Goal: Task Accomplishment & Management: Use online tool/utility

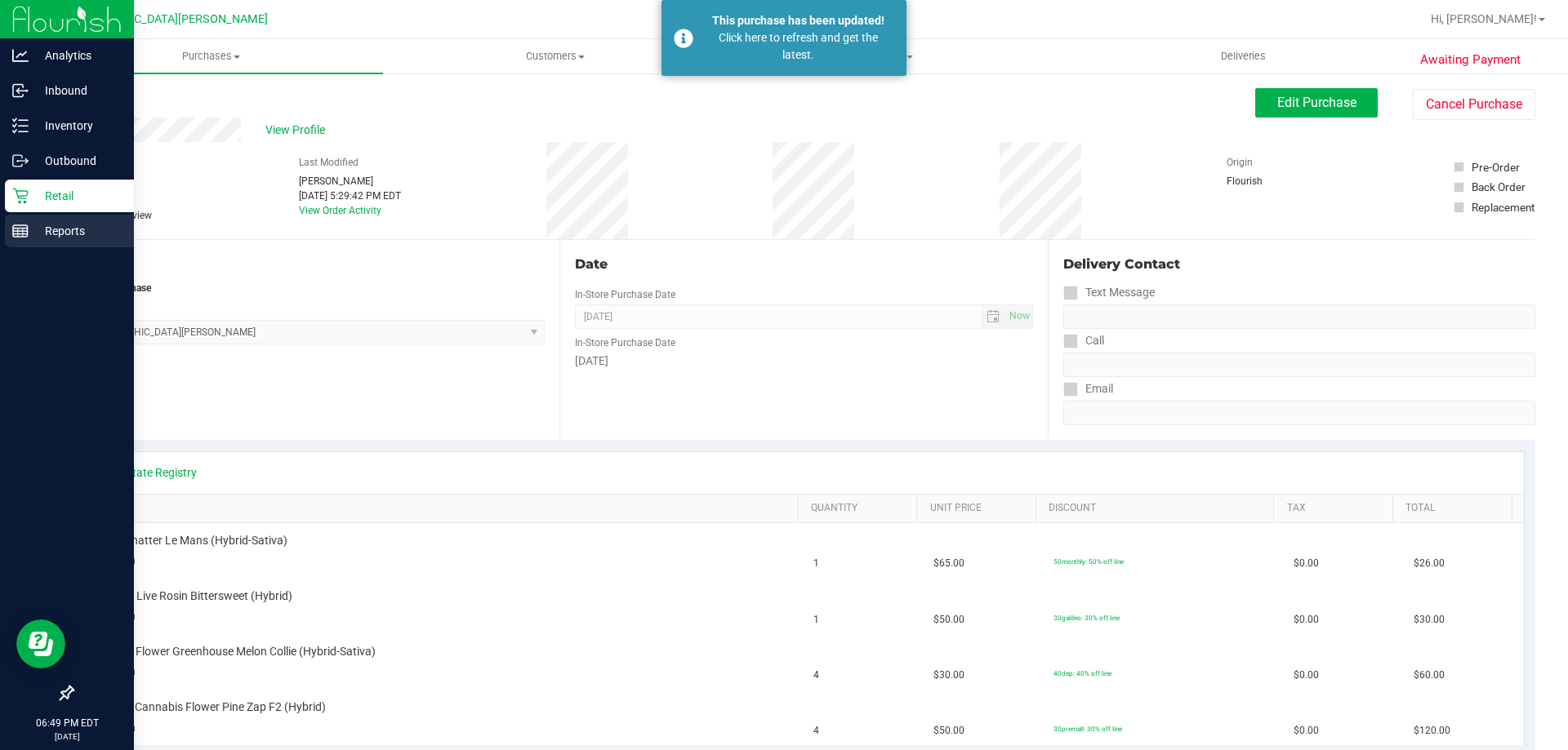
scroll to position [163, 0]
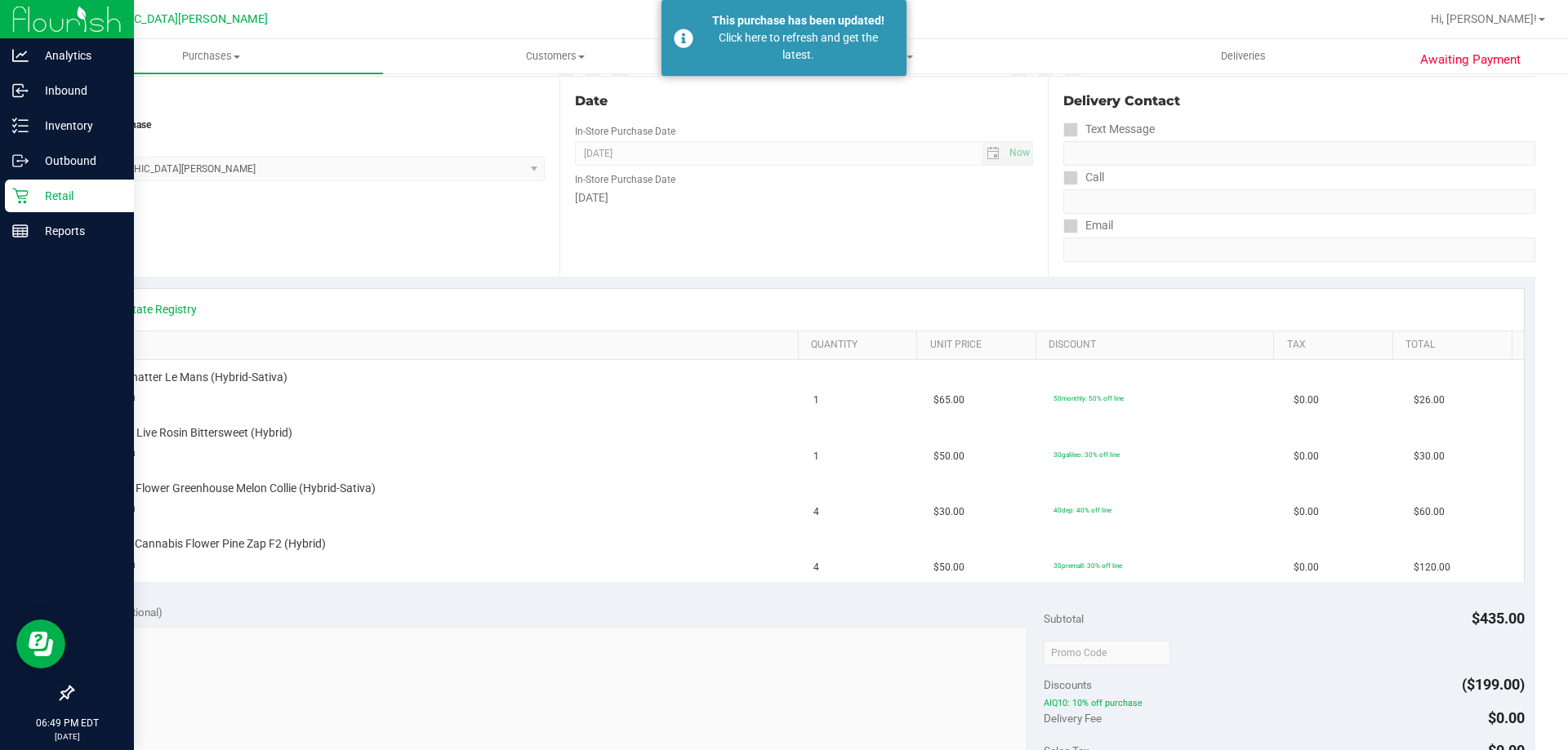
click at [56, 184] on div "Retail" at bounding box center [69, 196] width 129 height 33
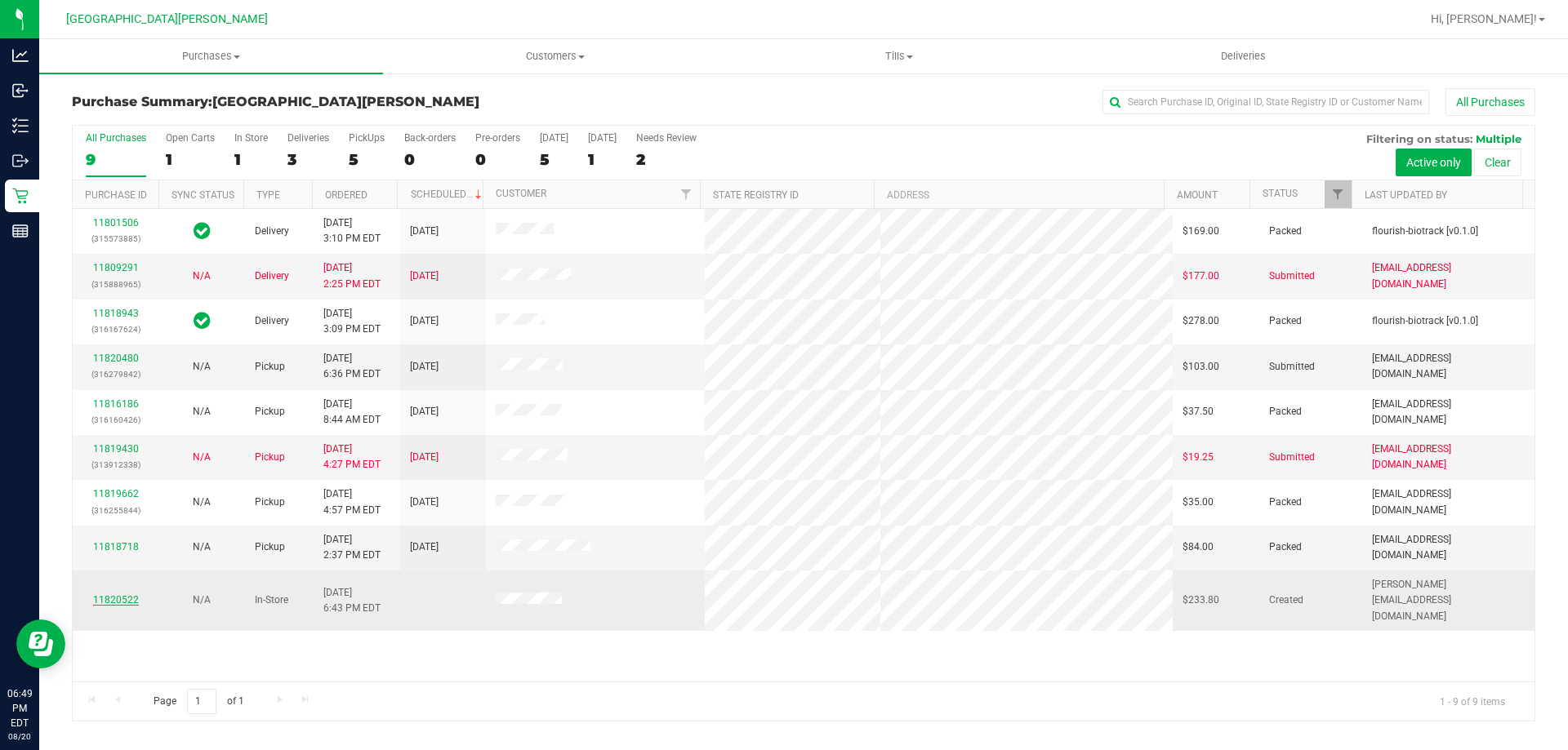
click at [124, 594] on link "11820522" at bounding box center [116, 600] width 46 height 11
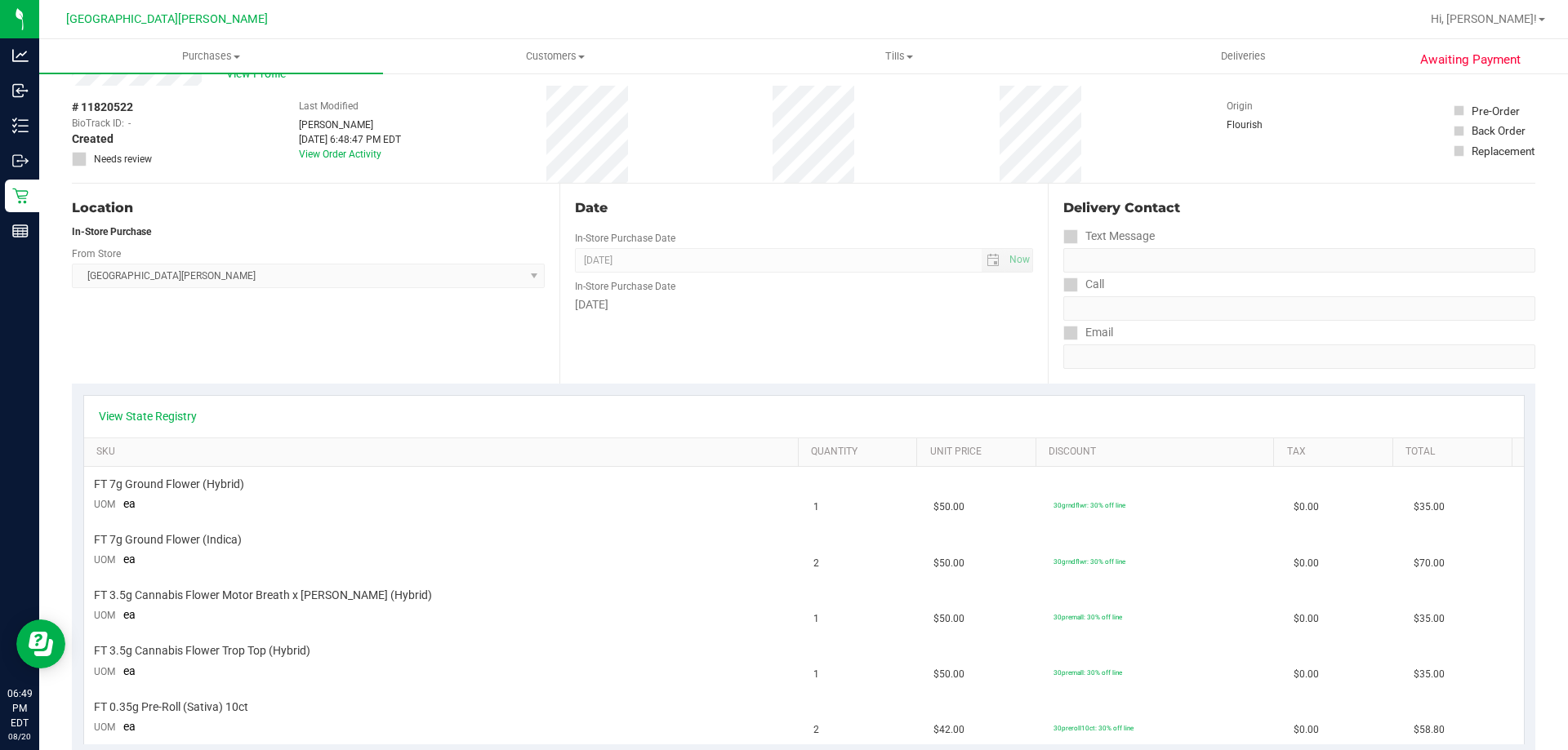
scroll to position [82, 0]
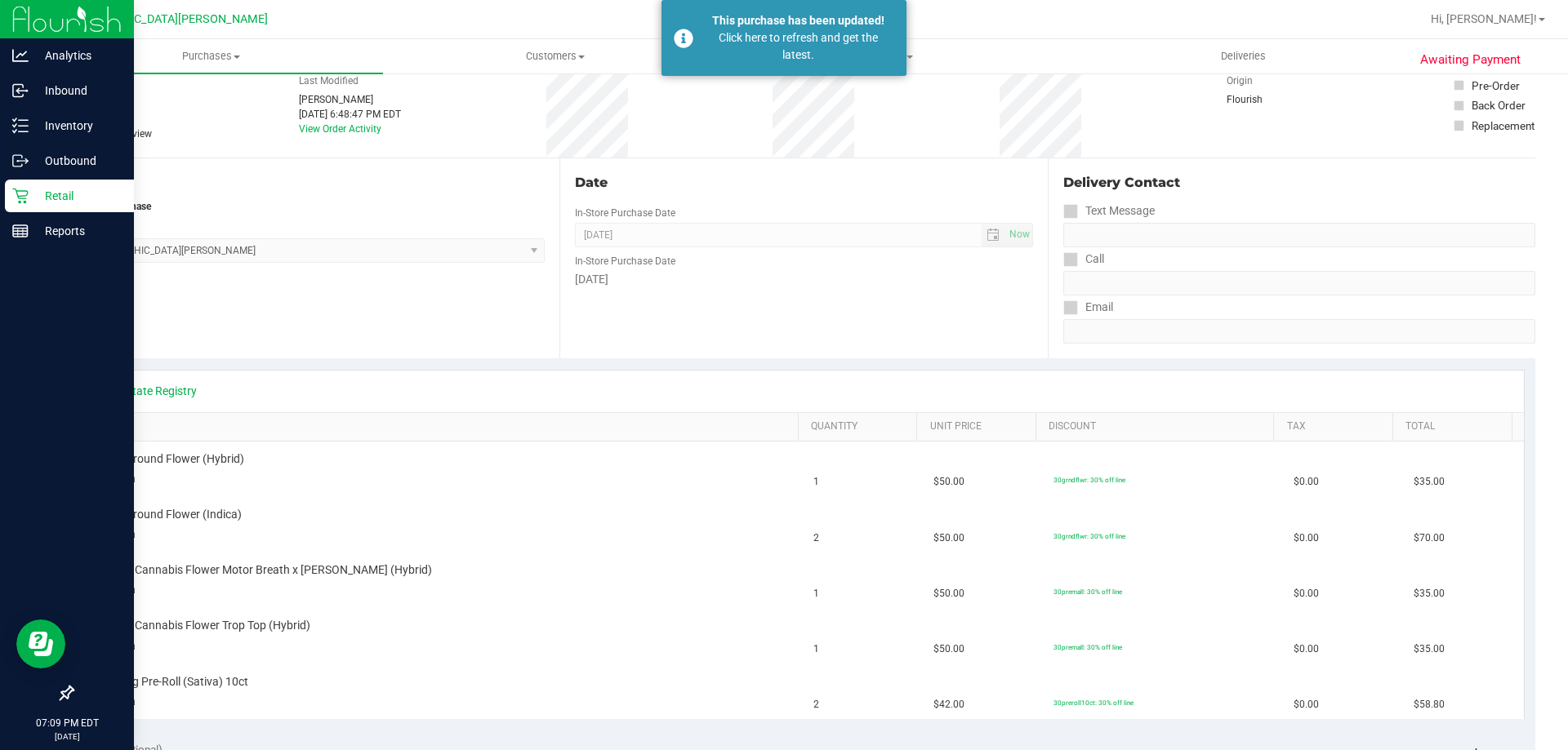
click at [21, 207] on div "Retail" at bounding box center [69, 196] width 129 height 33
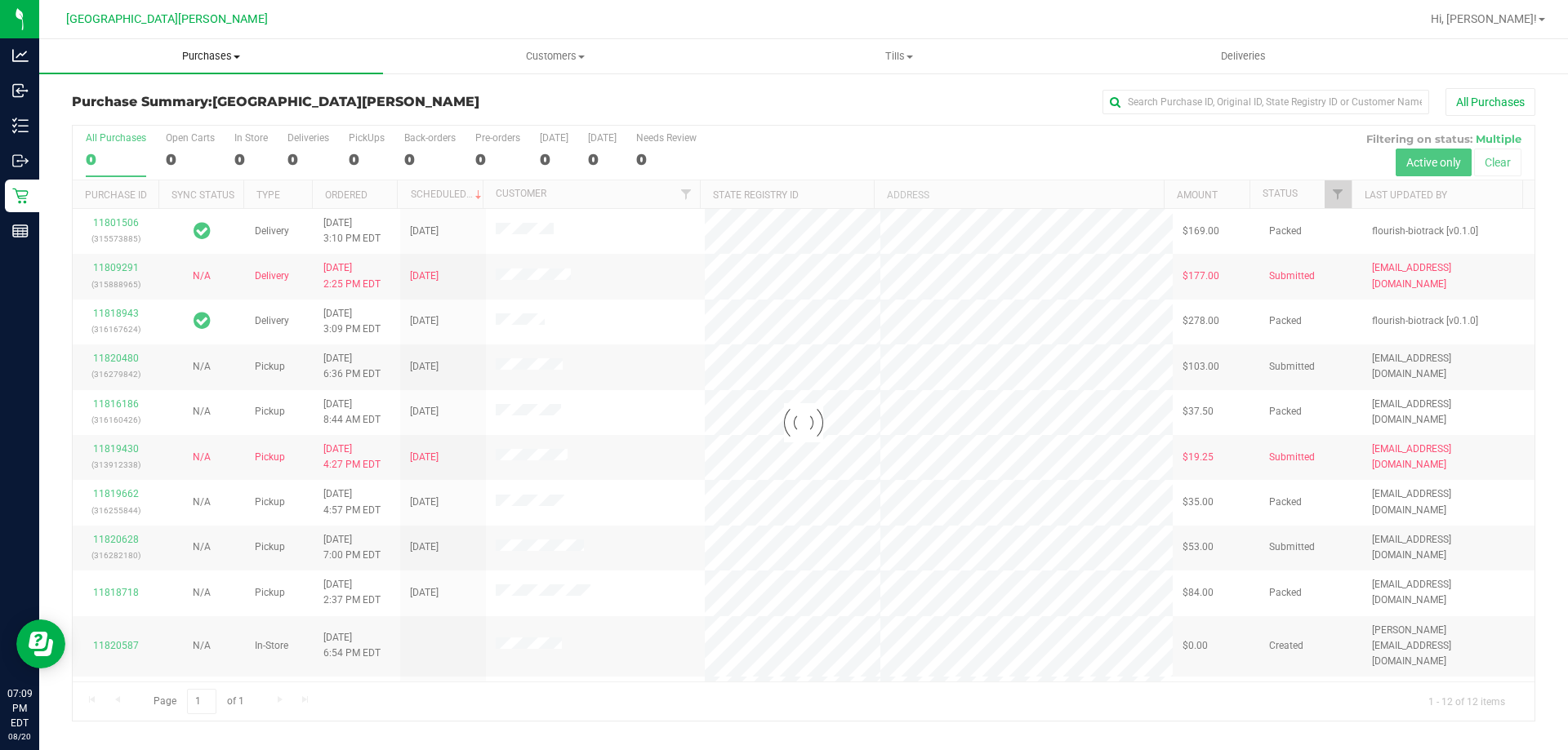
click at [204, 52] on span "Purchases" at bounding box center [211, 56] width 343 height 15
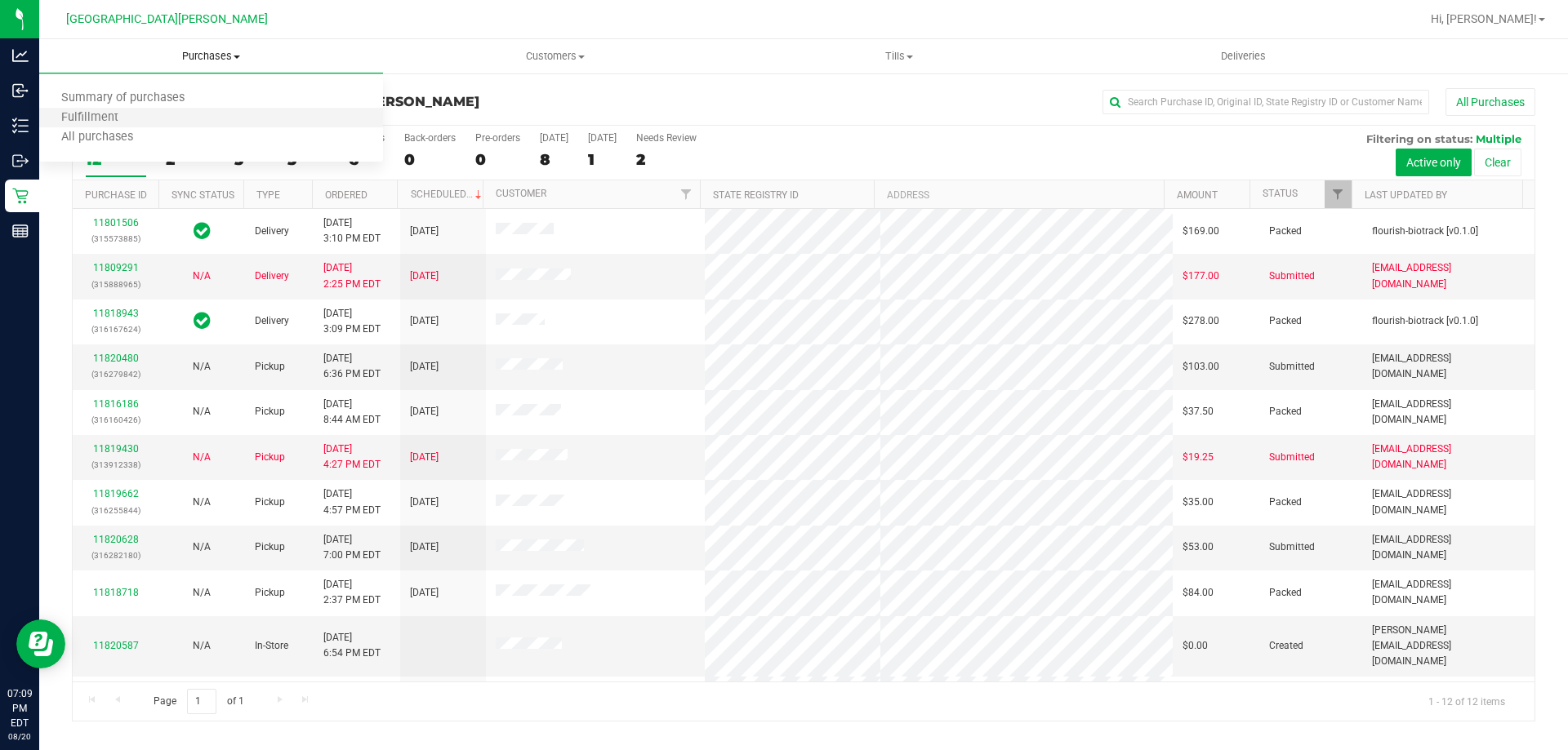
click at [165, 113] on li "Fulfillment" at bounding box center [211, 118] width 343 height 19
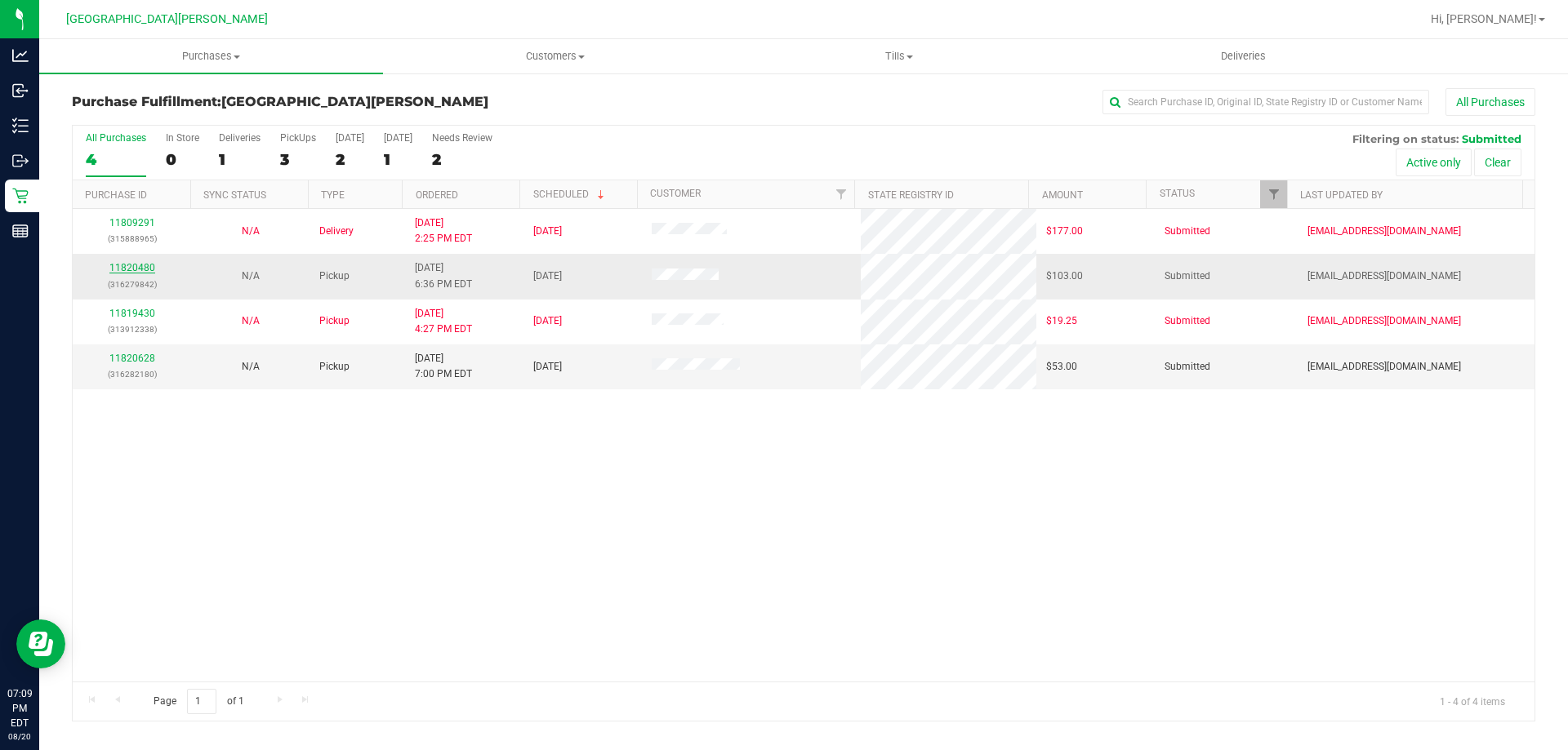
click at [139, 265] on link "11820480" at bounding box center [132, 267] width 46 height 11
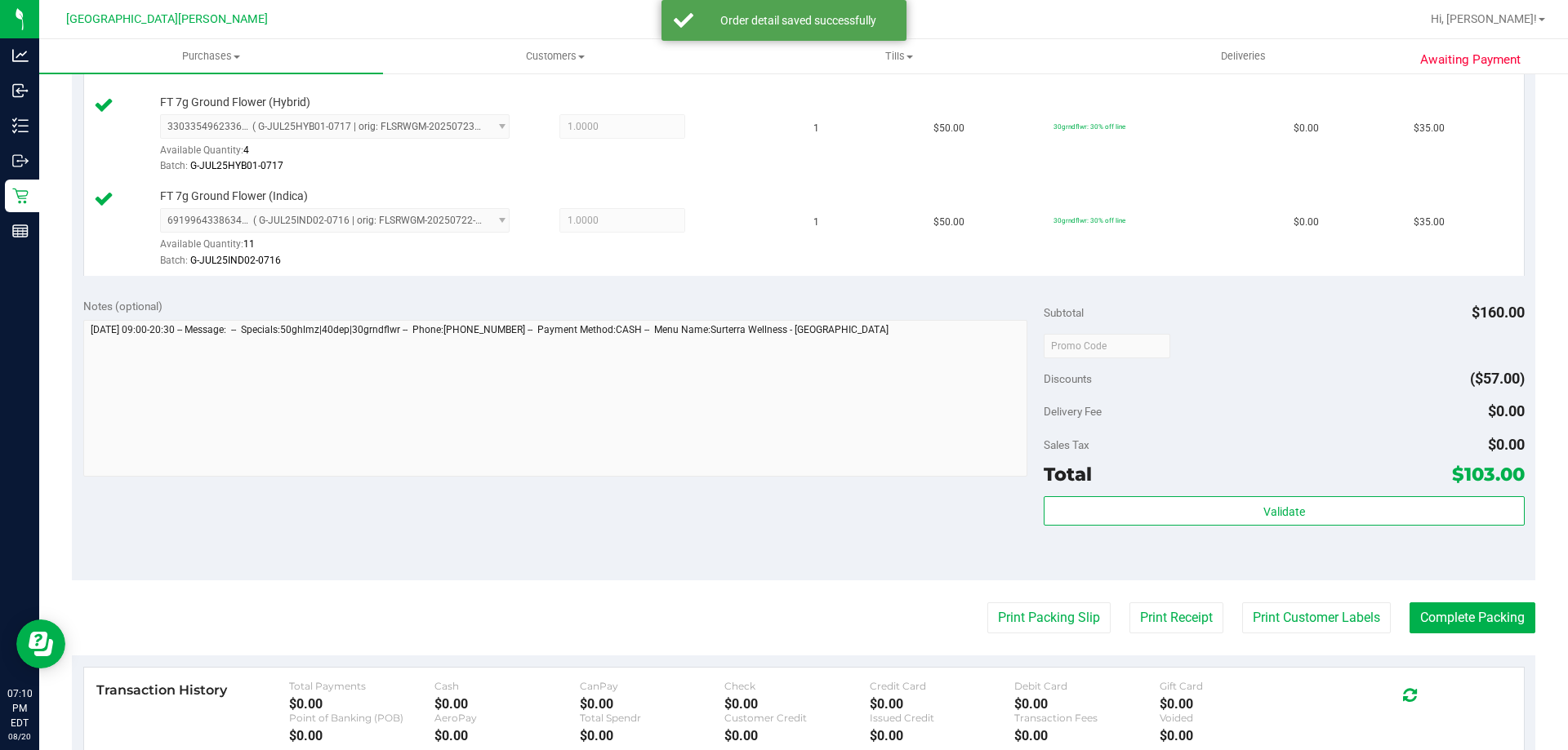
scroll to position [653, 0]
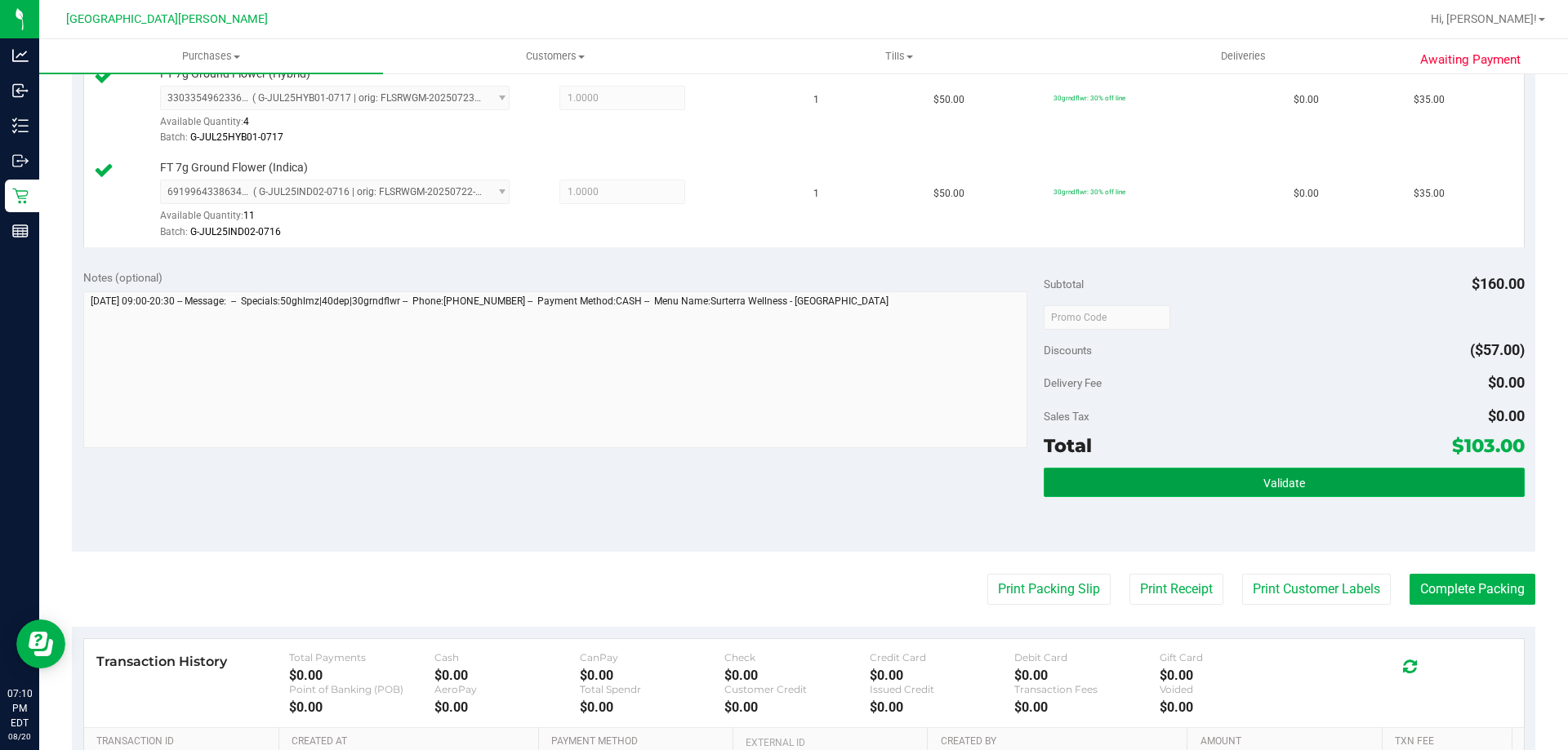
click at [1309, 481] on button "Validate" at bounding box center [1283, 483] width 480 height 29
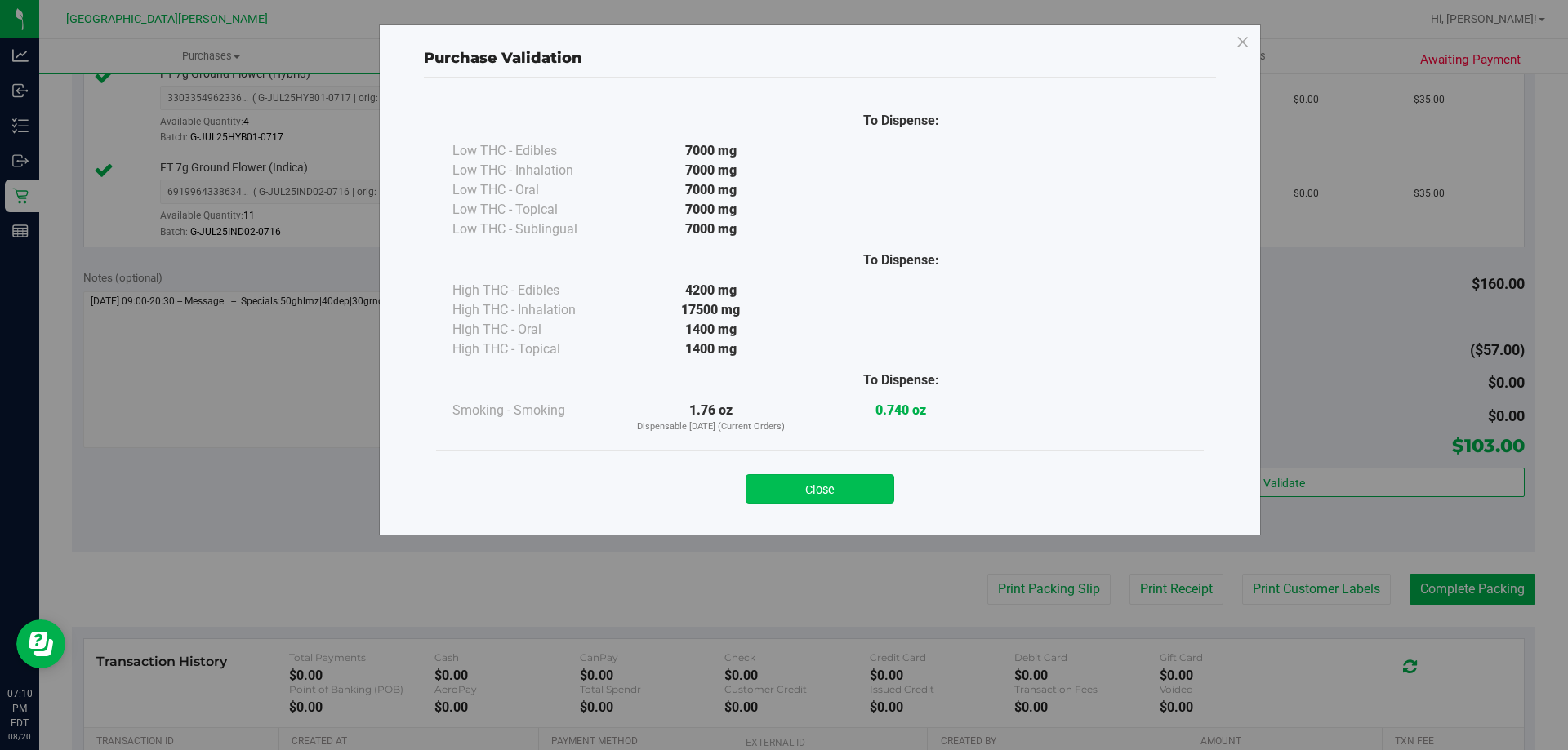
click at [786, 488] on button "Close" at bounding box center [820, 489] width 148 height 29
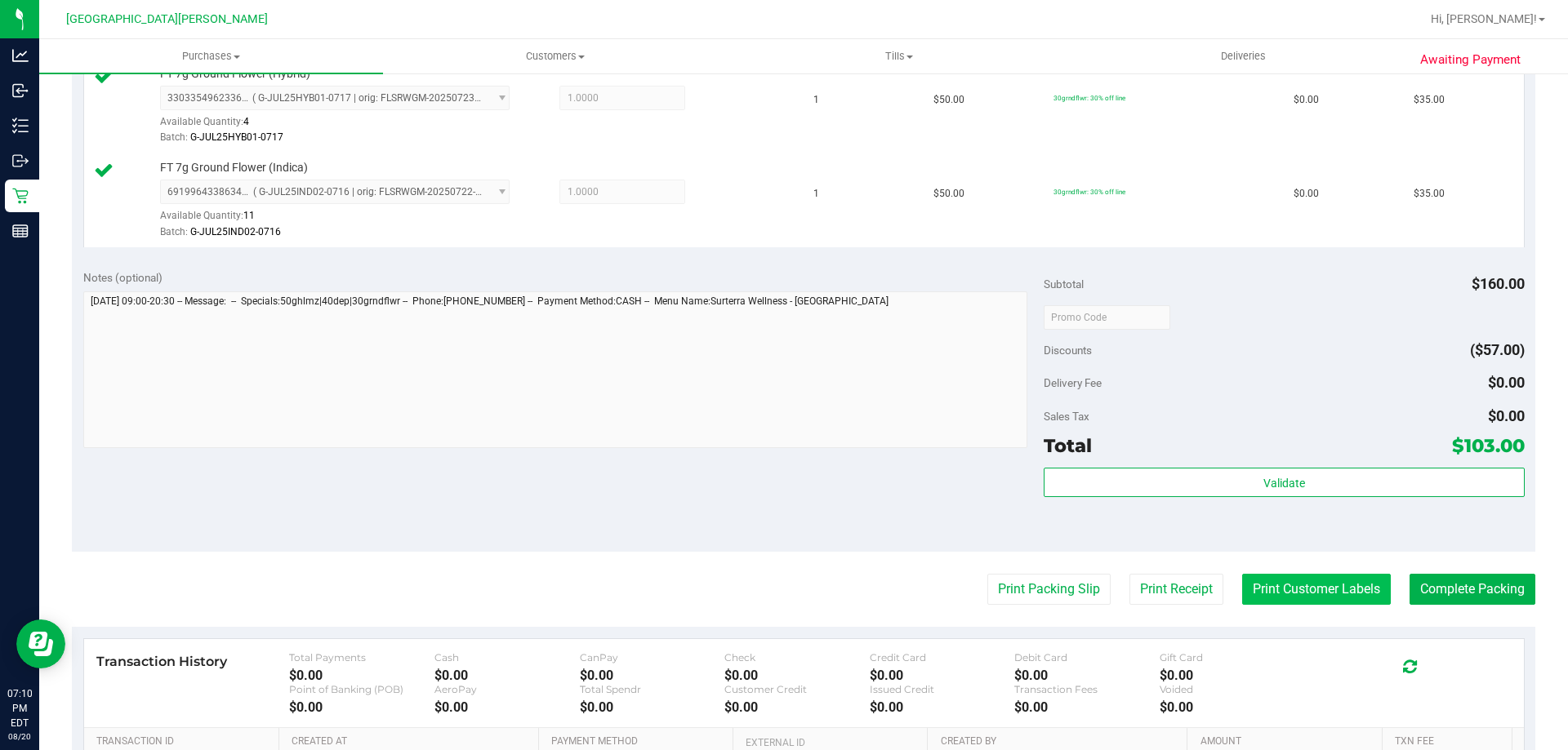
click at [1311, 595] on button "Print Customer Labels" at bounding box center [1316, 590] width 148 height 31
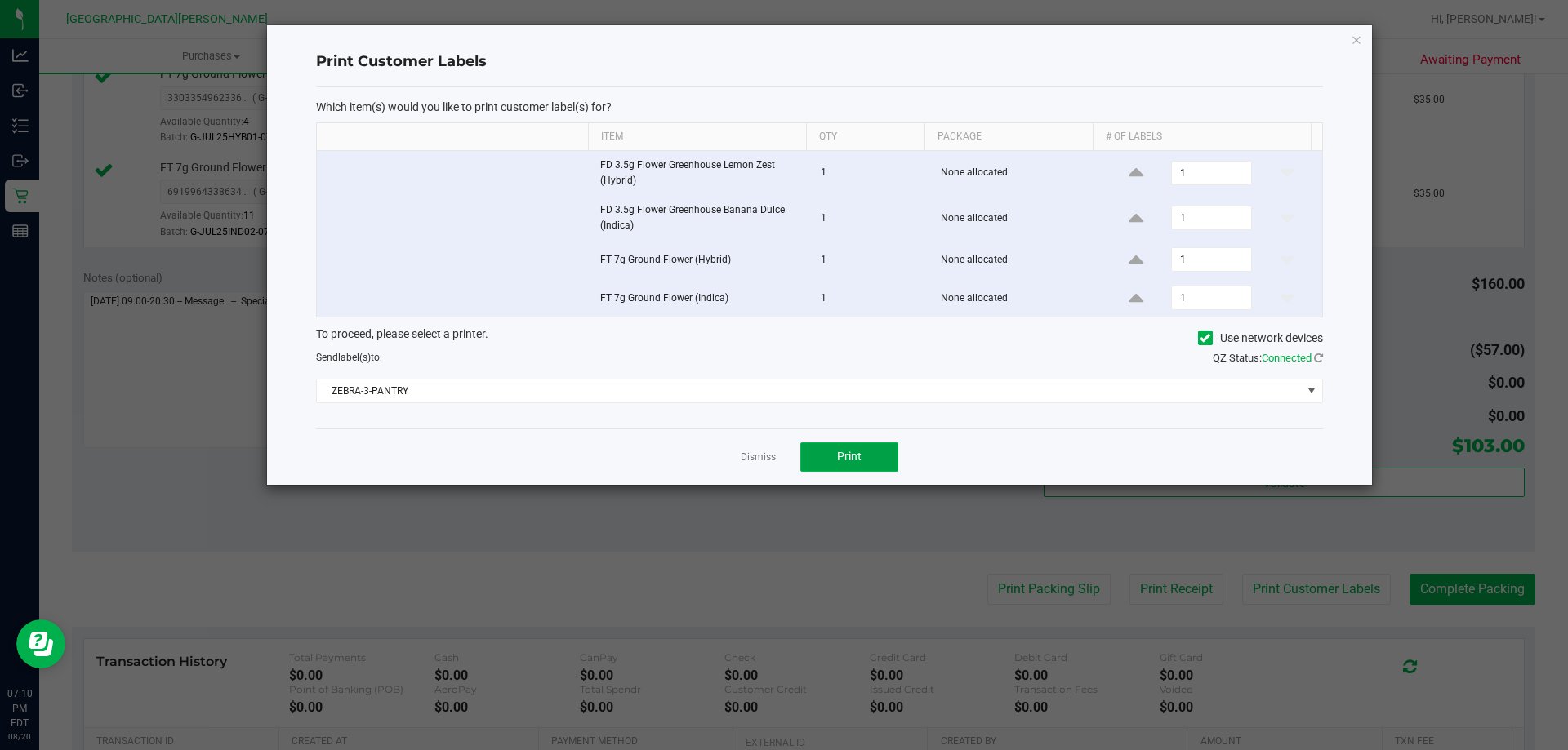
click at [856, 462] on span "Print" at bounding box center [849, 456] width 25 height 13
click at [763, 458] on link "Dismiss" at bounding box center [758, 457] width 35 height 14
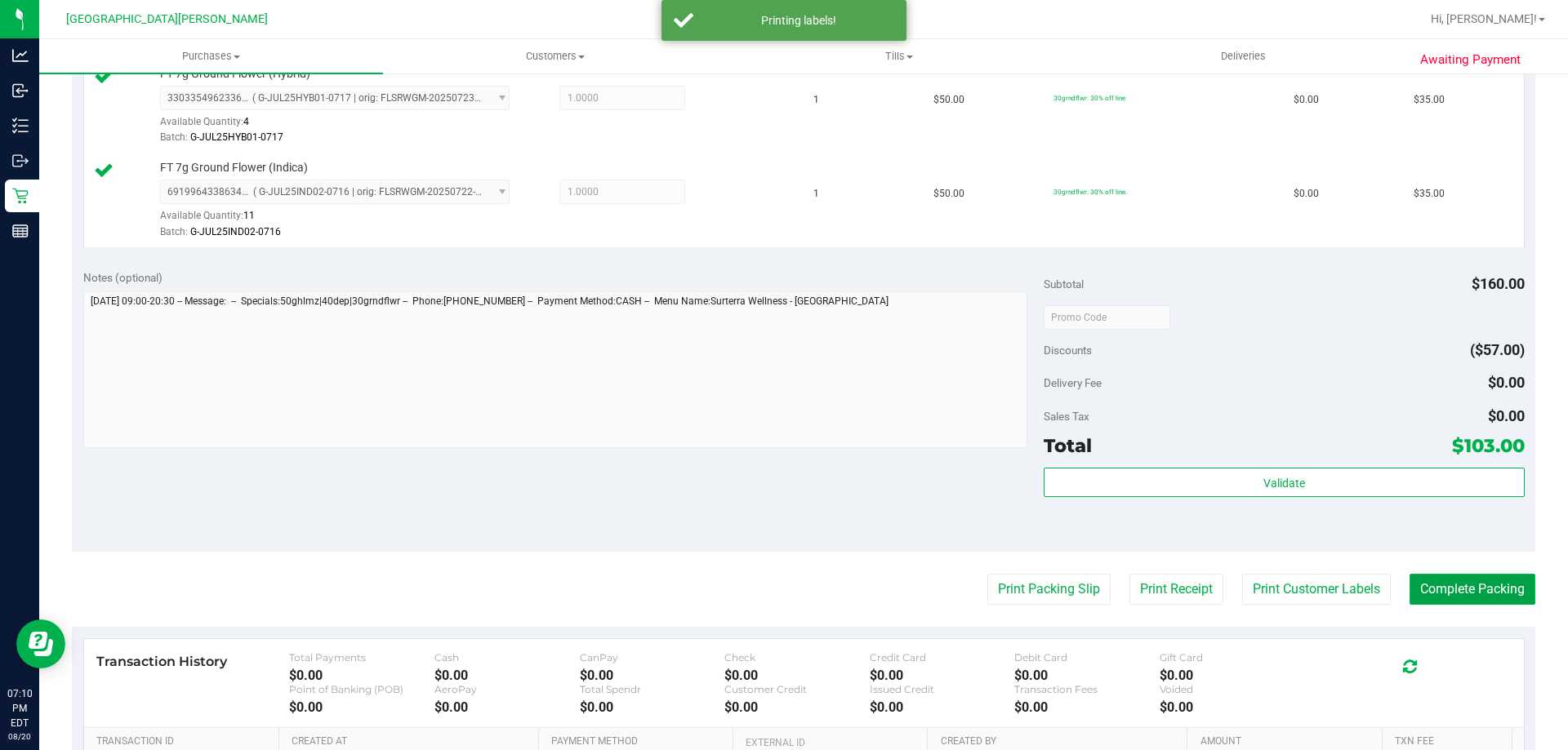
click at [1448, 588] on button "Complete Packing" at bounding box center [1472, 590] width 125 height 31
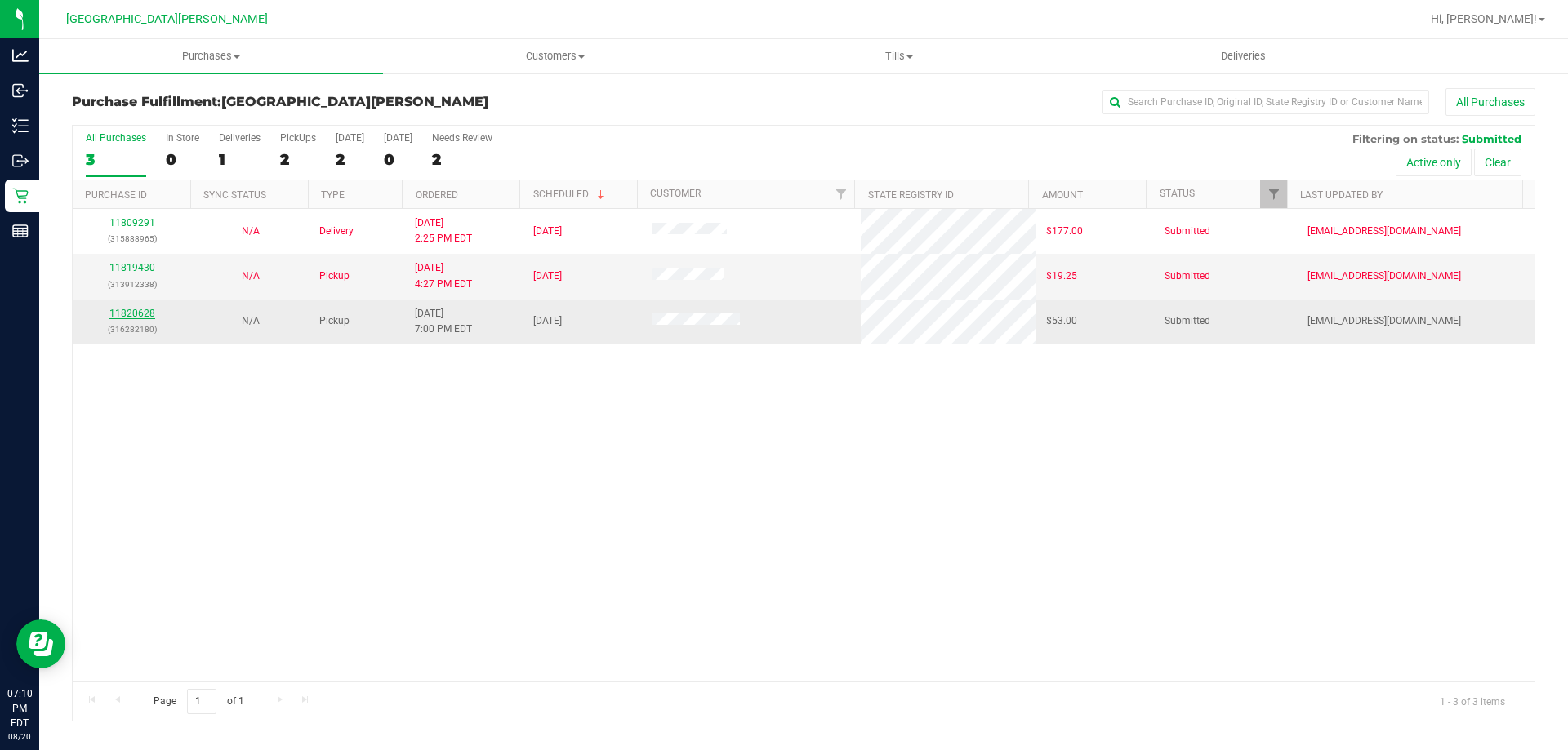
click at [131, 310] on link "11820628" at bounding box center [132, 313] width 46 height 11
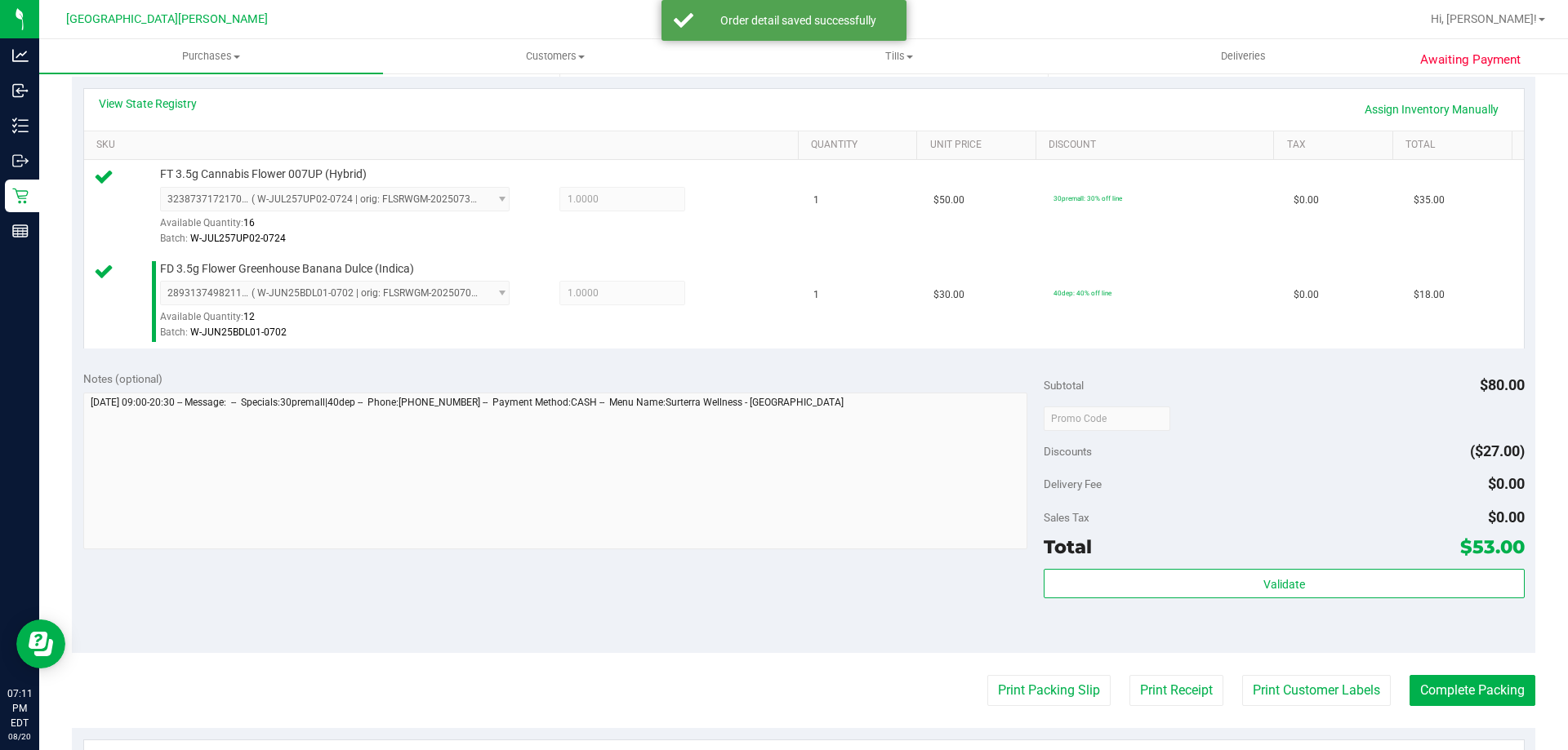
scroll to position [490, 0]
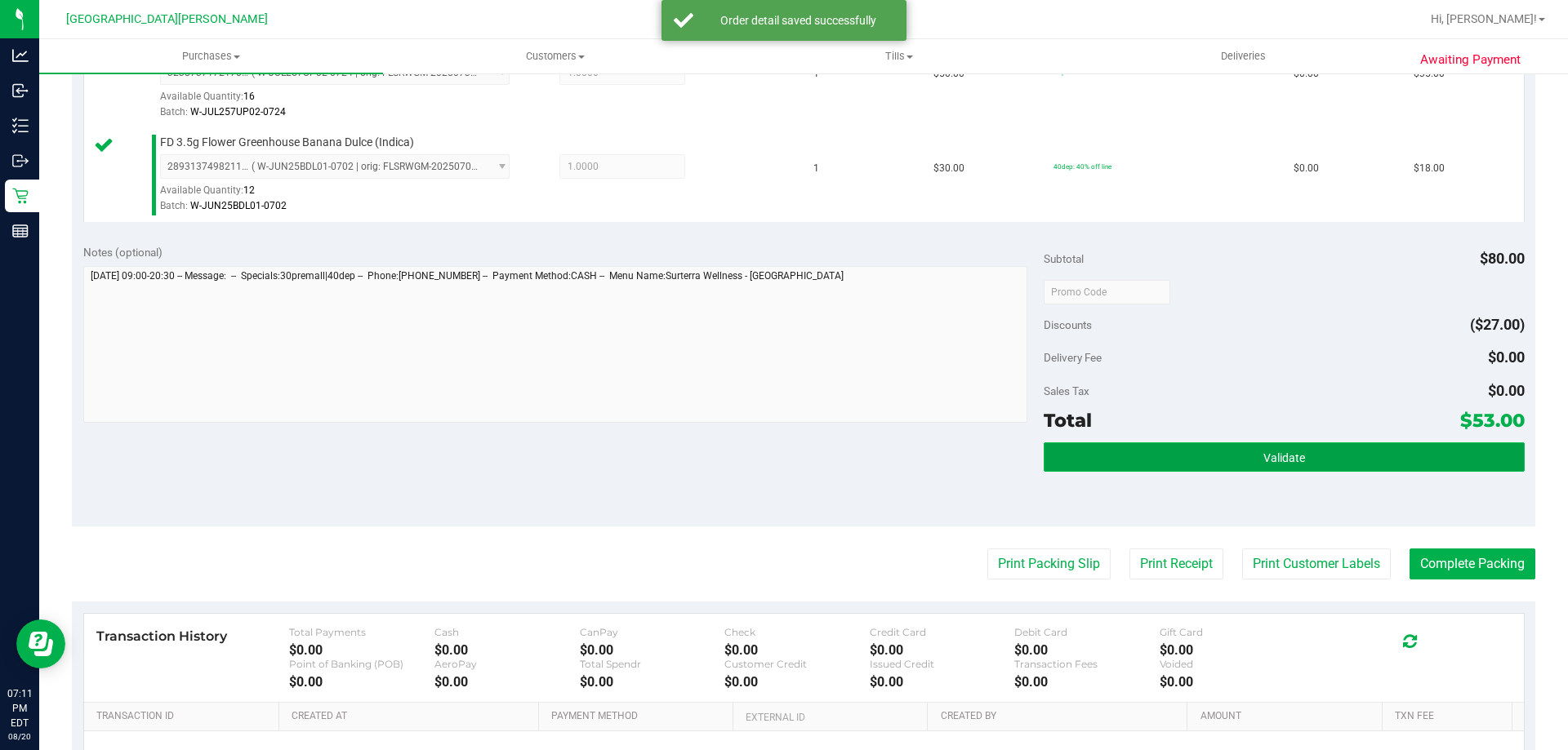
click at [1326, 455] on button "Validate" at bounding box center [1283, 457] width 480 height 29
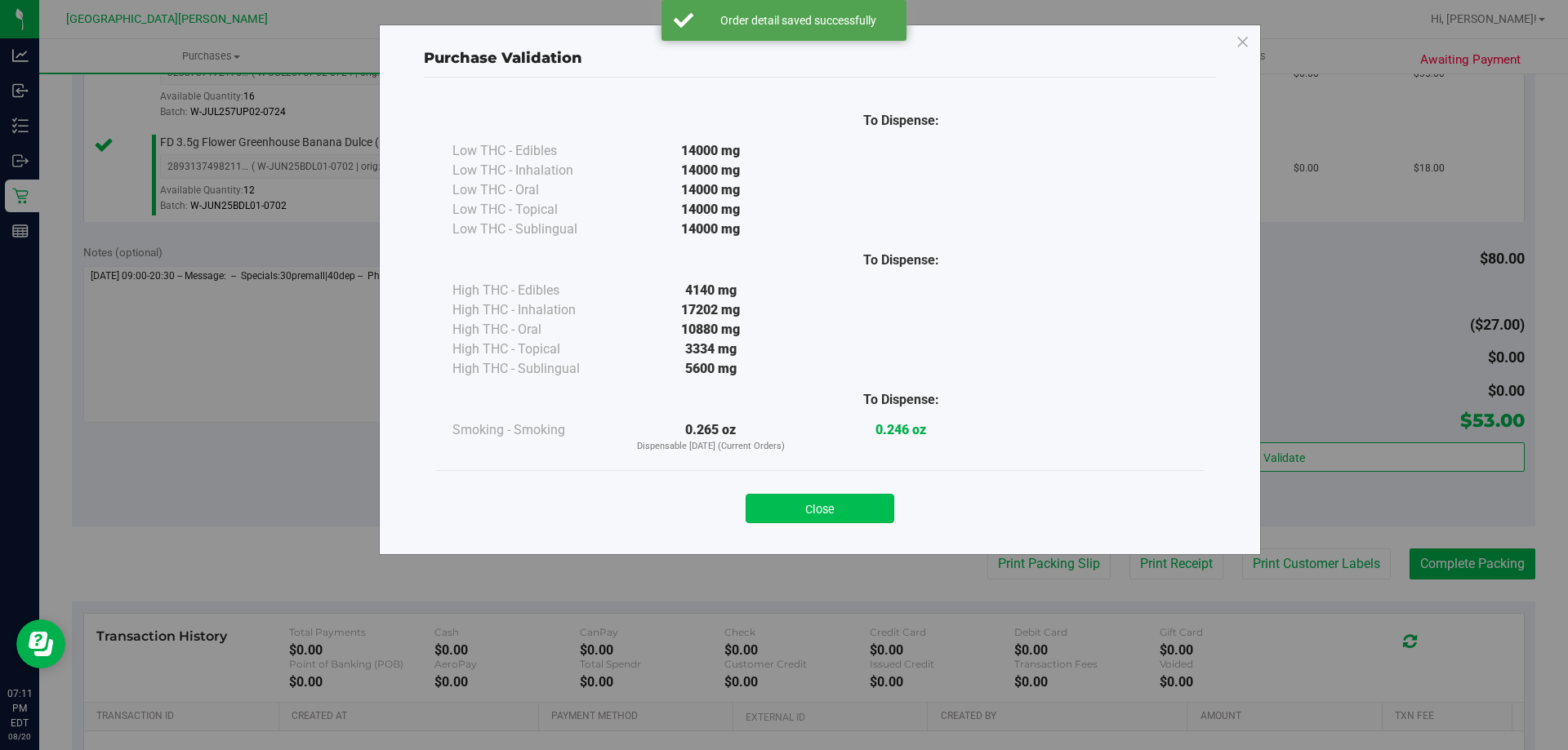
click at [829, 495] on button "Close" at bounding box center [820, 508] width 148 height 29
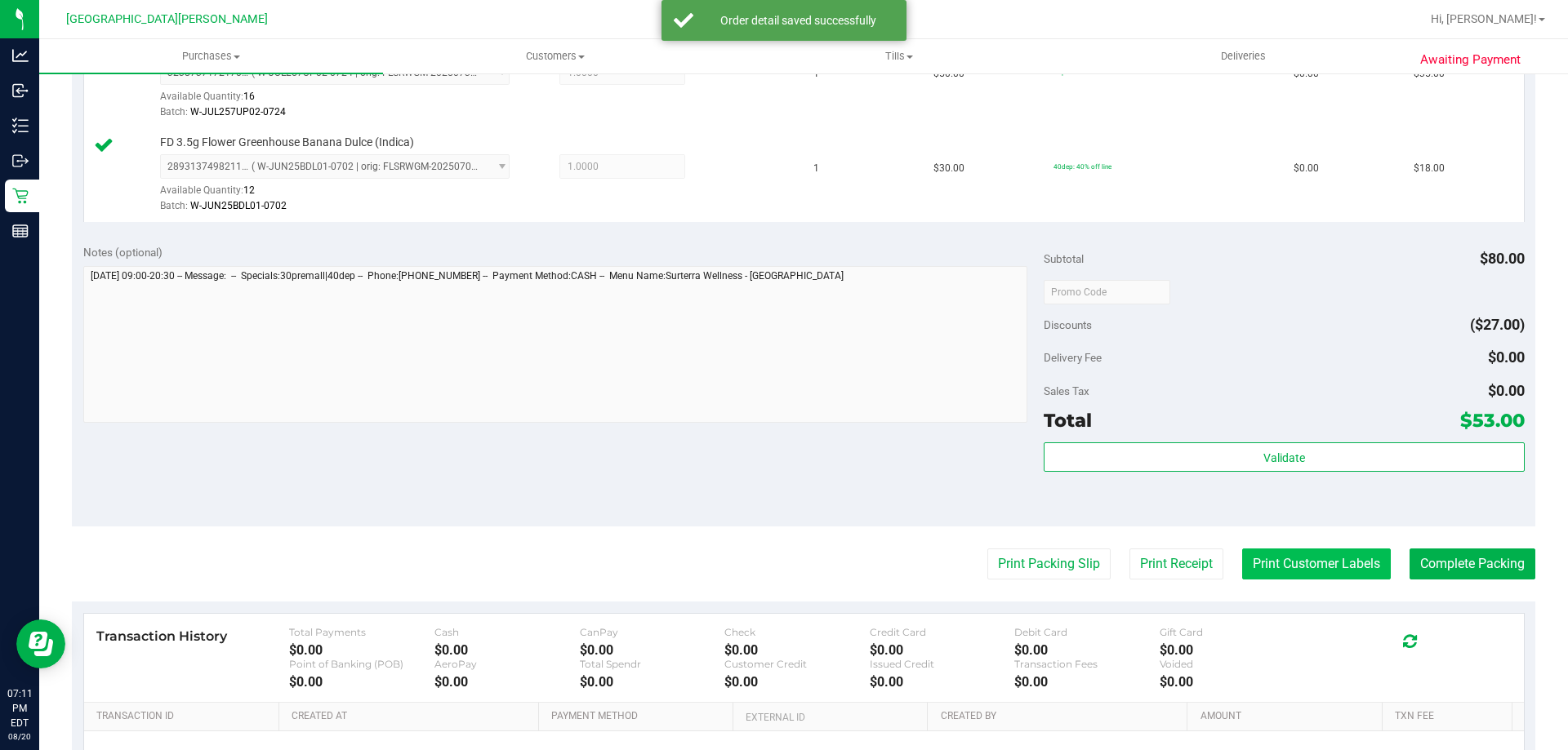
click at [1305, 562] on button "Print Customer Labels" at bounding box center [1316, 564] width 148 height 31
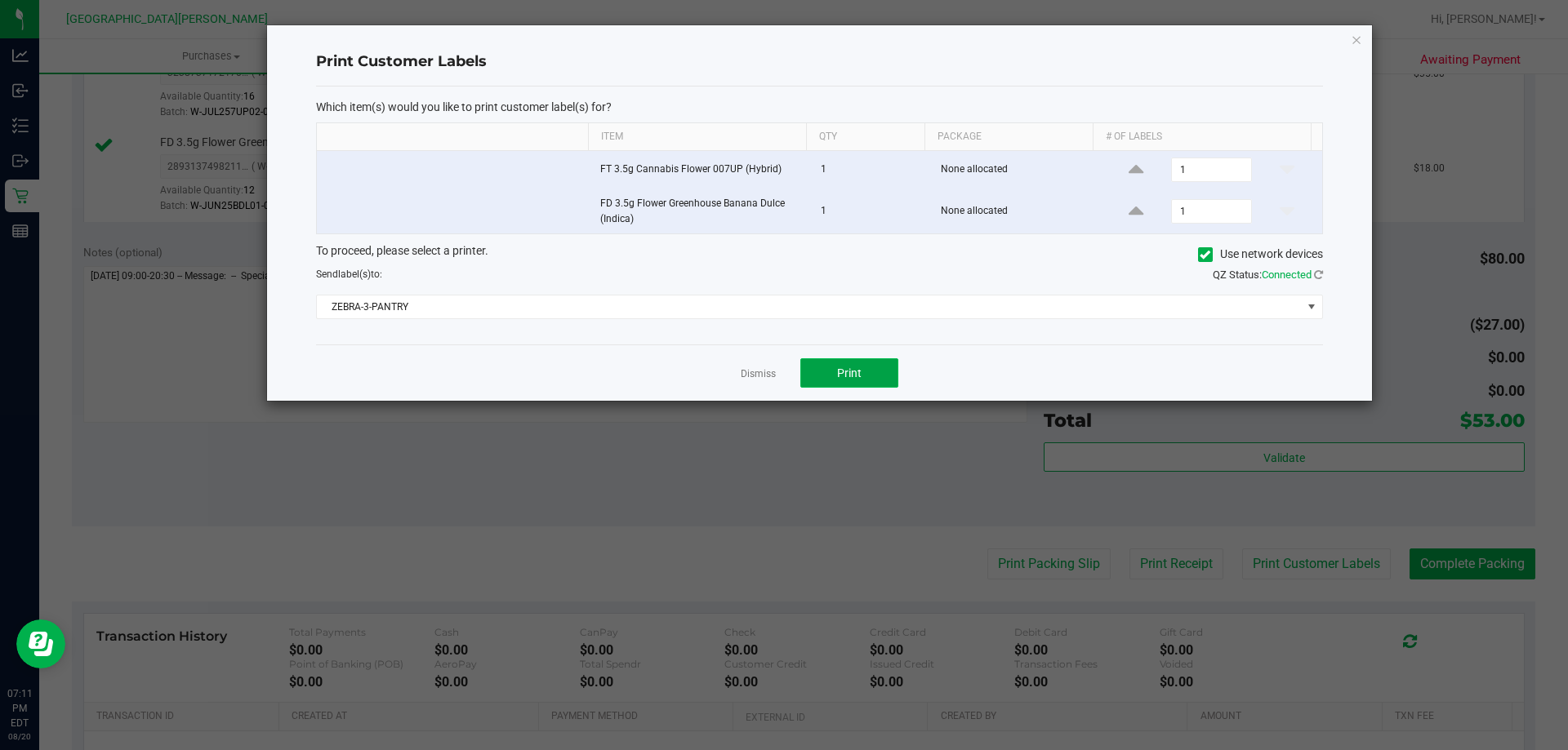
click at [867, 371] on button "Print" at bounding box center [849, 373] width 98 height 29
click at [754, 373] on link "Dismiss" at bounding box center [758, 374] width 35 height 14
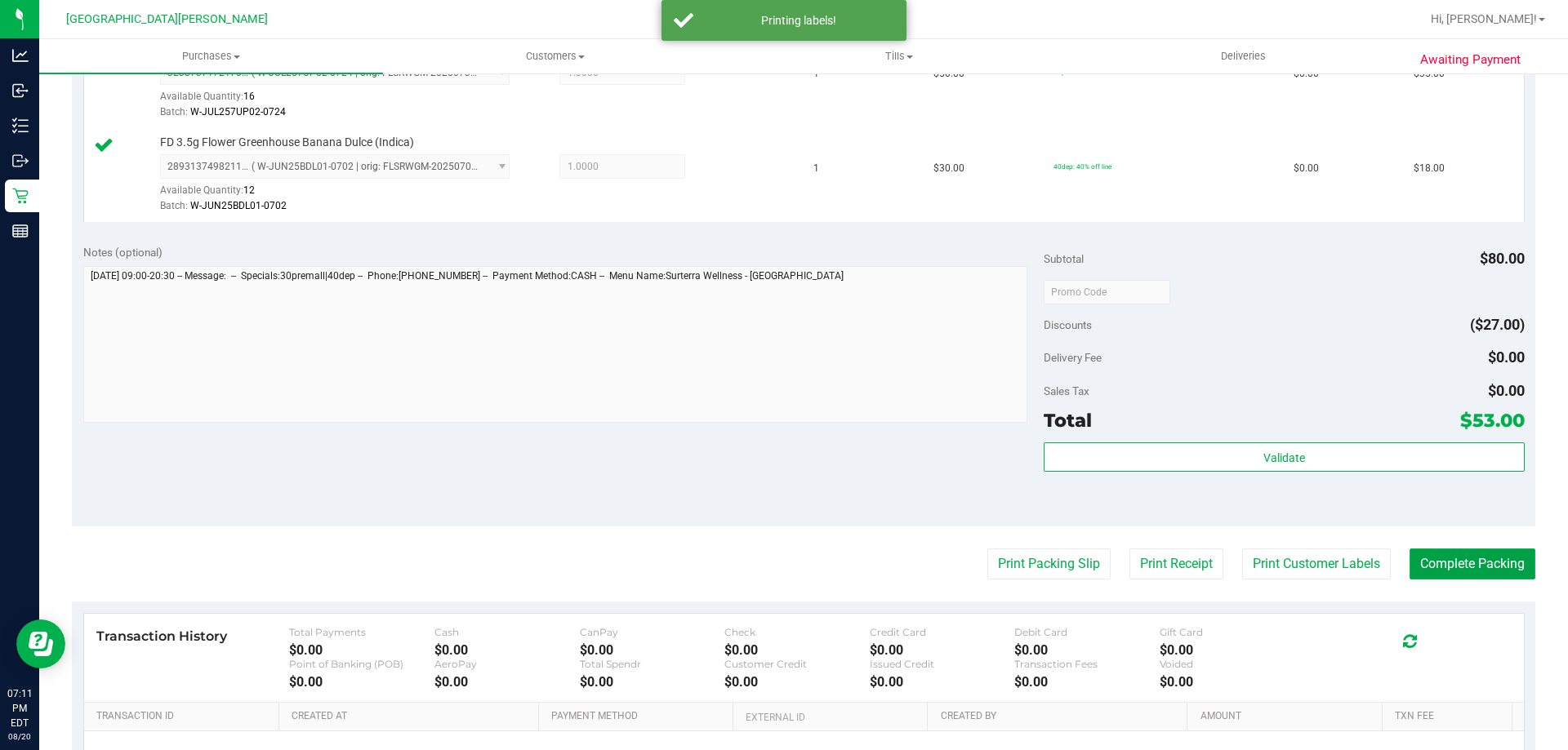
click at [1469, 568] on button "Complete Packing" at bounding box center [1472, 564] width 125 height 31
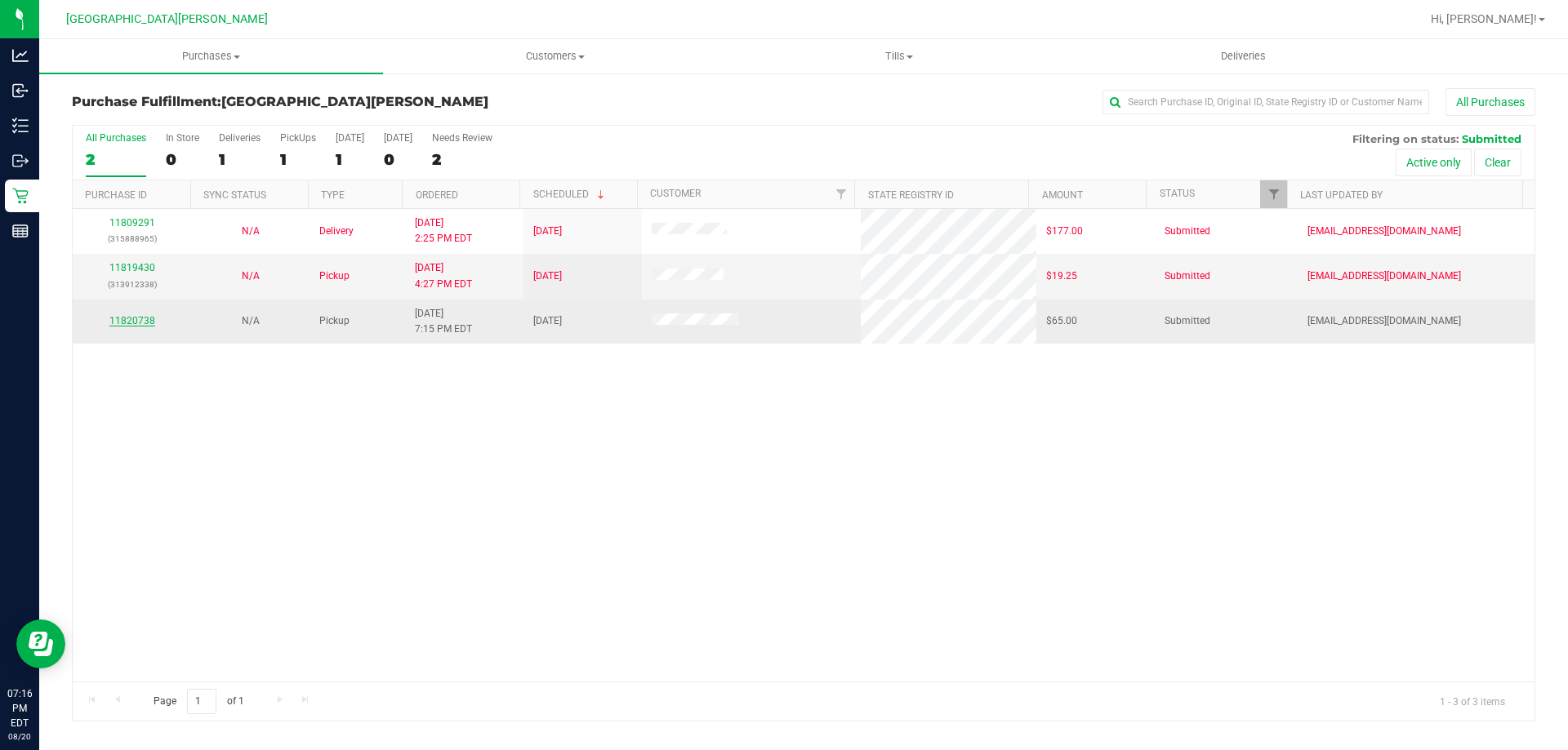
click at [139, 315] on link "11820738" at bounding box center [132, 321] width 46 height 11
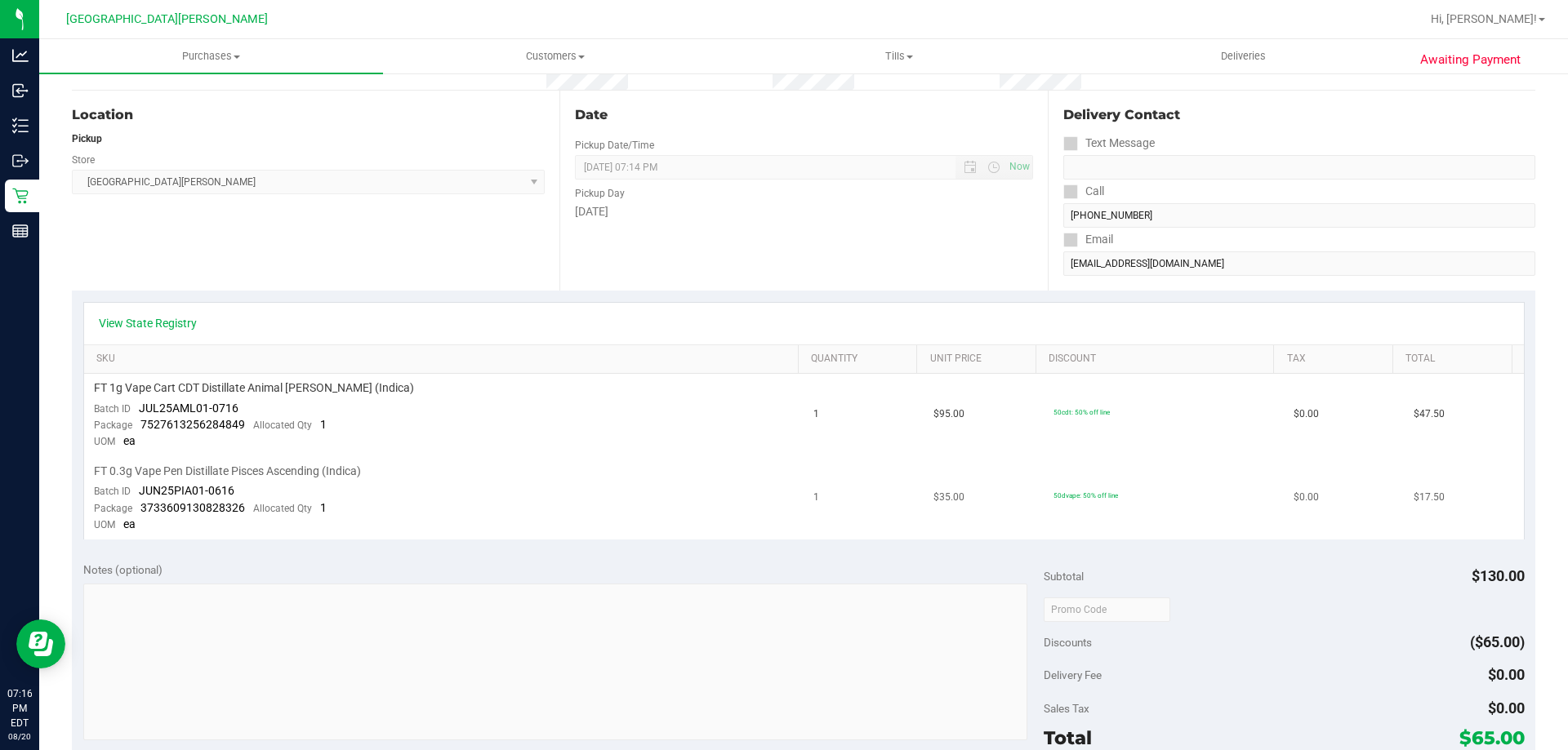
scroll to position [82, 0]
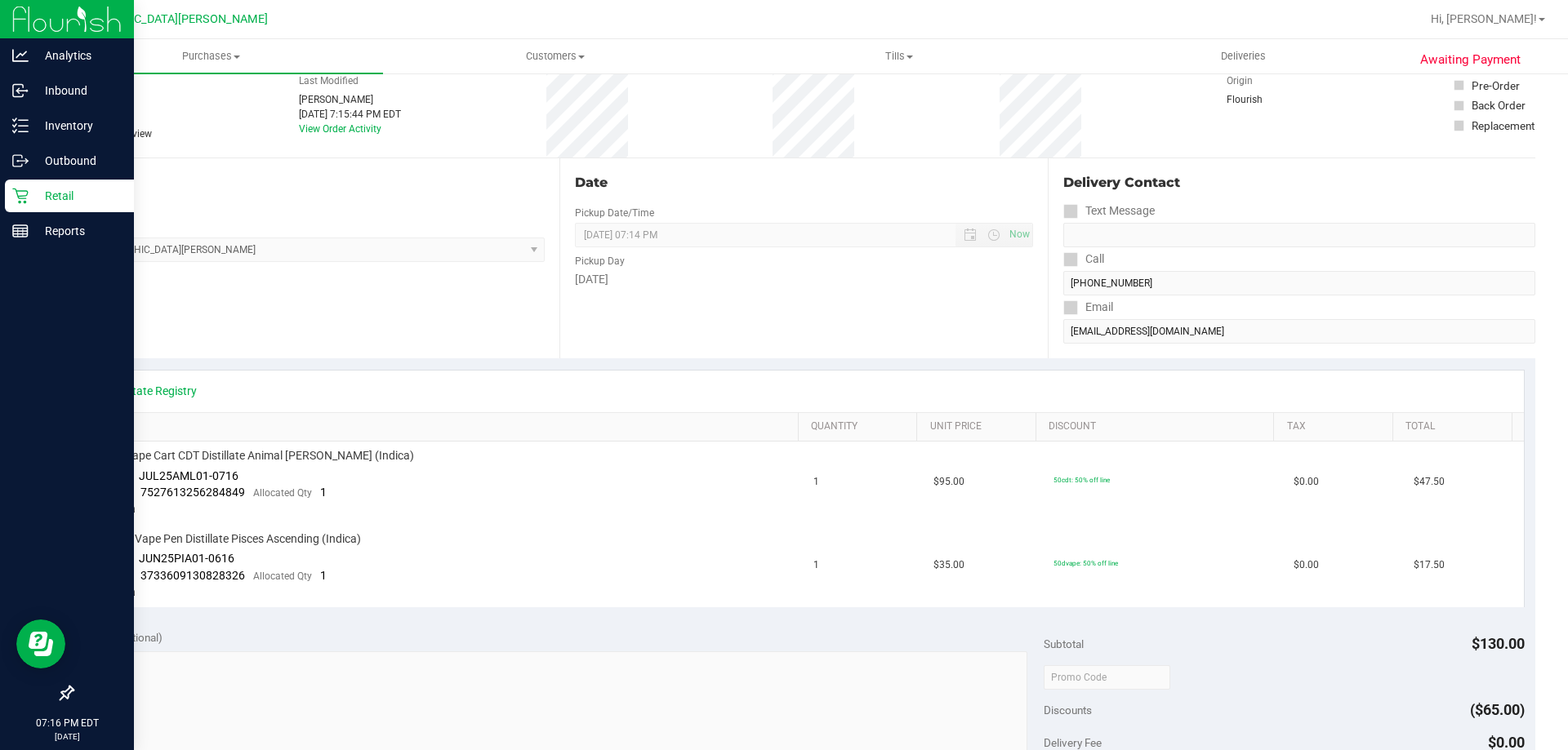
click at [53, 192] on p "Retail" at bounding box center [77, 195] width 98 height 19
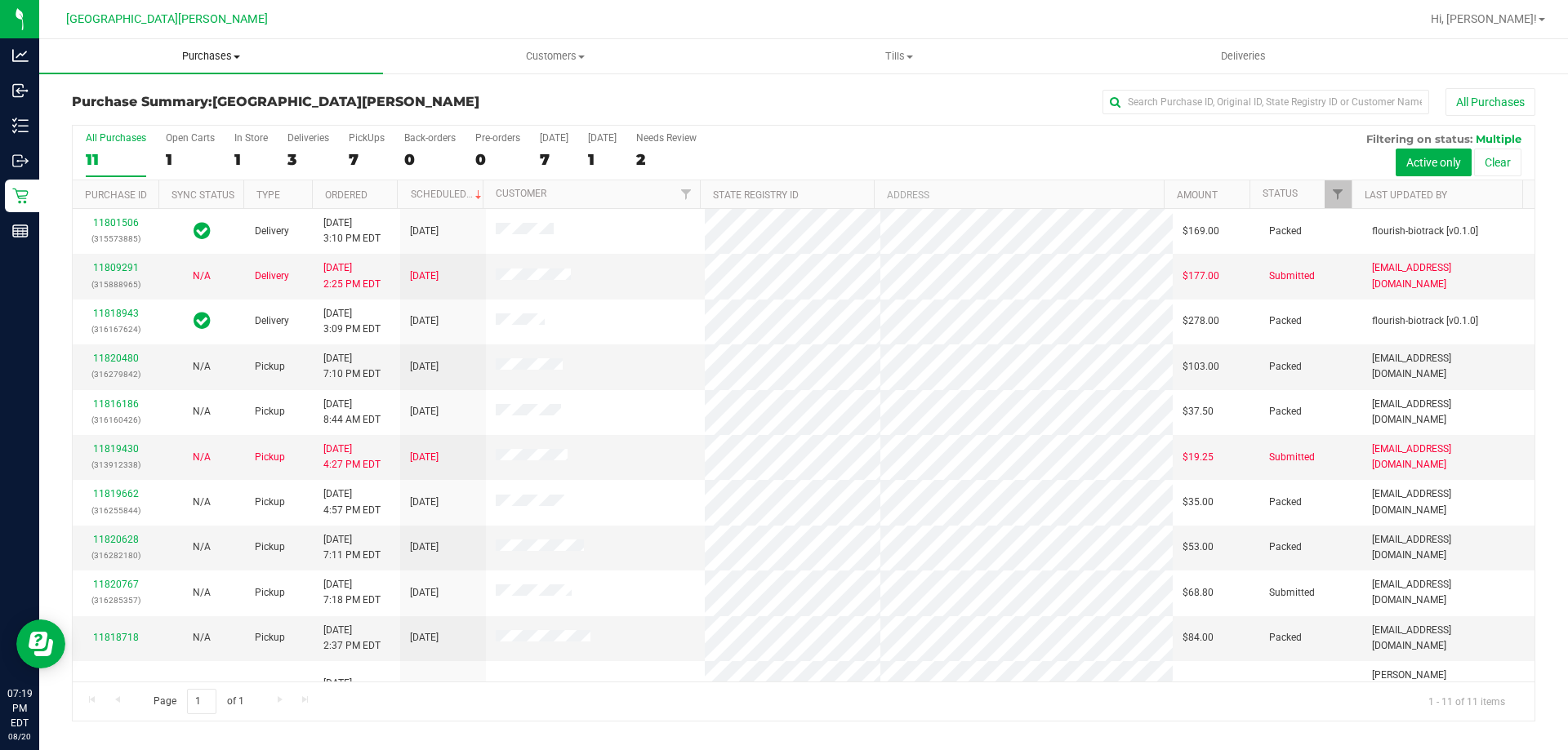
click at [182, 53] on span "Purchases" at bounding box center [211, 56] width 343 height 15
click at [154, 116] on li "Fulfillment" at bounding box center [211, 118] width 343 height 19
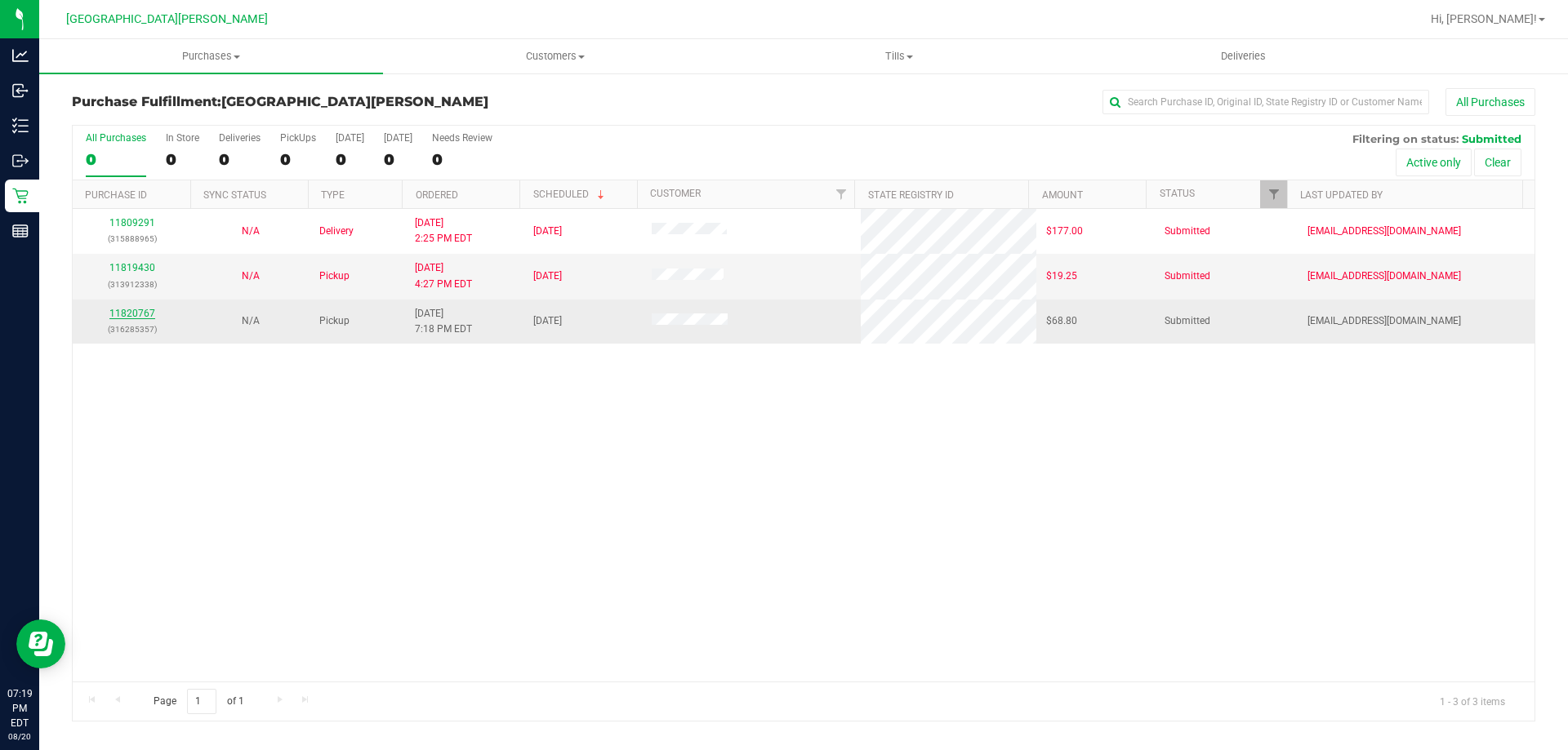
click at [151, 311] on link "11820767" at bounding box center [132, 313] width 46 height 11
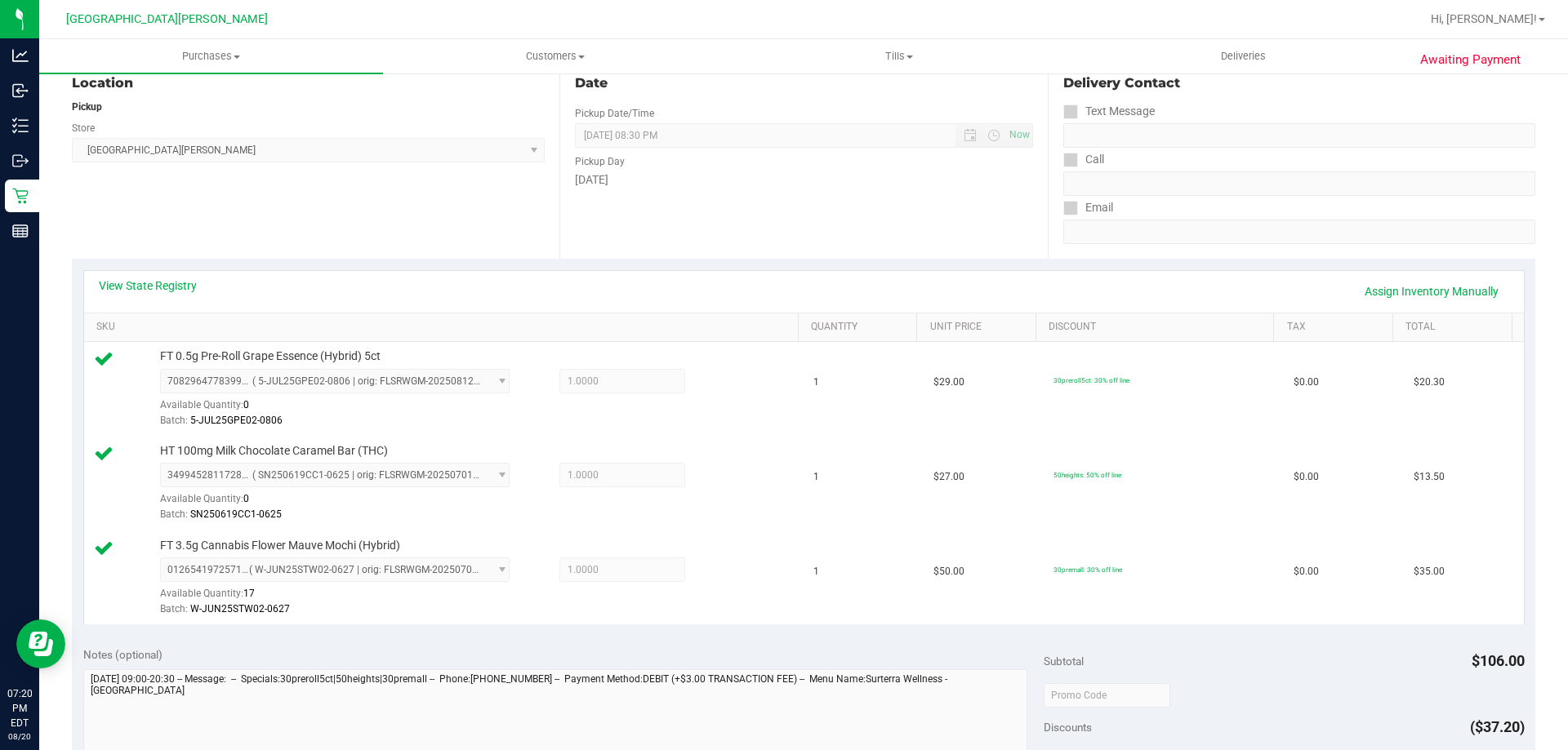
scroll to position [571, 0]
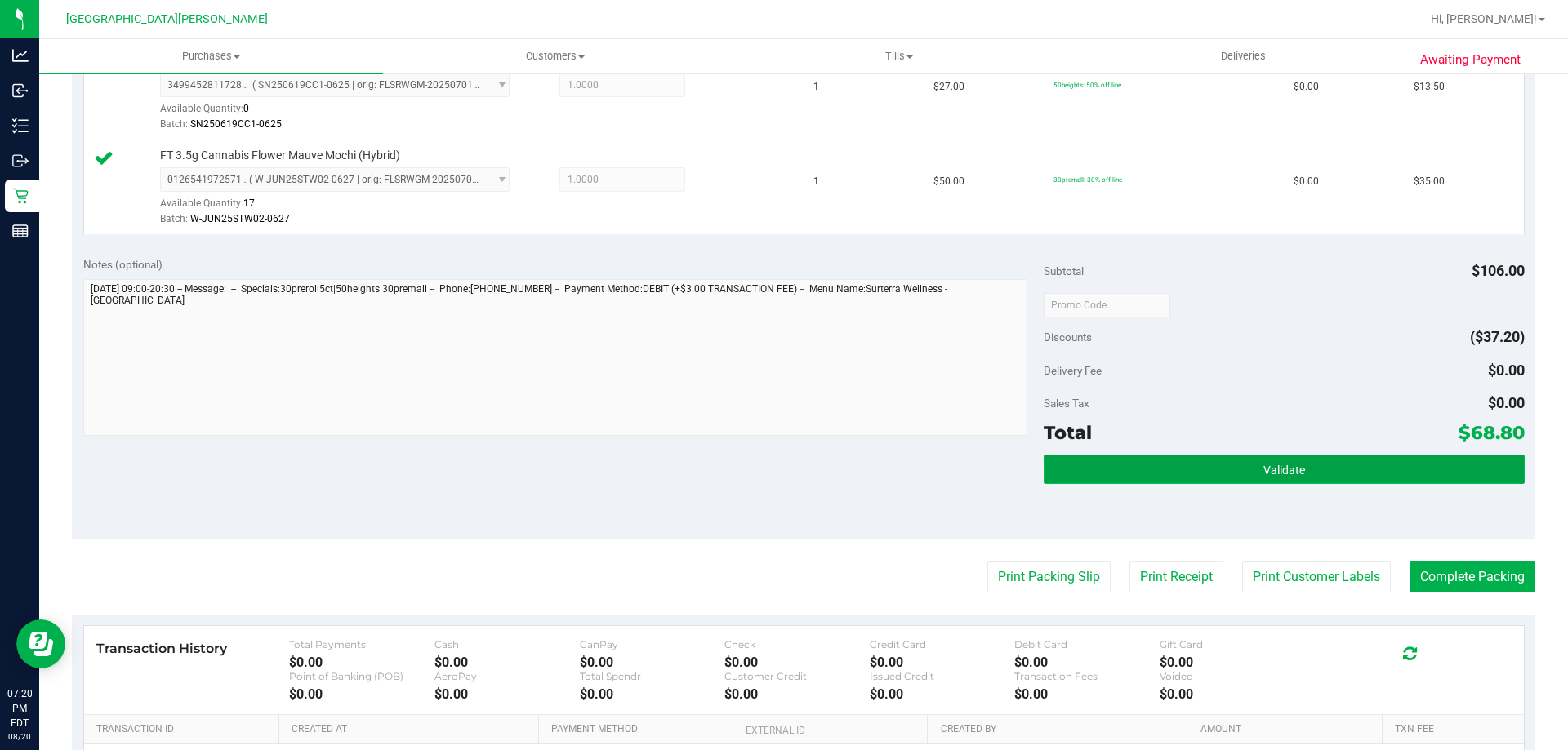
click at [1316, 470] on button "Validate" at bounding box center [1283, 470] width 480 height 29
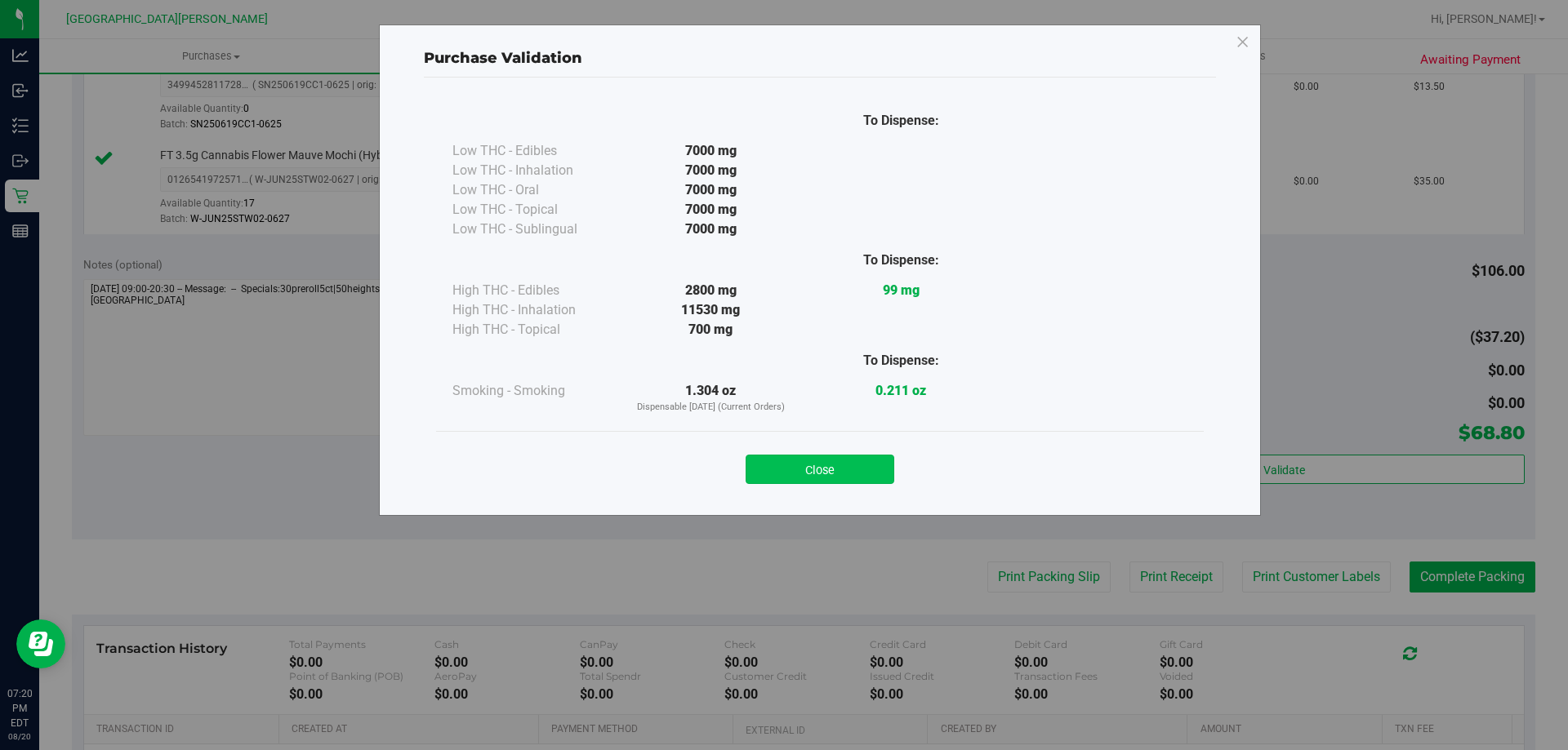
click at [865, 474] on button "Close" at bounding box center [820, 470] width 148 height 29
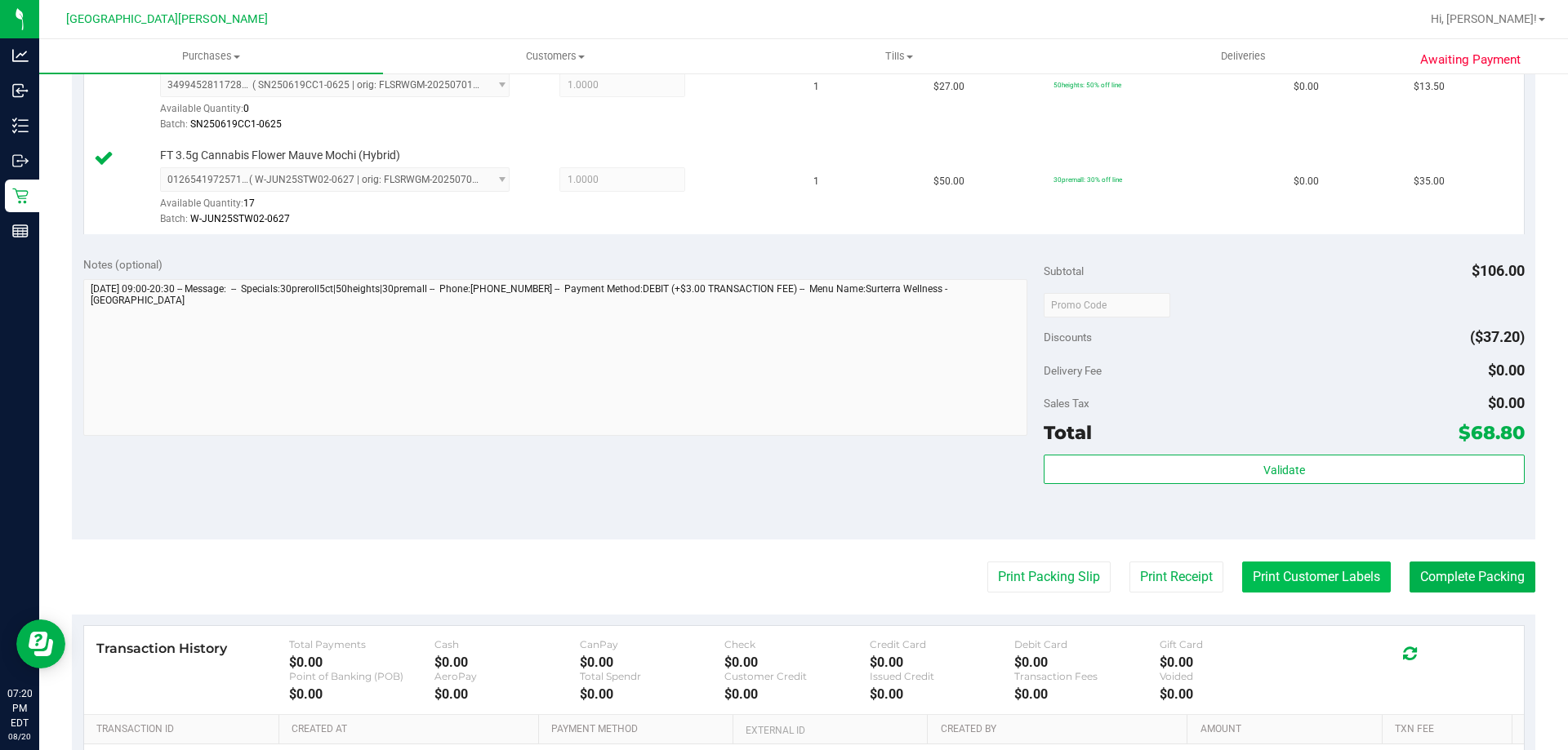
click at [1334, 564] on button "Print Customer Labels" at bounding box center [1316, 577] width 148 height 31
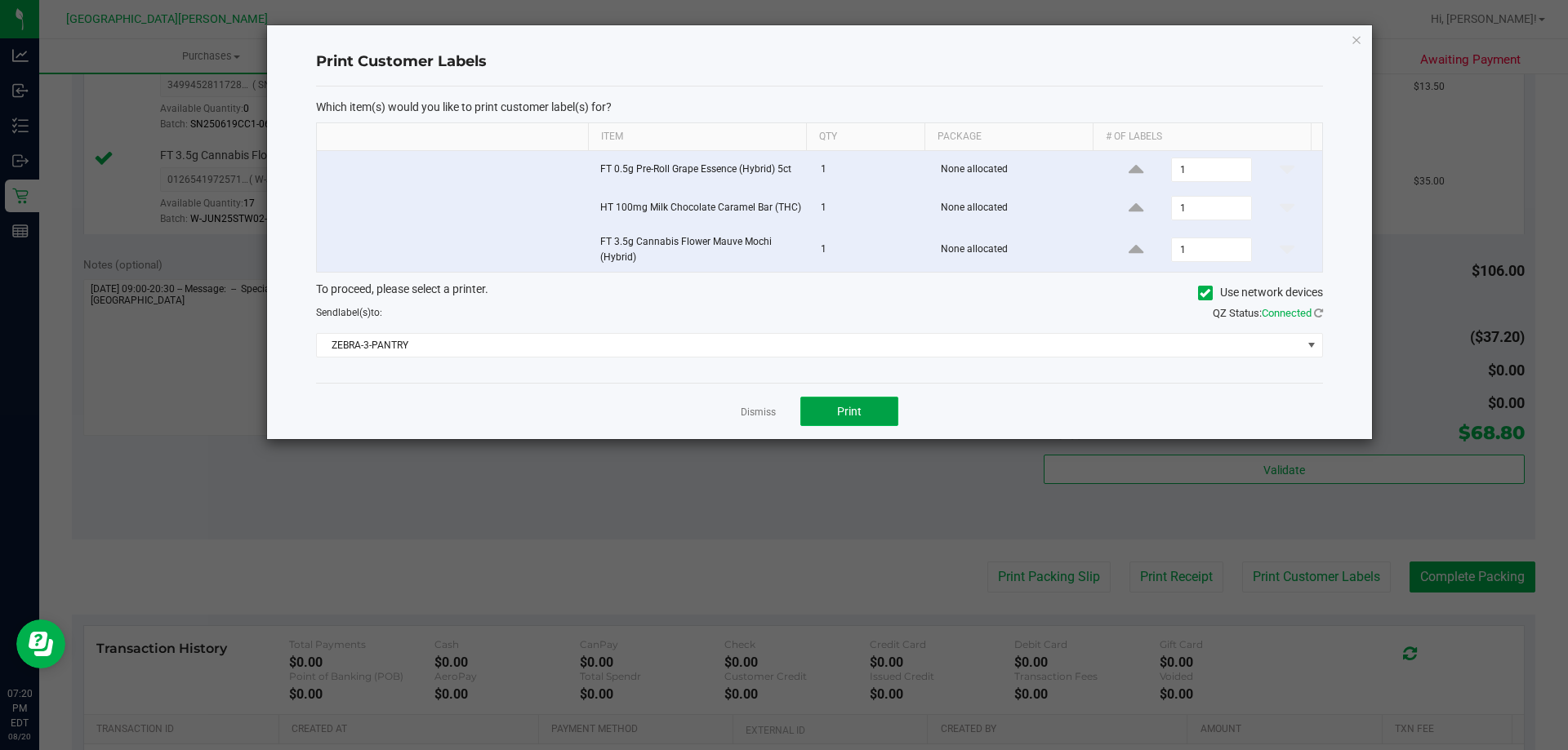
click at [858, 406] on span "Print" at bounding box center [849, 411] width 25 height 13
click at [756, 418] on link "Dismiss" at bounding box center [758, 412] width 35 height 14
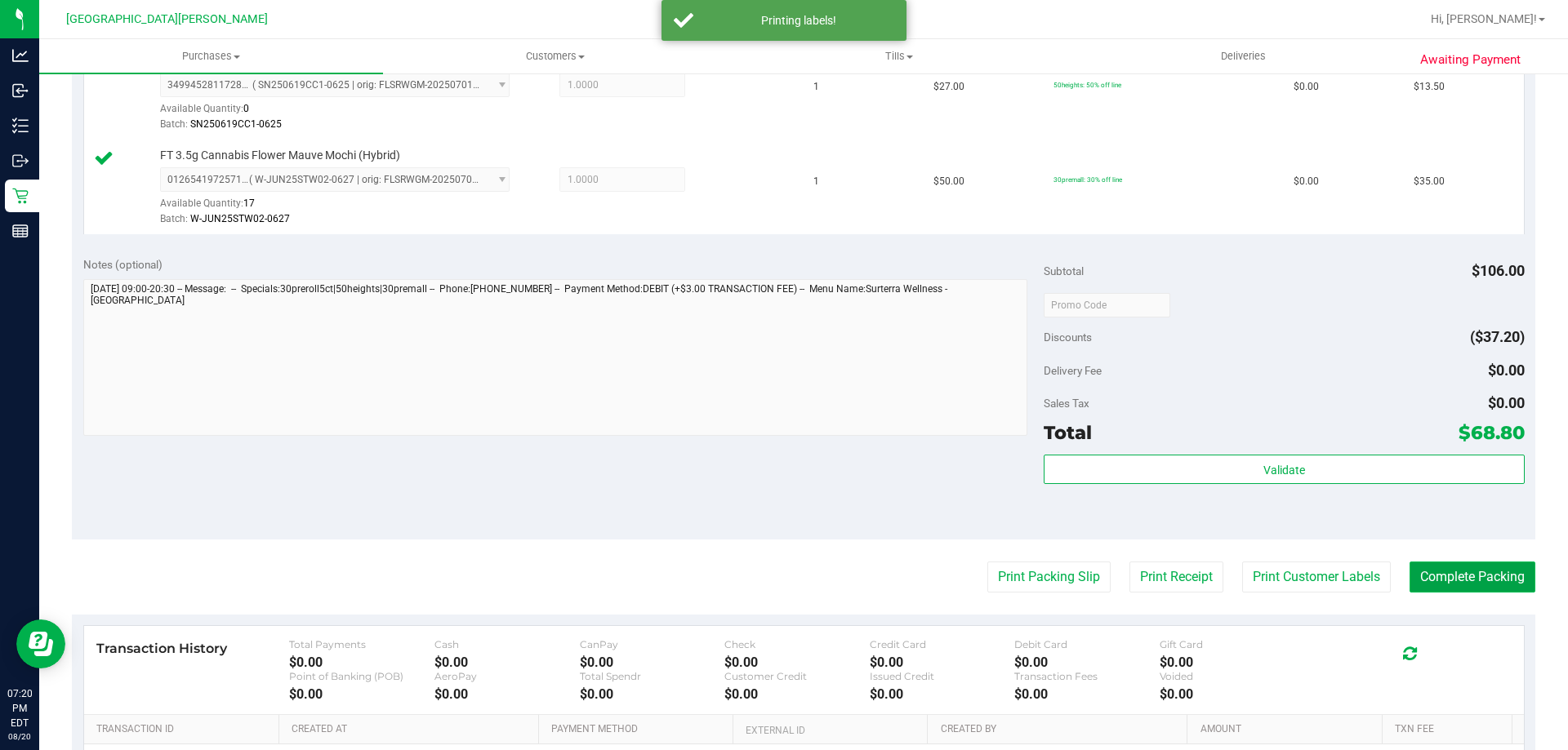
click at [1468, 579] on button "Complete Packing" at bounding box center [1472, 577] width 125 height 31
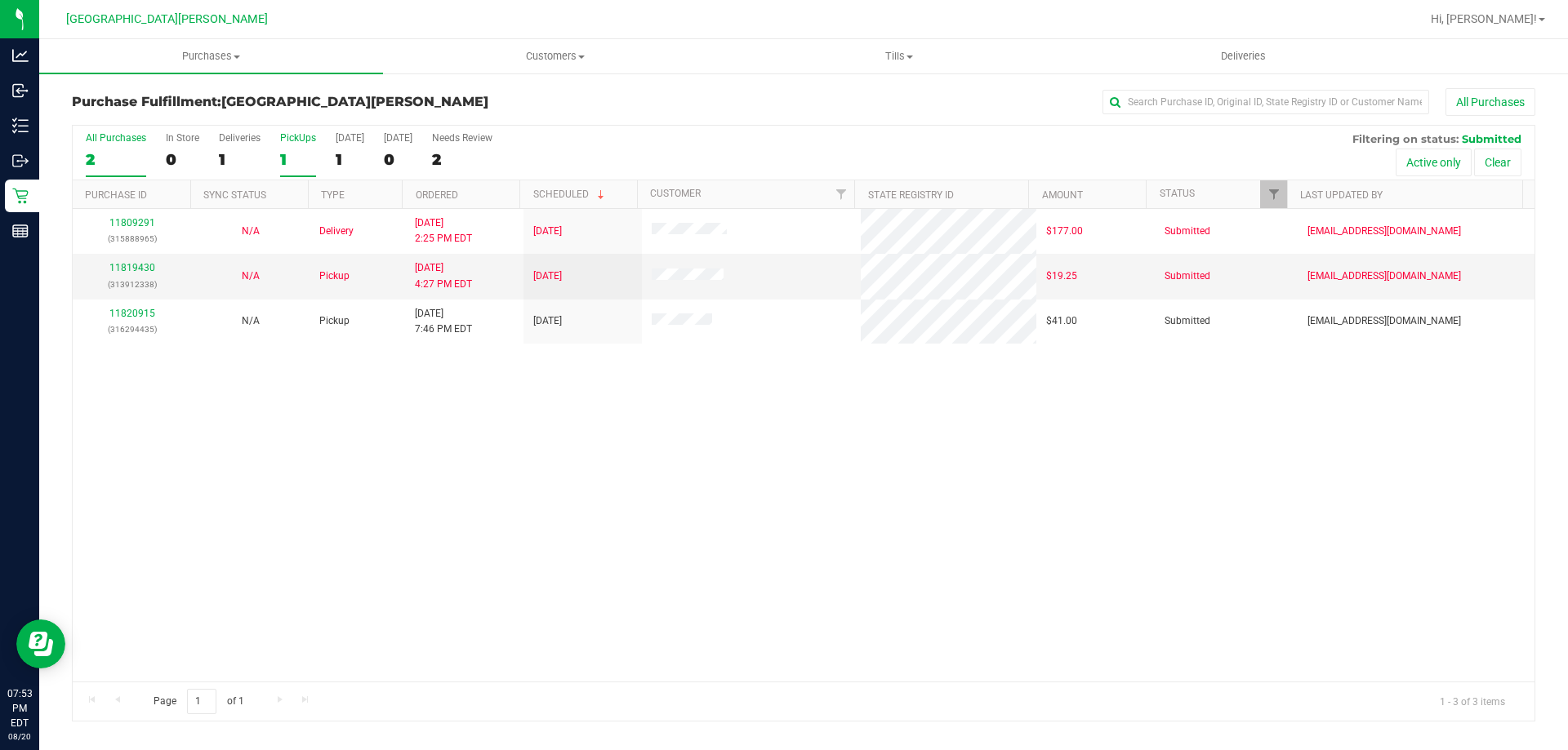
click at [301, 139] on div "PickUps" at bounding box center [298, 137] width 36 height 11
click at [0, 0] on input "PickUps 1" at bounding box center [0, 0] width 0 height 0
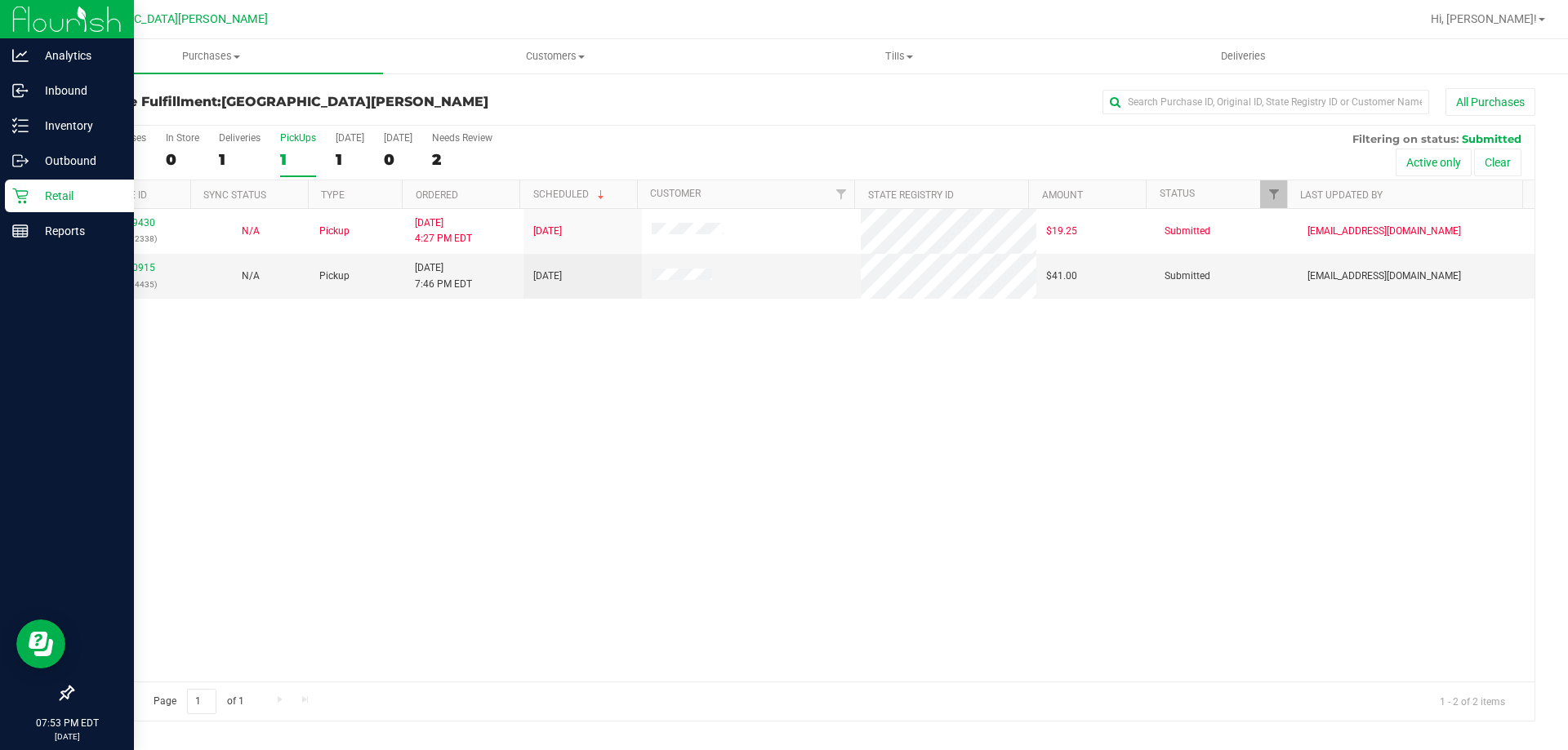
click at [57, 198] on p "Retail" at bounding box center [77, 195] width 98 height 19
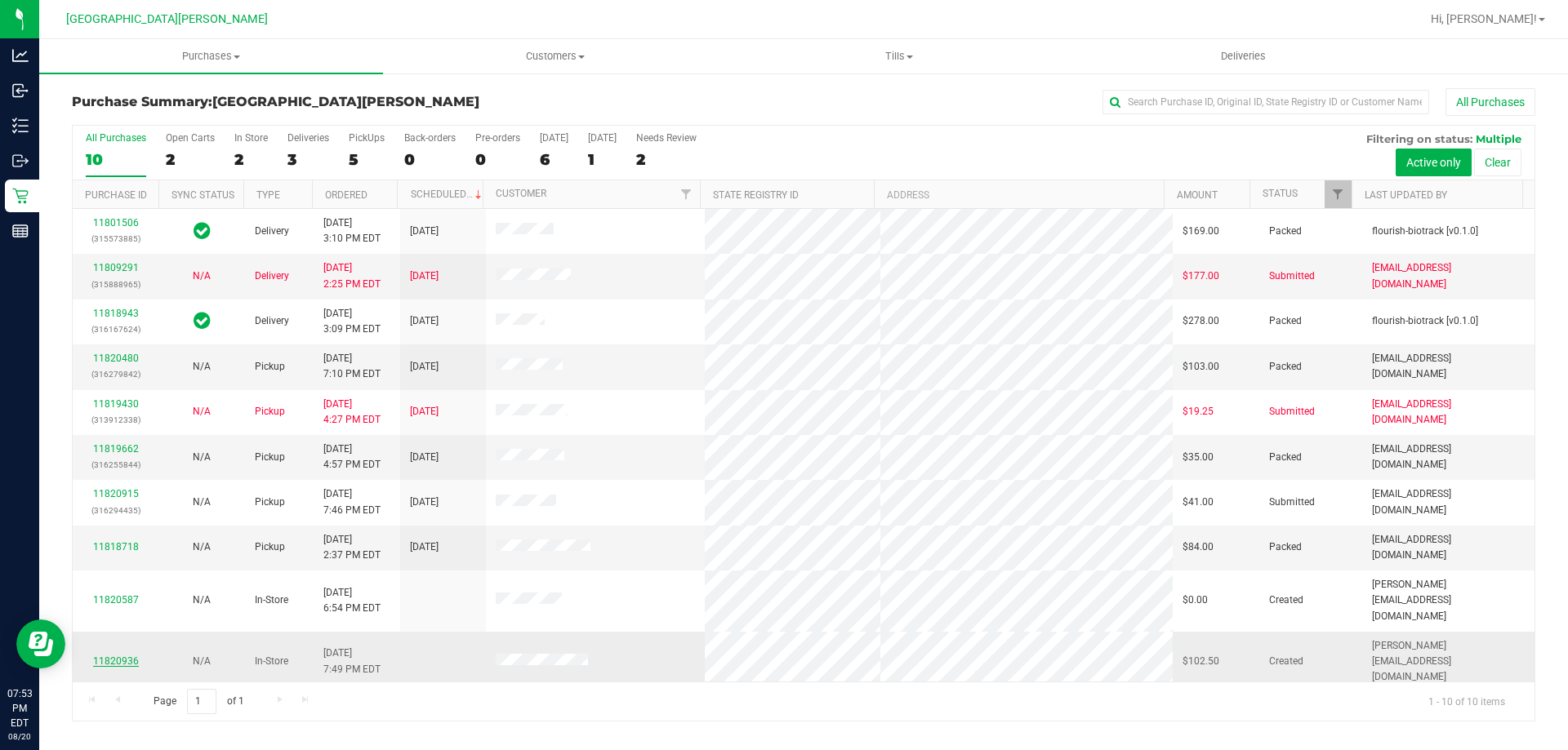
click at [115, 656] on link "11820936" at bounding box center [116, 661] width 46 height 11
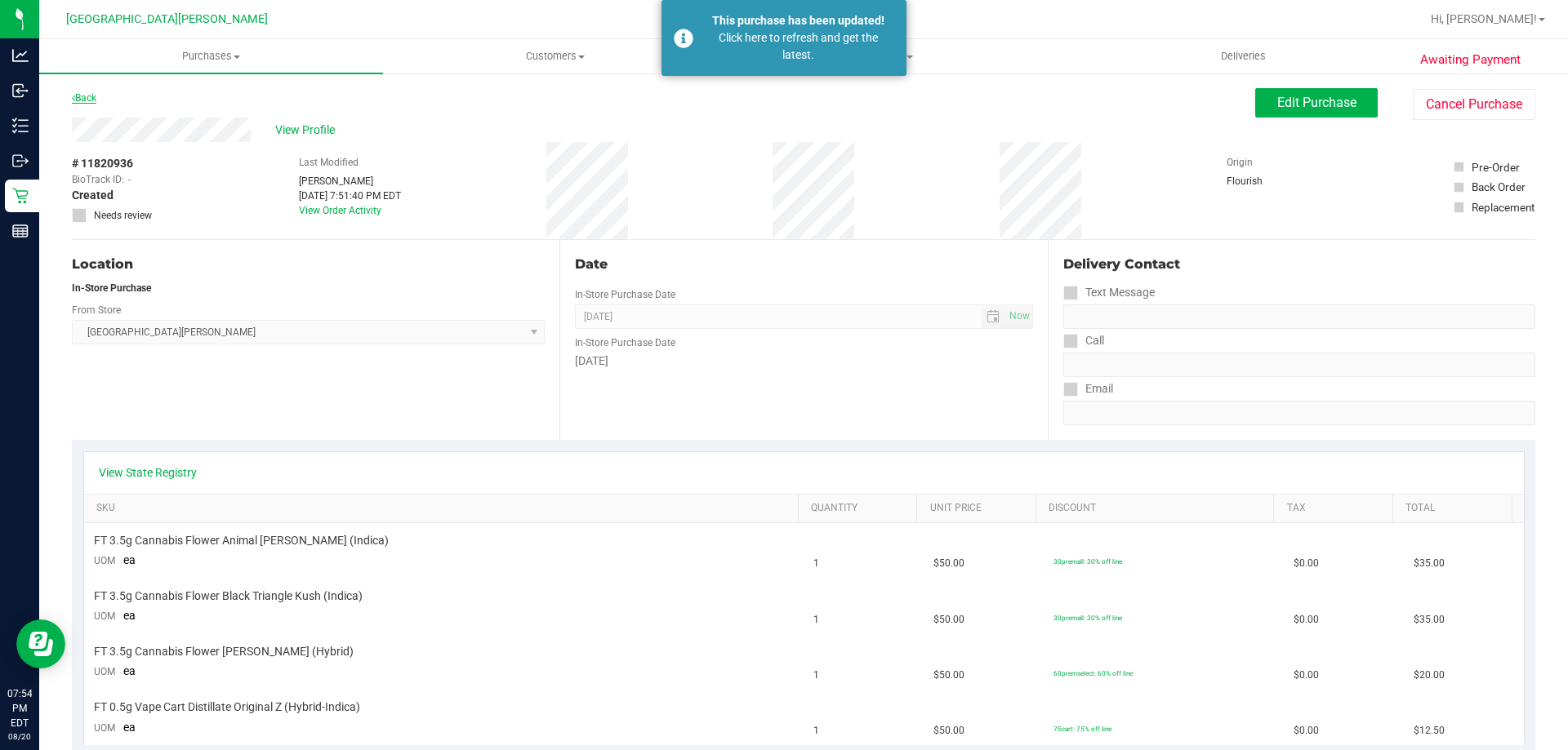
click at [86, 100] on link "Back" at bounding box center [83, 98] width 25 height 11
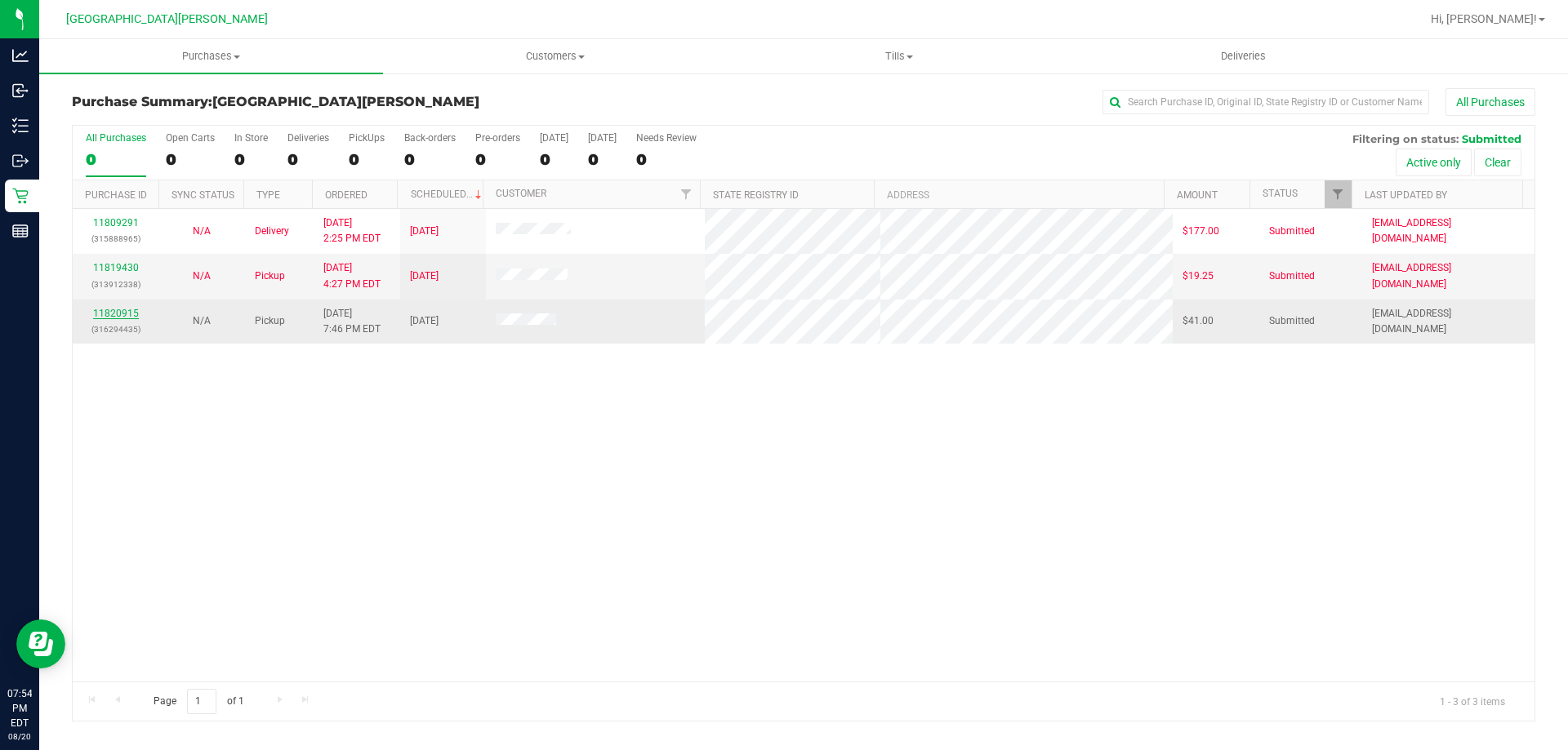
click at [135, 309] on link "11820915" at bounding box center [116, 313] width 46 height 11
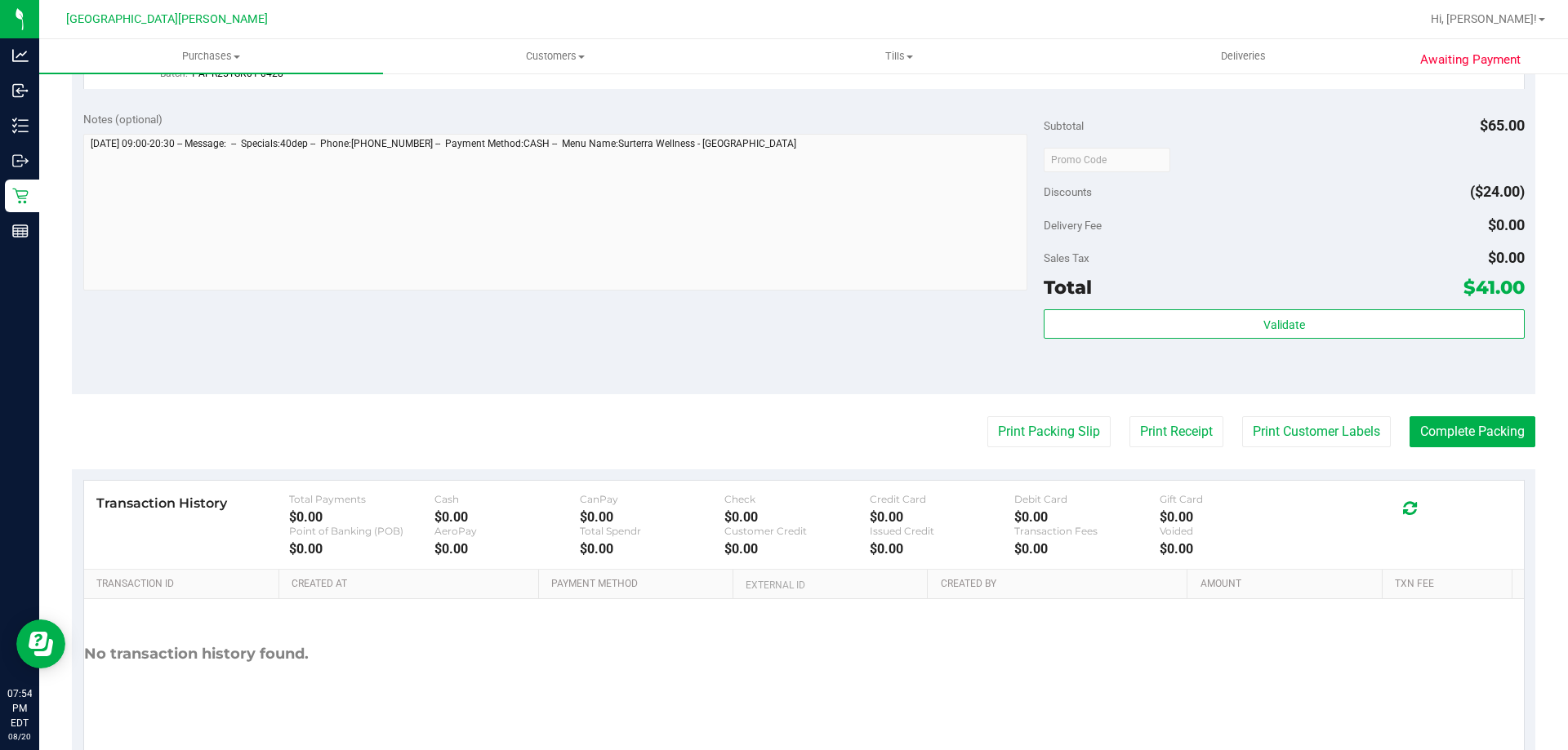
scroll to position [774, 0]
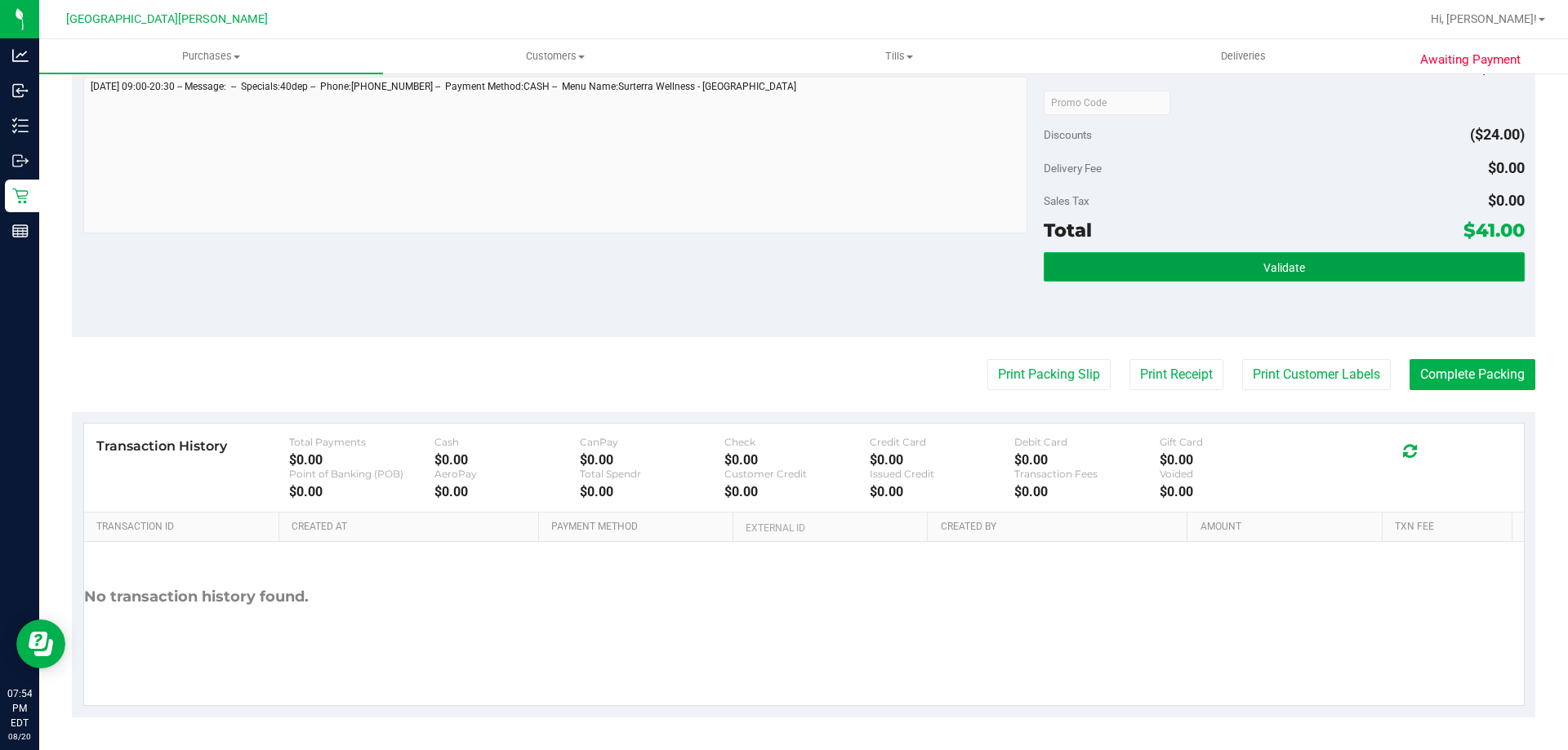
click at [1133, 265] on button "Validate" at bounding box center [1283, 266] width 480 height 29
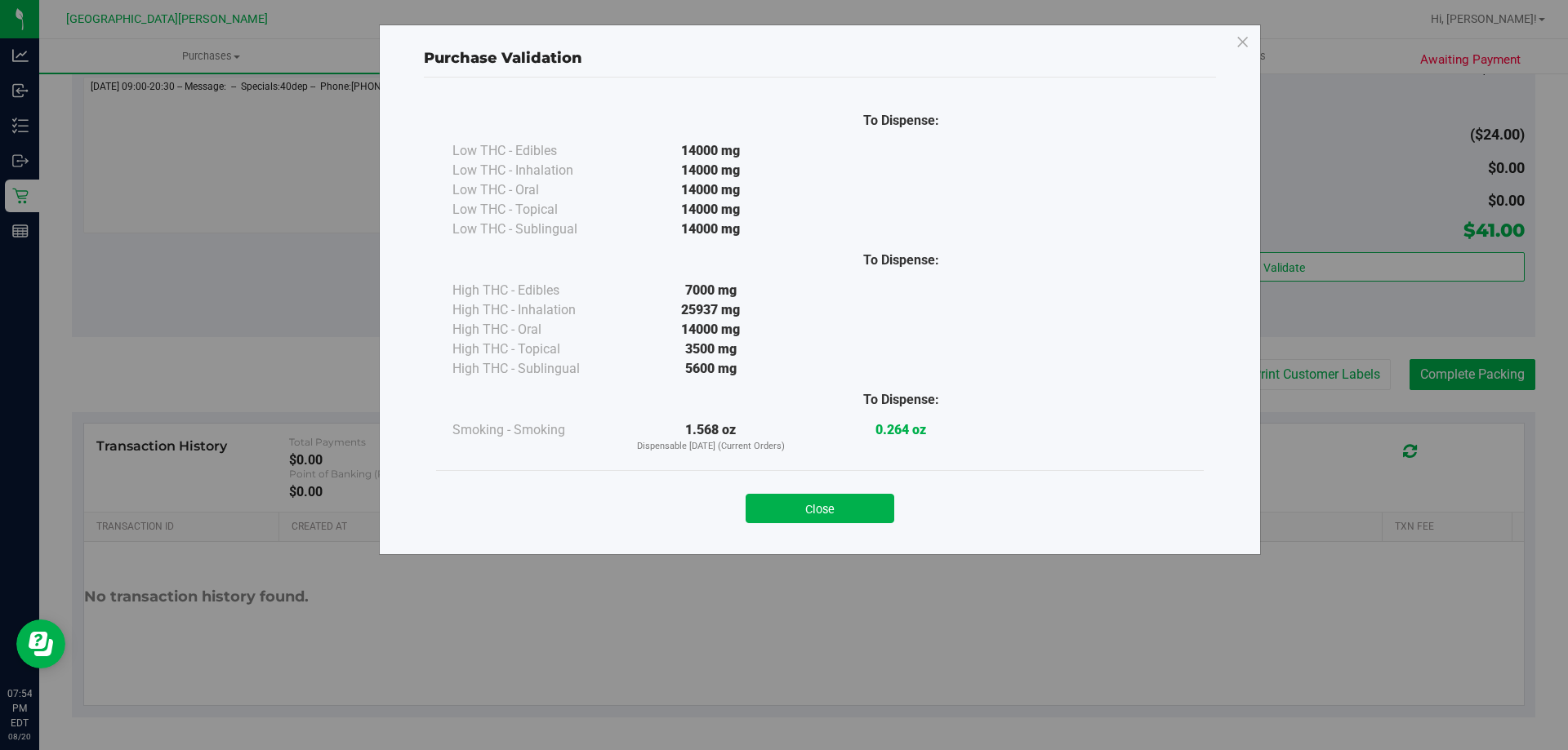
drag, startPoint x: 794, startPoint y: 510, endPoint x: 1182, endPoint y: 492, distance: 388.4
click at [795, 510] on button "Close" at bounding box center [820, 508] width 148 height 29
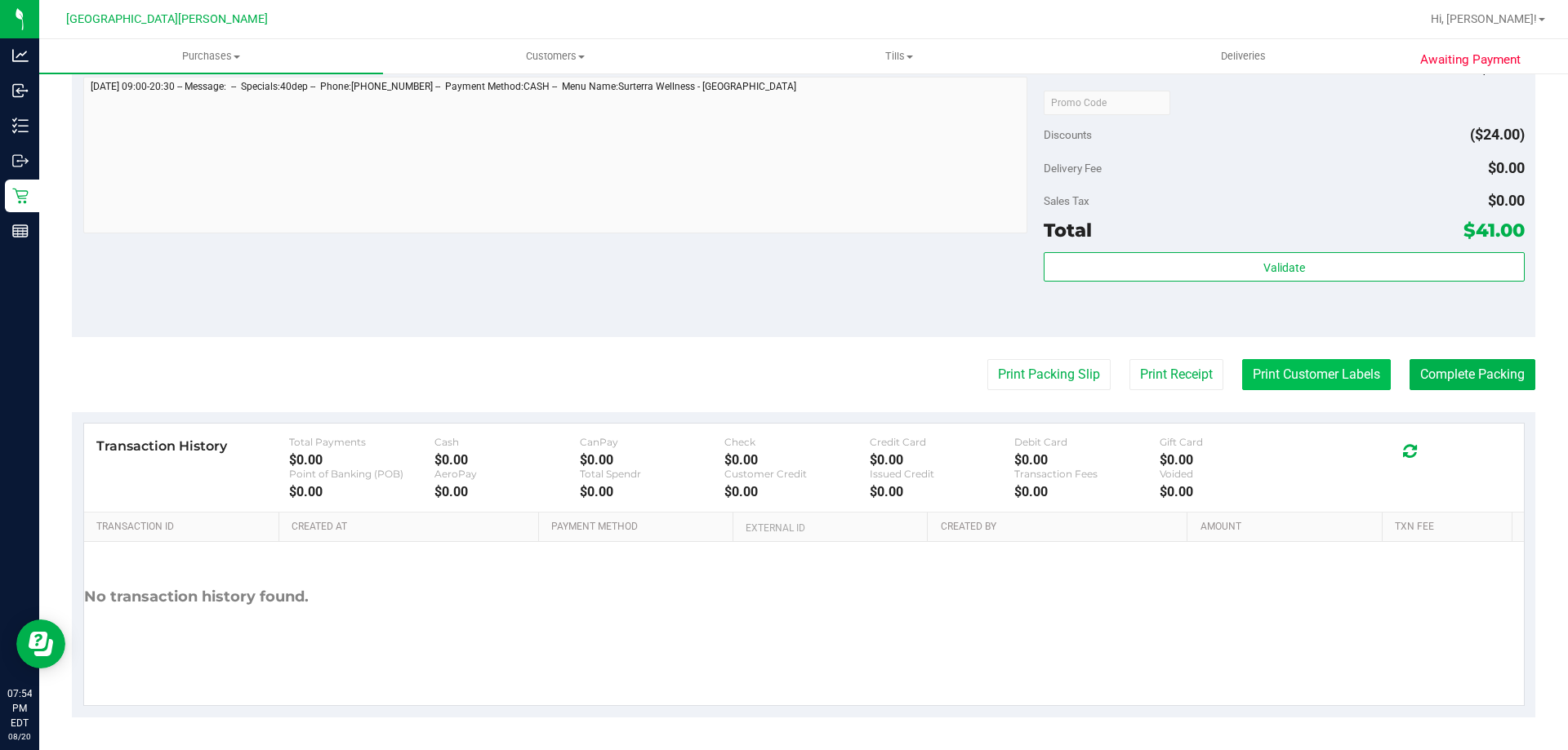
click at [1294, 359] on button "Print Customer Labels" at bounding box center [1316, 375] width 148 height 31
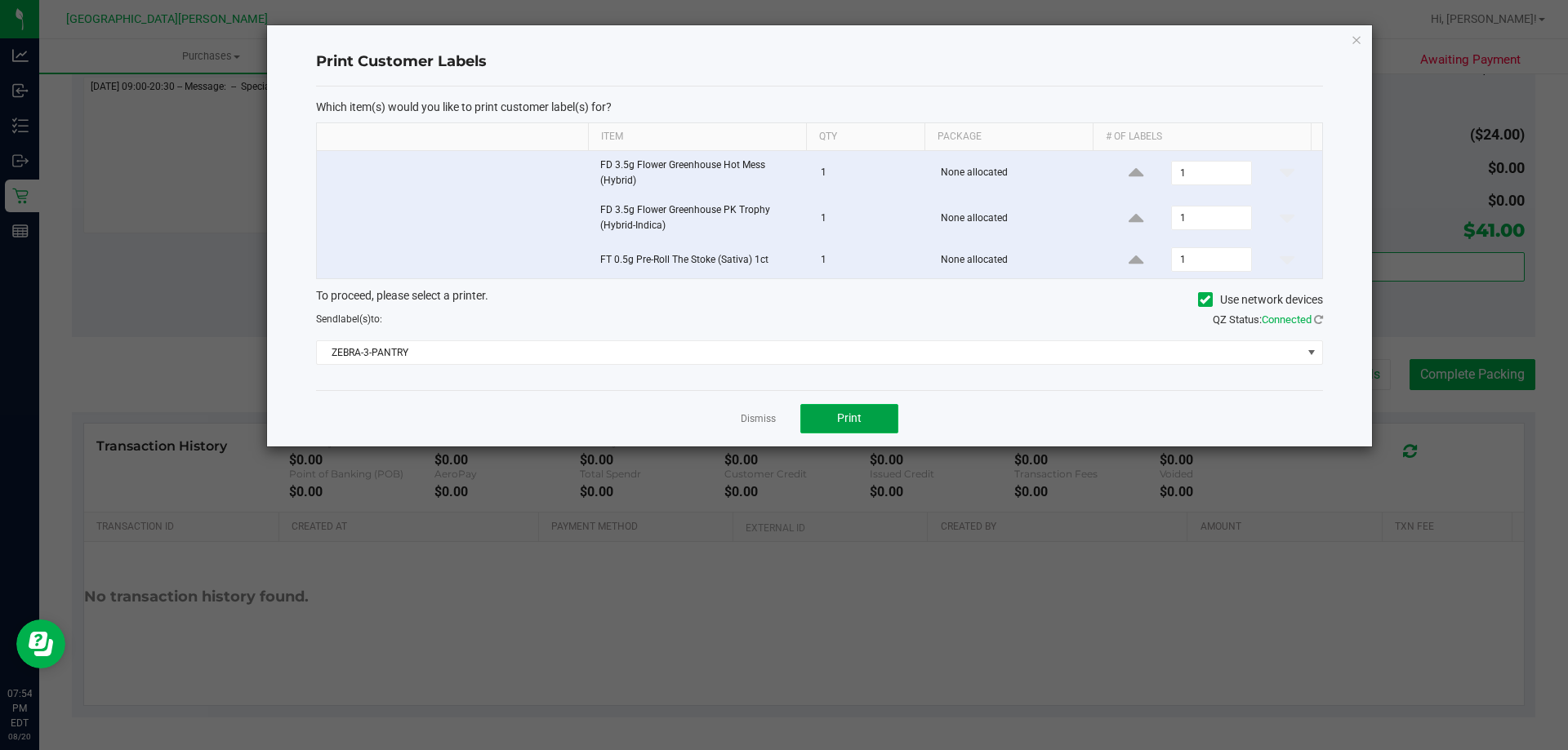
click at [858, 426] on button "Print" at bounding box center [849, 418] width 98 height 29
click at [761, 422] on link "Dismiss" at bounding box center [758, 418] width 35 height 14
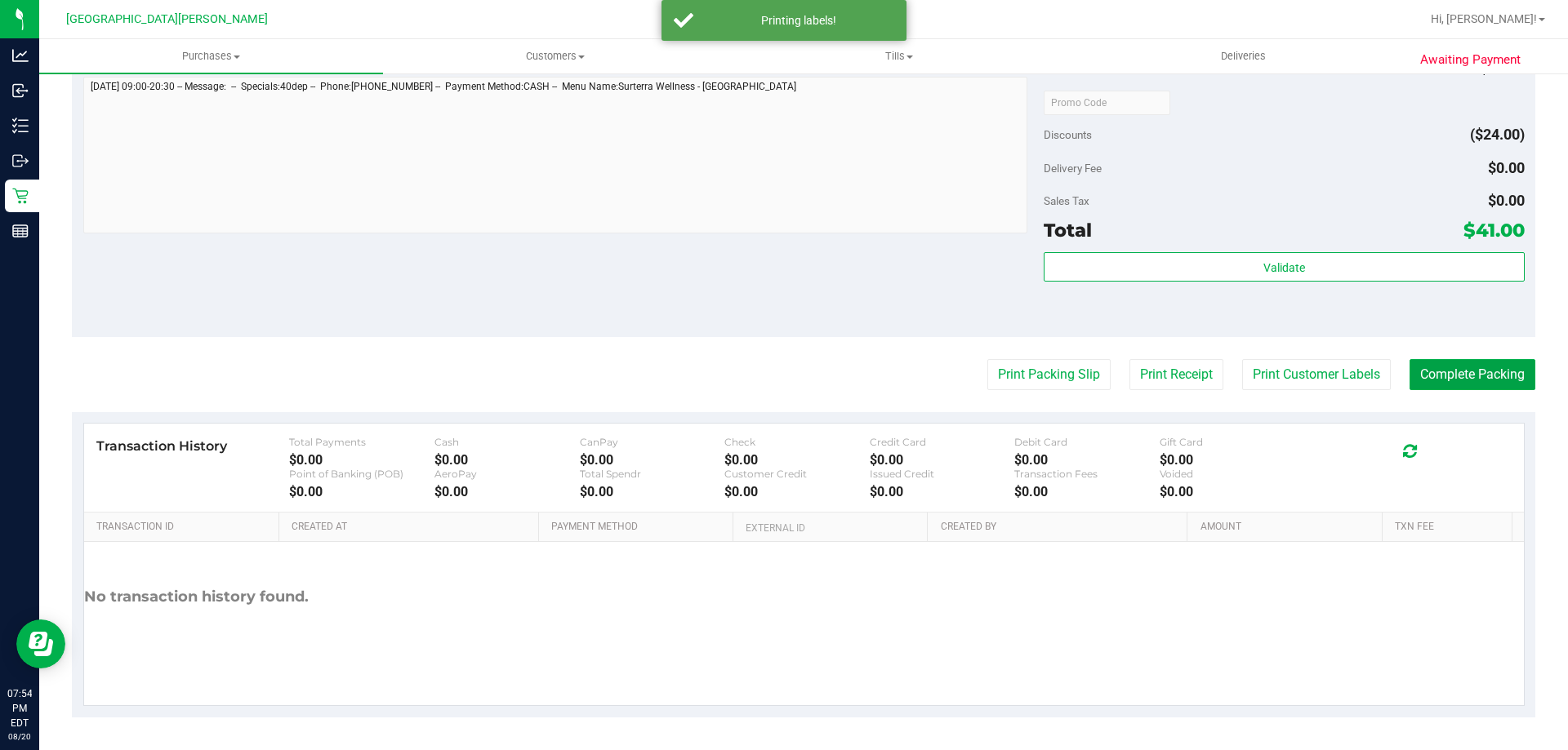
drag, startPoint x: 1465, startPoint y: 368, endPoint x: 1448, endPoint y: 321, distance: 50.0
click at [1466, 369] on button "Complete Packing" at bounding box center [1472, 375] width 125 height 31
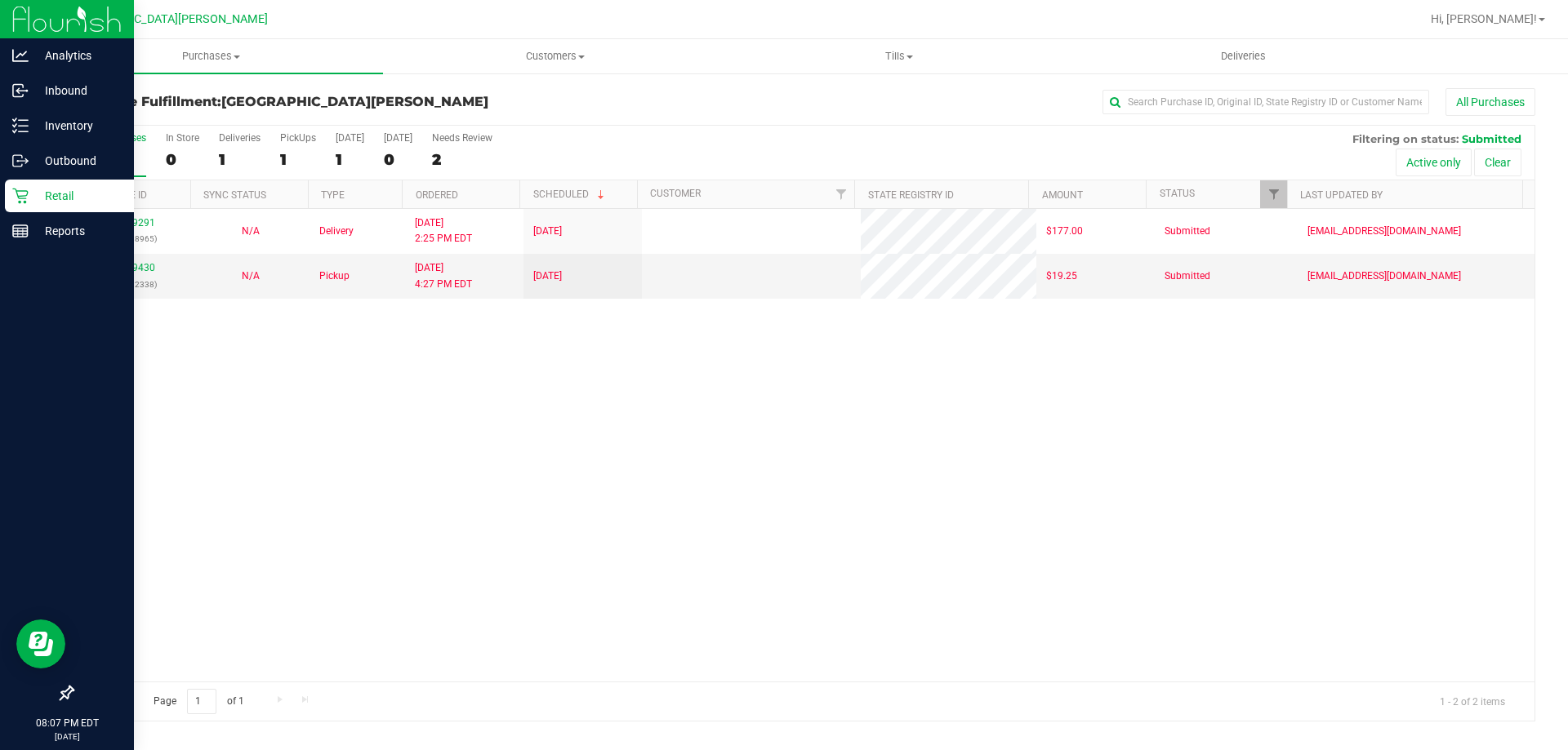
click at [76, 182] on div "Retail" at bounding box center [69, 196] width 129 height 33
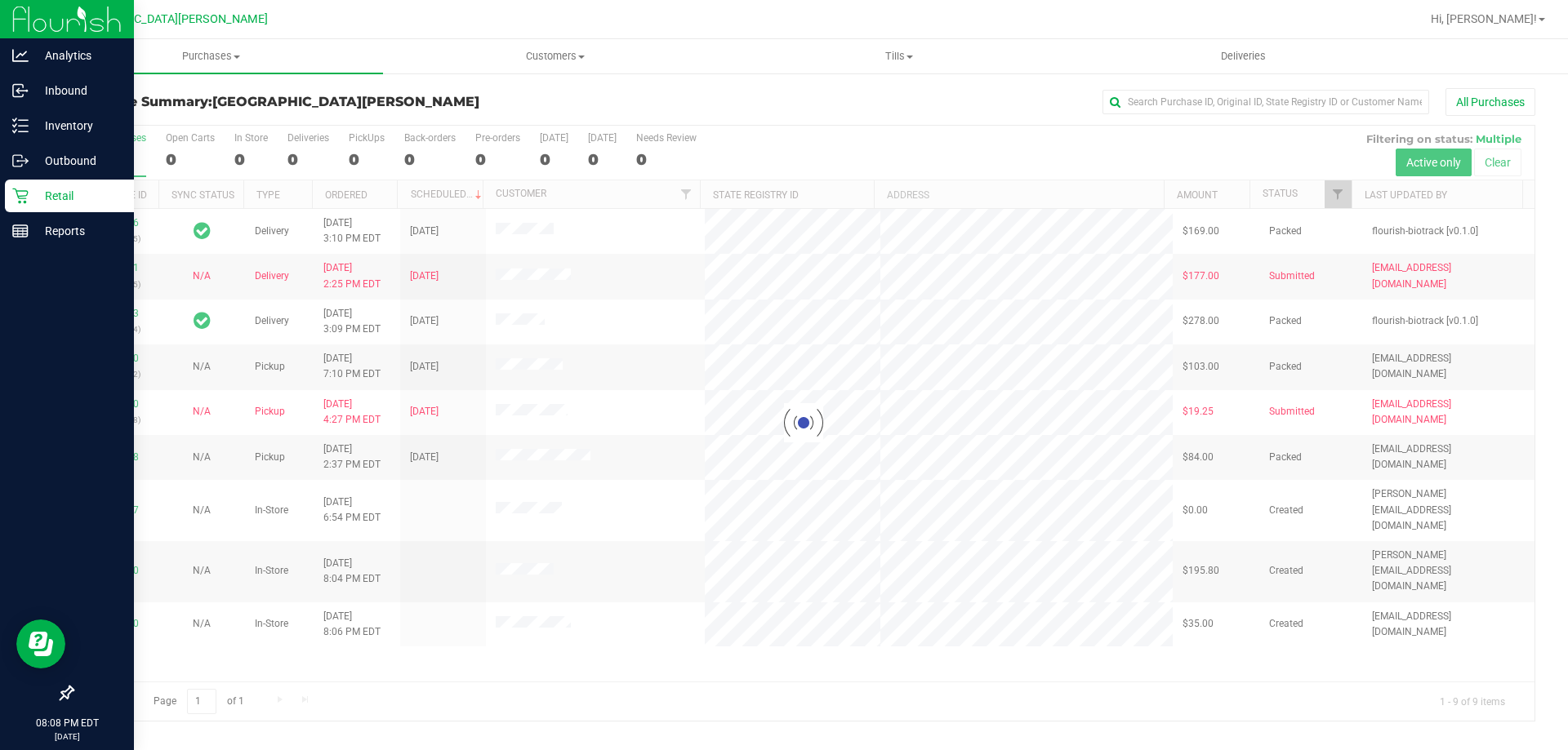
click at [0, 179] on link "Retail" at bounding box center [67, 197] width 134 height 35
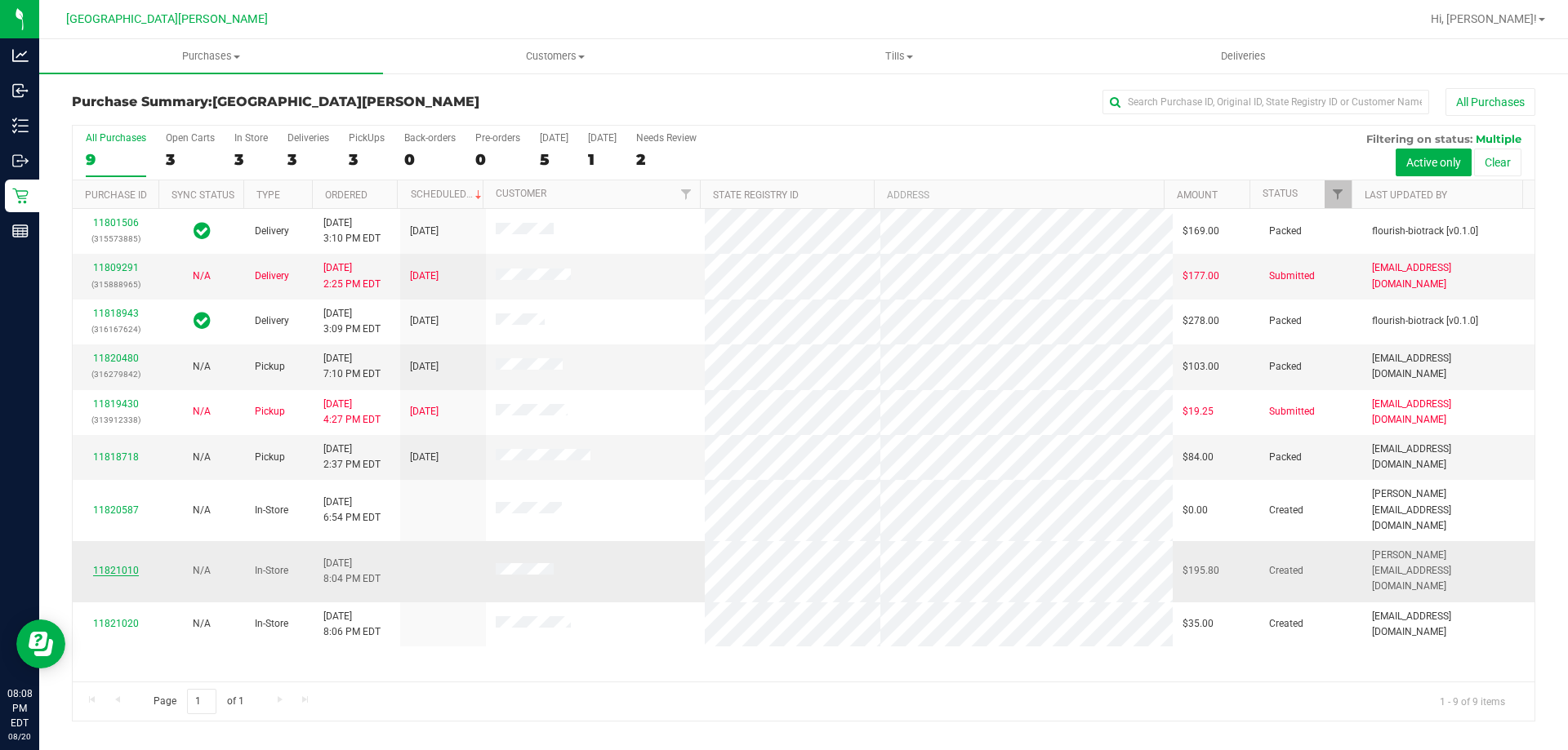
click at [108, 565] on link "11821010" at bounding box center [116, 571] width 46 height 11
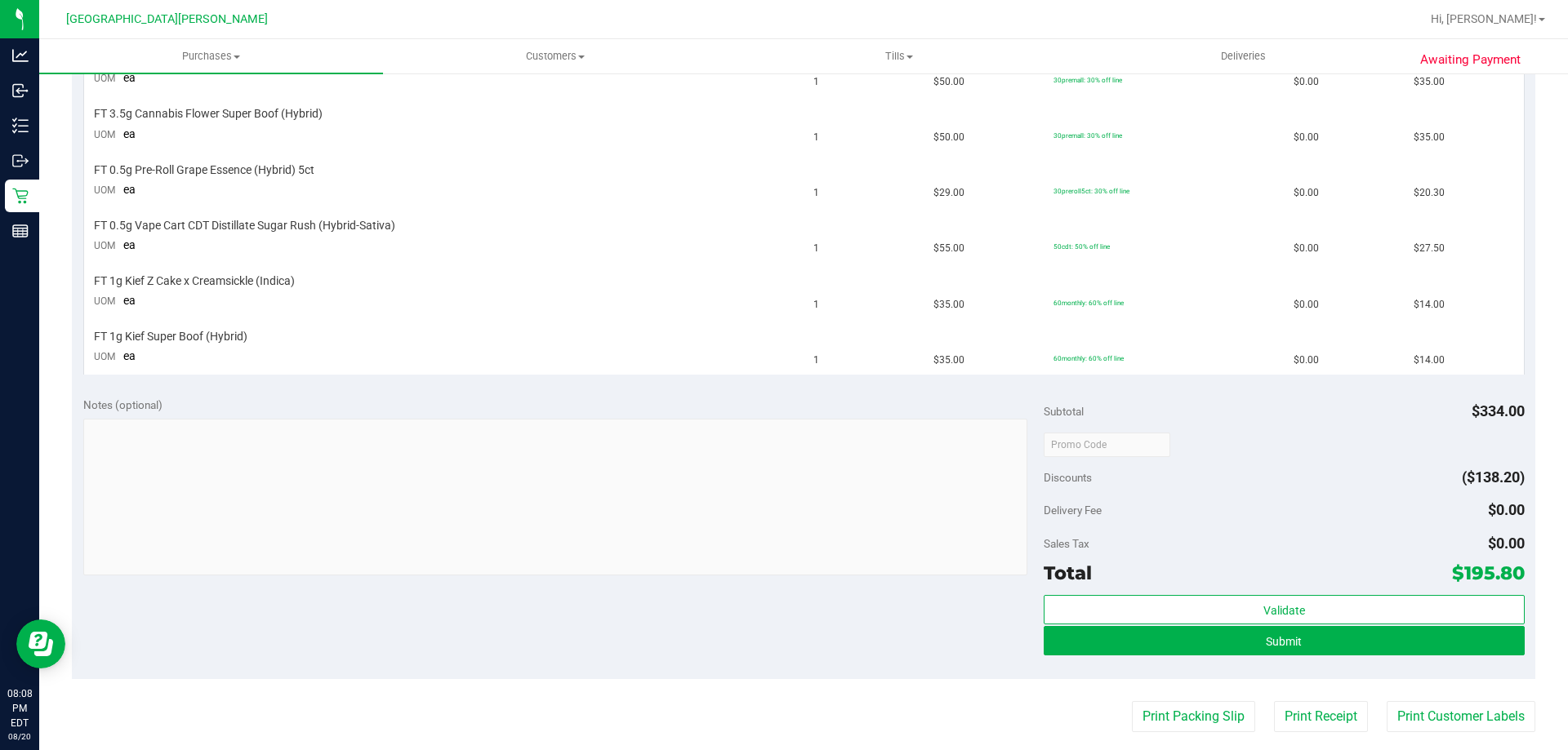
scroll to position [653, 0]
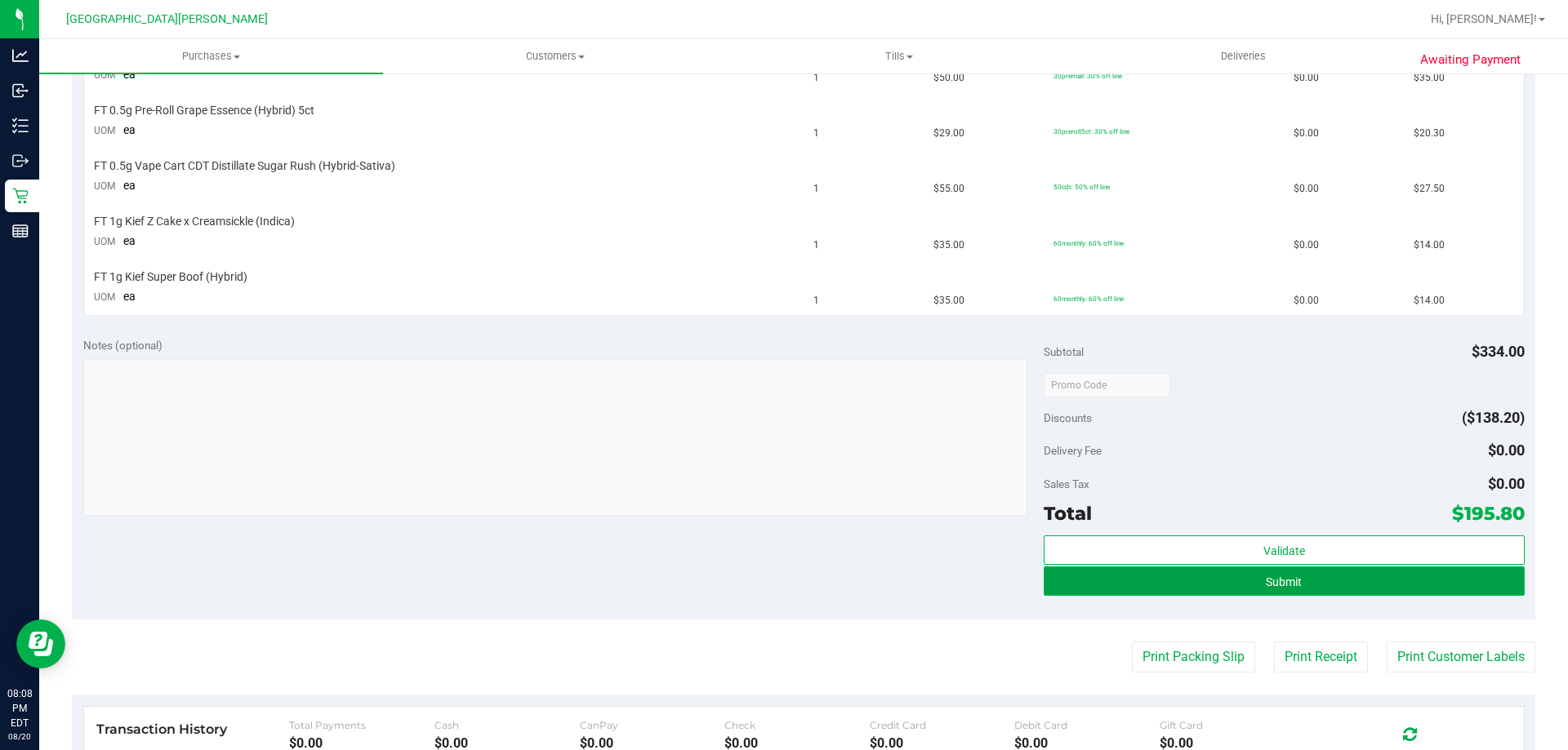
click at [1256, 591] on button "Submit" at bounding box center [1283, 582] width 480 height 29
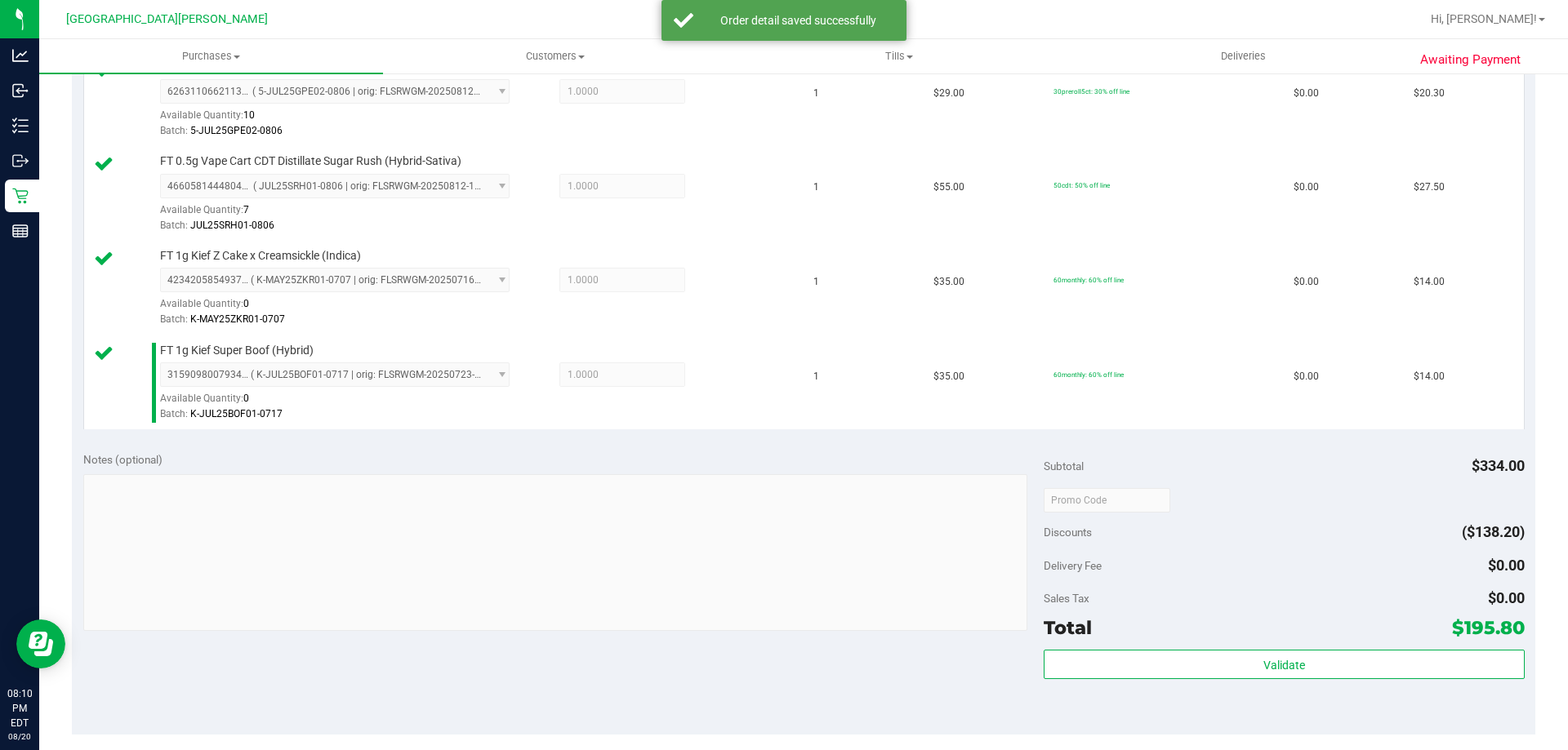
scroll to position [1245, 0]
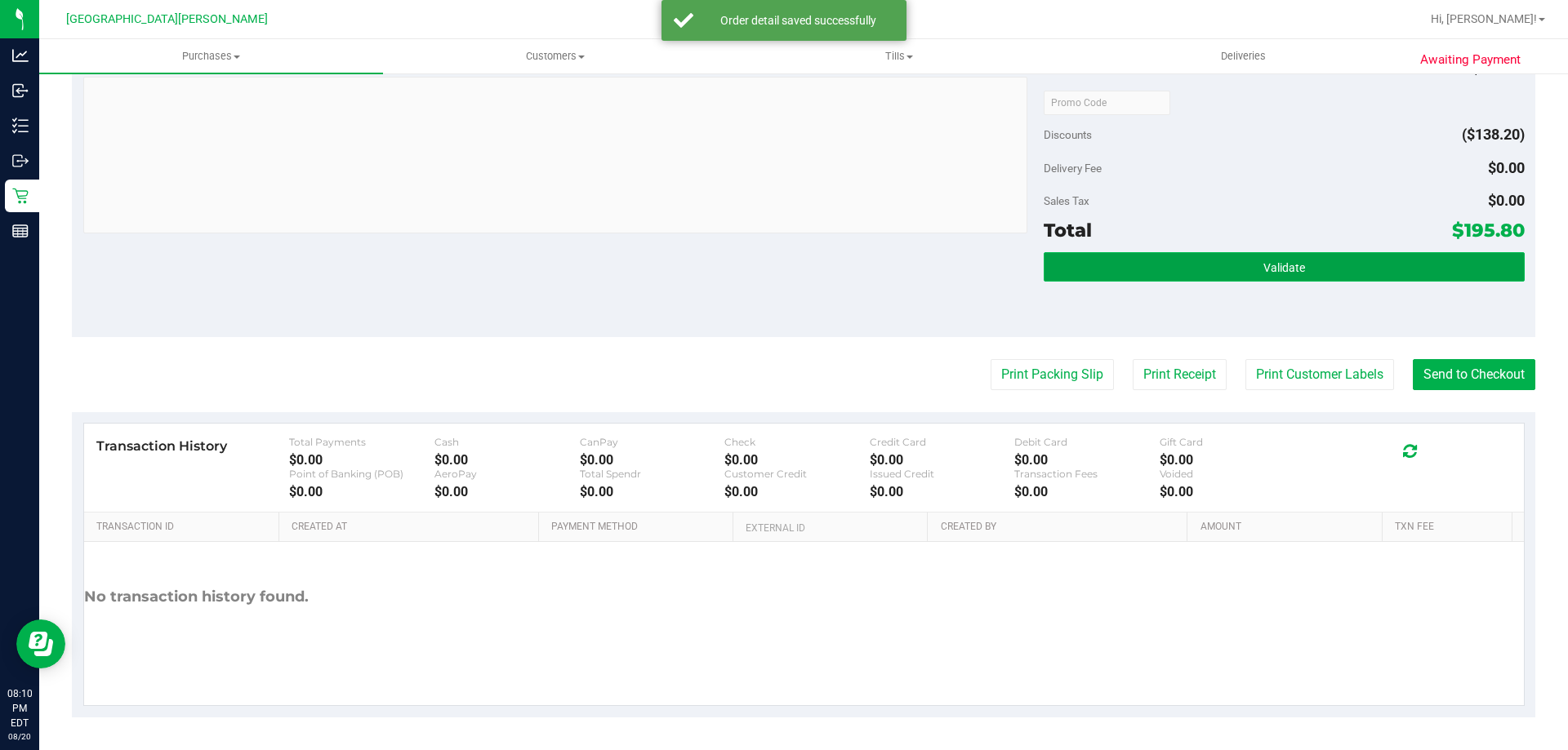
click at [1127, 259] on button "Validate" at bounding box center [1283, 266] width 480 height 29
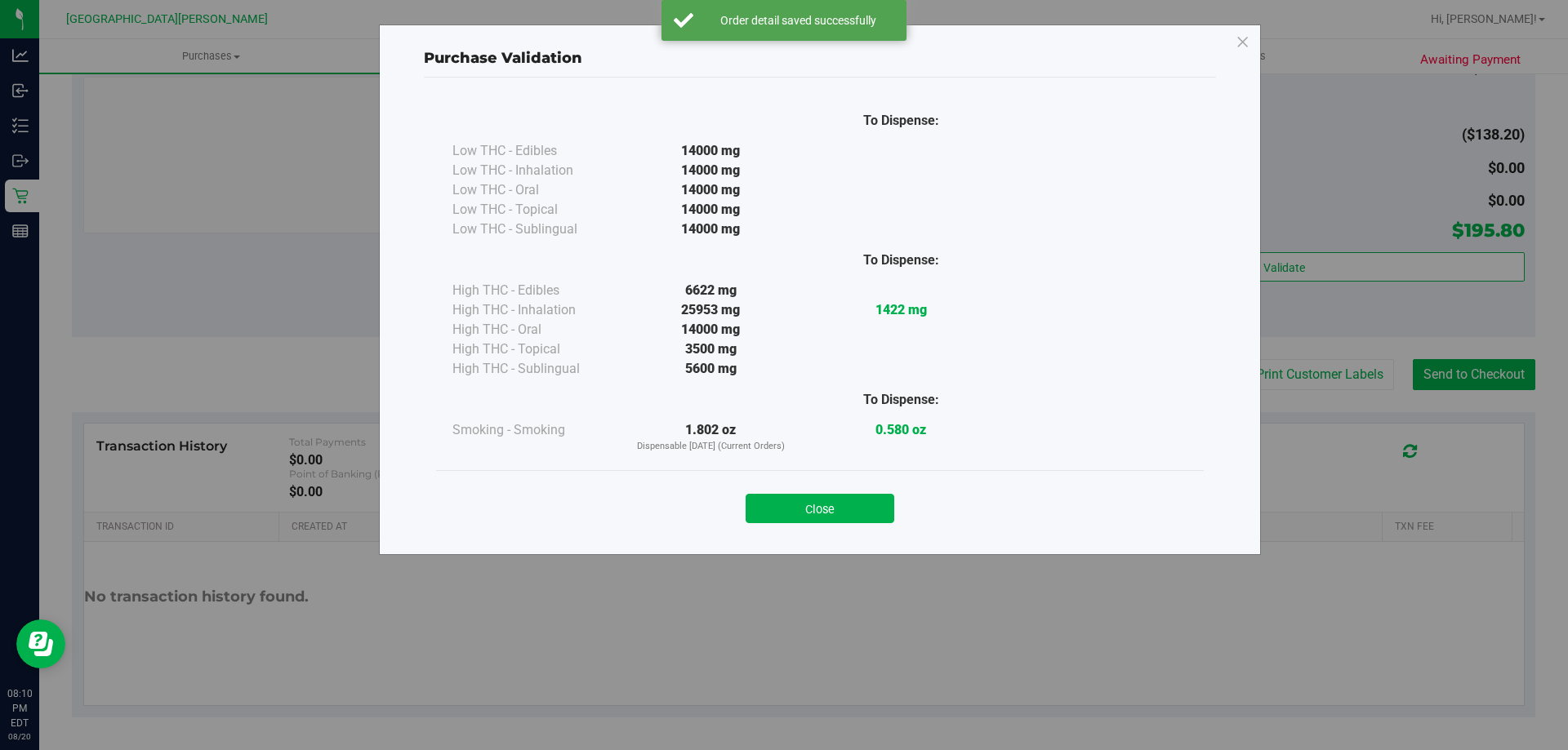
click at [846, 493] on div "Close" at bounding box center [819, 504] width 743 height 41
click at [846, 505] on button "Close" at bounding box center [820, 508] width 148 height 29
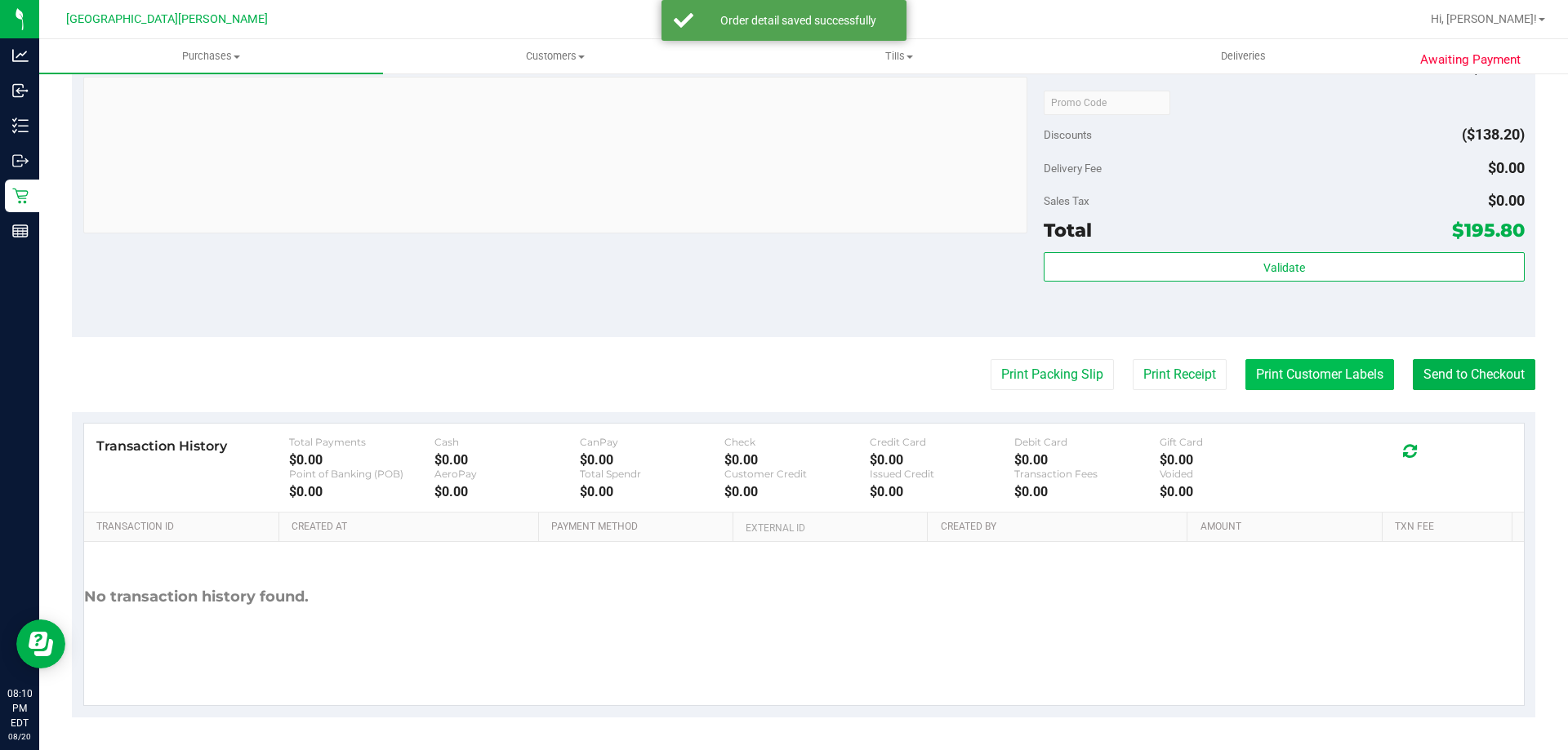
click at [1314, 367] on button "Print Customer Labels" at bounding box center [1319, 375] width 148 height 31
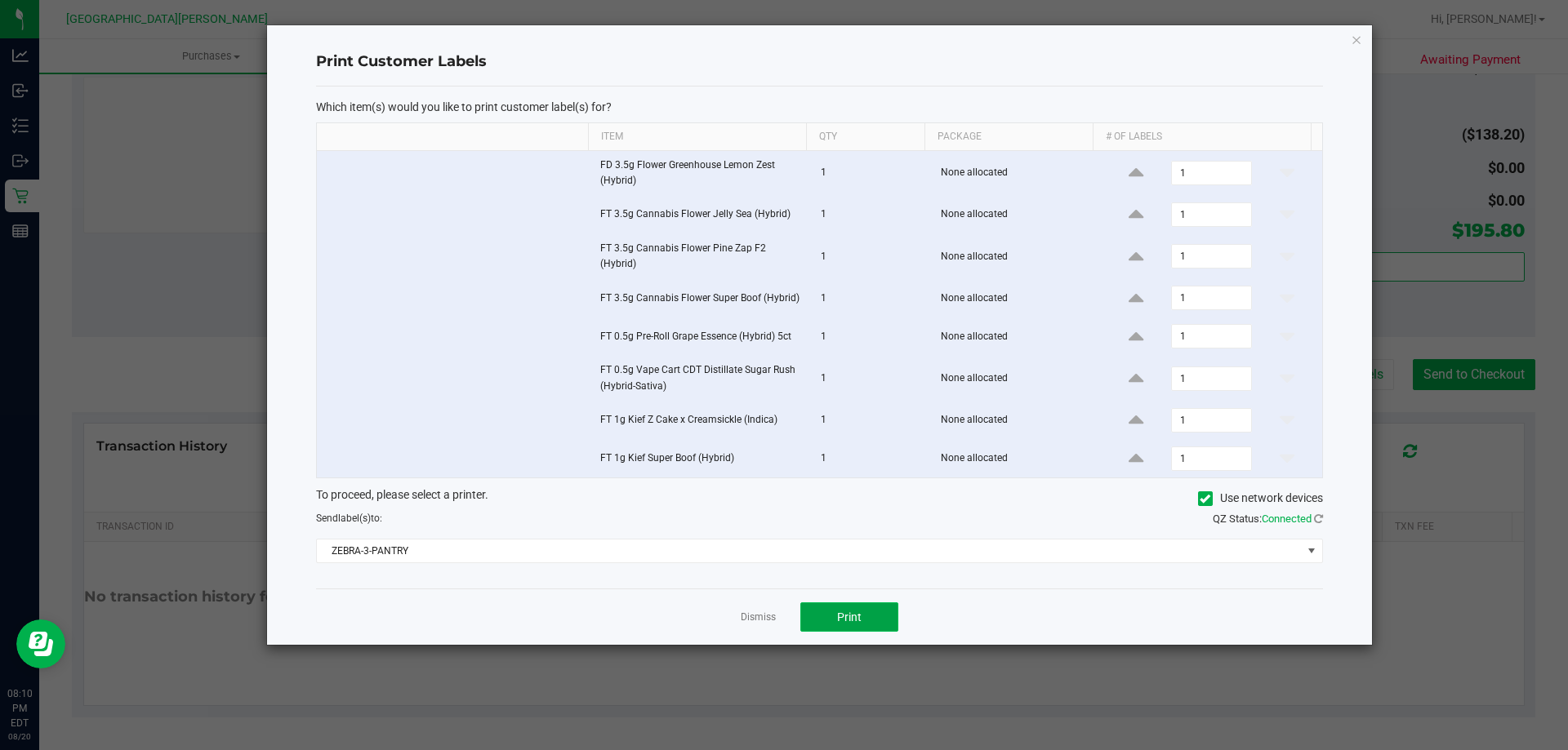
click at [823, 616] on button "Print" at bounding box center [849, 617] width 98 height 29
click at [761, 619] on link "Dismiss" at bounding box center [758, 617] width 35 height 14
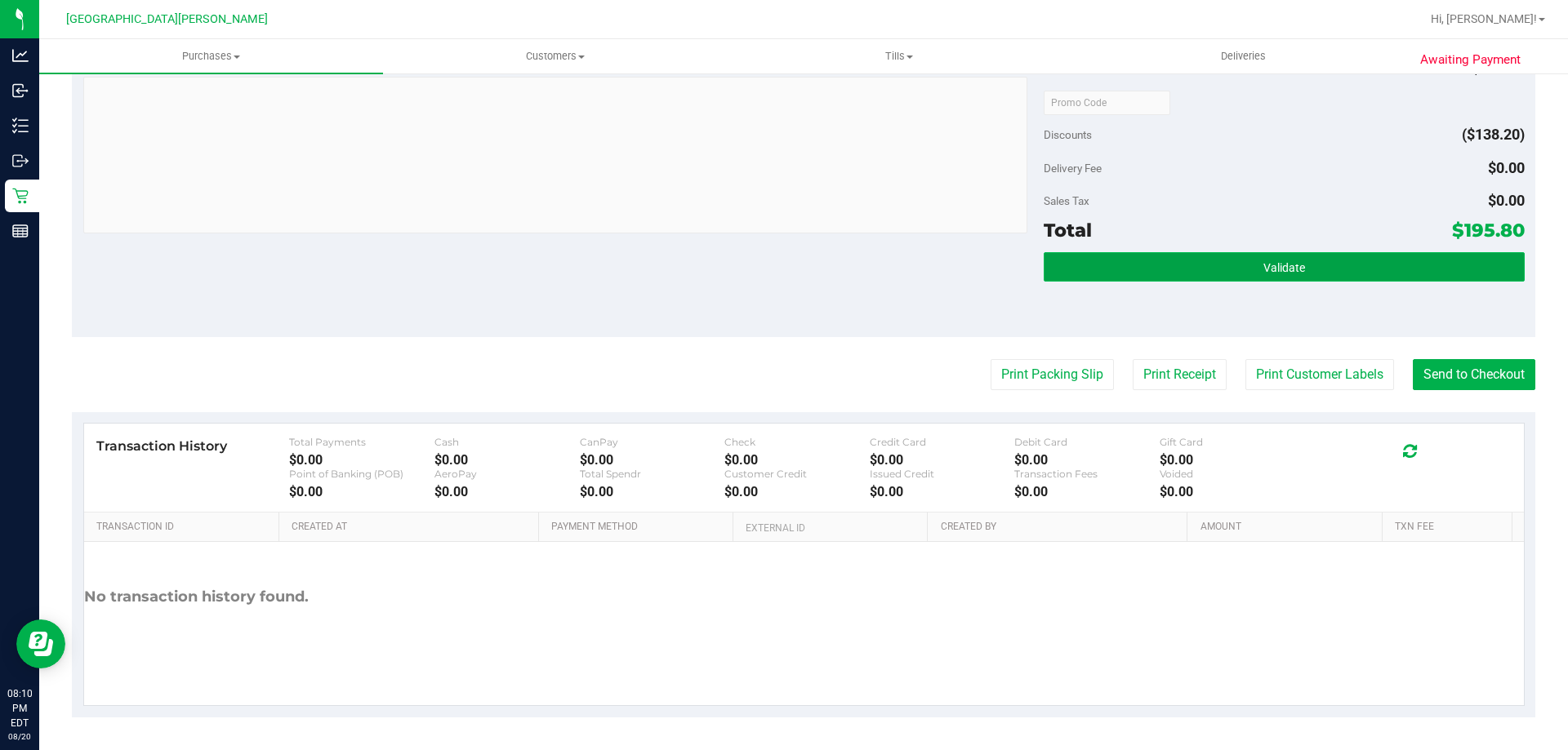
click at [1372, 277] on button "Validate" at bounding box center [1283, 266] width 480 height 29
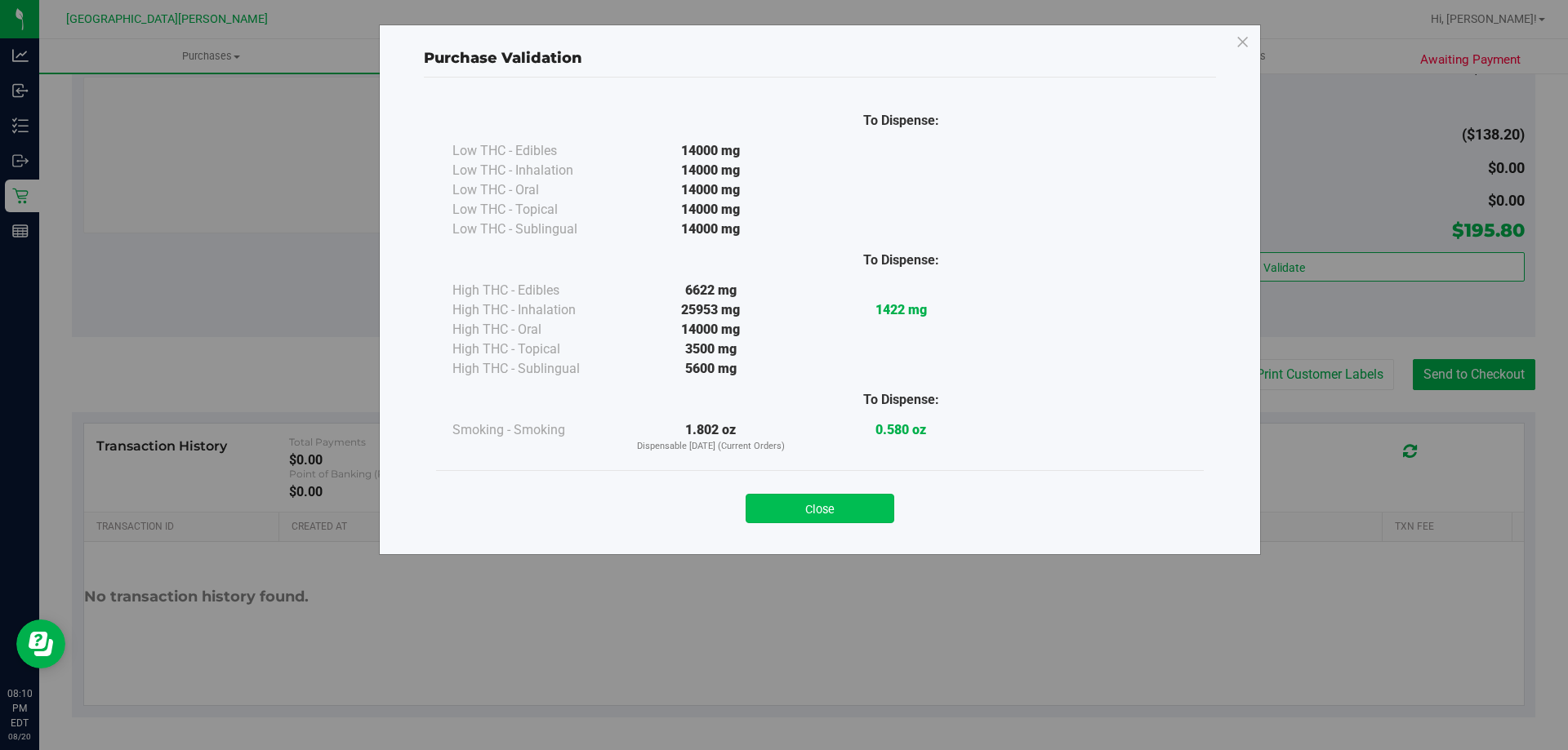
click at [772, 501] on button "Close" at bounding box center [820, 508] width 148 height 29
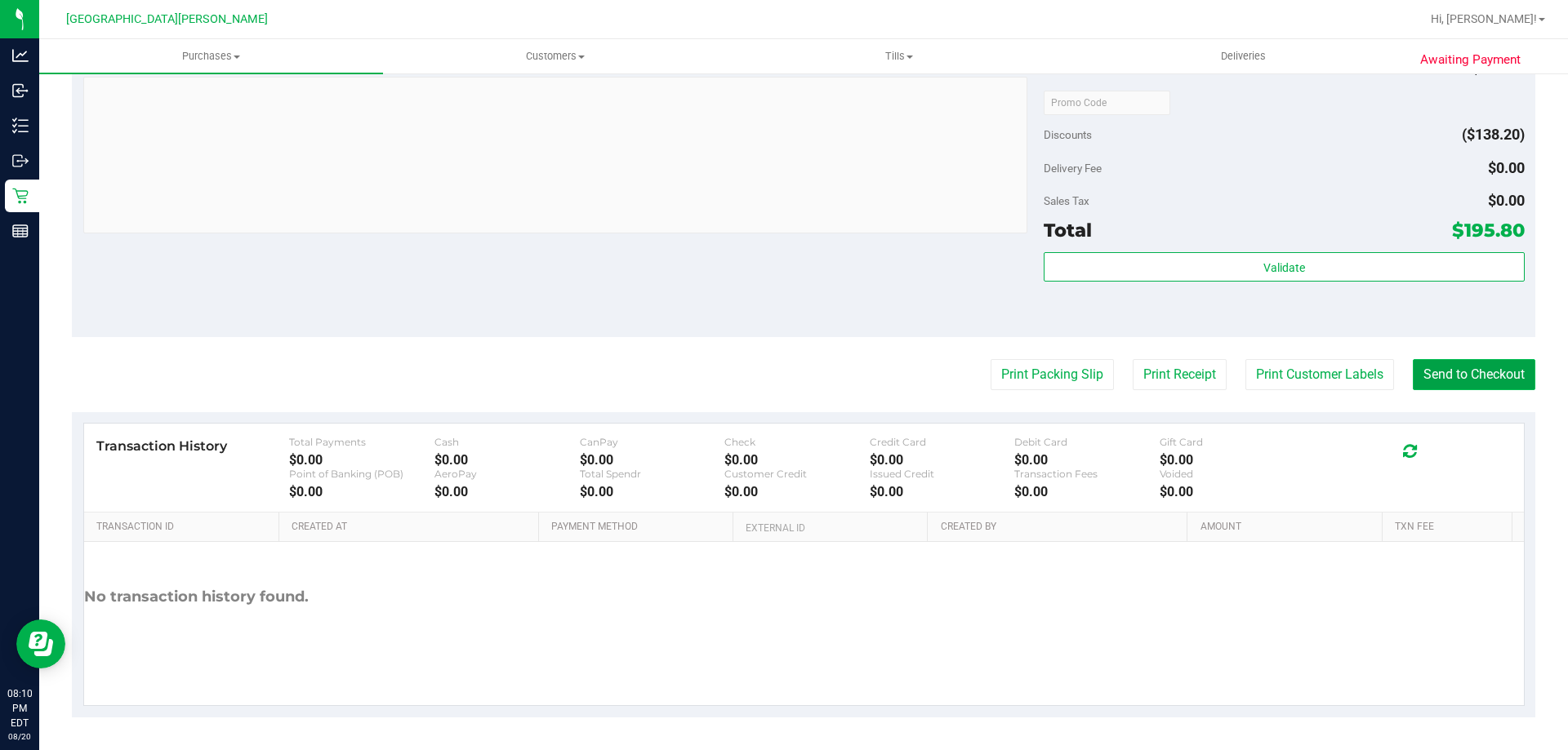
click at [1458, 380] on button "Send to Checkout" at bounding box center [1474, 375] width 123 height 31
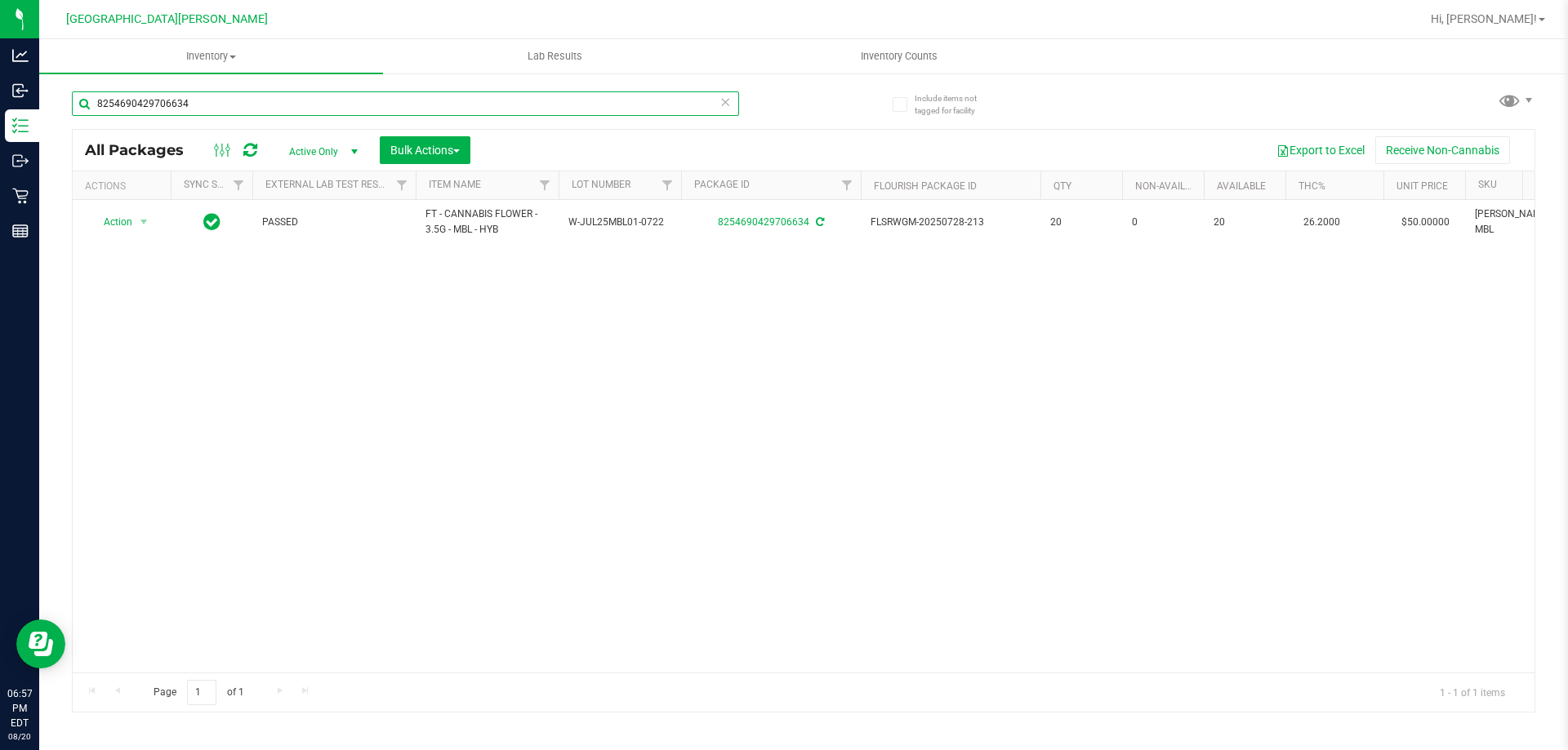
click at [215, 104] on input "8254690429706634" at bounding box center [405, 103] width 667 height 25
type input "8"
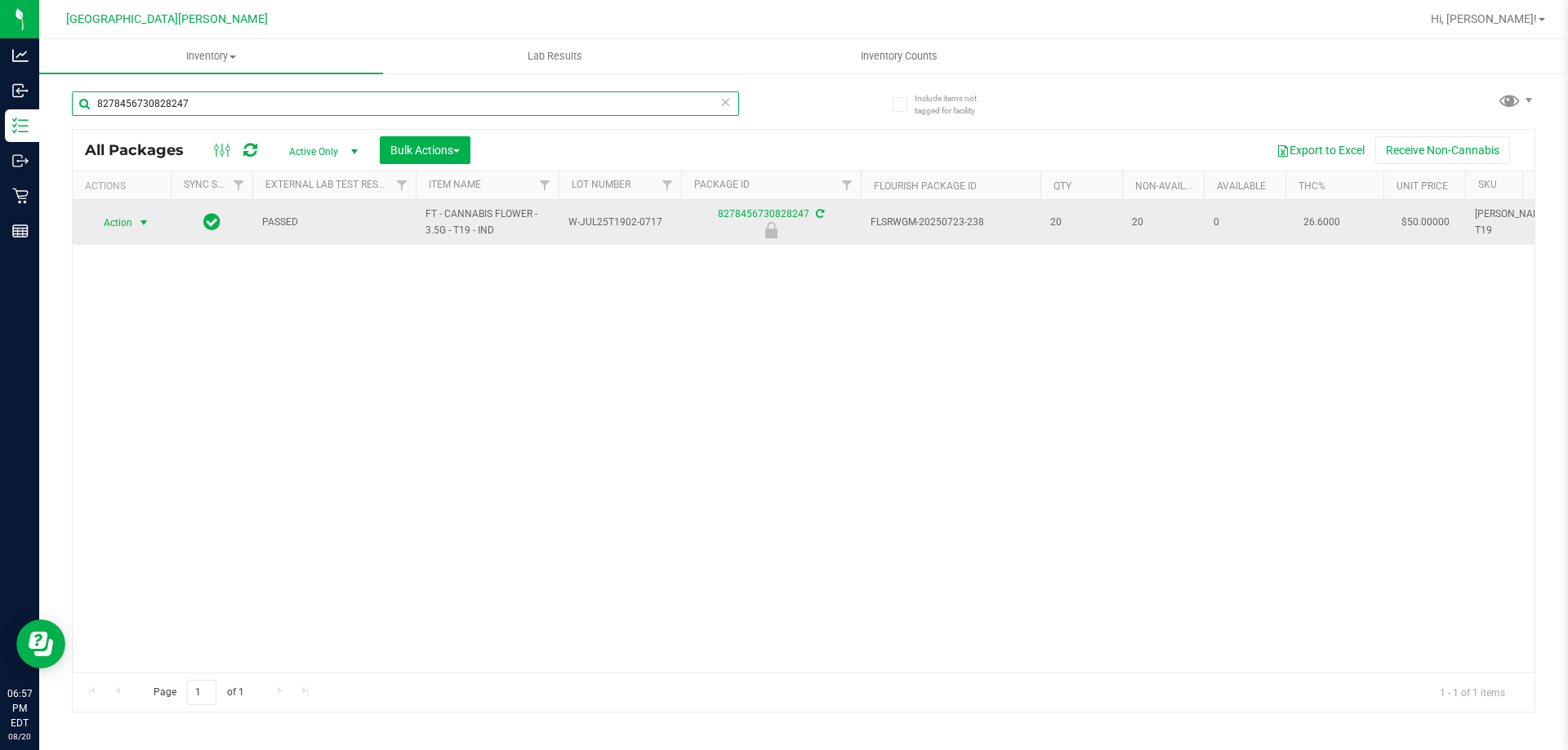
type input "8278456730828247"
click at [147, 223] on span "select" at bounding box center [144, 223] width 13 height 13
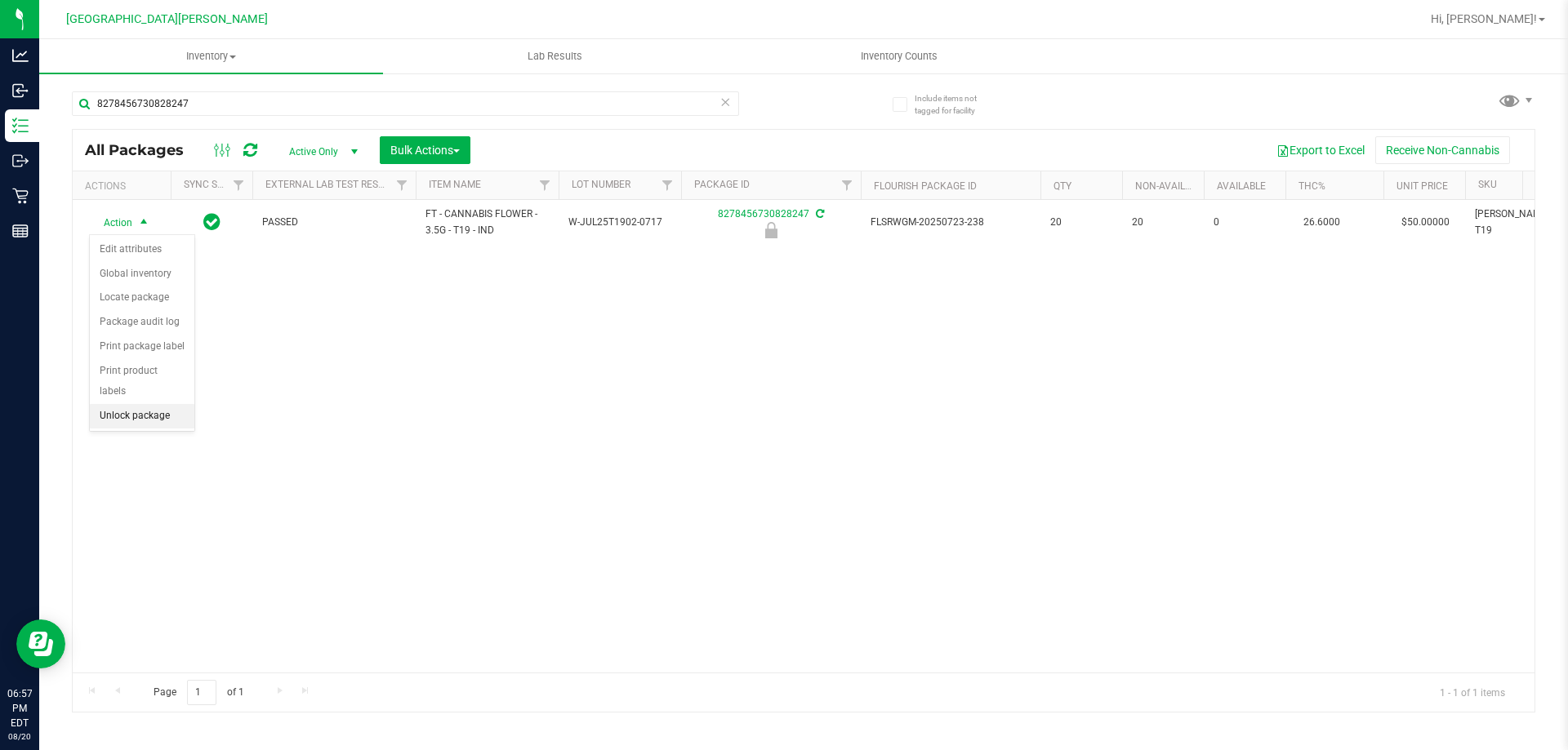
click at [140, 404] on li "Unlock package" at bounding box center [142, 416] width 104 height 25
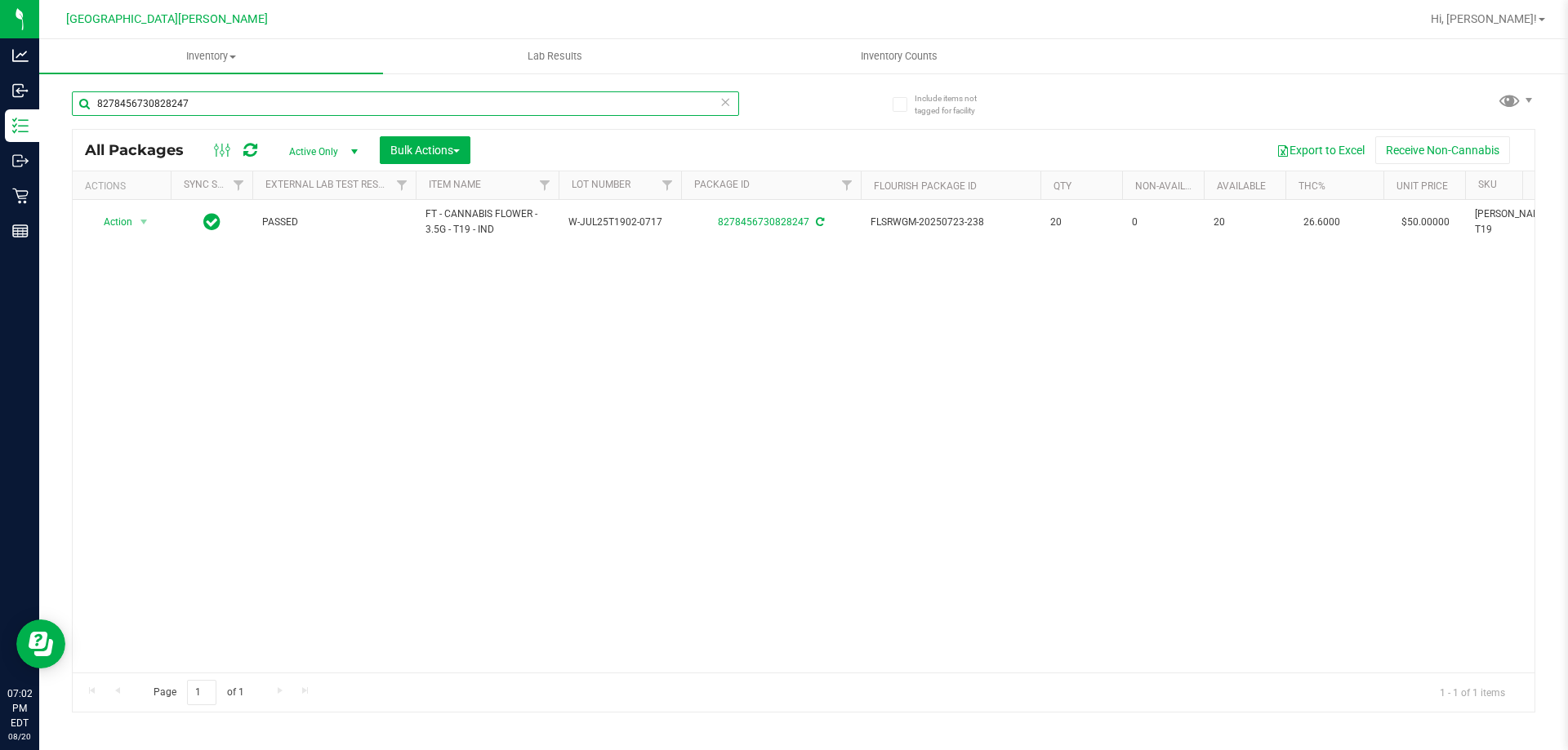
click at [218, 108] on input "8278456730828247" at bounding box center [405, 103] width 667 height 25
type input "8"
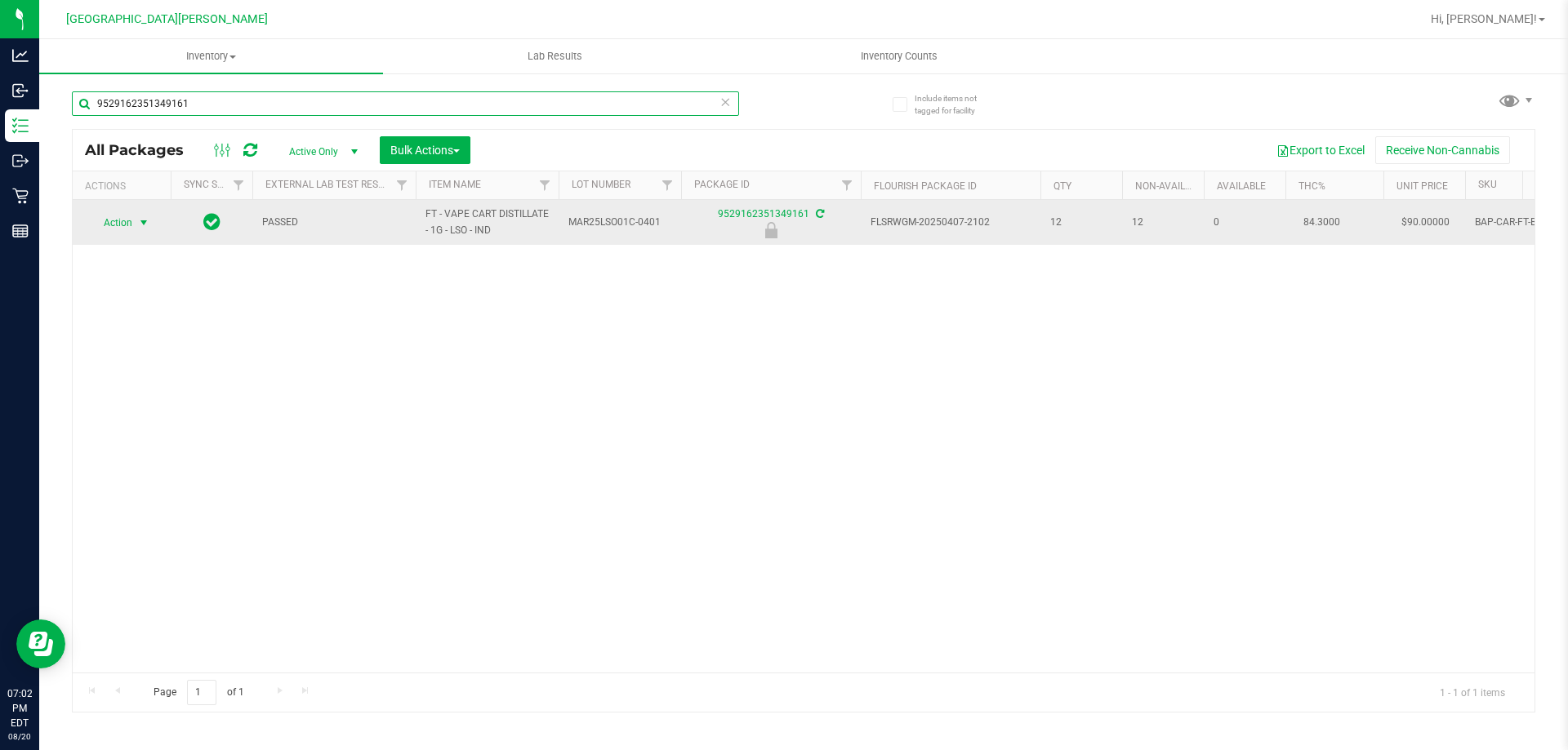
type input "9529162351349161"
click at [147, 222] on span "select" at bounding box center [144, 223] width 13 height 13
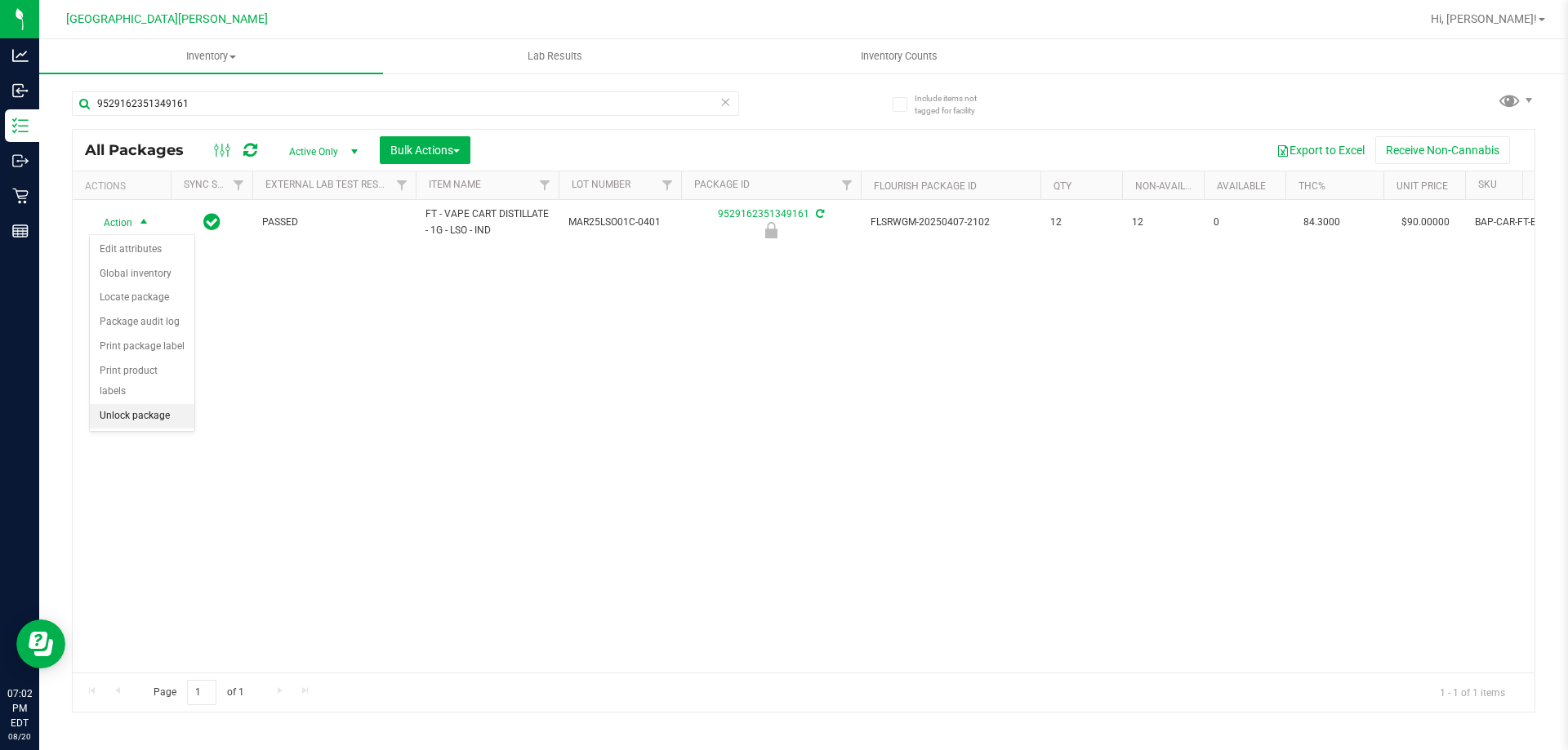
click at [145, 404] on li "Unlock package" at bounding box center [142, 416] width 104 height 25
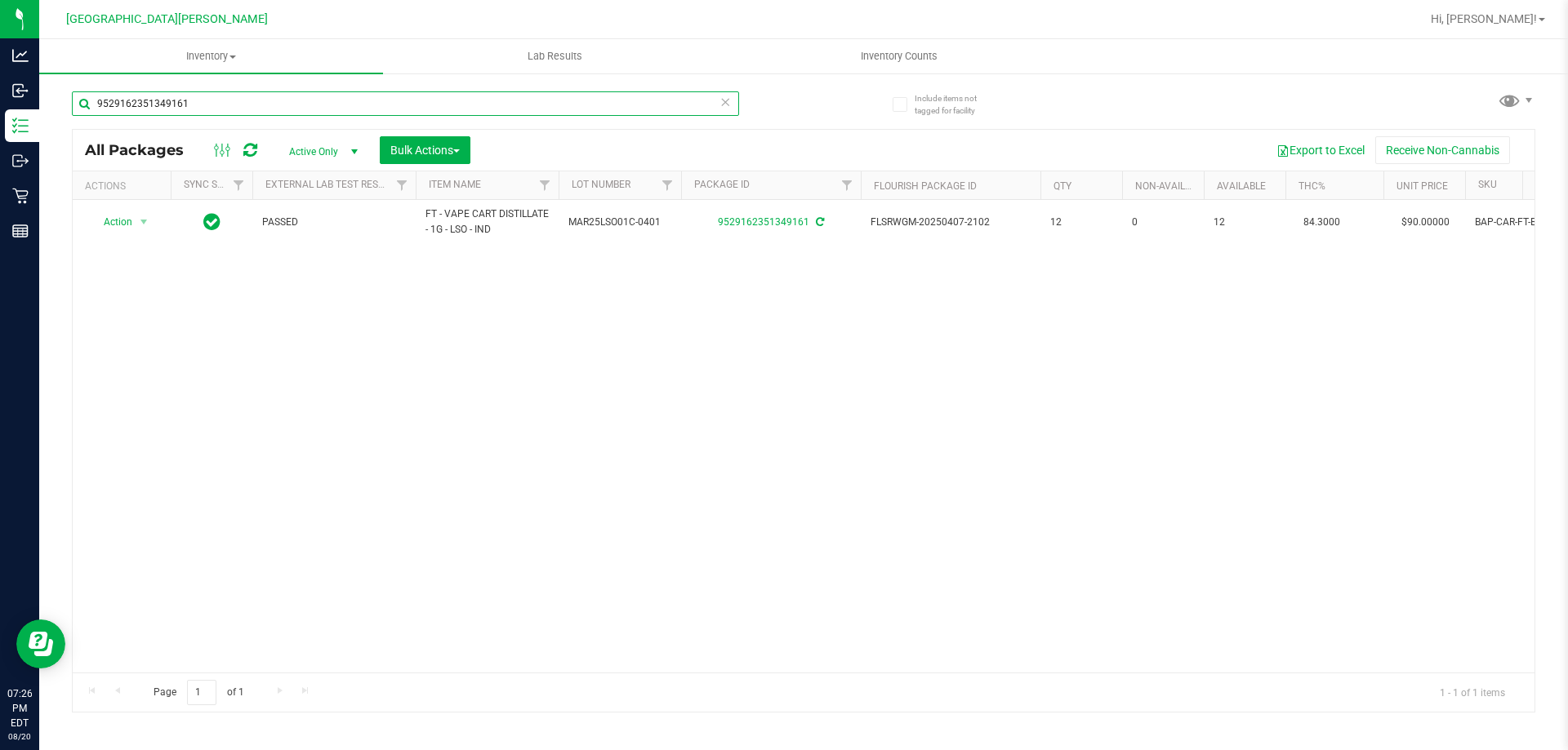
click at [271, 109] on input "9529162351349161" at bounding box center [405, 103] width 667 height 25
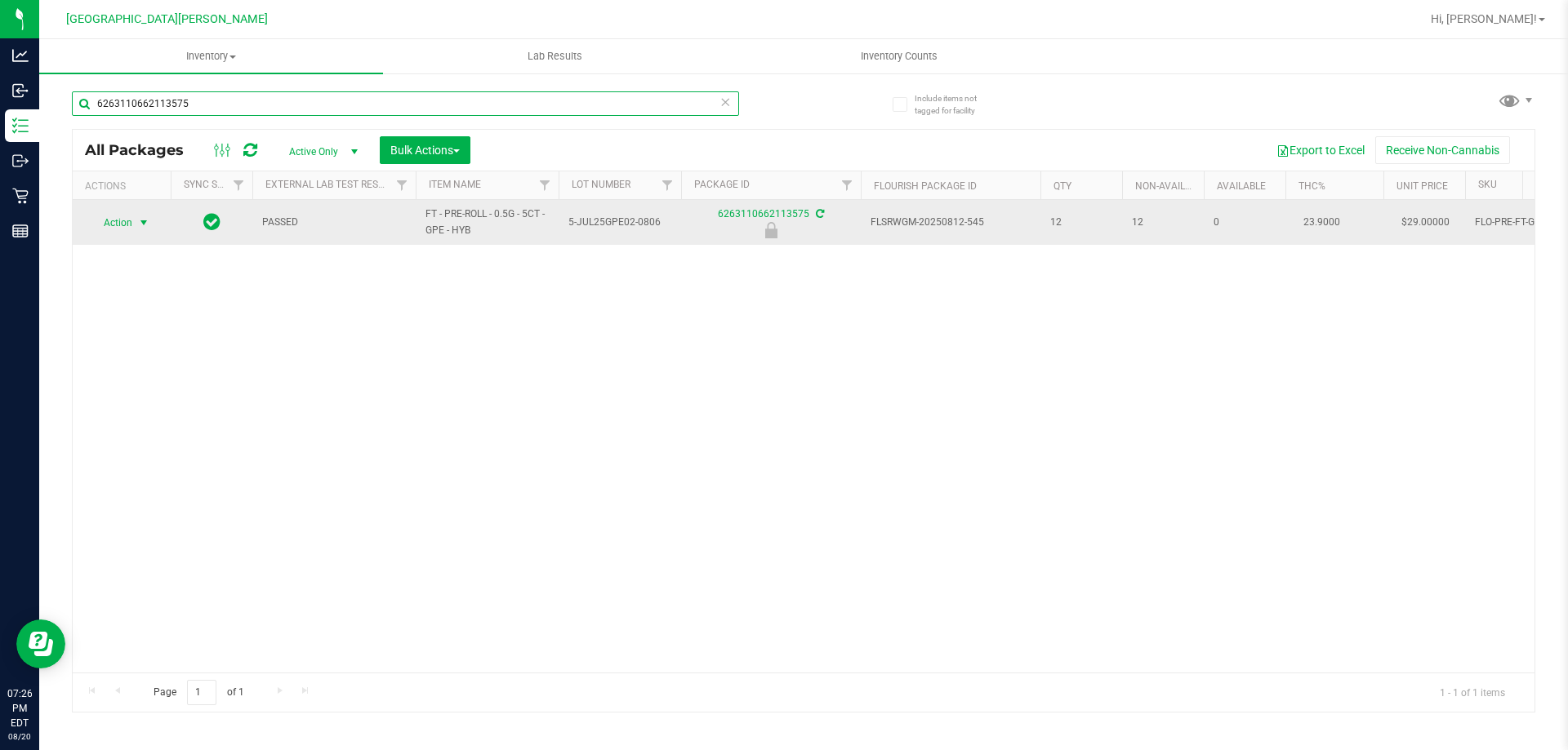
type input "6263110662113575"
click at [121, 222] on span "Action" at bounding box center [111, 223] width 44 height 23
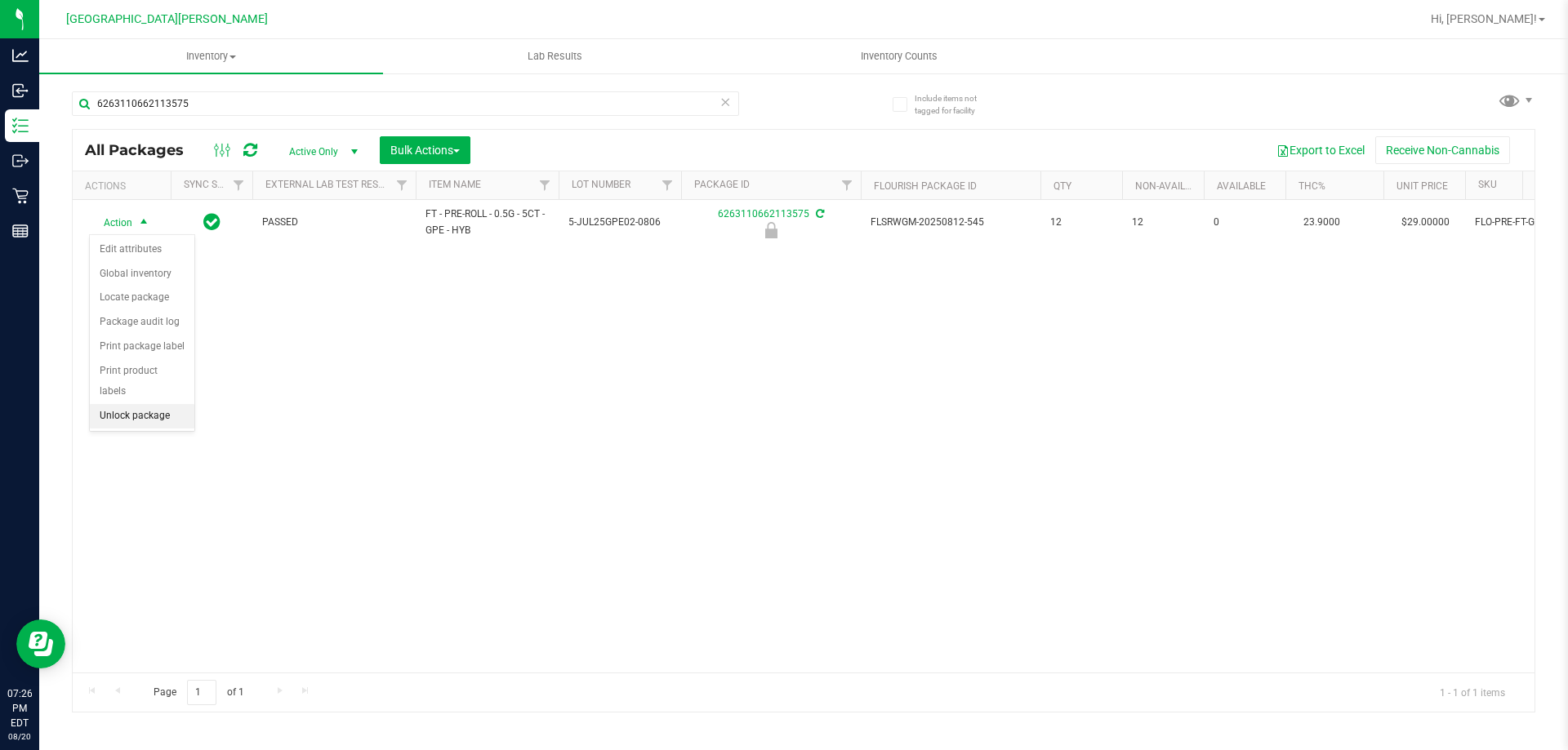
click at [152, 404] on li "Unlock package" at bounding box center [142, 416] width 104 height 25
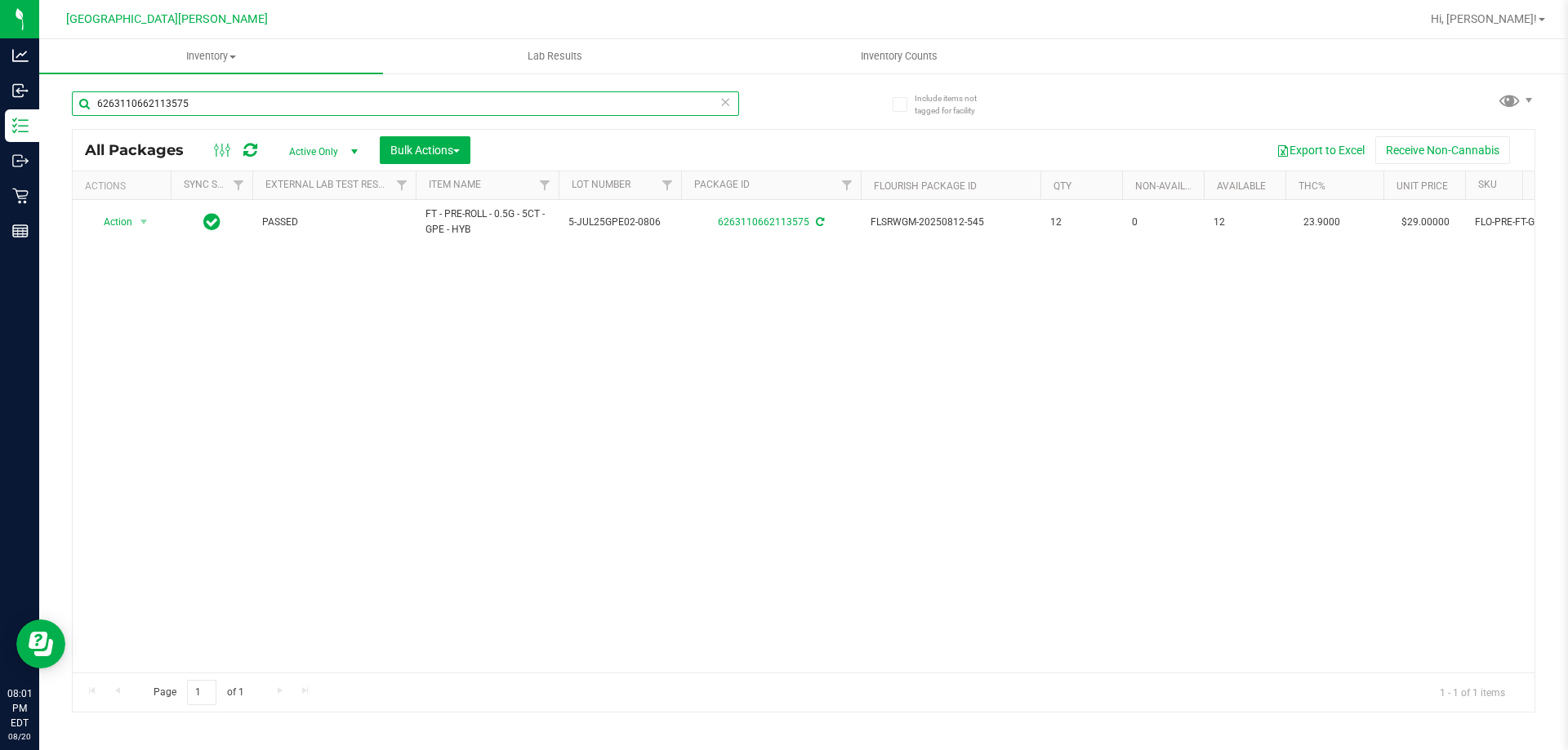
click at [217, 102] on input "6263110662113575" at bounding box center [405, 103] width 667 height 25
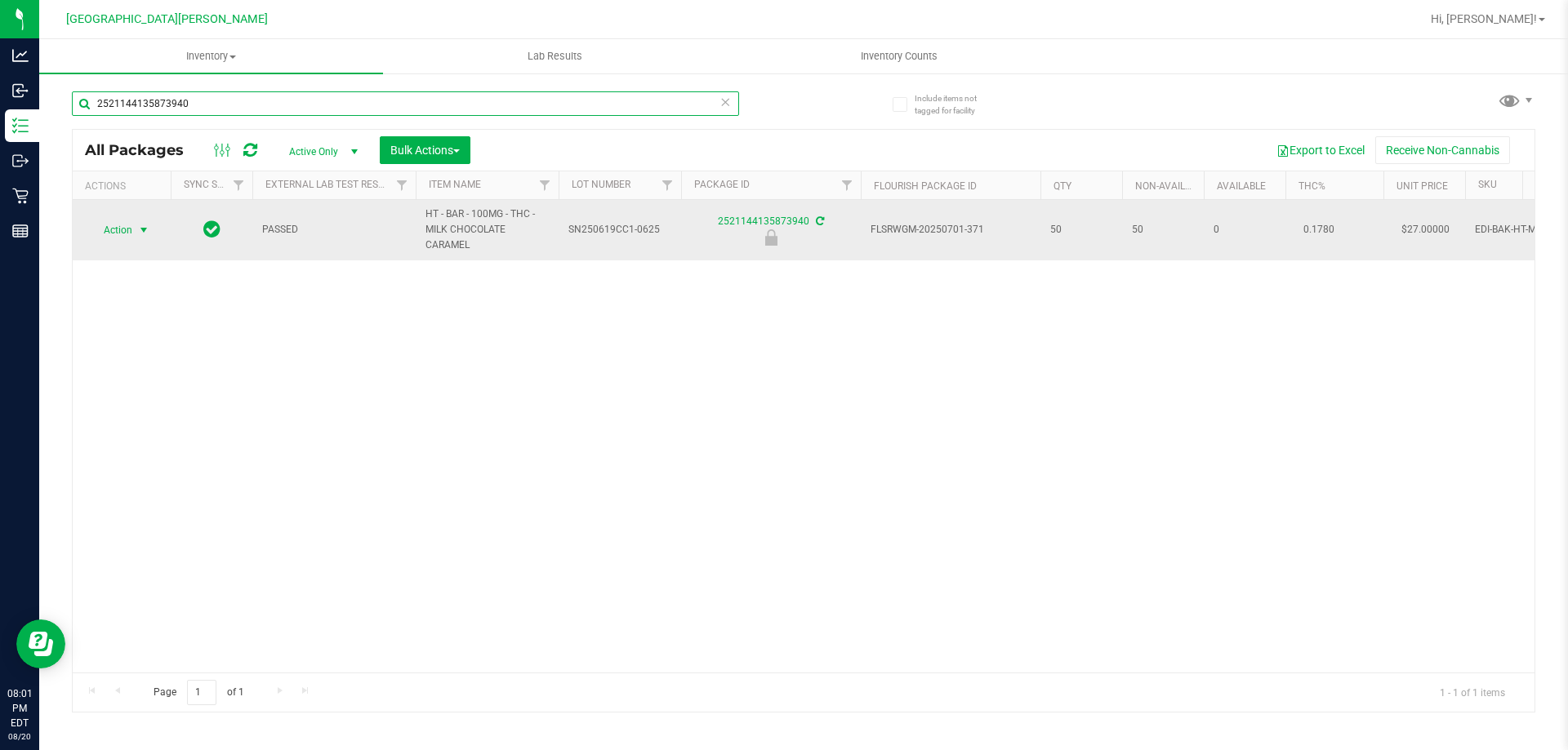
type input "2521144135873940"
click at [117, 234] on span "Action" at bounding box center [111, 230] width 44 height 23
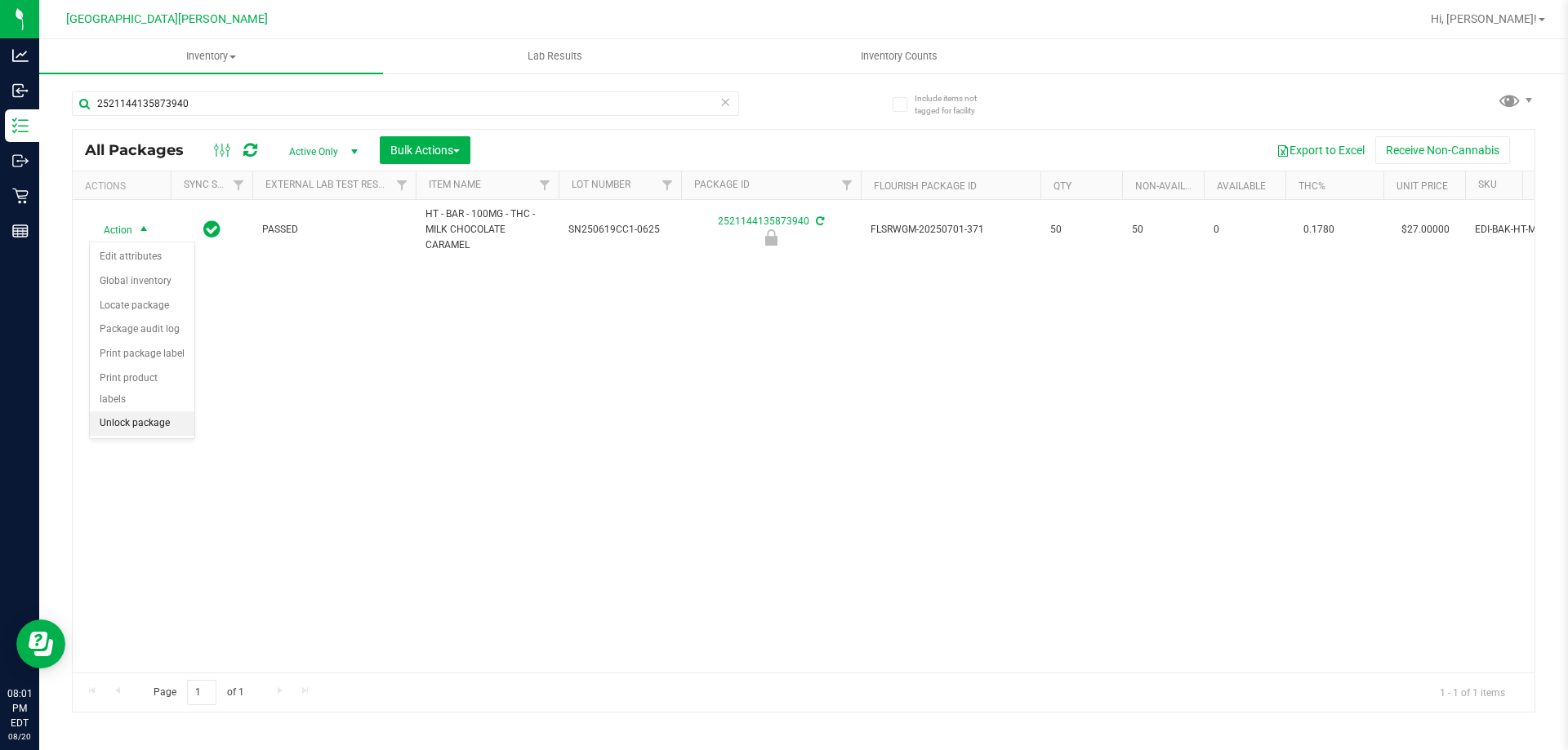
click at [121, 411] on li "Unlock package" at bounding box center [142, 423] width 104 height 25
click at [725, 105] on icon at bounding box center [724, 101] width 11 height 19
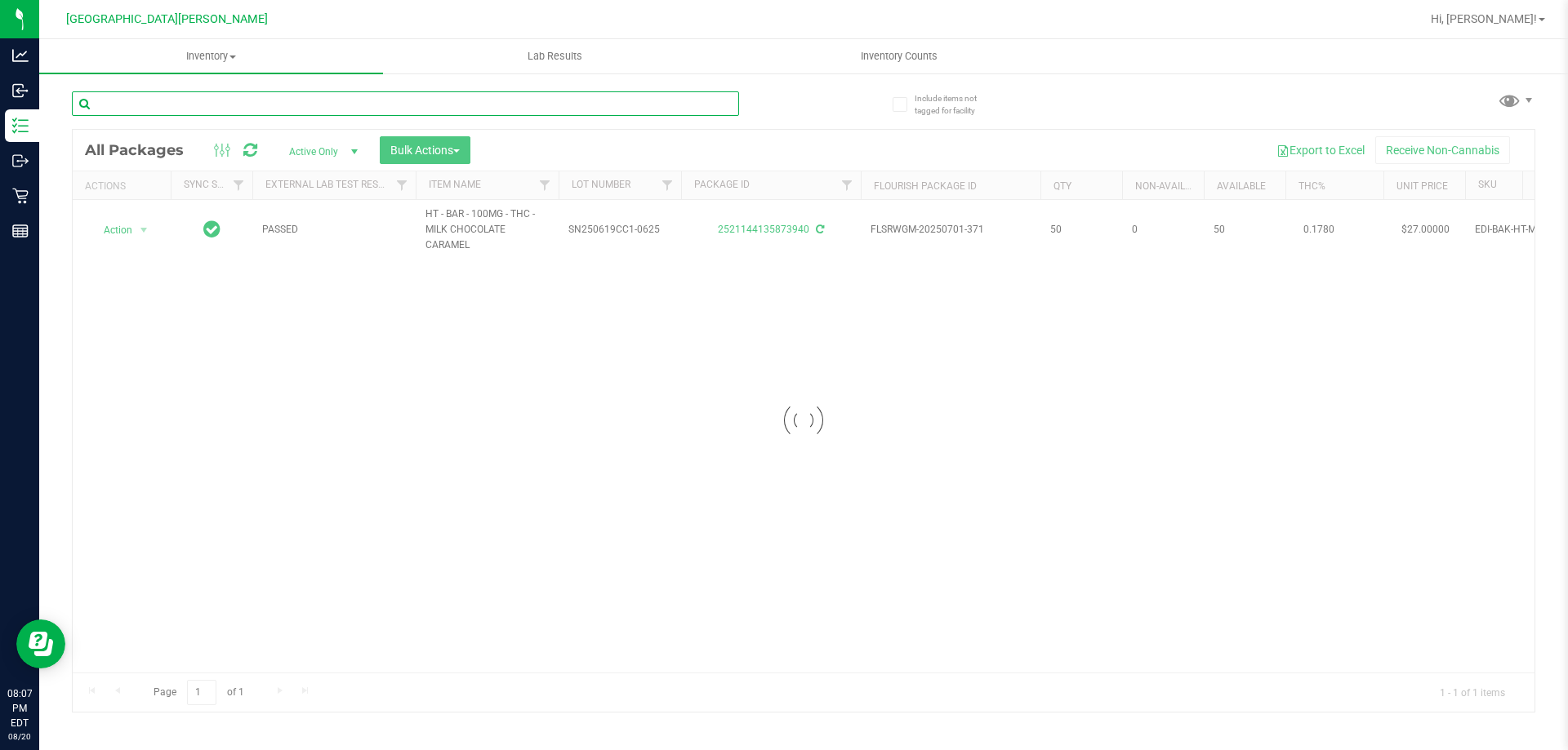
click at [685, 106] on input "text" at bounding box center [405, 103] width 667 height 25
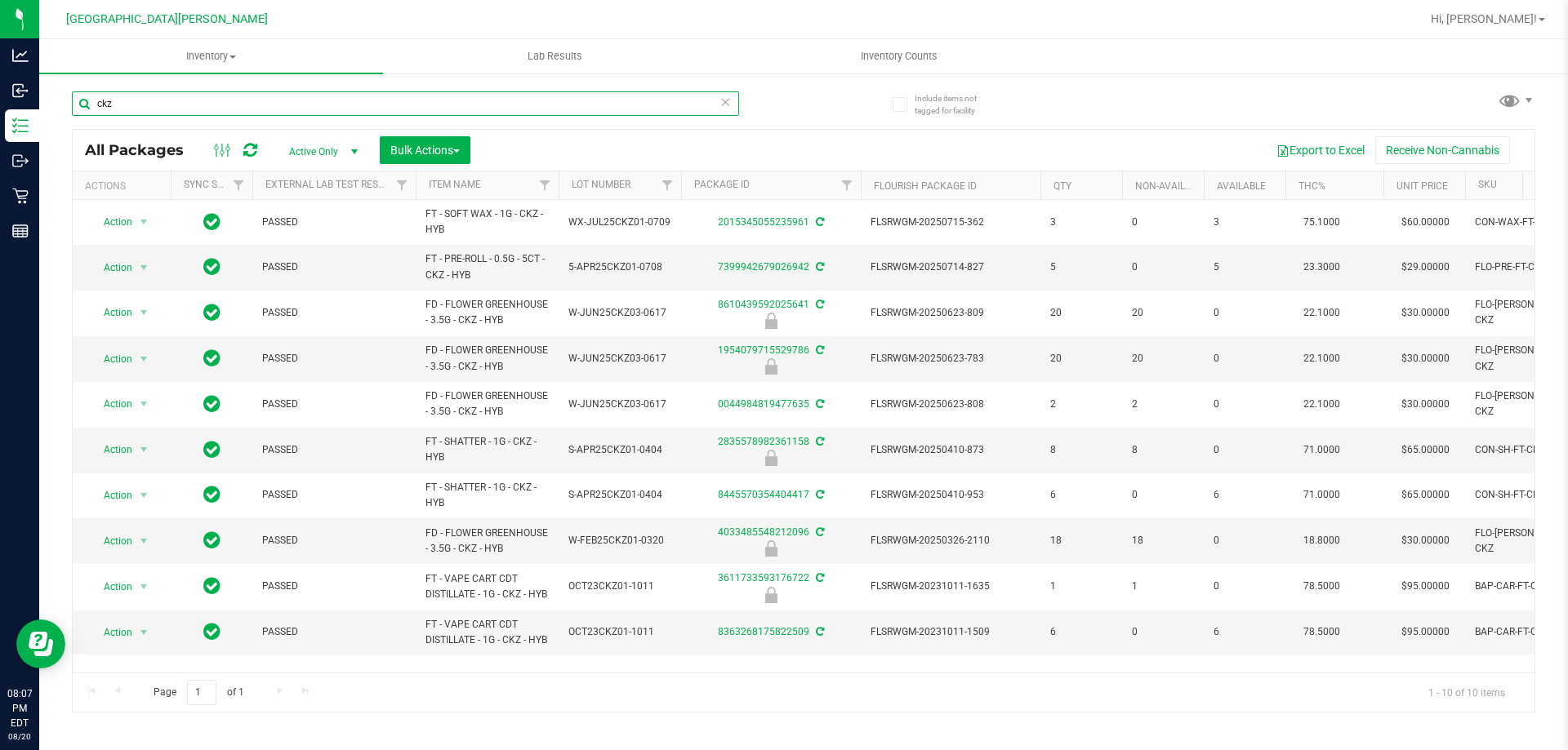
type input "ckz"
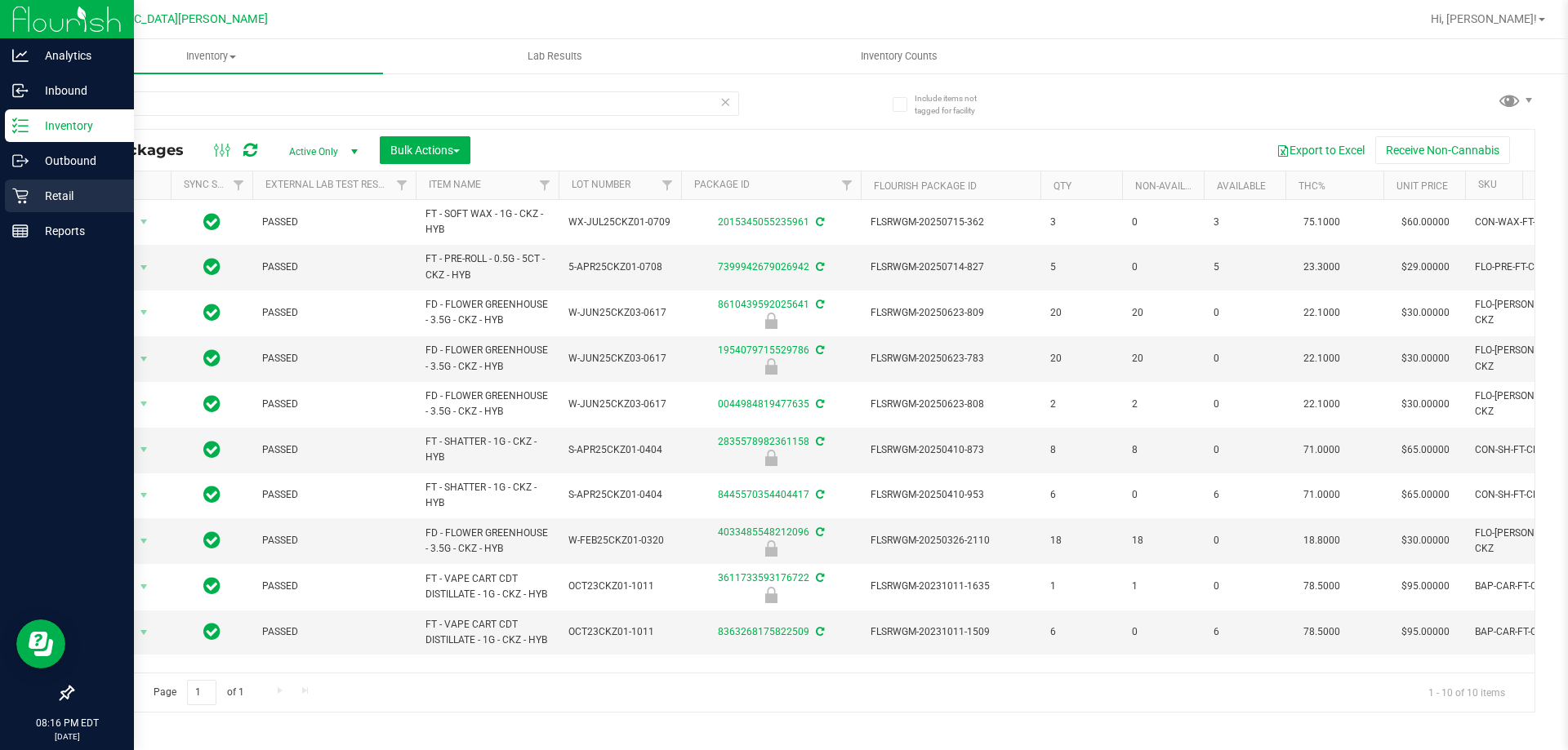
click at [64, 193] on p "Retail" at bounding box center [77, 195] width 98 height 19
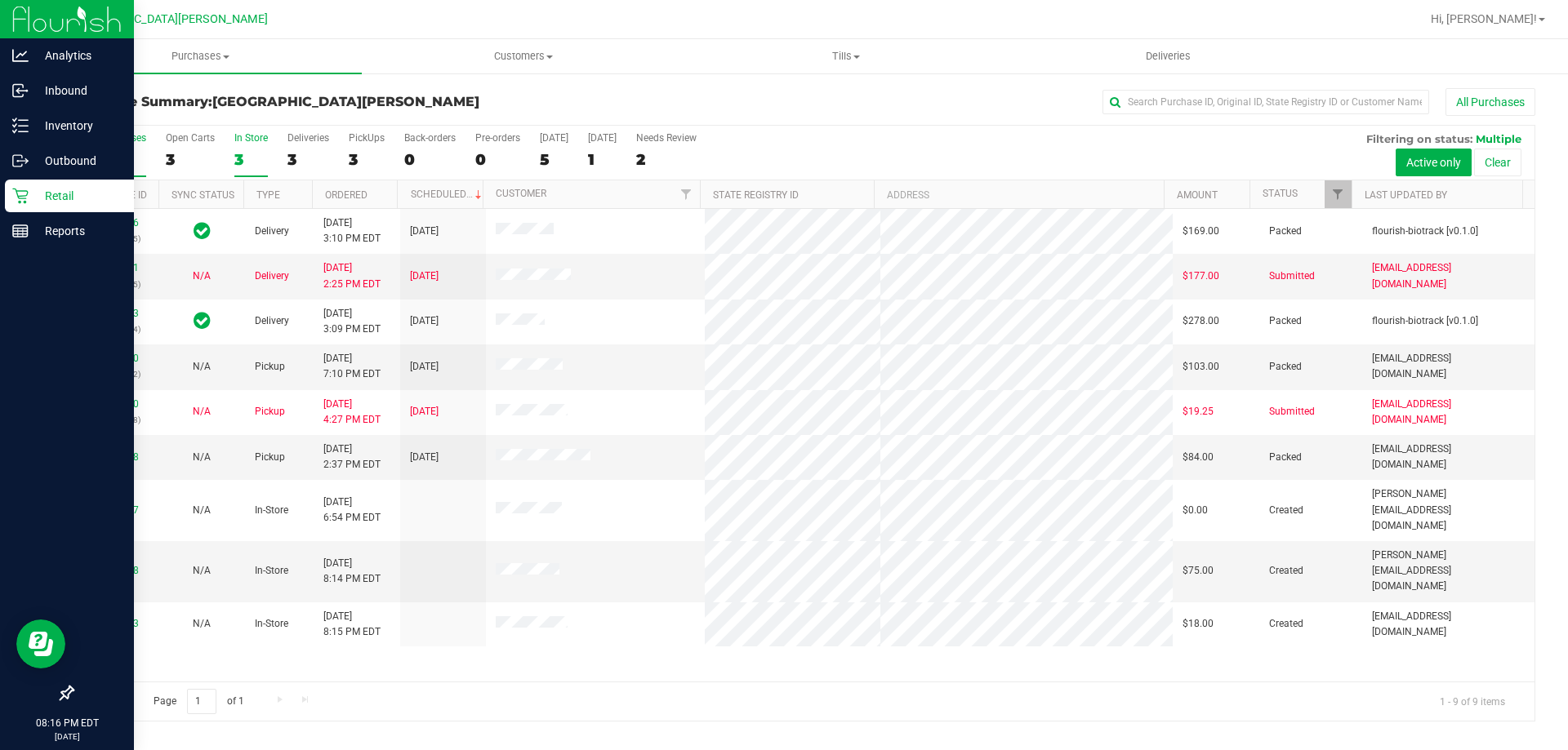
click at [261, 144] on label "In Store 3" at bounding box center [251, 154] width 34 height 45
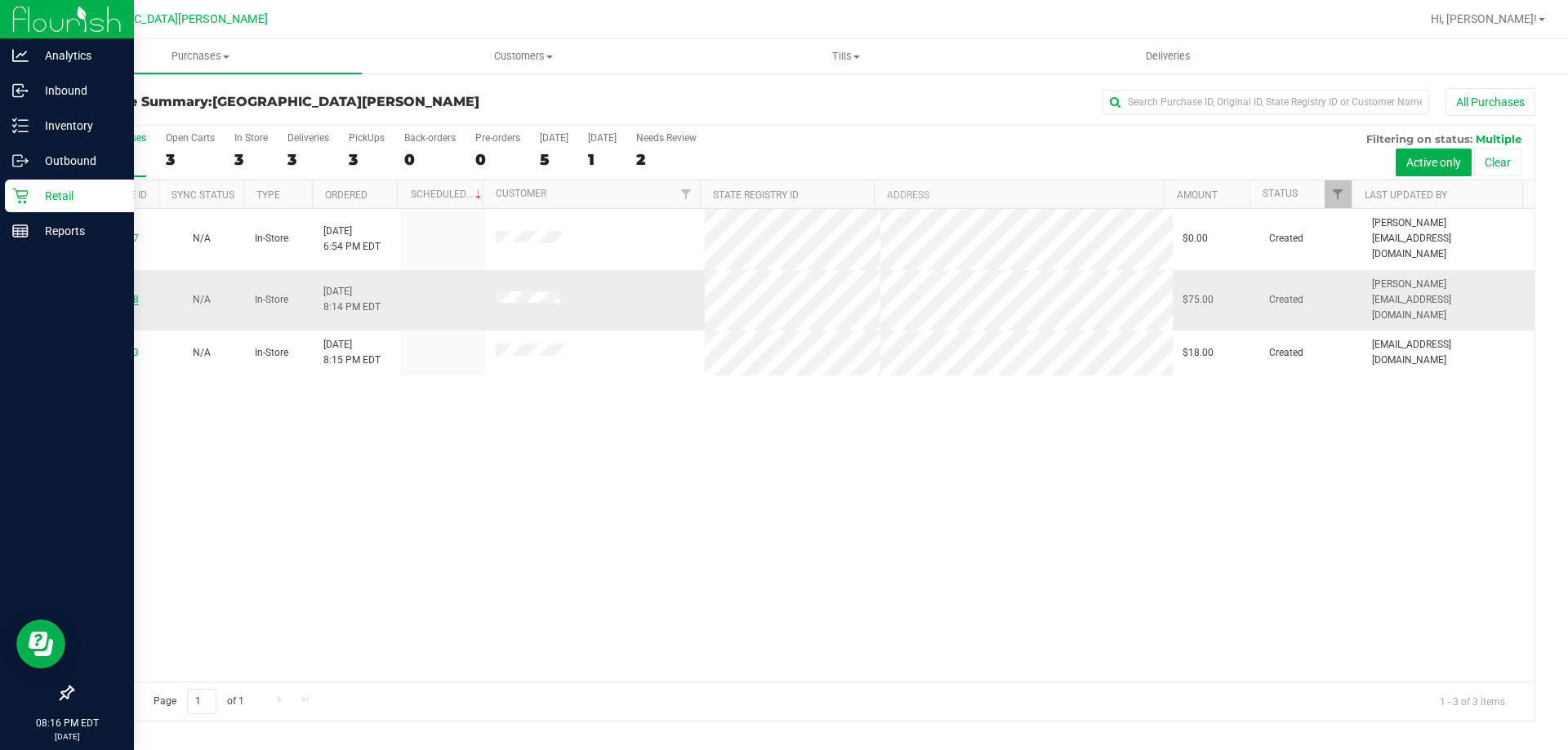
click at [124, 294] on link "11821068" at bounding box center [116, 299] width 46 height 11
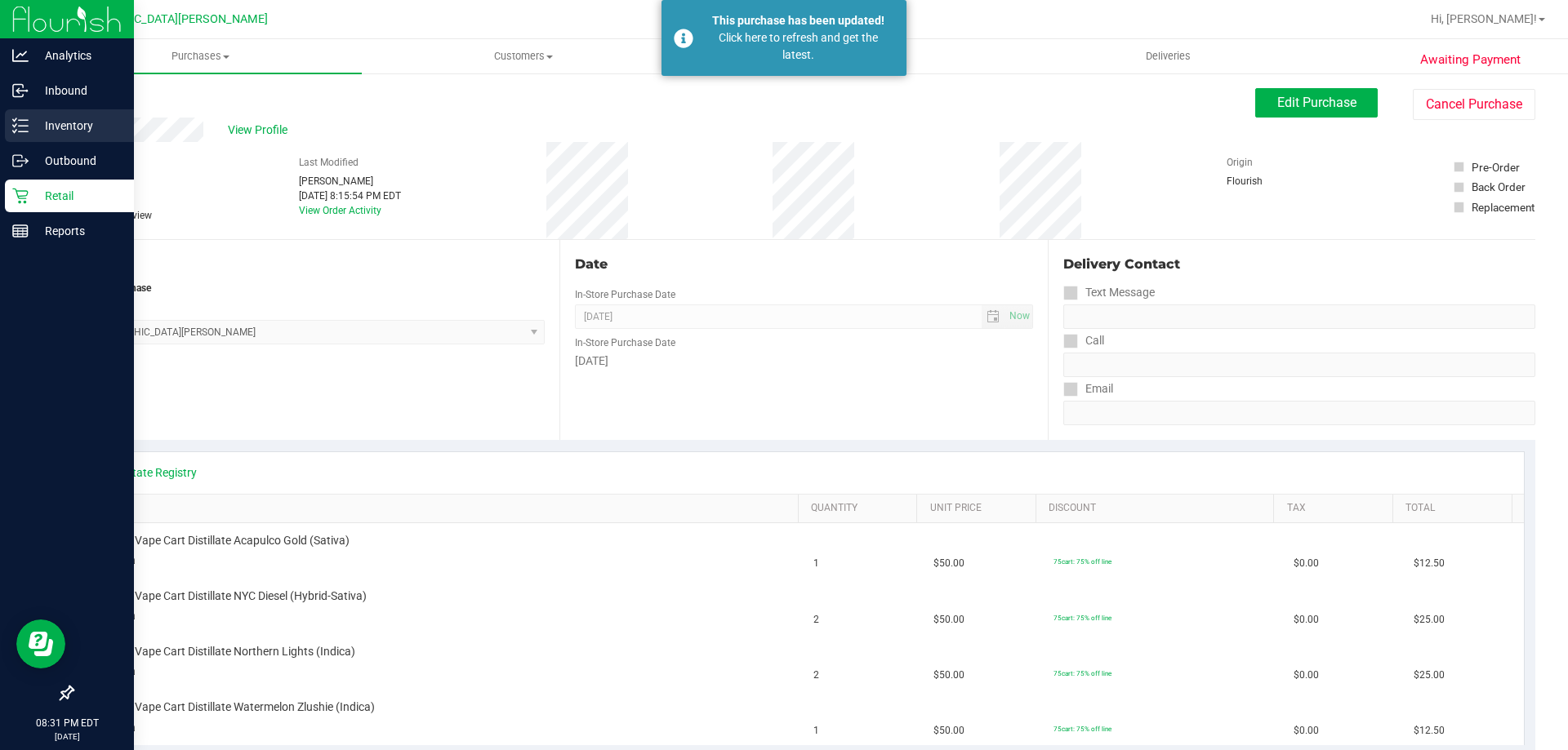
click at [34, 121] on p "Inventory" at bounding box center [77, 125] width 98 height 19
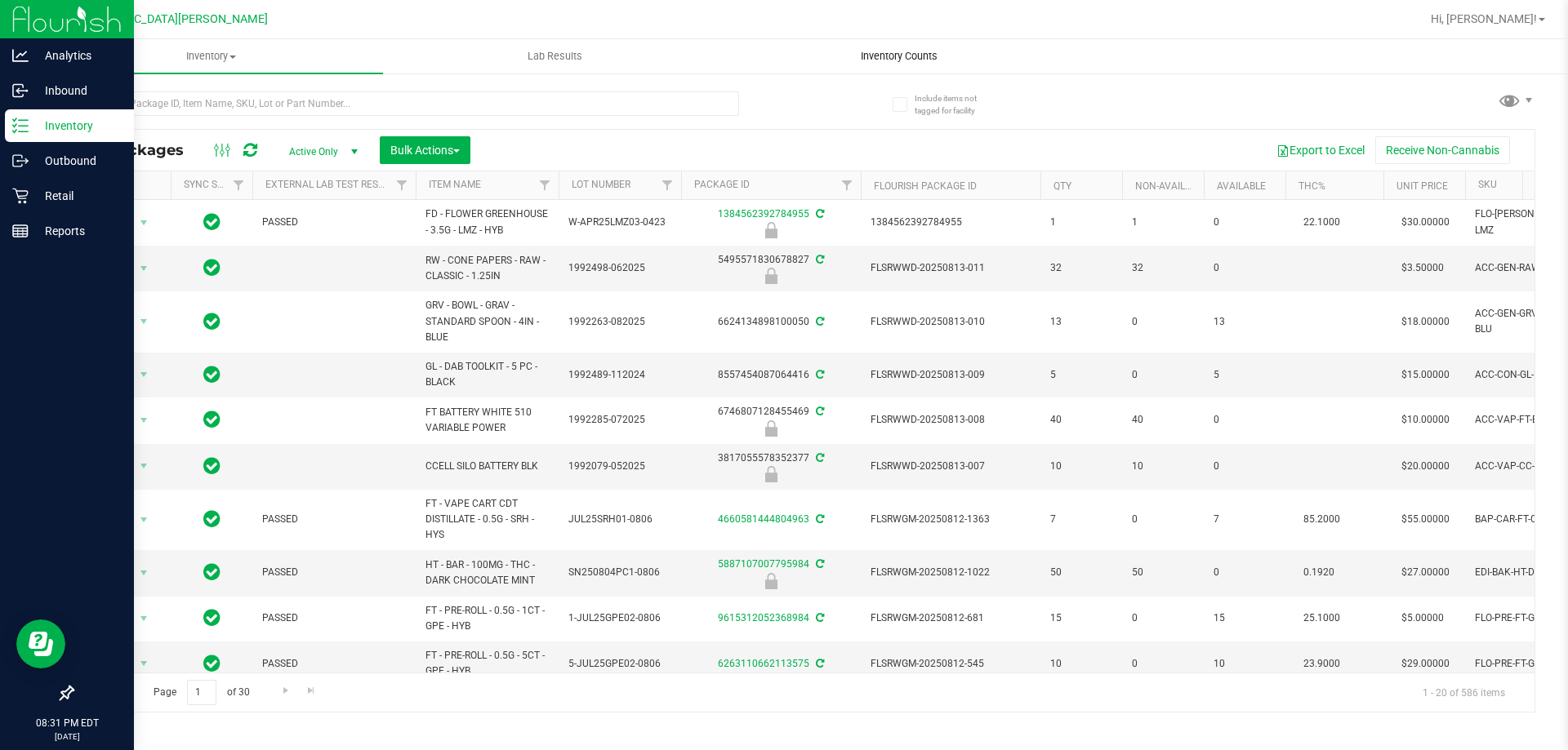
click at [905, 57] on span "Inventory Counts" at bounding box center [899, 56] width 121 height 15
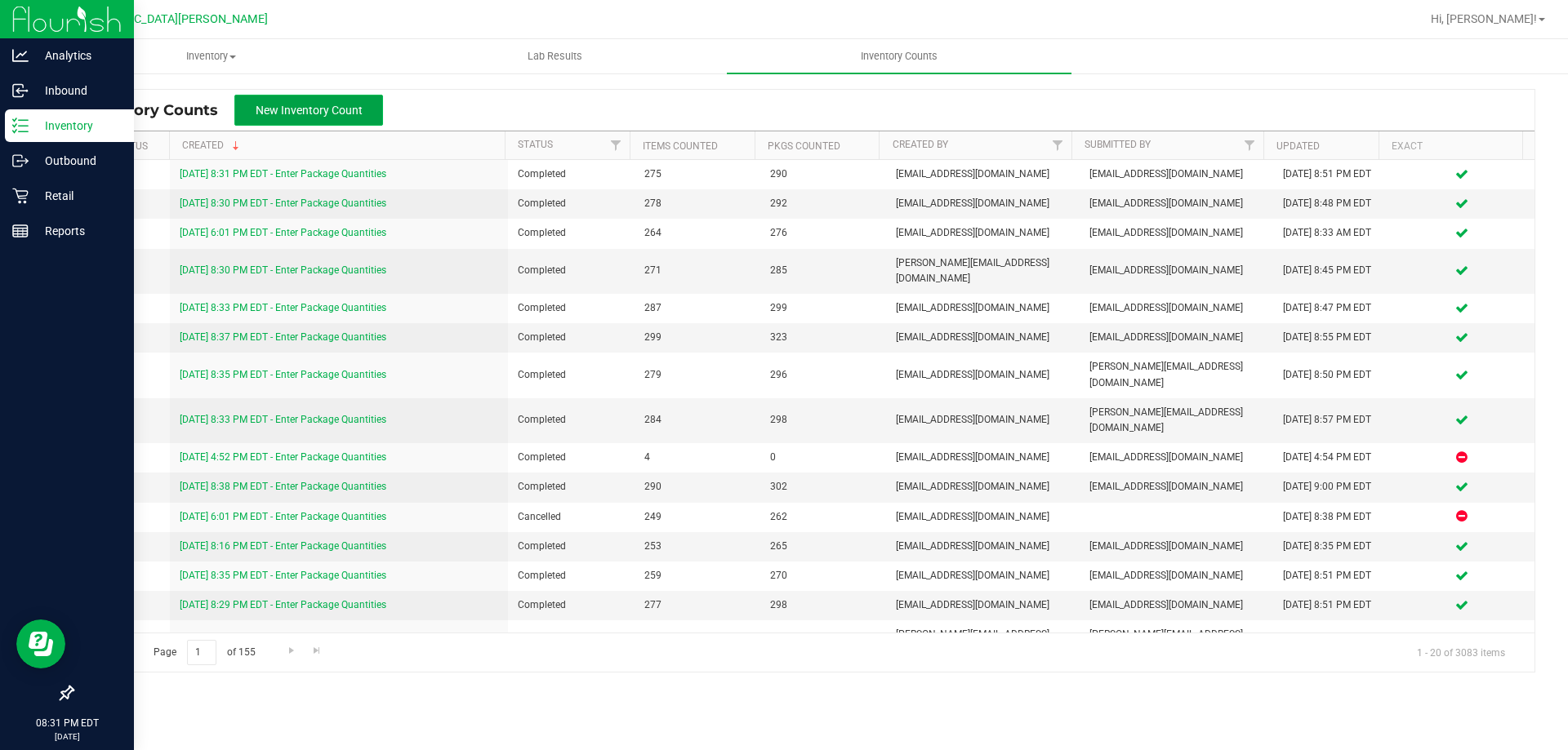
click at [324, 105] on span "New Inventory Count" at bounding box center [309, 110] width 107 height 13
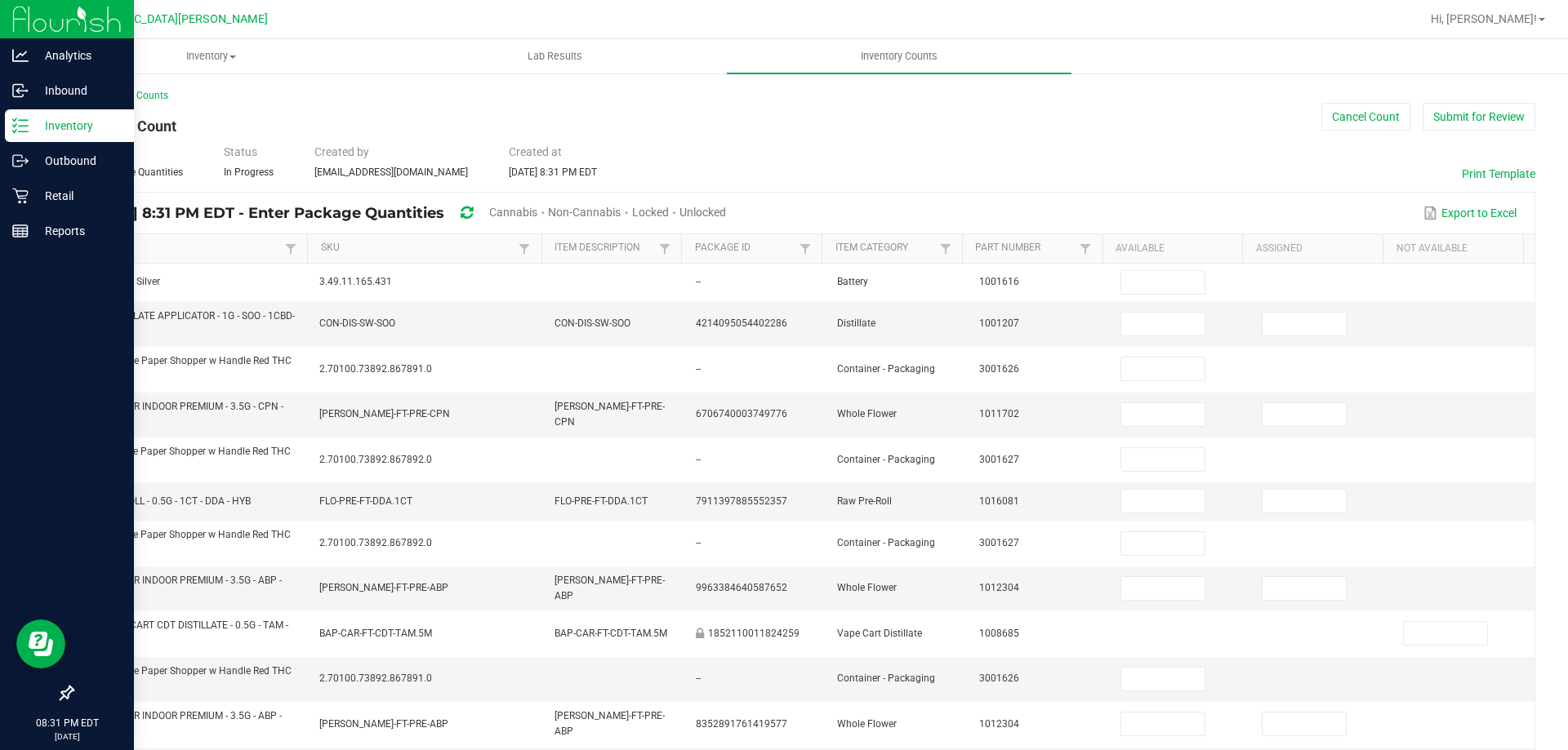
click at [538, 214] on span "Cannabis" at bounding box center [513, 212] width 49 height 13
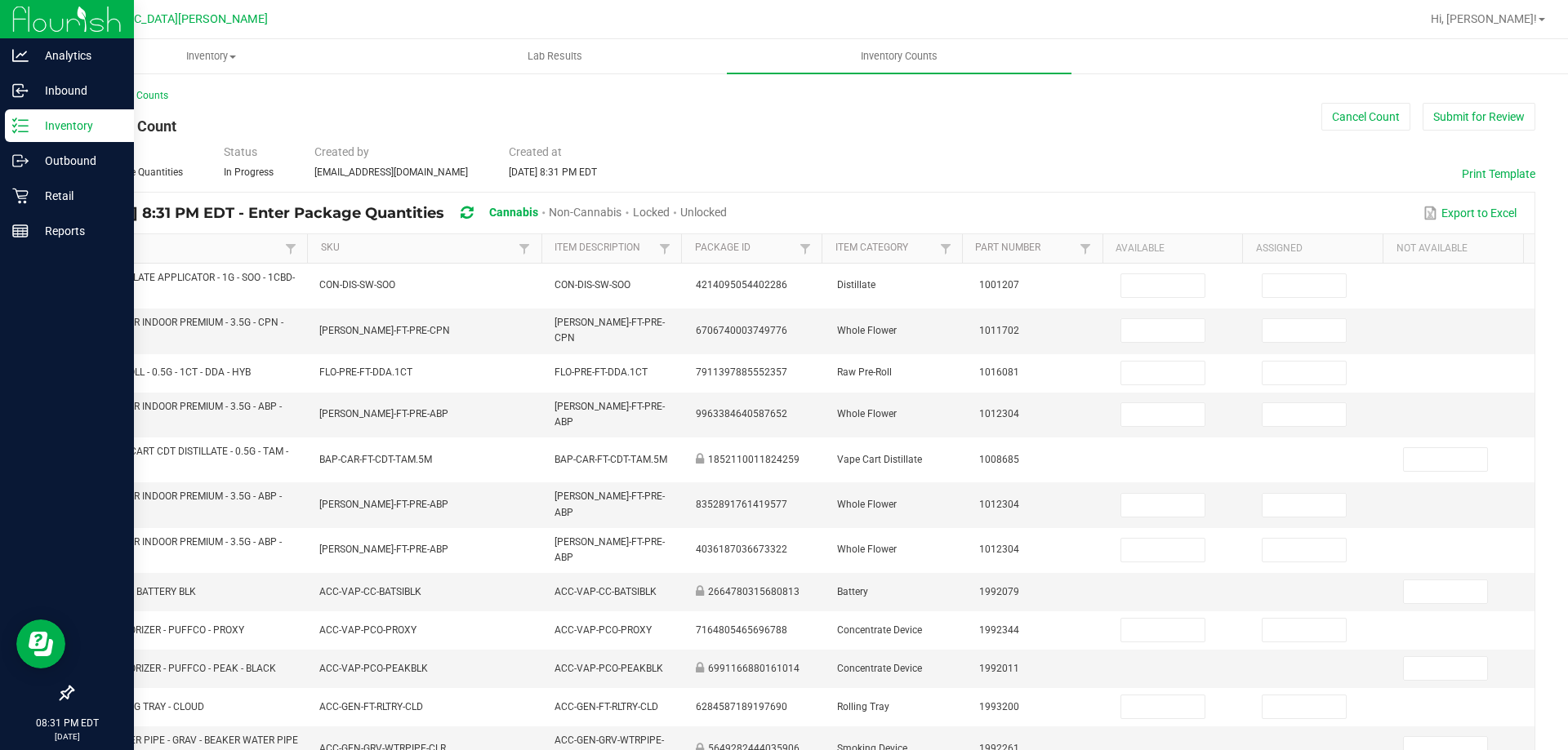
click at [726, 208] on span "Unlocked" at bounding box center [703, 212] width 47 height 13
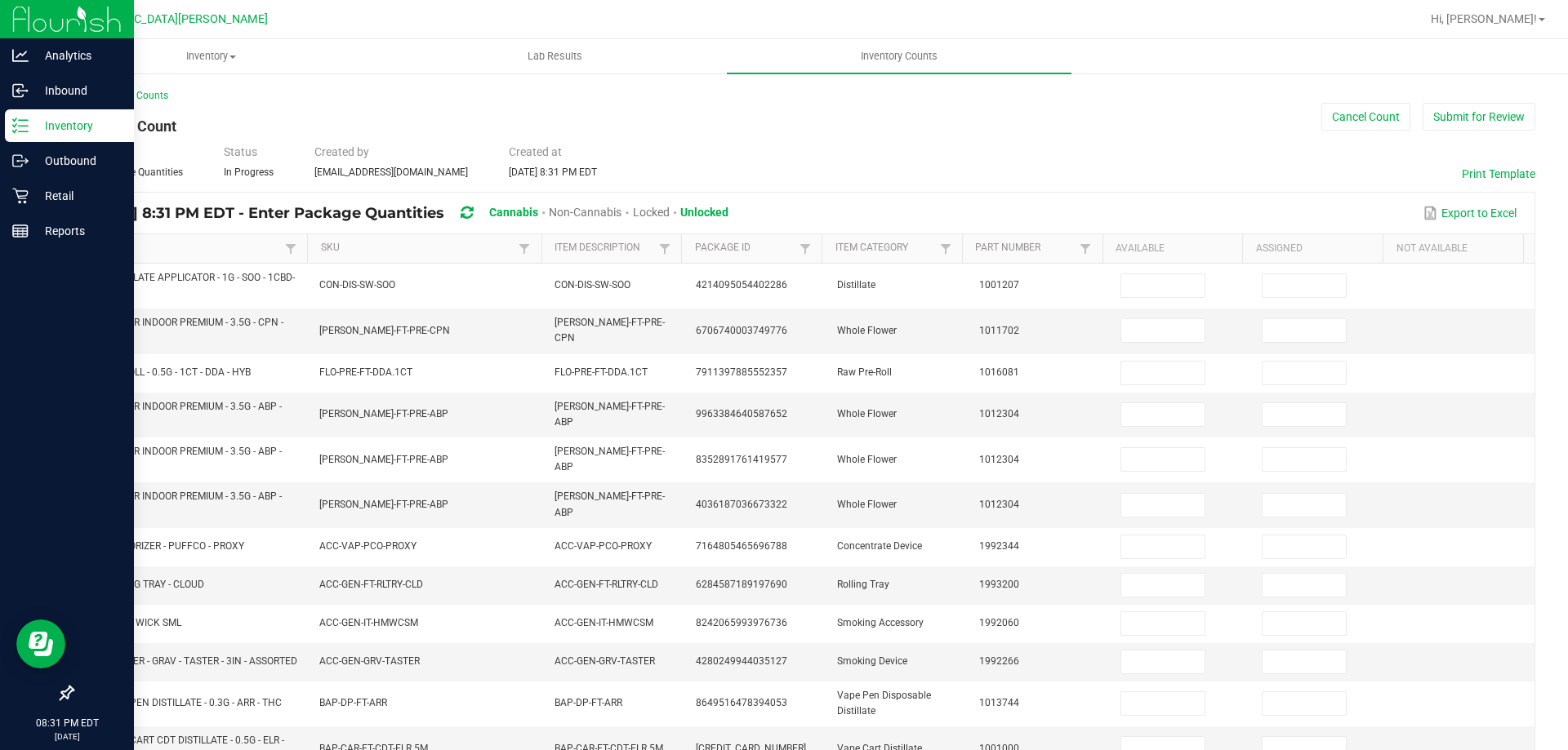
click at [185, 250] on link "Item" at bounding box center [184, 248] width 194 height 13
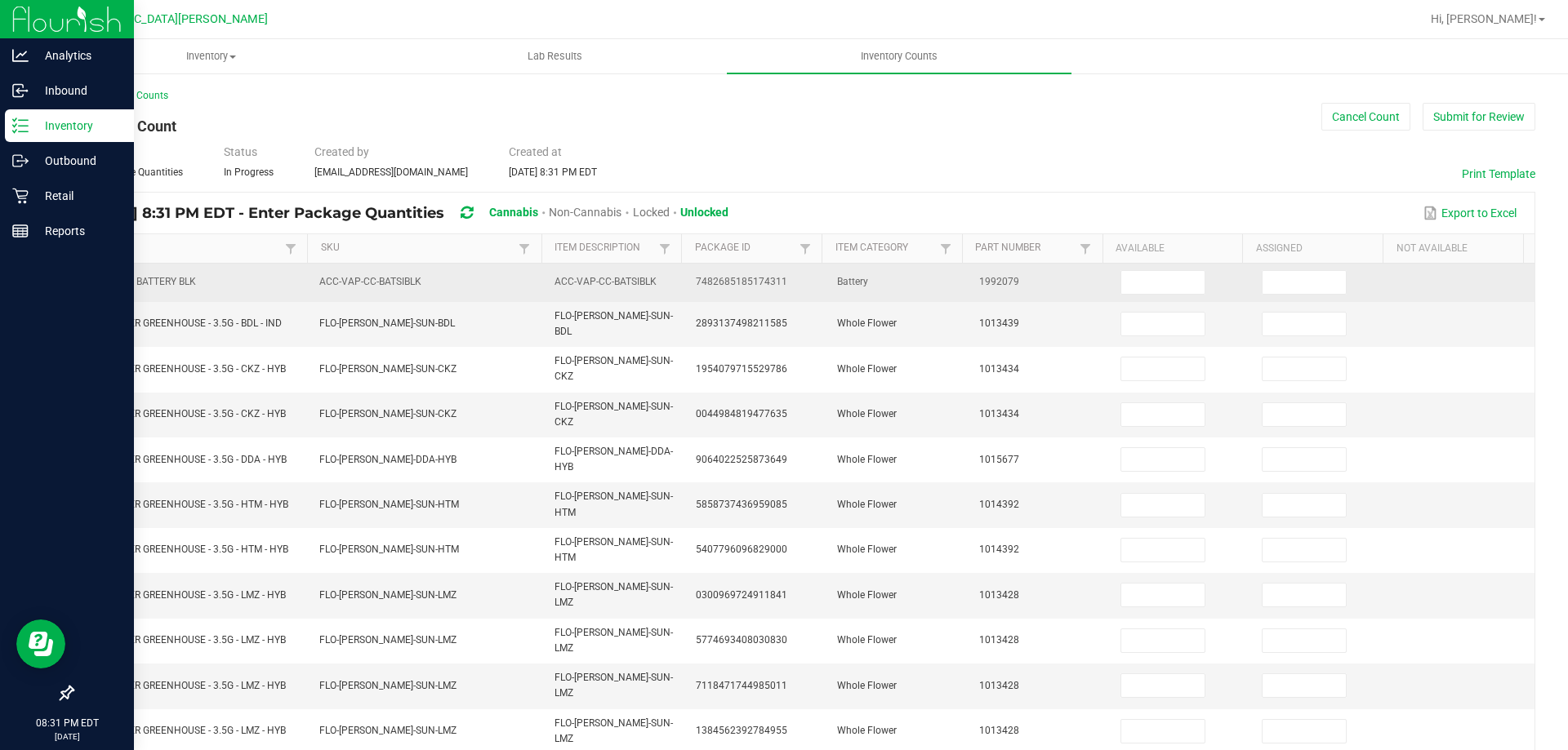
click at [1110, 277] on td at bounding box center [1181, 283] width 141 height 38
click at [1141, 283] on input at bounding box center [1162, 282] width 83 height 23
type input "5"
type input "20"
type input "14"
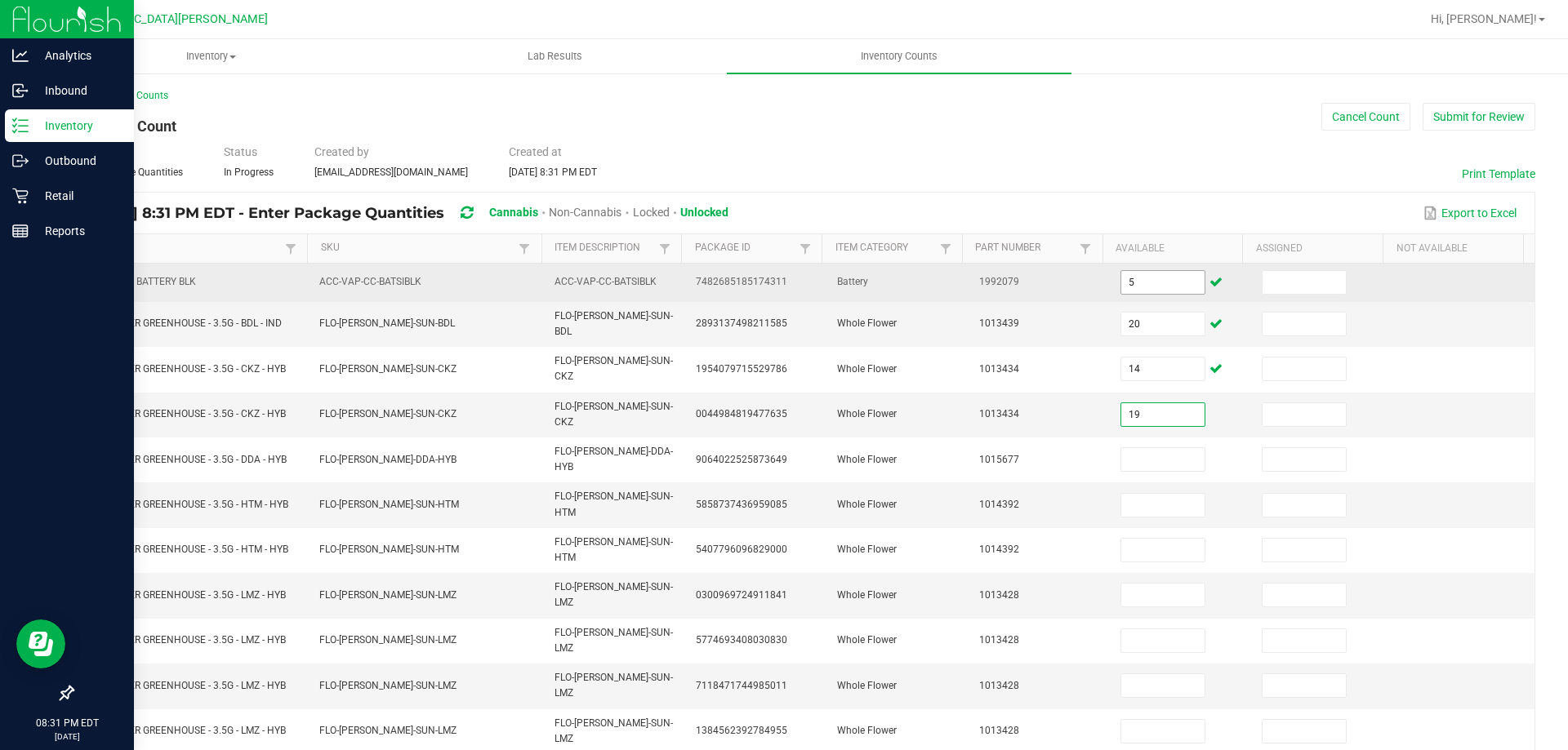
type input "19"
type input "12"
type input "3"
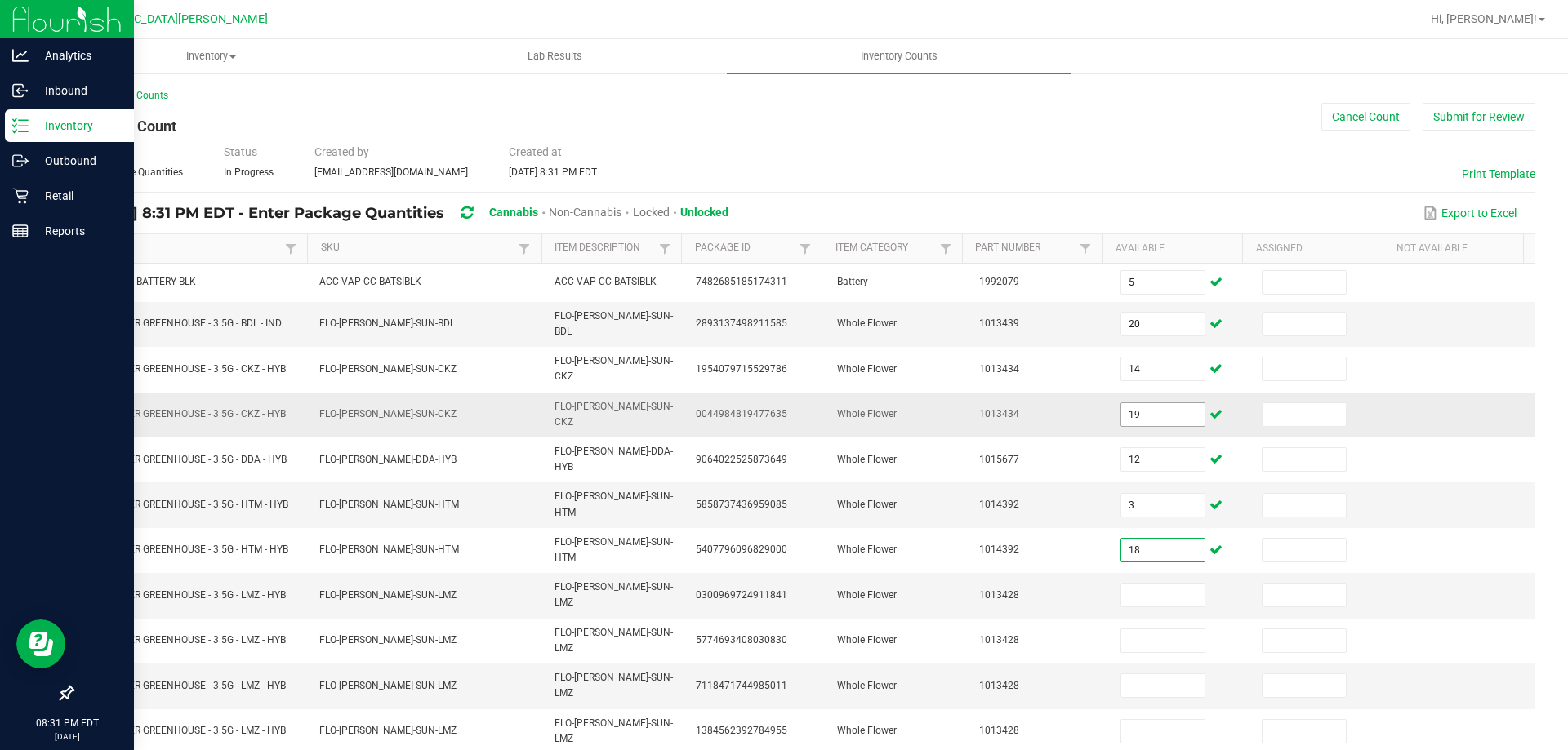
type input "18"
click at [1133, 403] on input "19" at bounding box center [1162, 414] width 83 height 23
type input "0"
type input "19"
type input "12"
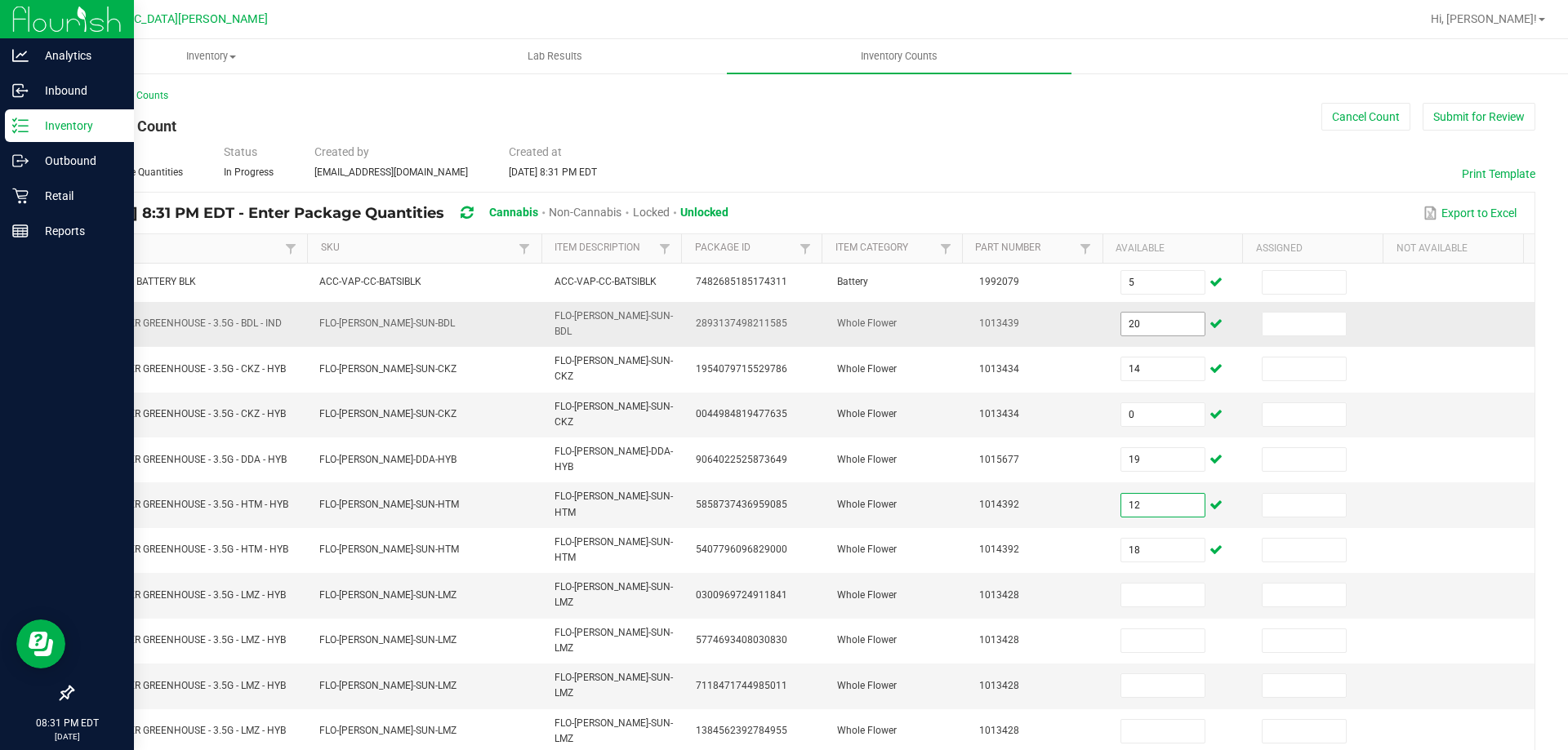
click at [1155, 321] on input "20" at bounding box center [1162, 323] width 83 height 23
type input "12"
type input "20"
type input "14"
type input "19"
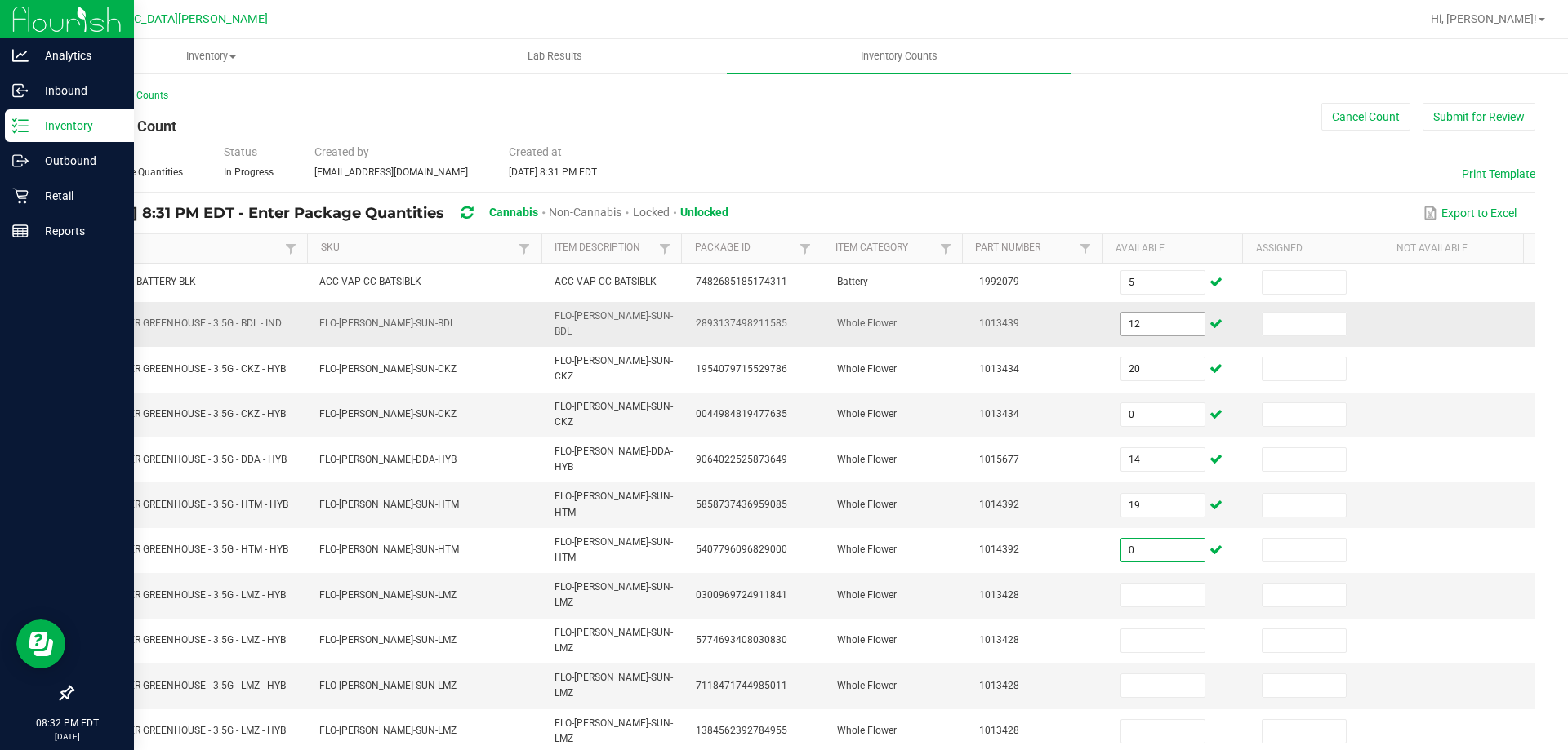
type input "0"
type input "12"
type input "0"
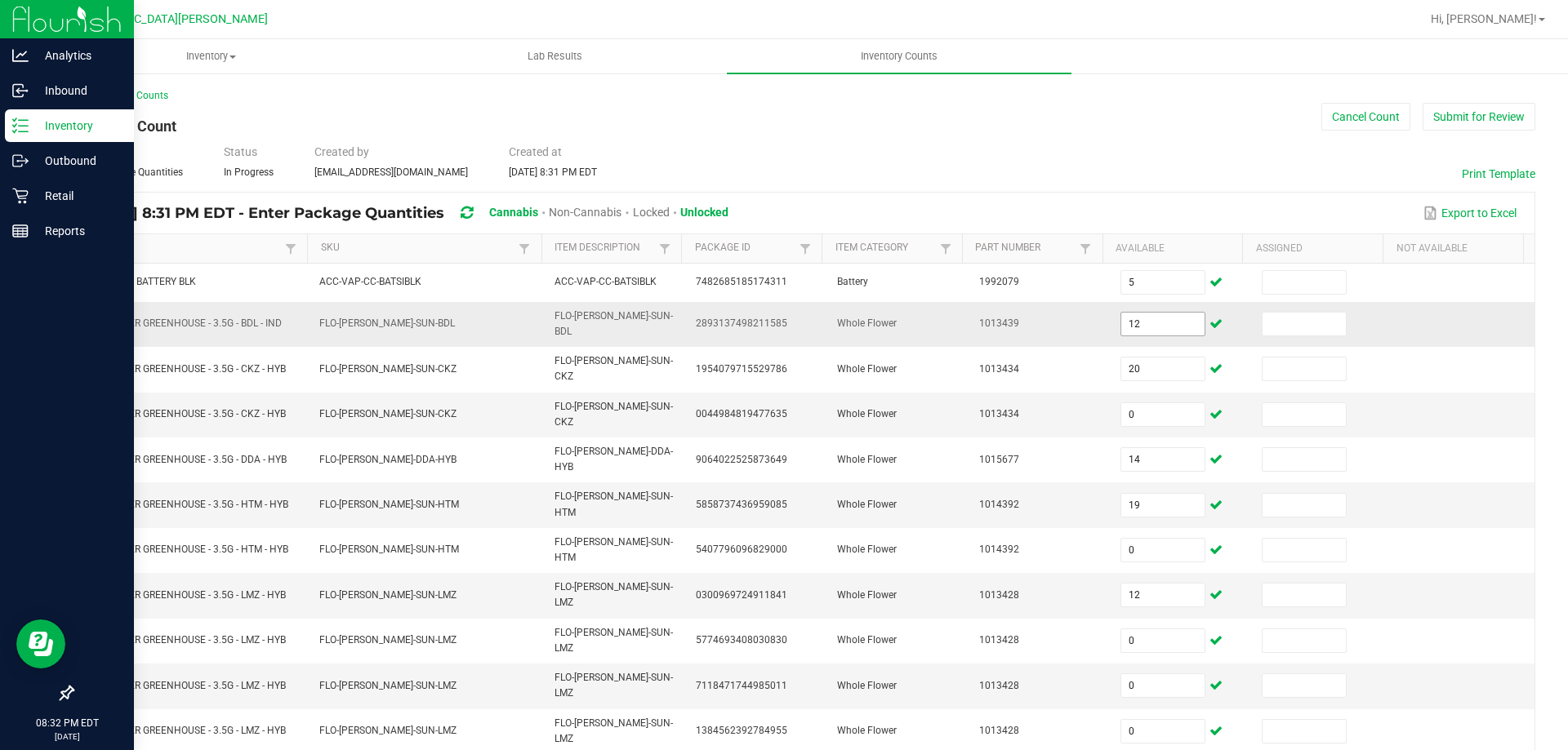
type input "3"
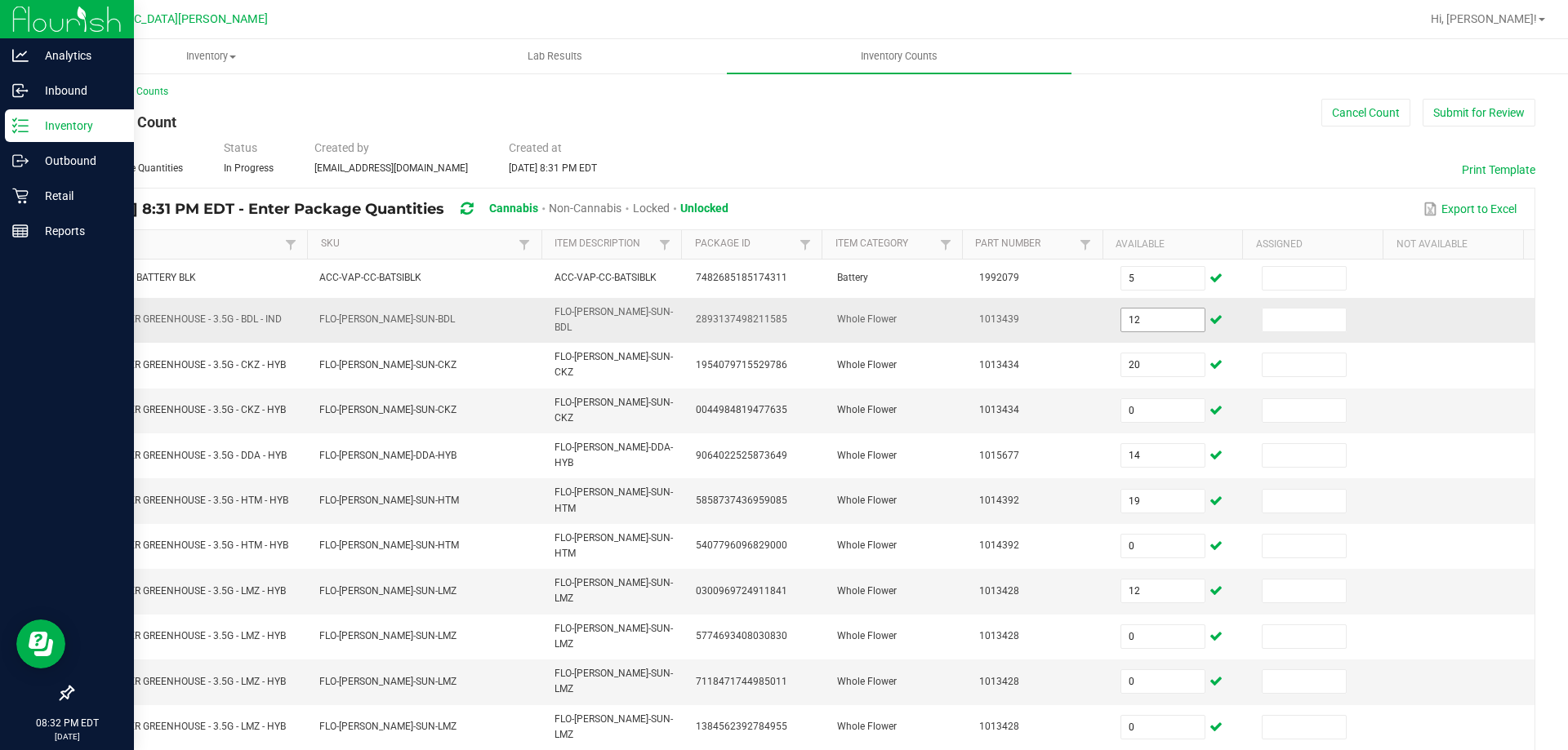
type input "18"
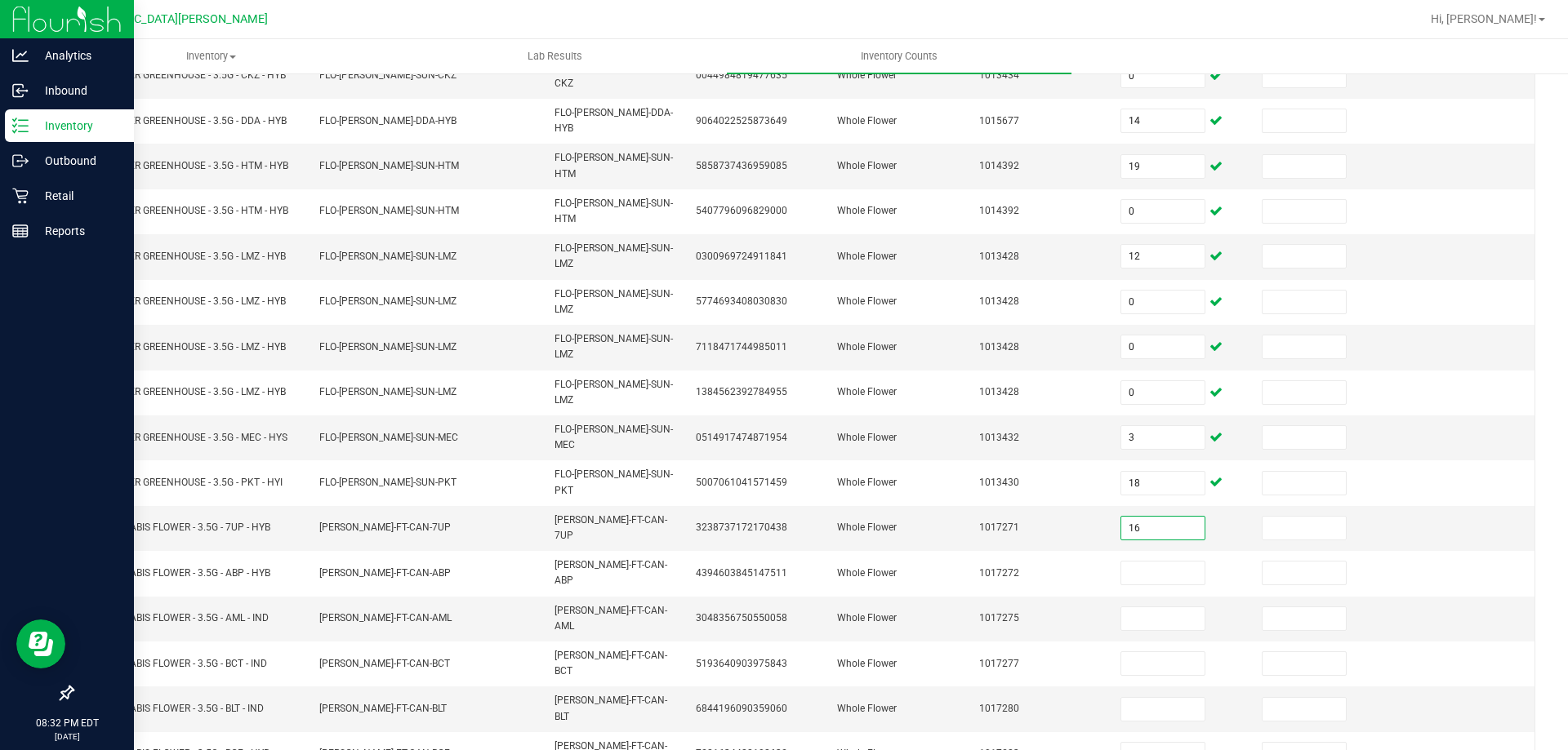
type input "16"
type input "17"
type input "4"
type input "0"
type input "10"
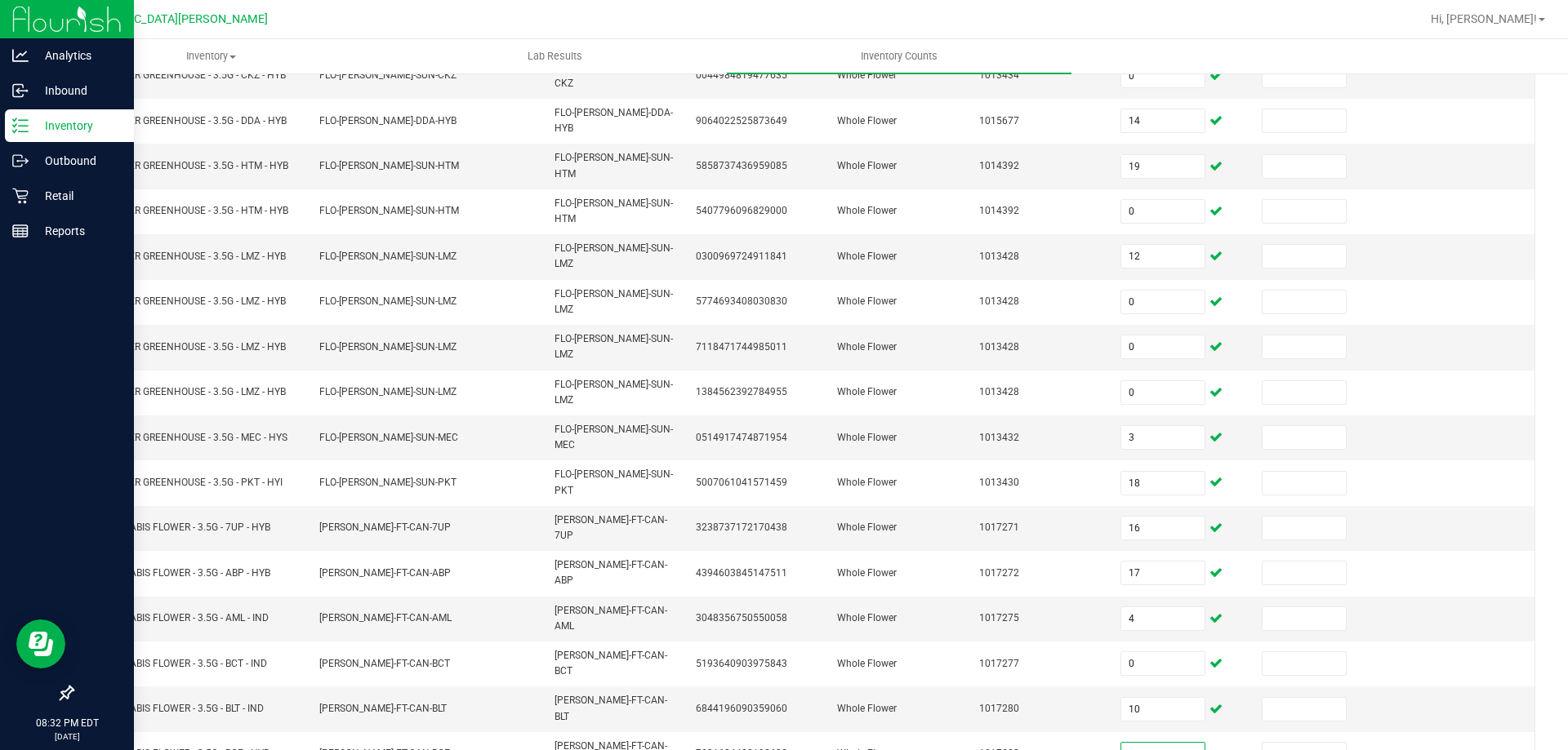
type input "2"
type input "16"
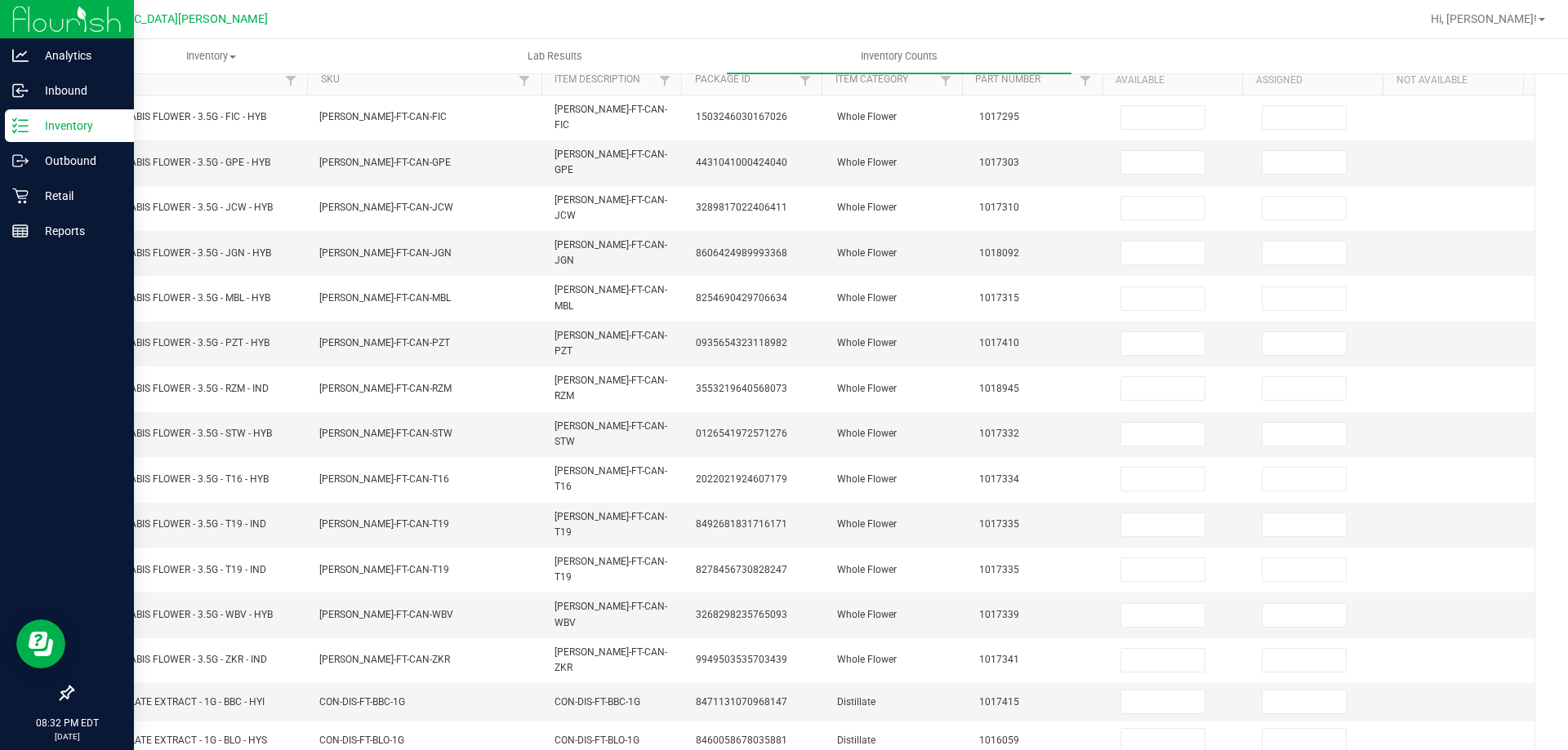
scroll to position [0, 0]
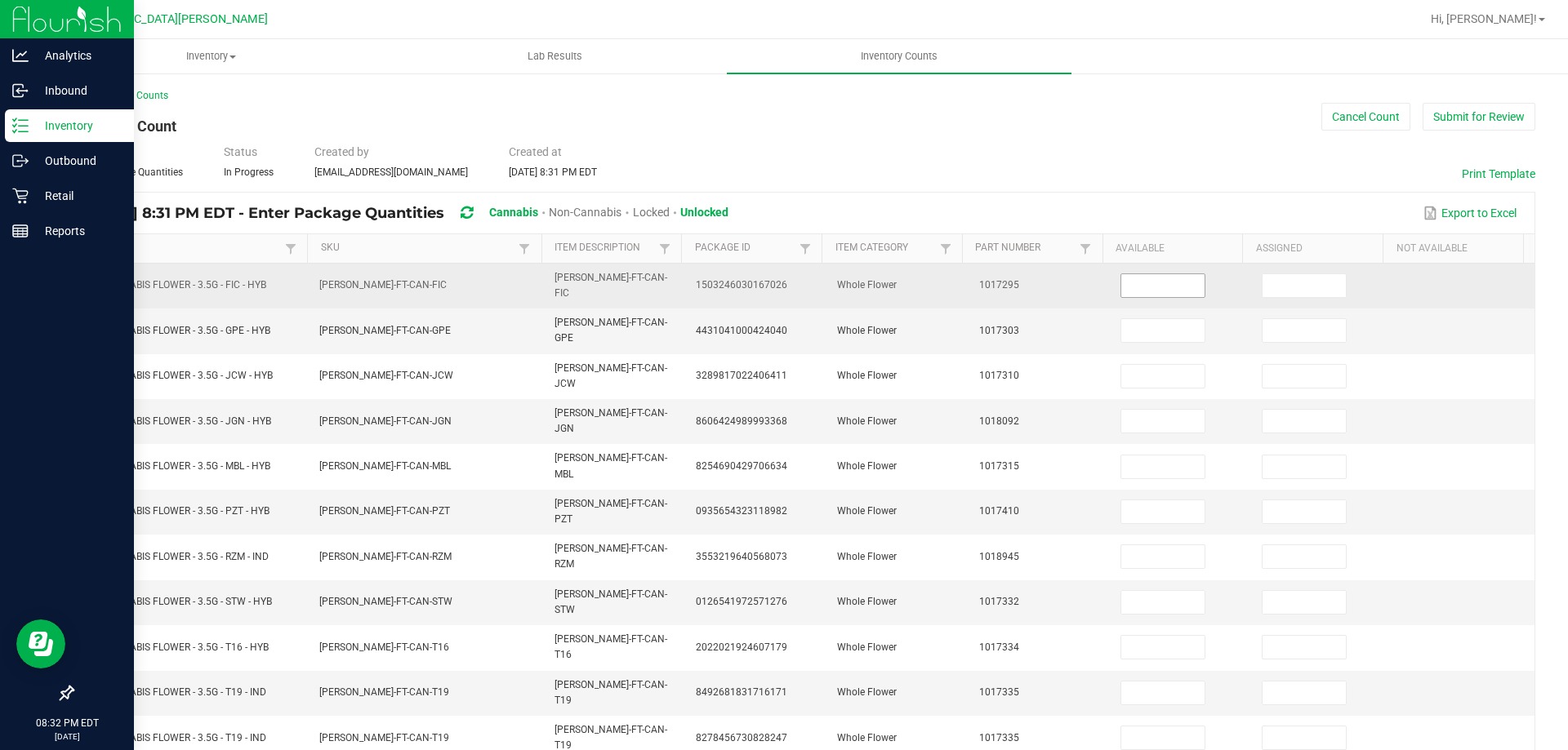
click at [1167, 288] on input at bounding box center [1162, 286] width 83 height 23
type input "0"
type input "19"
type input "20"
type input "14"
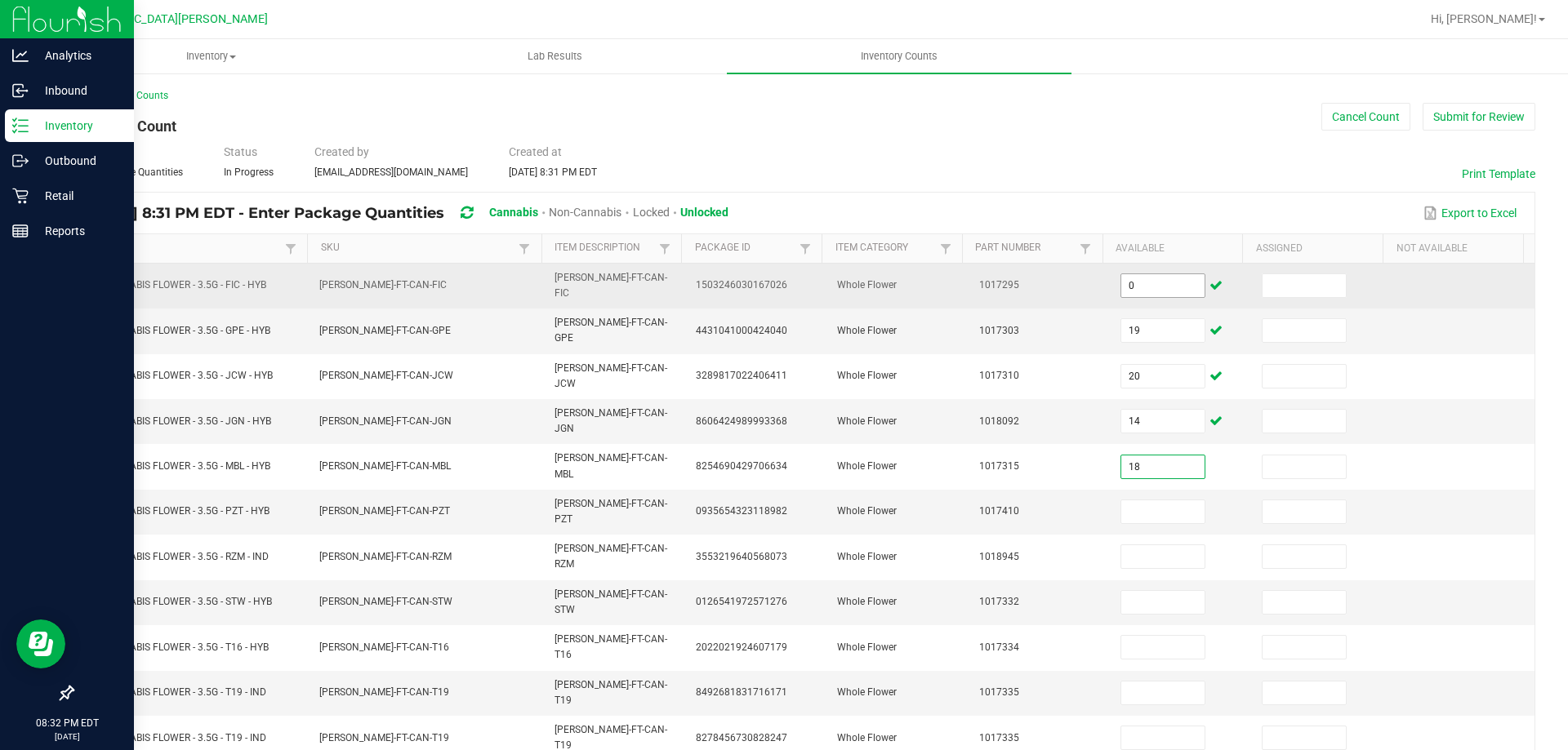
type input "18"
type input "11"
type input "3"
type input "16"
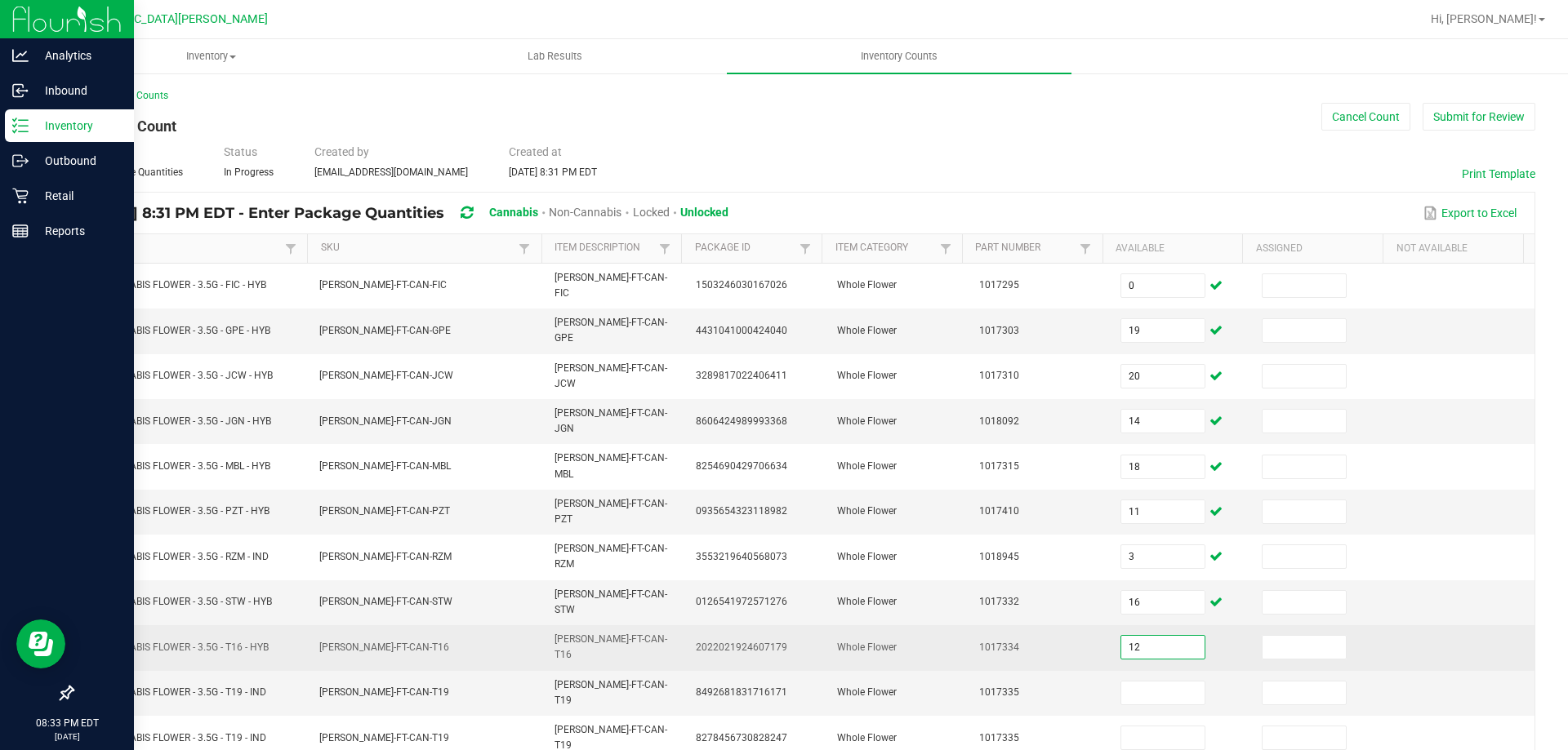
type input "12"
type input "20"
type input "0"
type input "16"
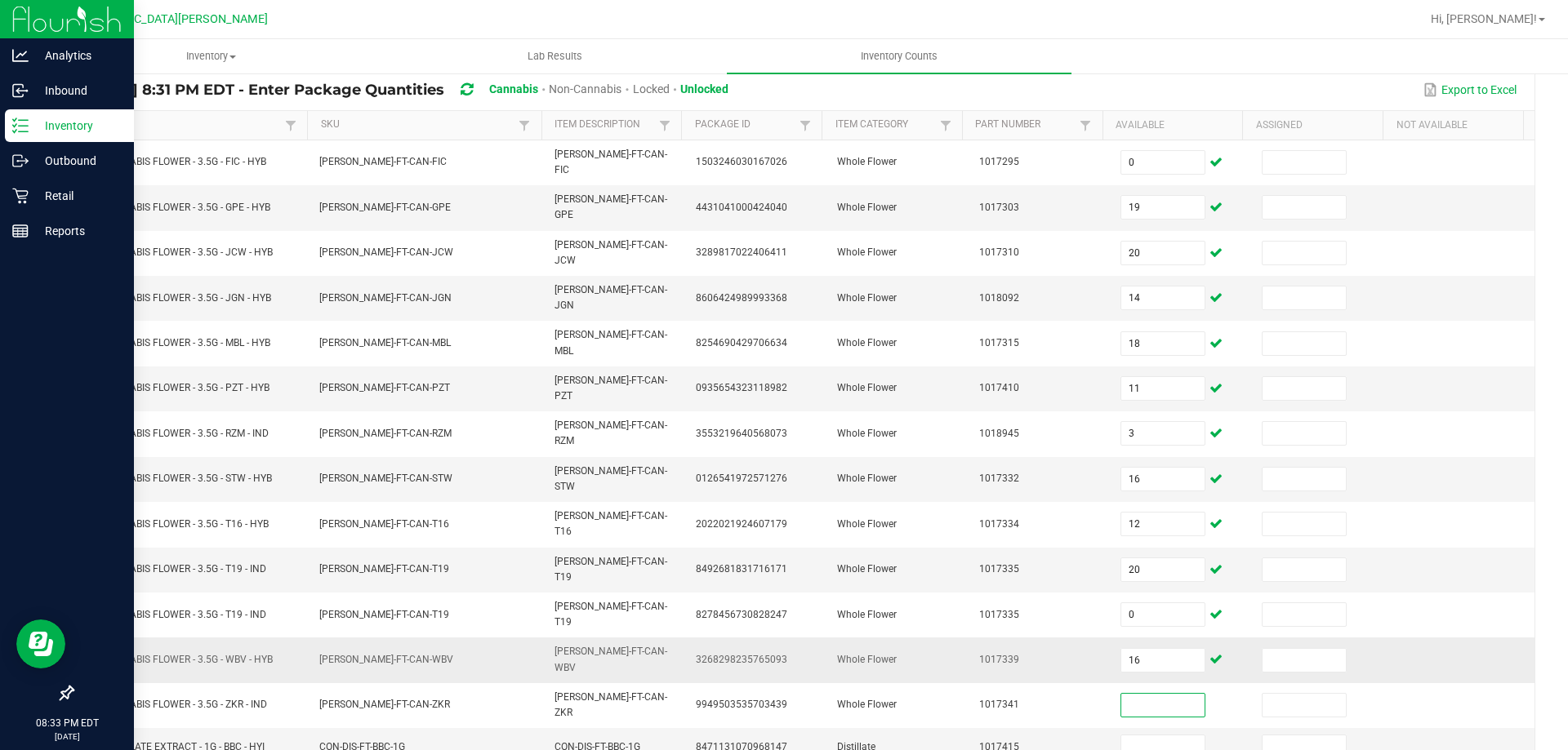
scroll to position [331, 0]
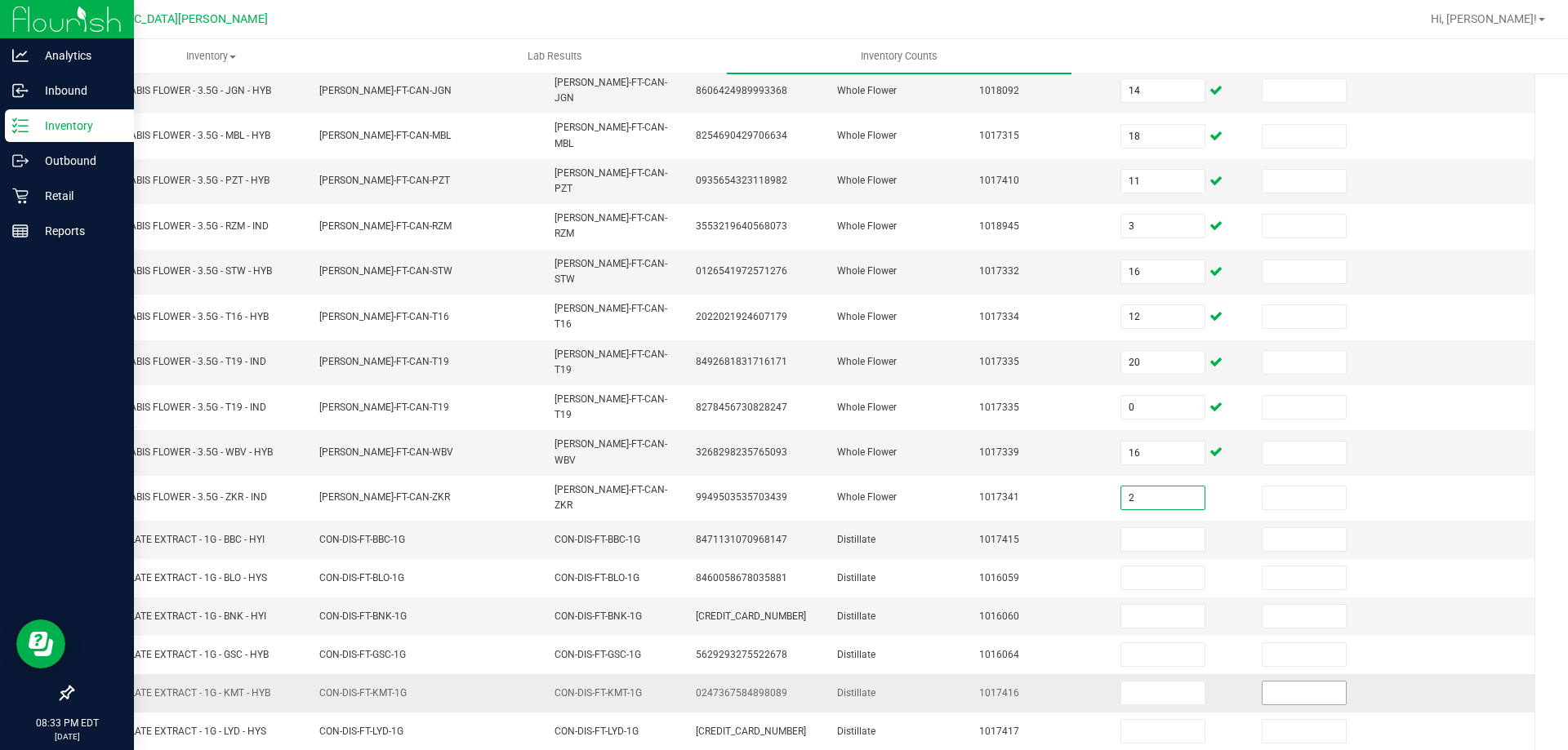
type input "2"
type input "11"
type input "2"
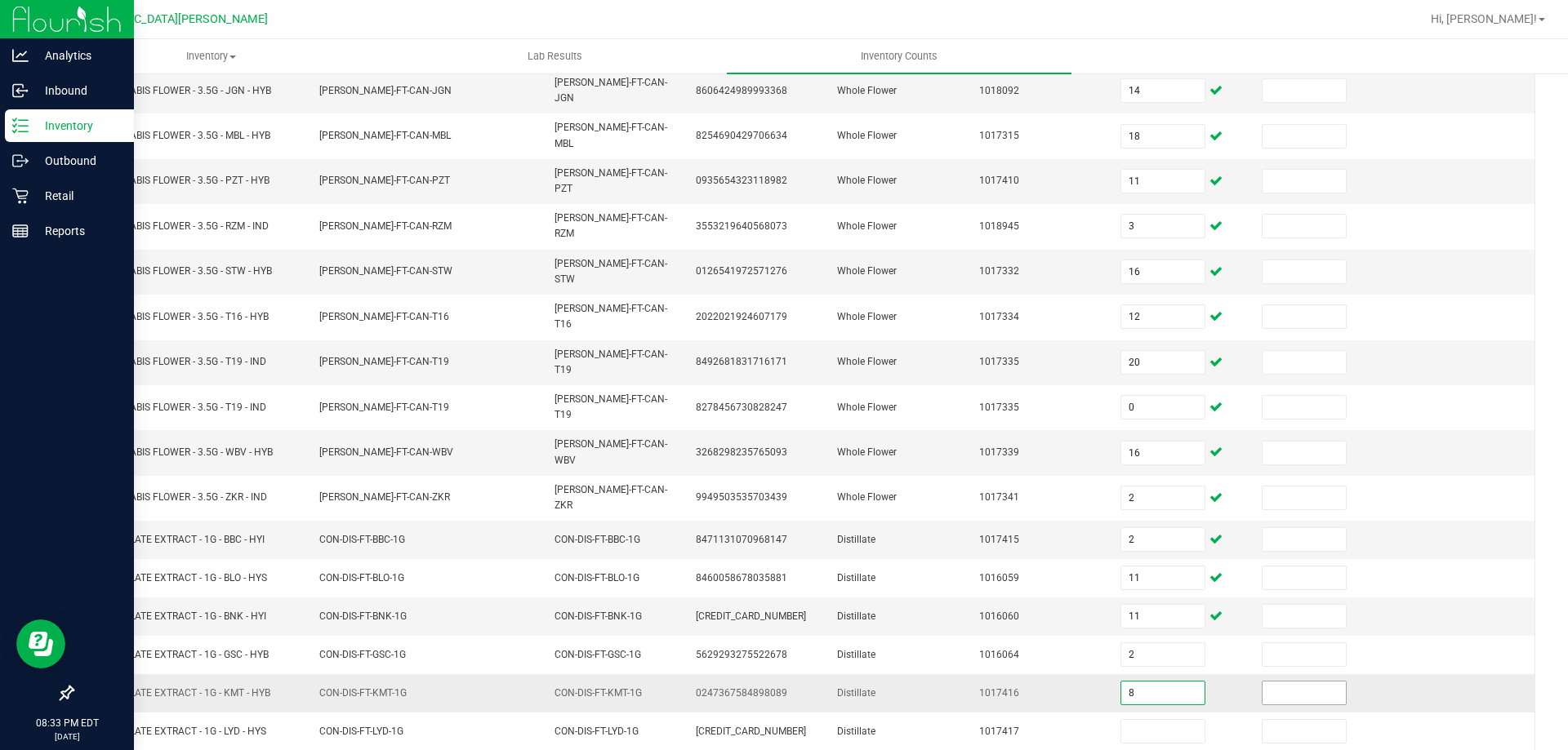
type input "8"
type input "5"
type input "6"
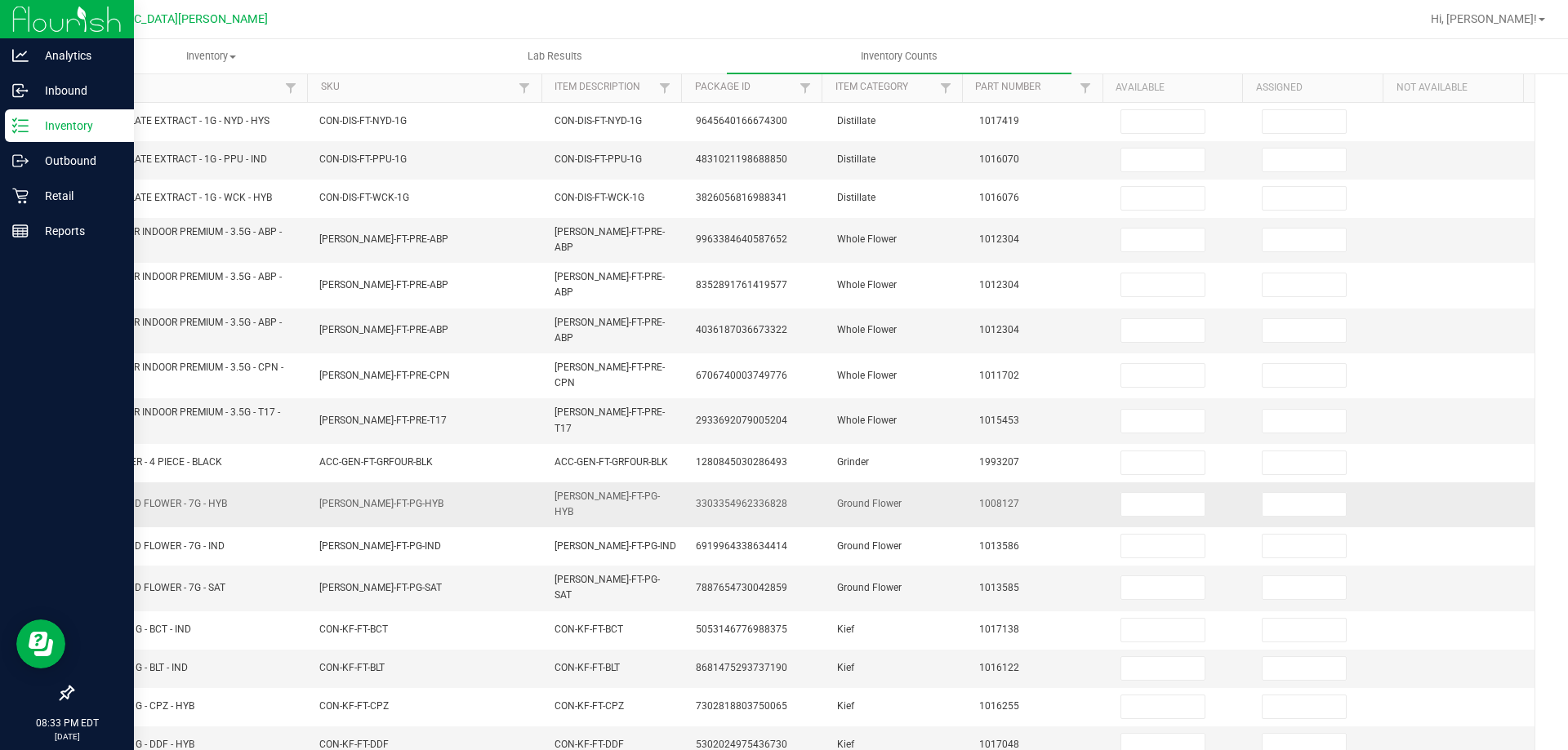
scroll to position [0, 0]
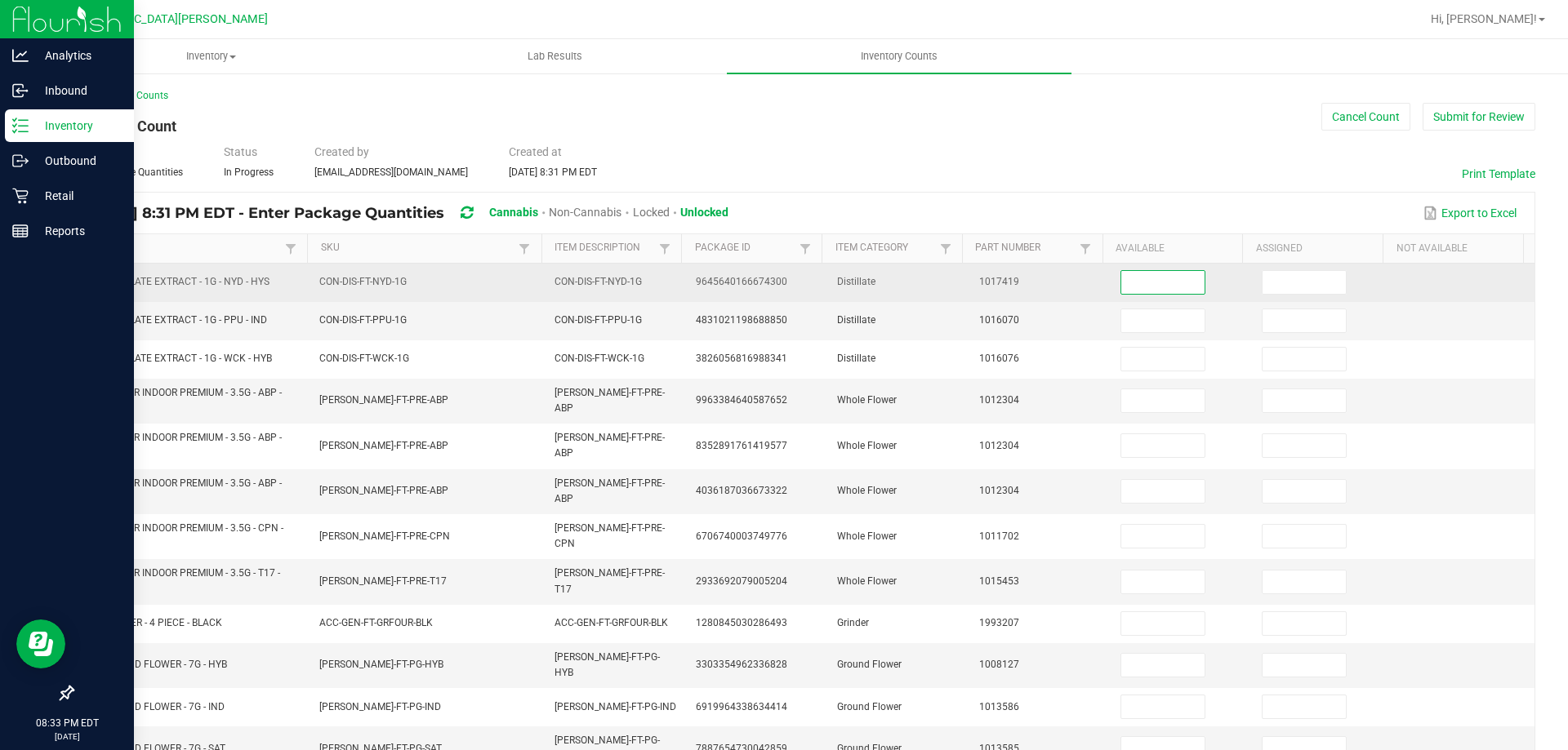
click at [1139, 284] on input at bounding box center [1162, 282] width 83 height 23
type input "10"
type input "11"
type input "10"
type input "0"
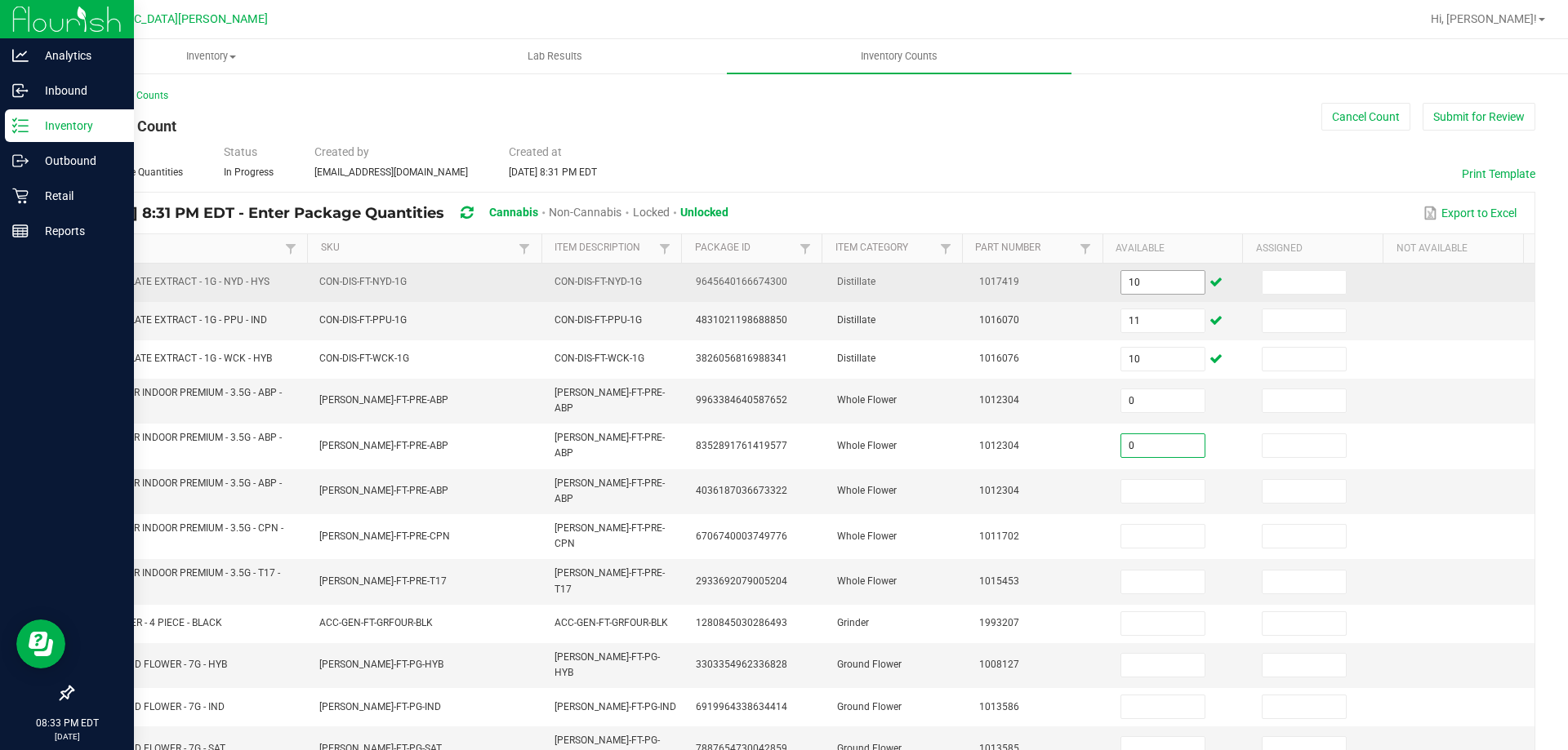
type input "0"
type input "14"
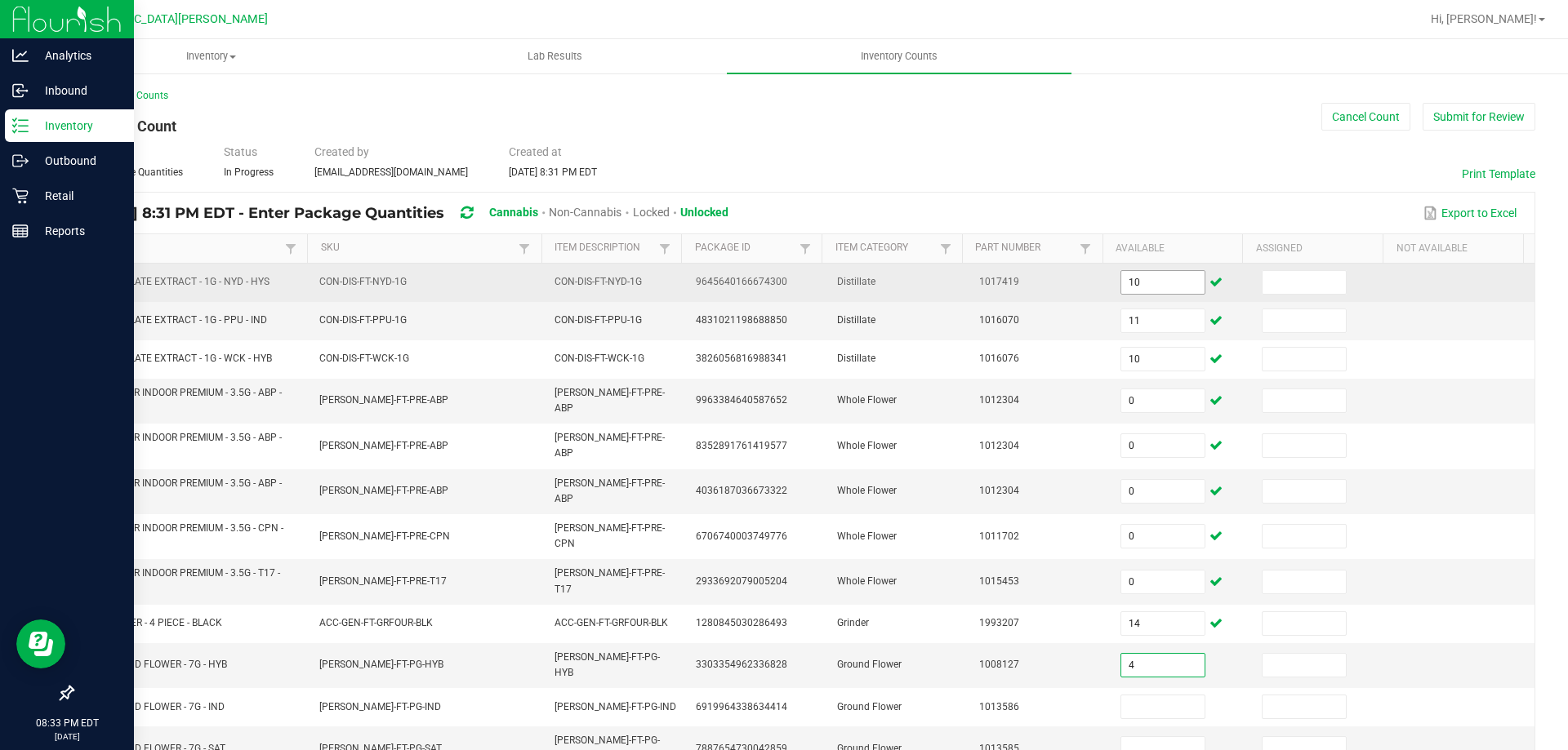
type input "4"
type input "11"
type input "1"
type input "9"
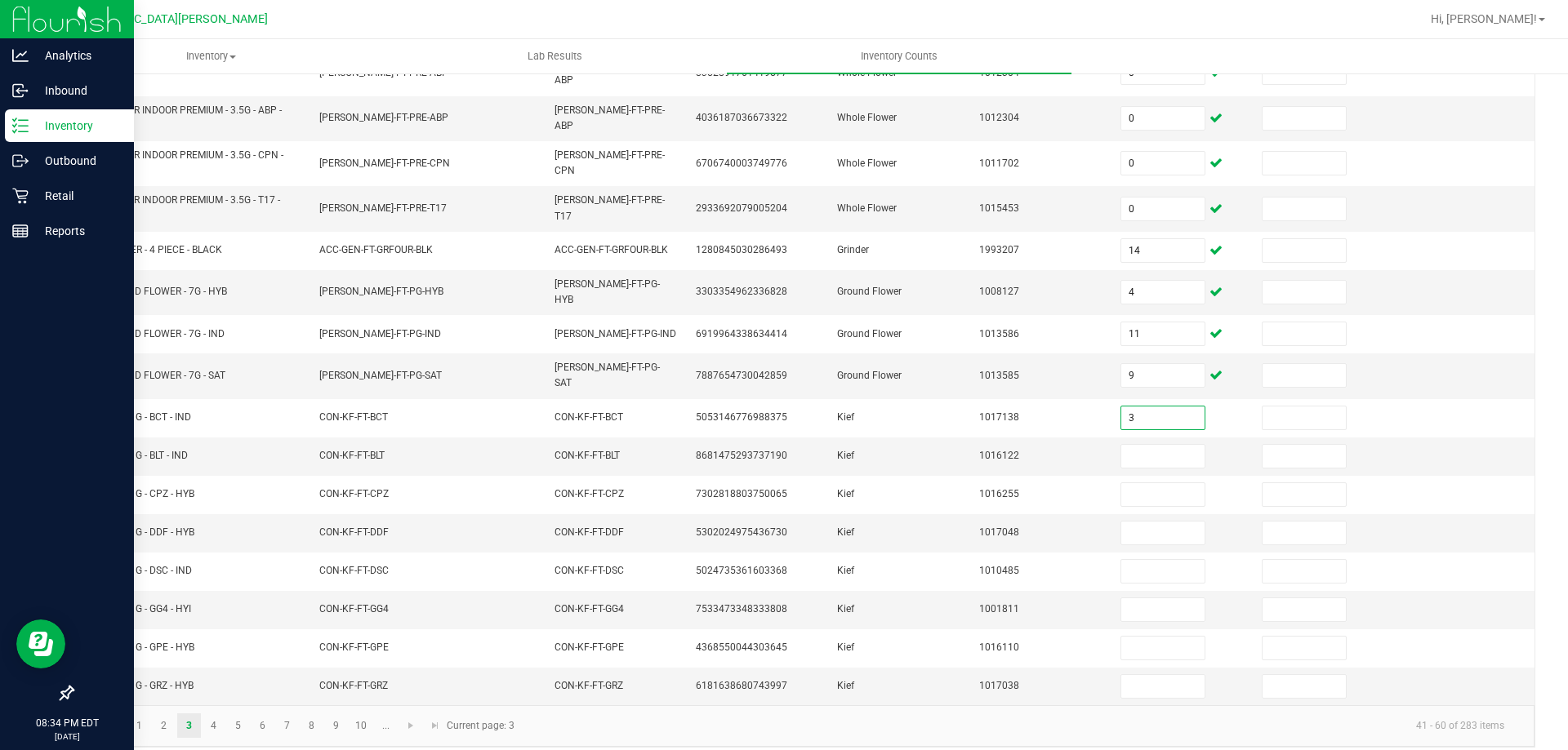
type input "3"
type input "4"
type input "5"
type input "2"
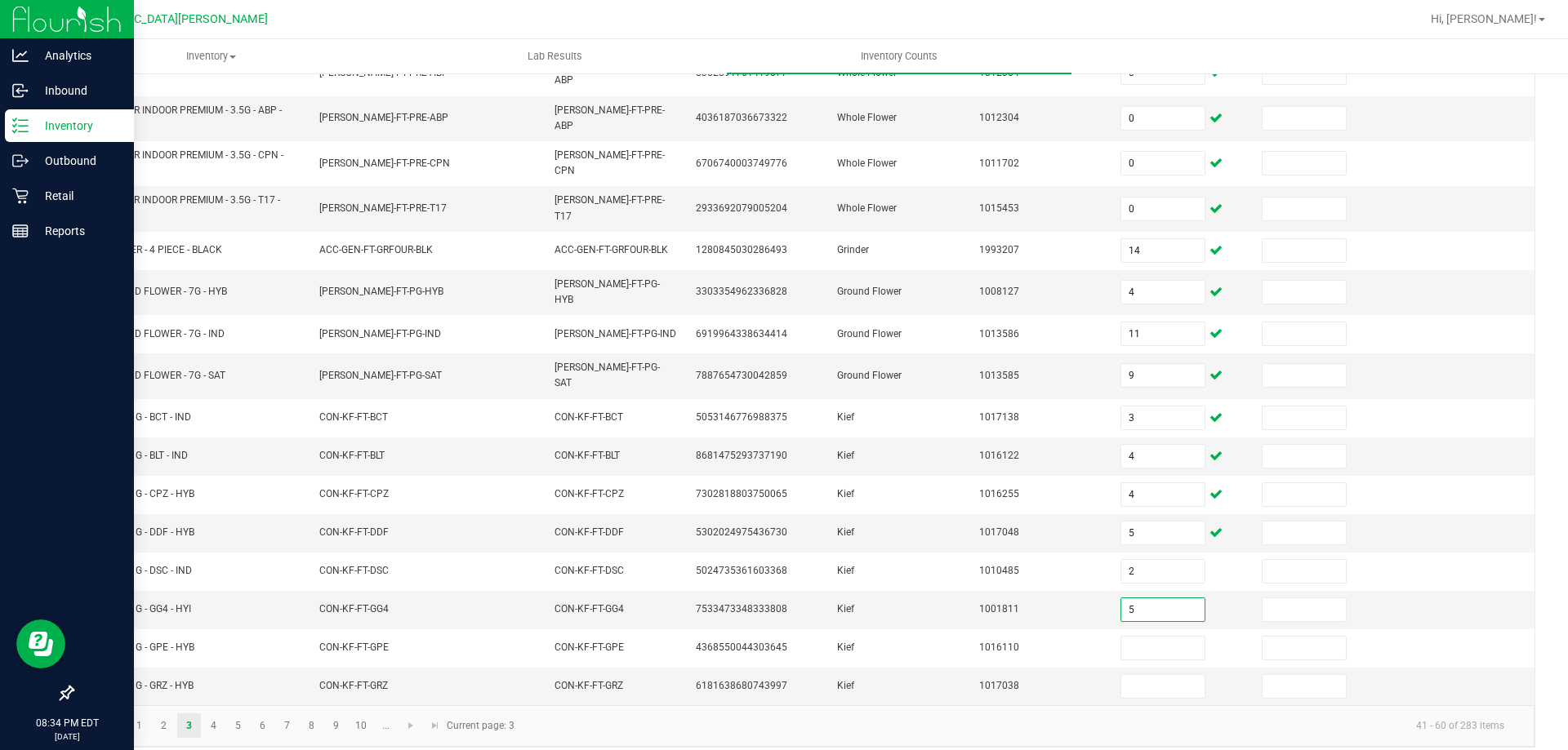
type input "5"
type input "3"
type input "1"
click at [206, 715] on link "4" at bounding box center [213, 725] width 24 height 25
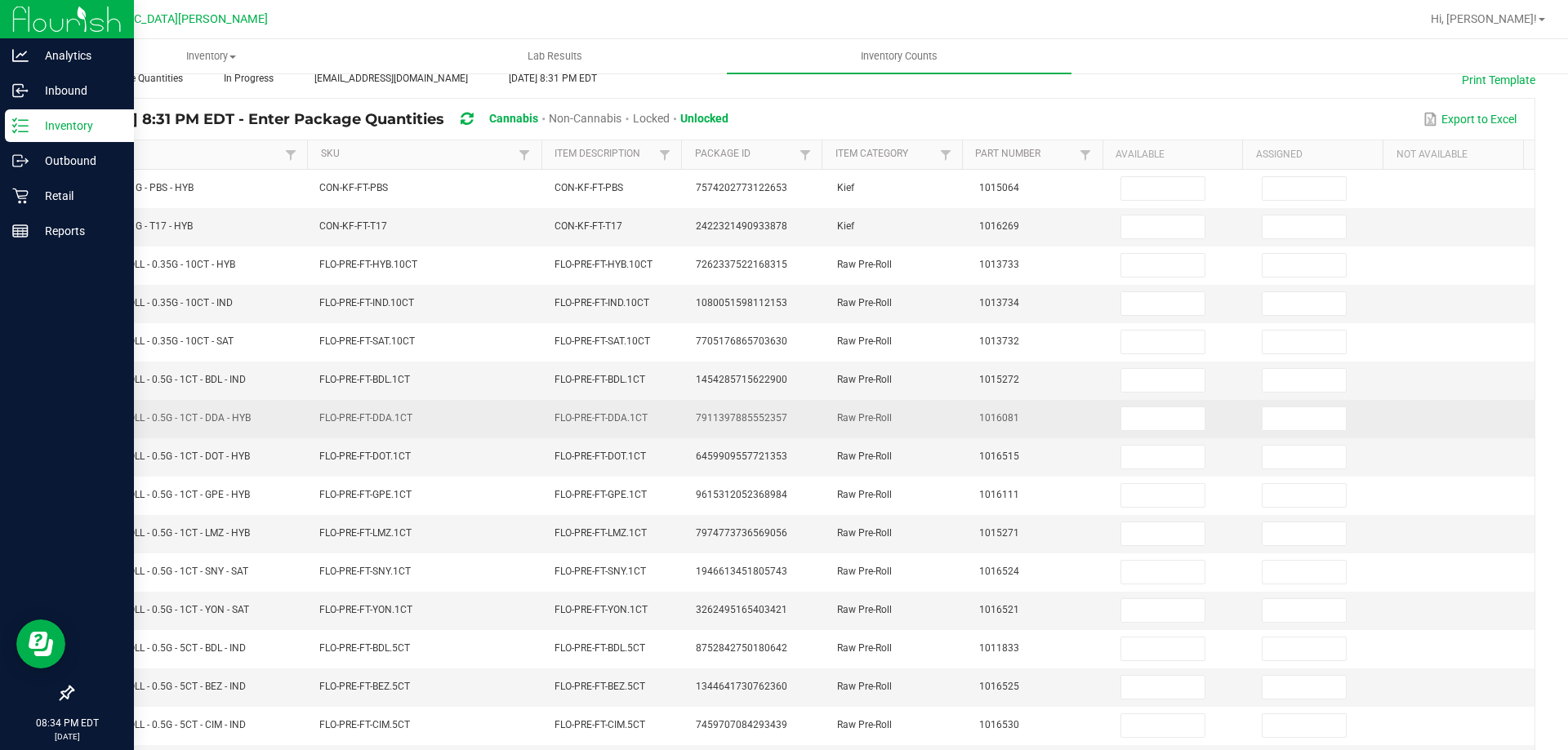
scroll to position [0, 0]
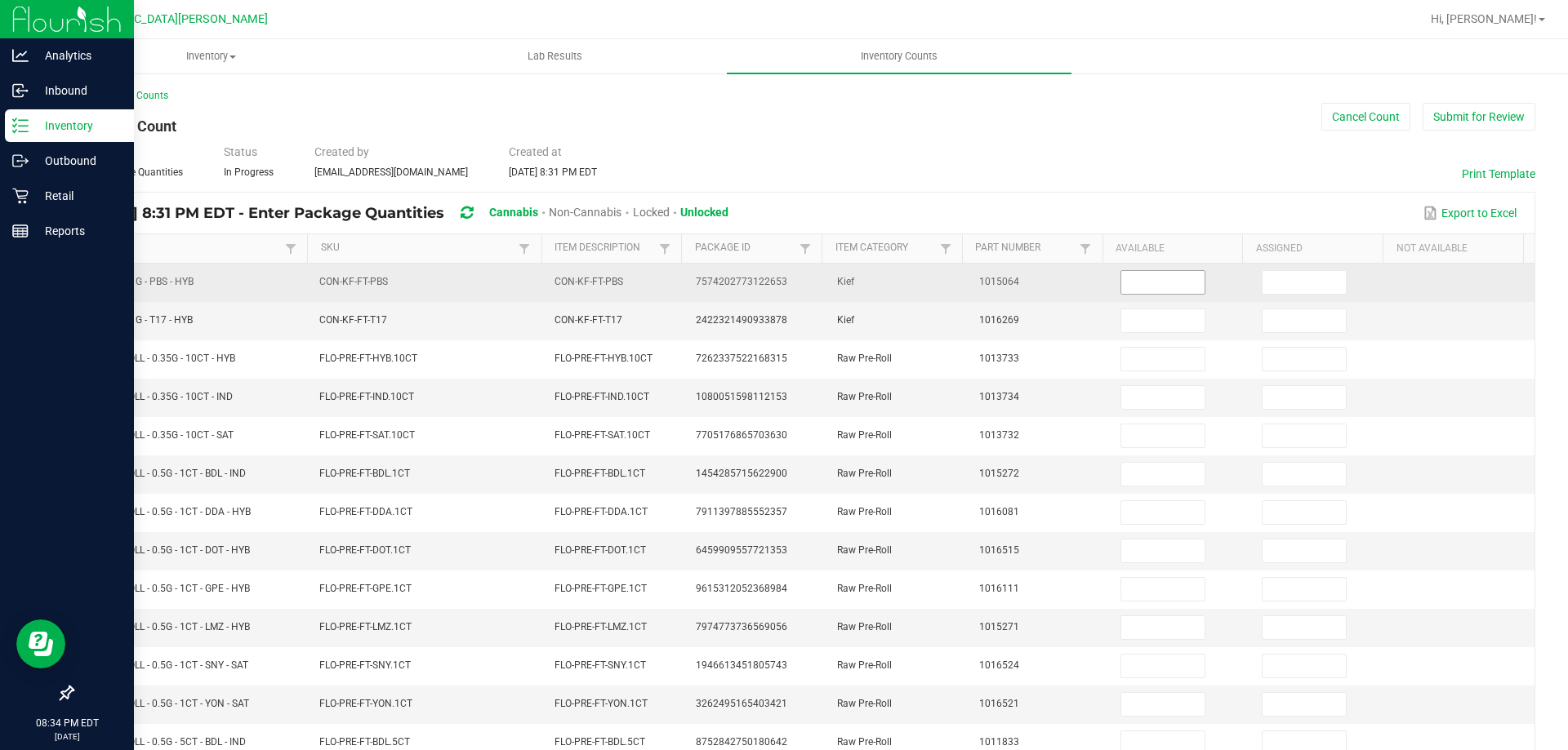
click at [1181, 271] on input at bounding box center [1162, 282] width 83 height 23
type input "6"
type input "14"
type input "15"
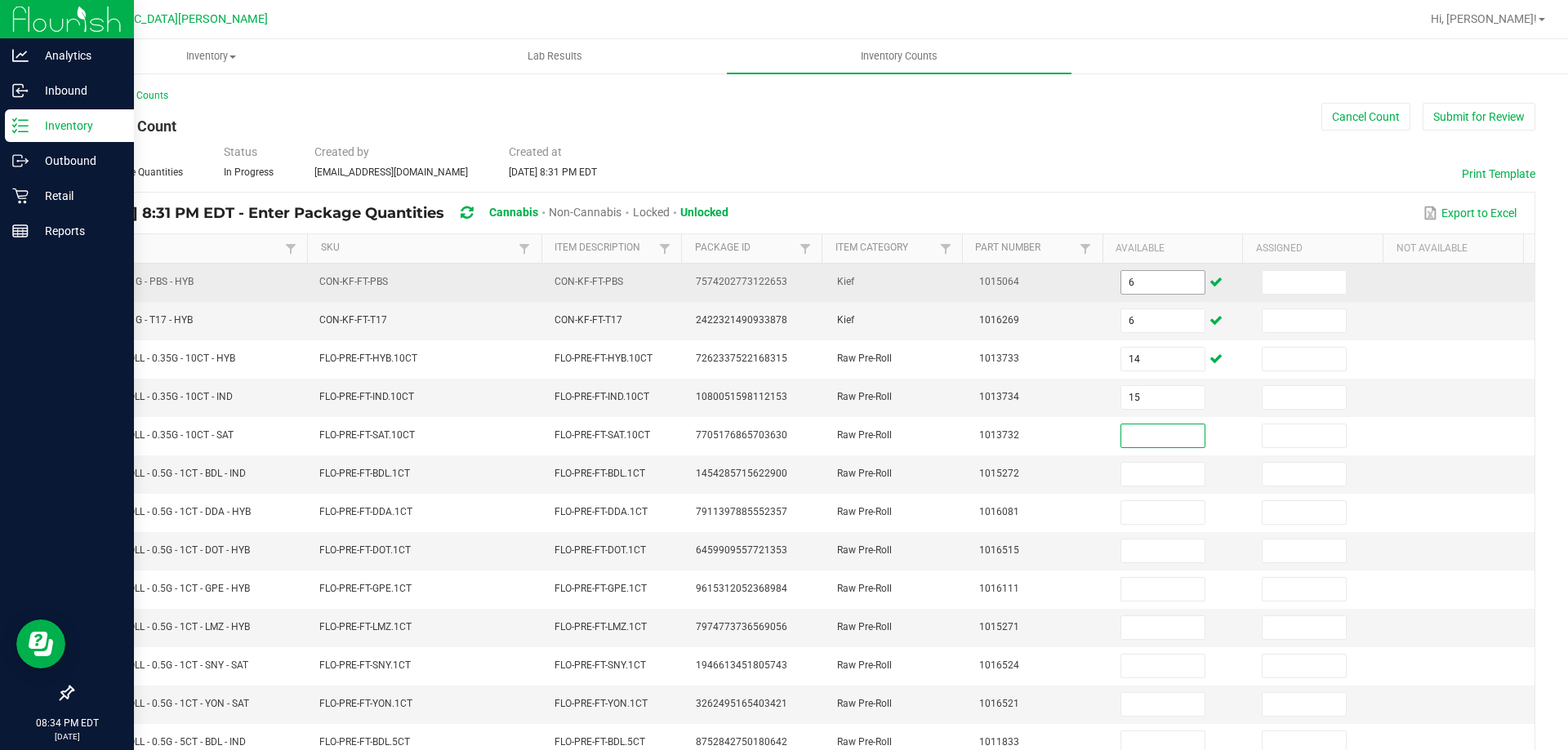
type input "2"
type input "24"
type input "0"
type input "12"
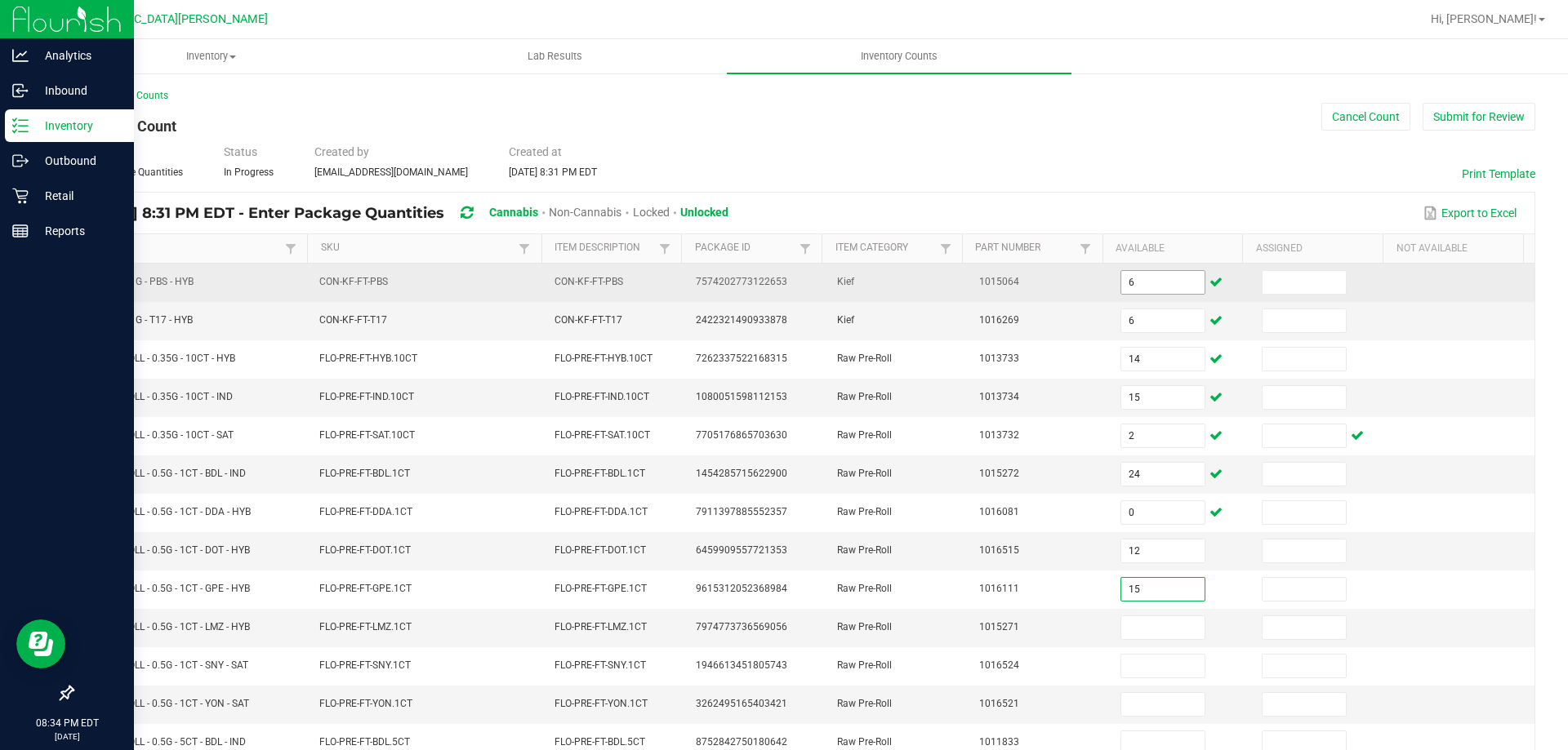
type input "15"
type input "14"
type input "2"
type input "5"
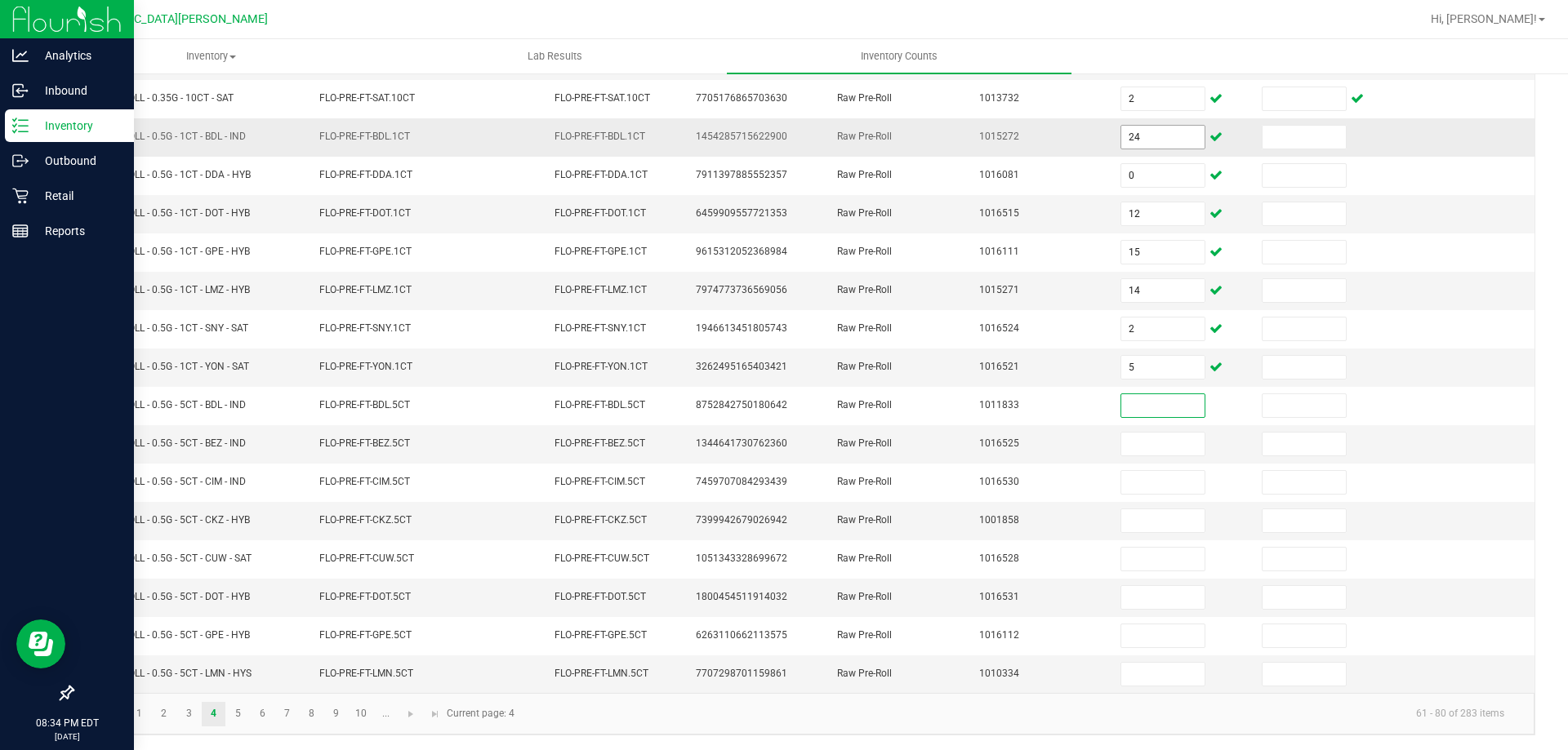
scroll to position [339, 0]
type input "9"
type input "5"
type input "7"
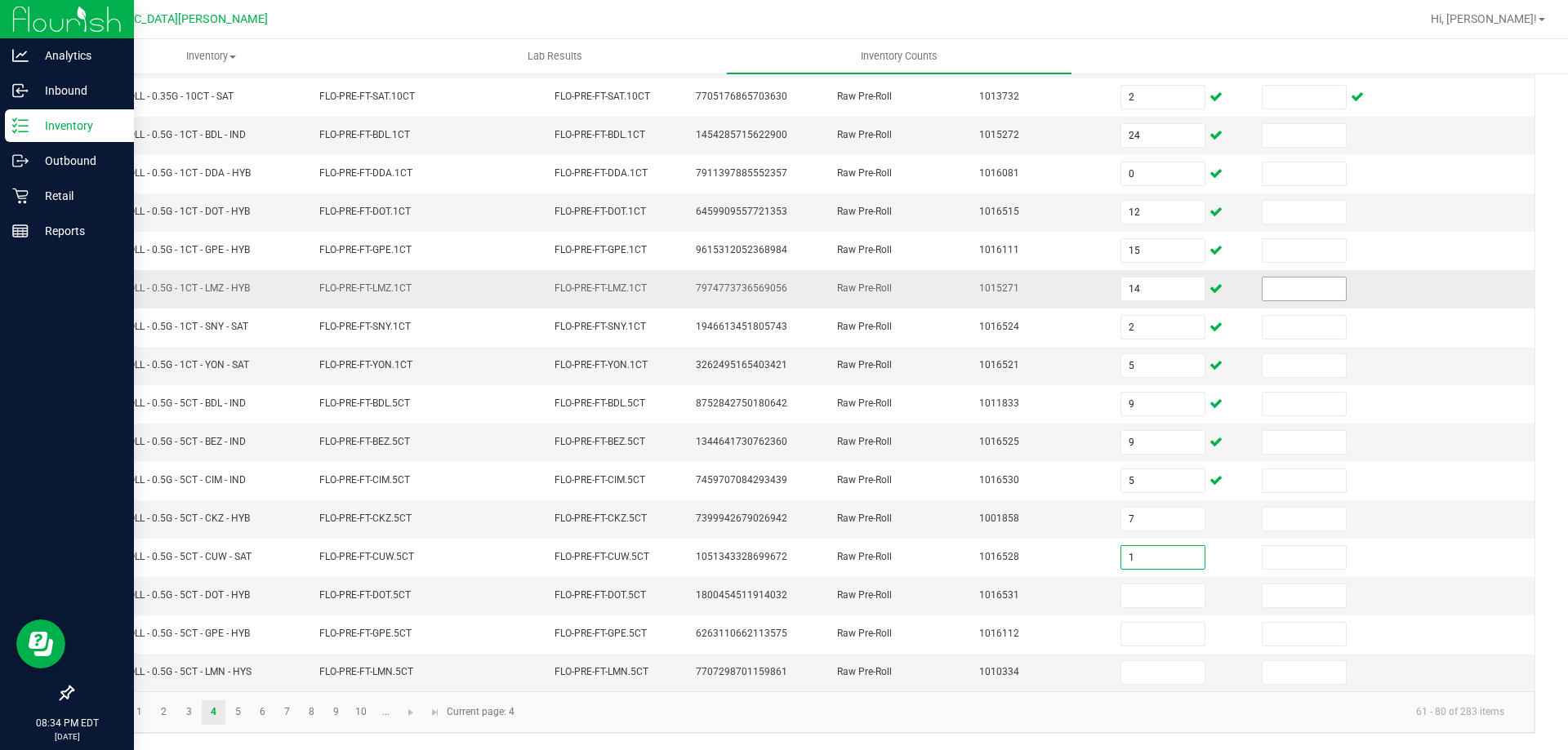
type input "1"
type input "10"
type input "6"
type input "4"
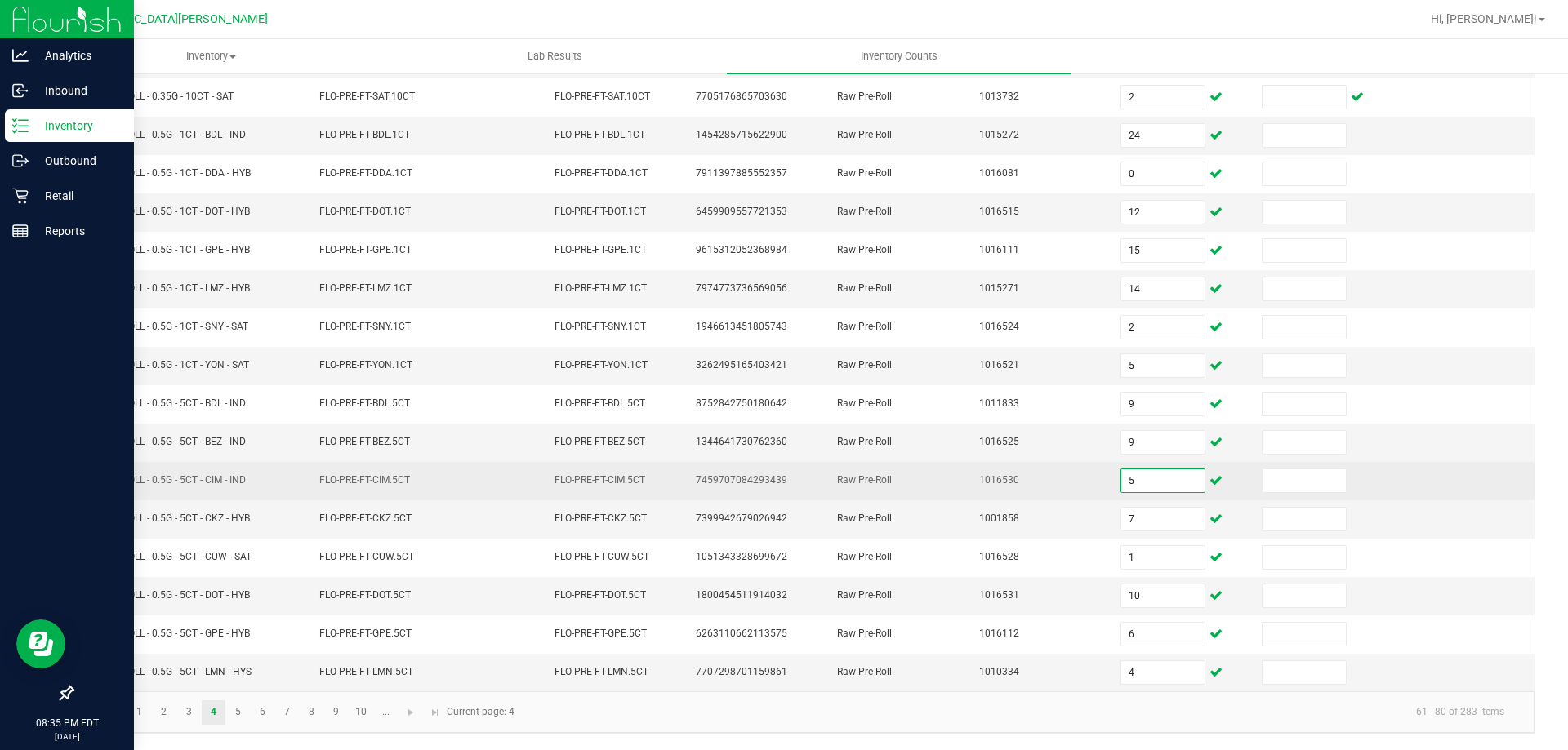
click at [1144, 474] on input "5" at bounding box center [1162, 481] width 83 height 23
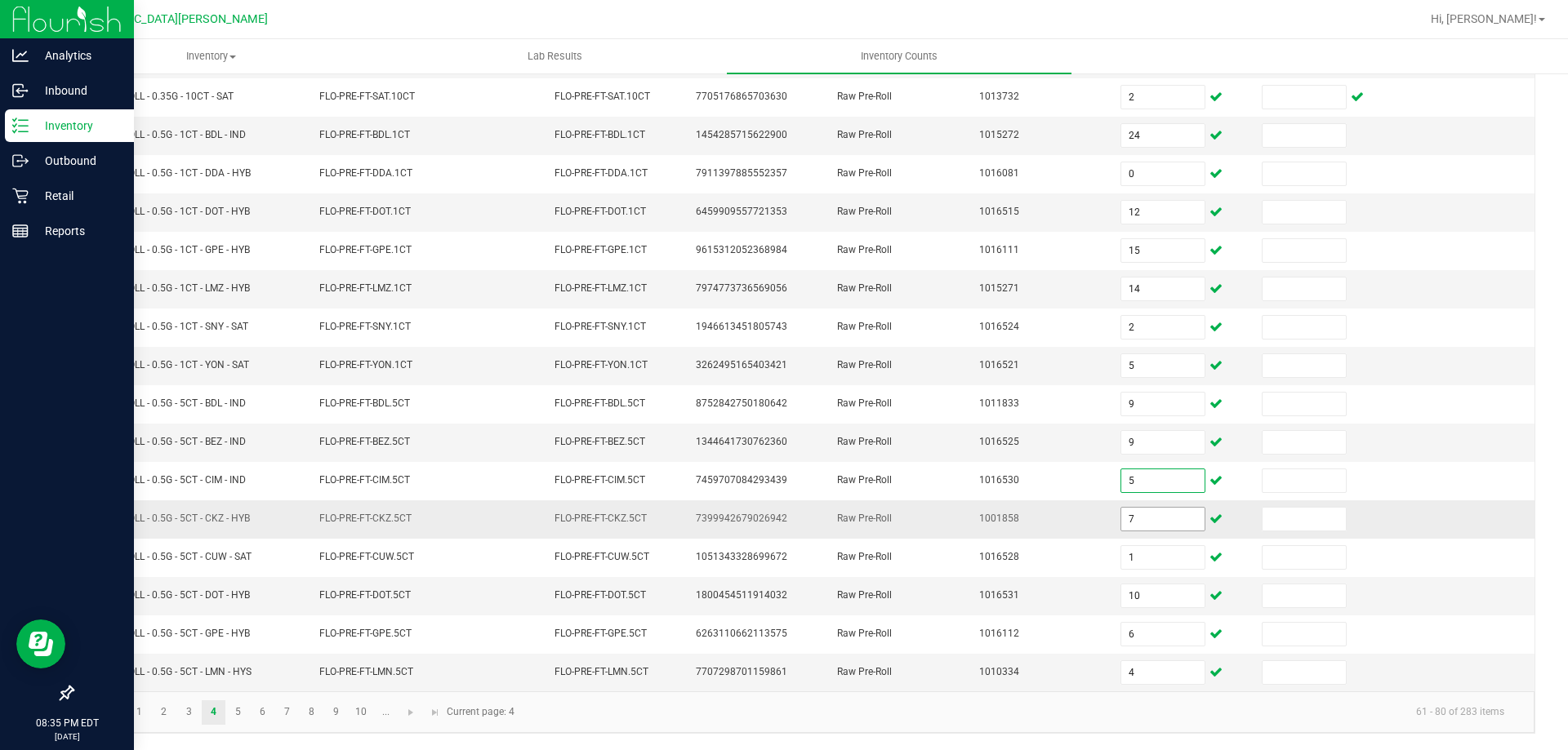
click at [1147, 515] on input "7" at bounding box center [1162, 518] width 83 height 23
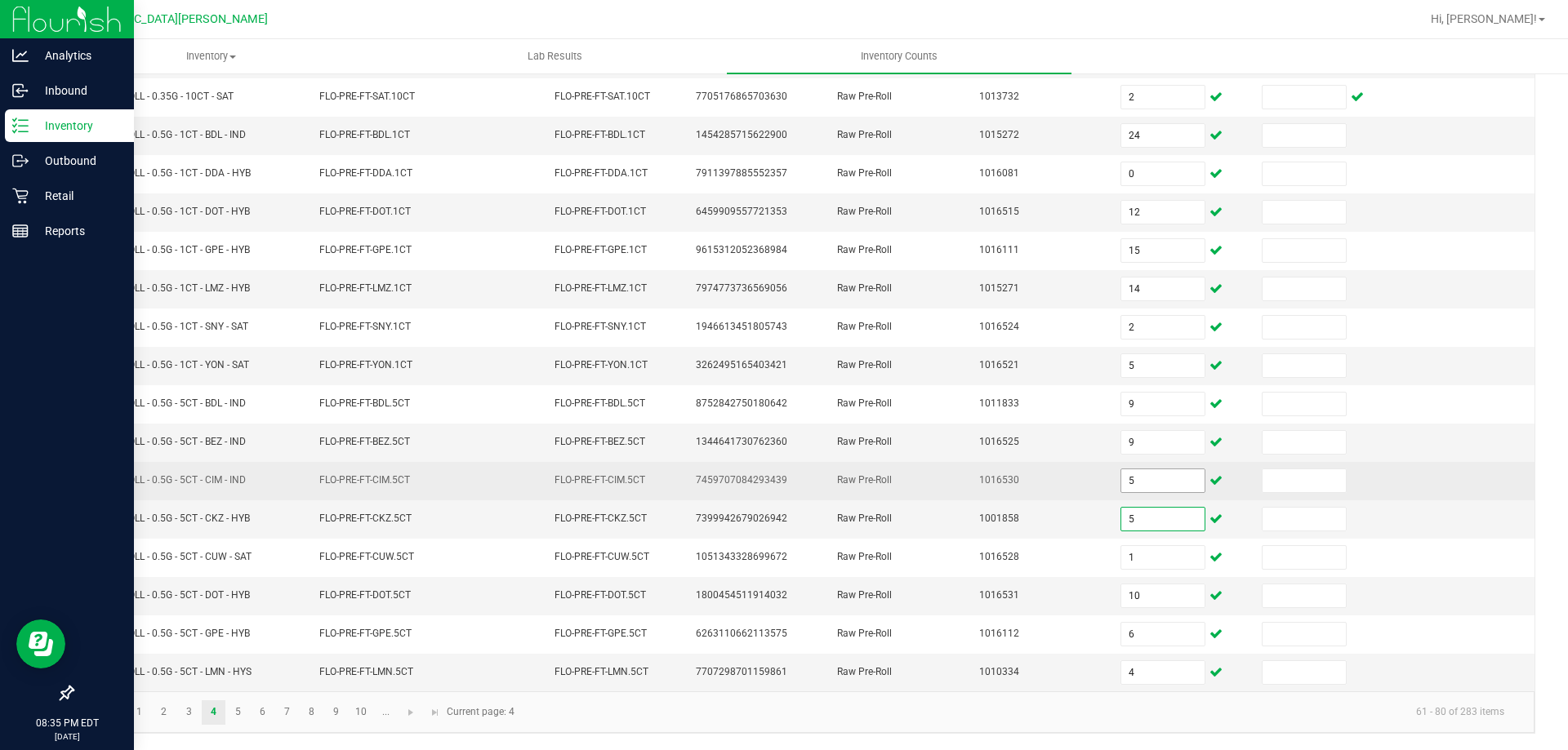
type input "5"
click at [1156, 473] on input "5" at bounding box center [1162, 481] width 83 height 23
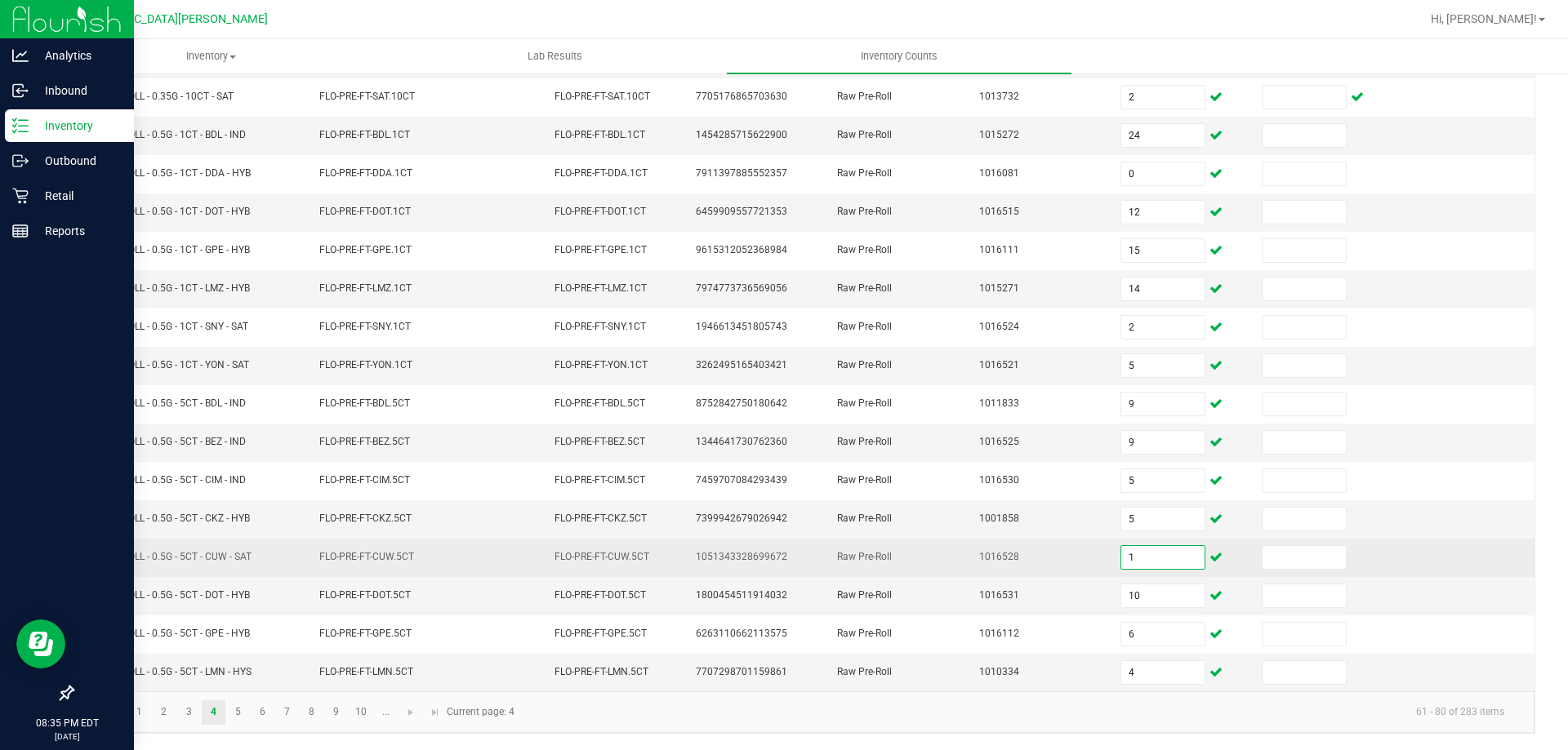
click at [1146, 549] on input "1" at bounding box center [1162, 557] width 83 height 23
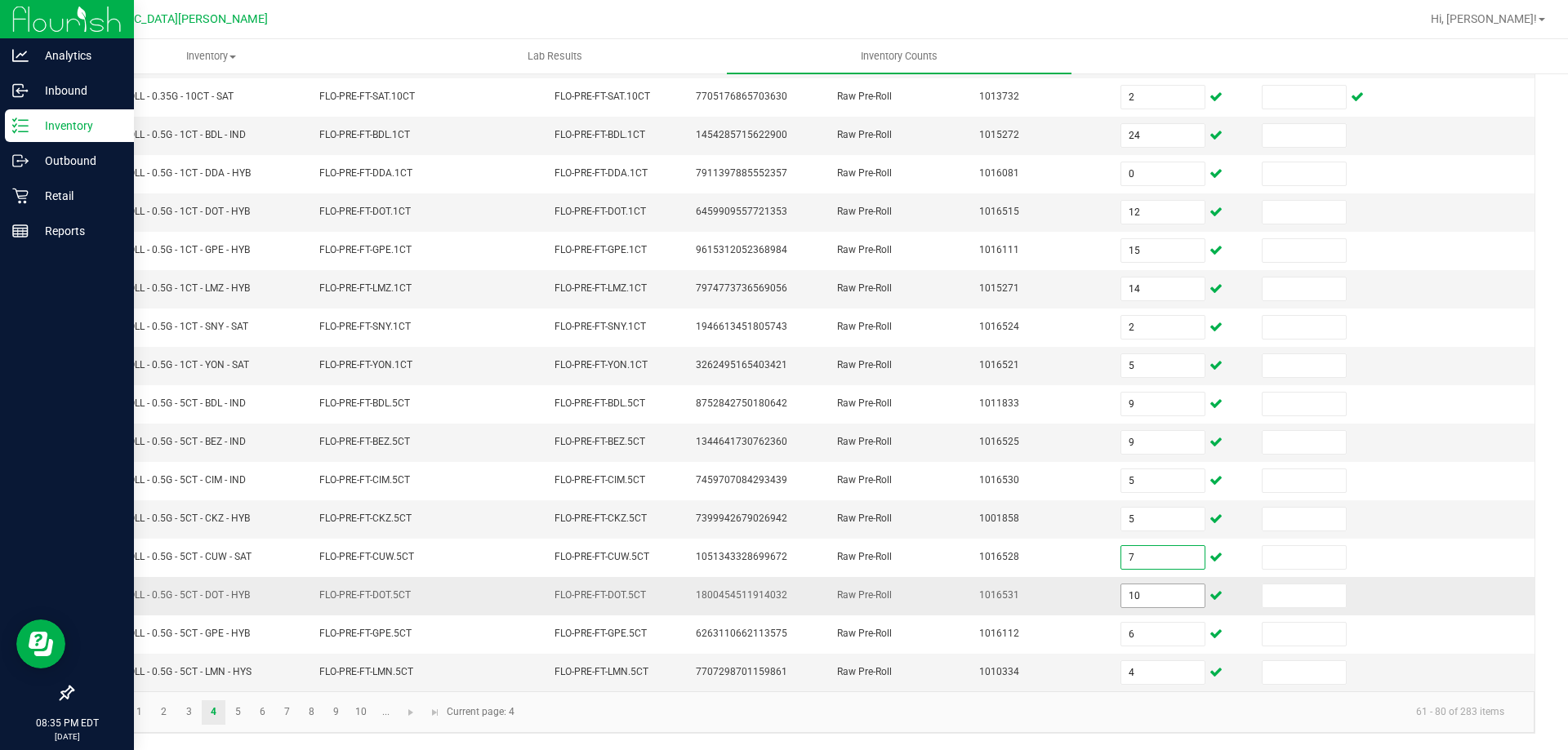
type input "7"
click at [1142, 590] on input "10" at bounding box center [1162, 595] width 83 height 23
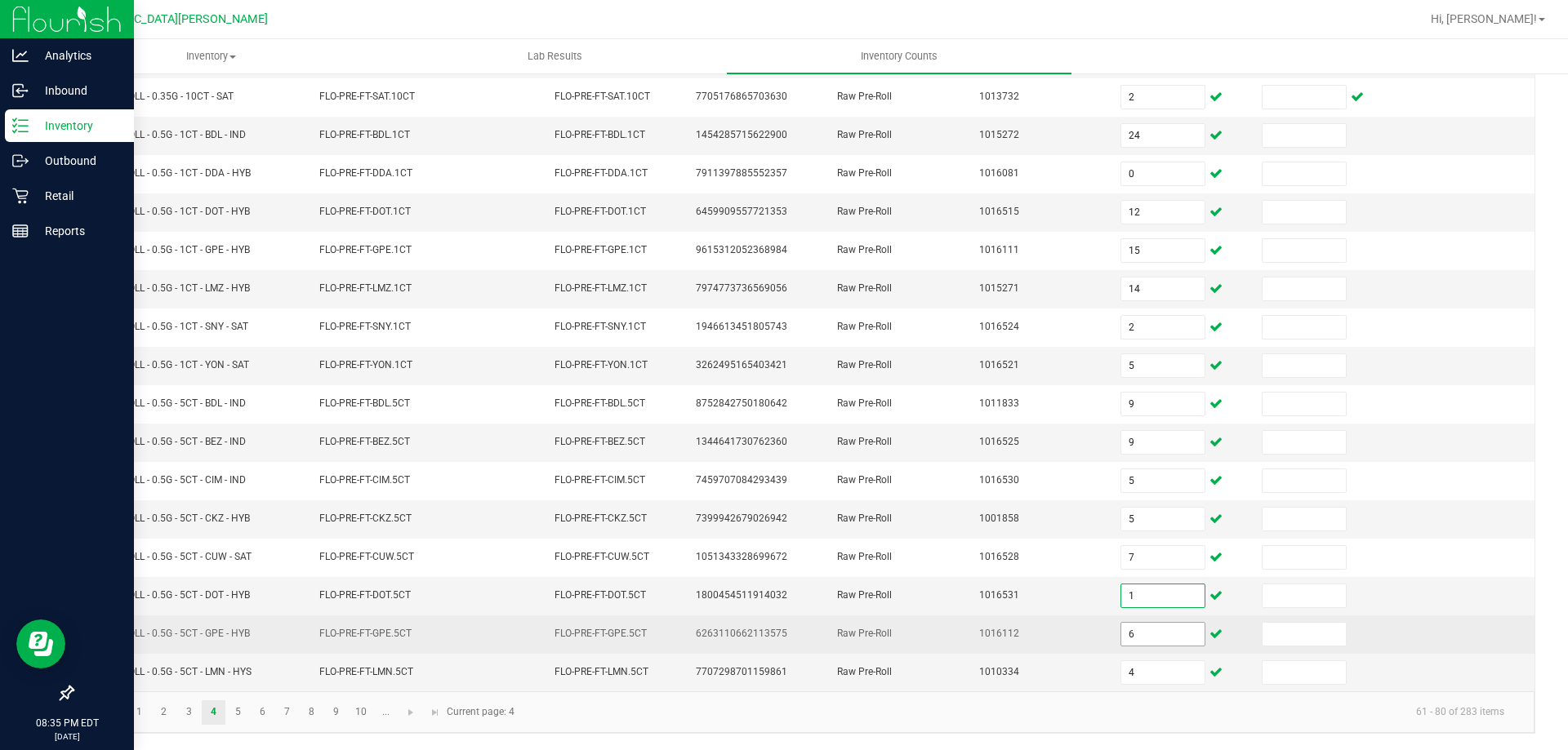
type input "1"
click at [1125, 641] on input "6" at bounding box center [1162, 634] width 83 height 23
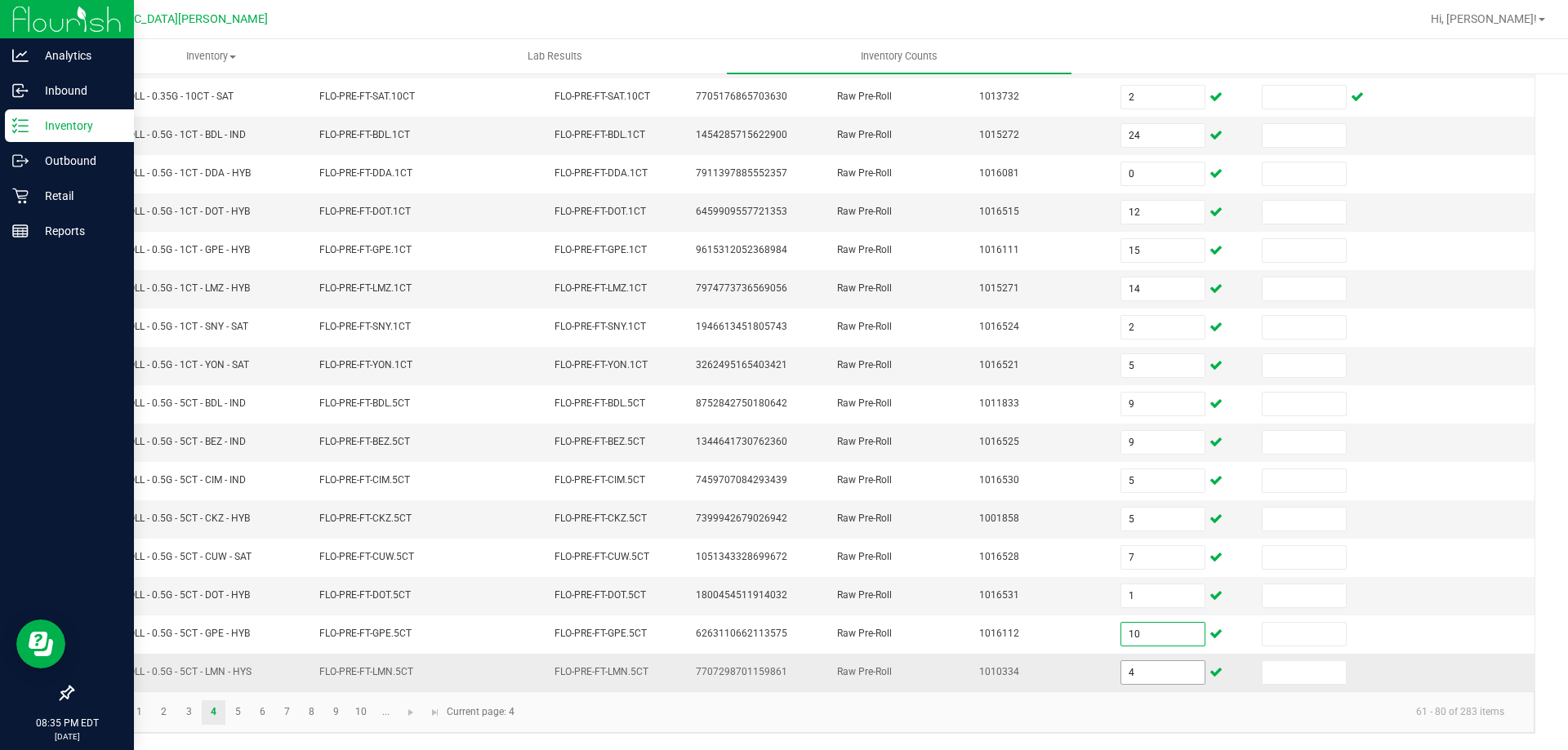
type input "10"
click at [1127, 673] on input "4" at bounding box center [1162, 672] width 83 height 23
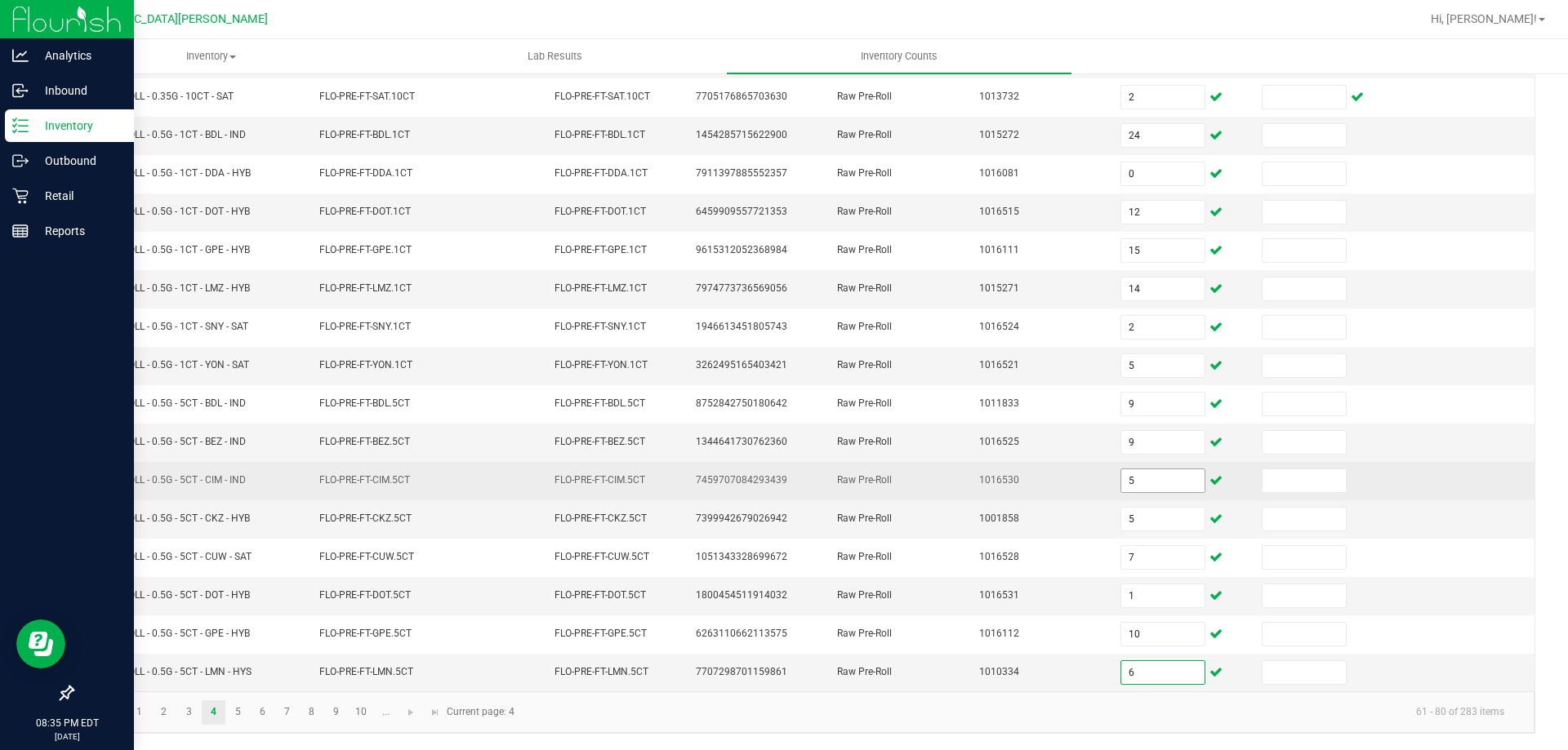
type input "6"
click at [1152, 481] on input "5" at bounding box center [1162, 481] width 83 height 23
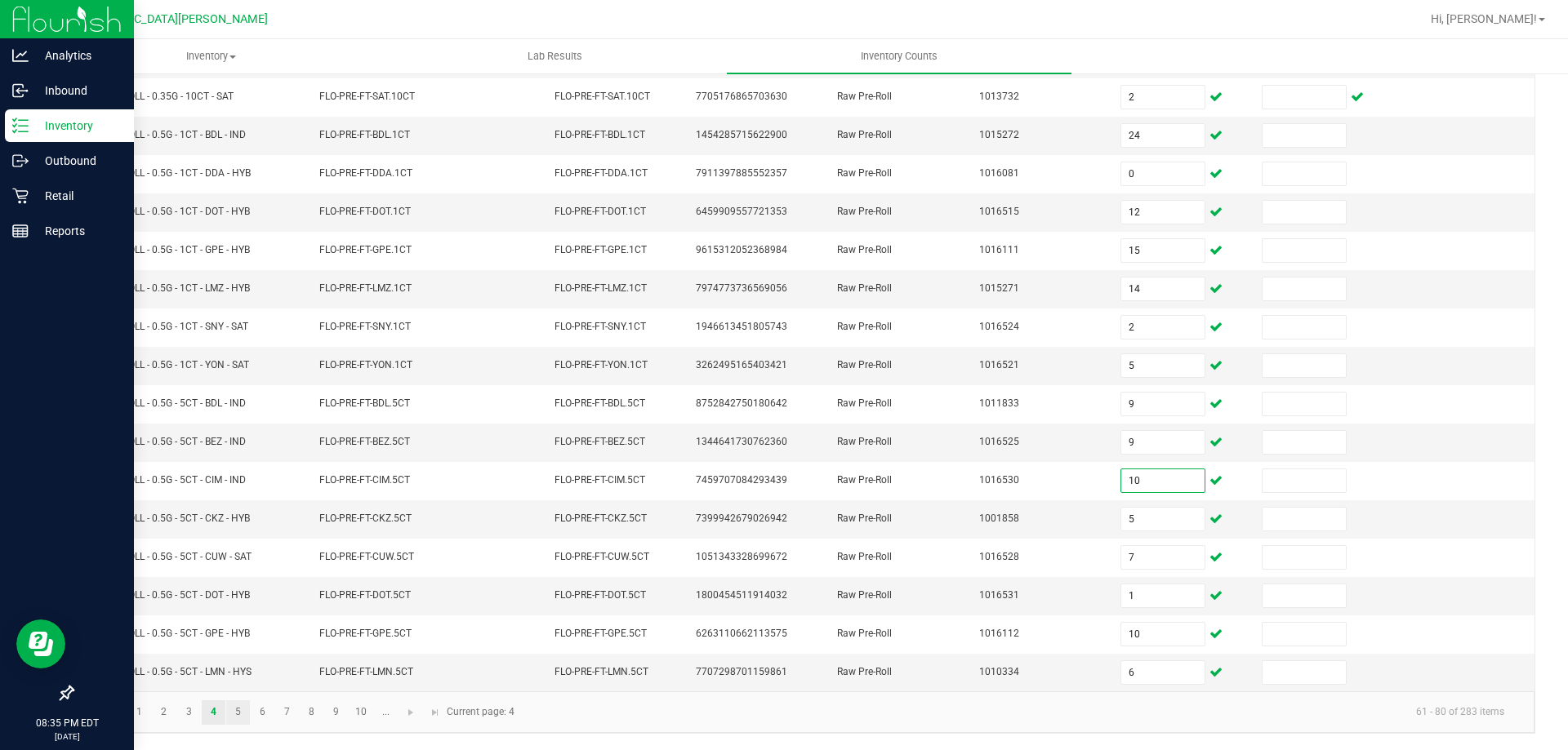
type input "10"
click at [239, 718] on link "5" at bounding box center [238, 712] width 24 height 25
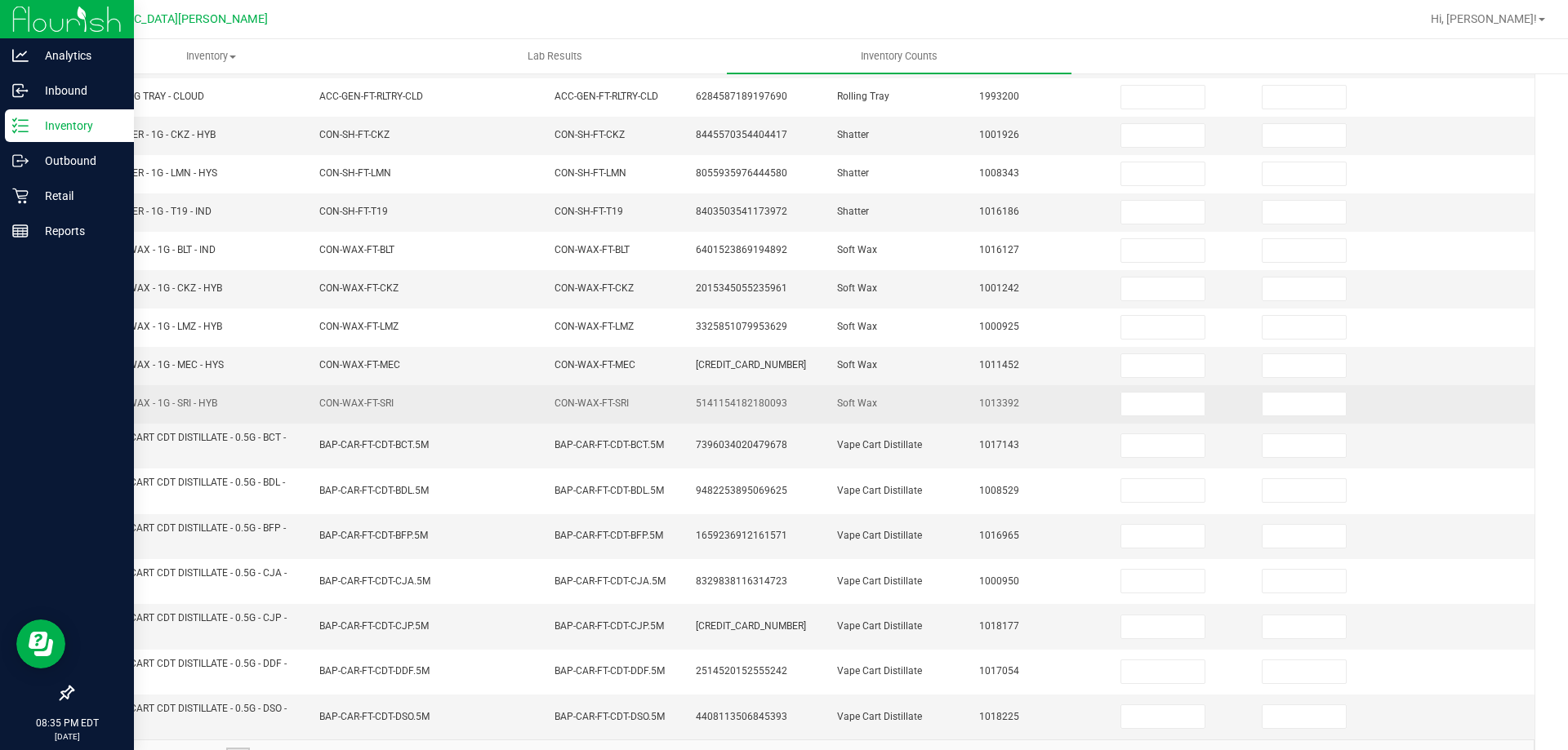
scroll to position [0, 0]
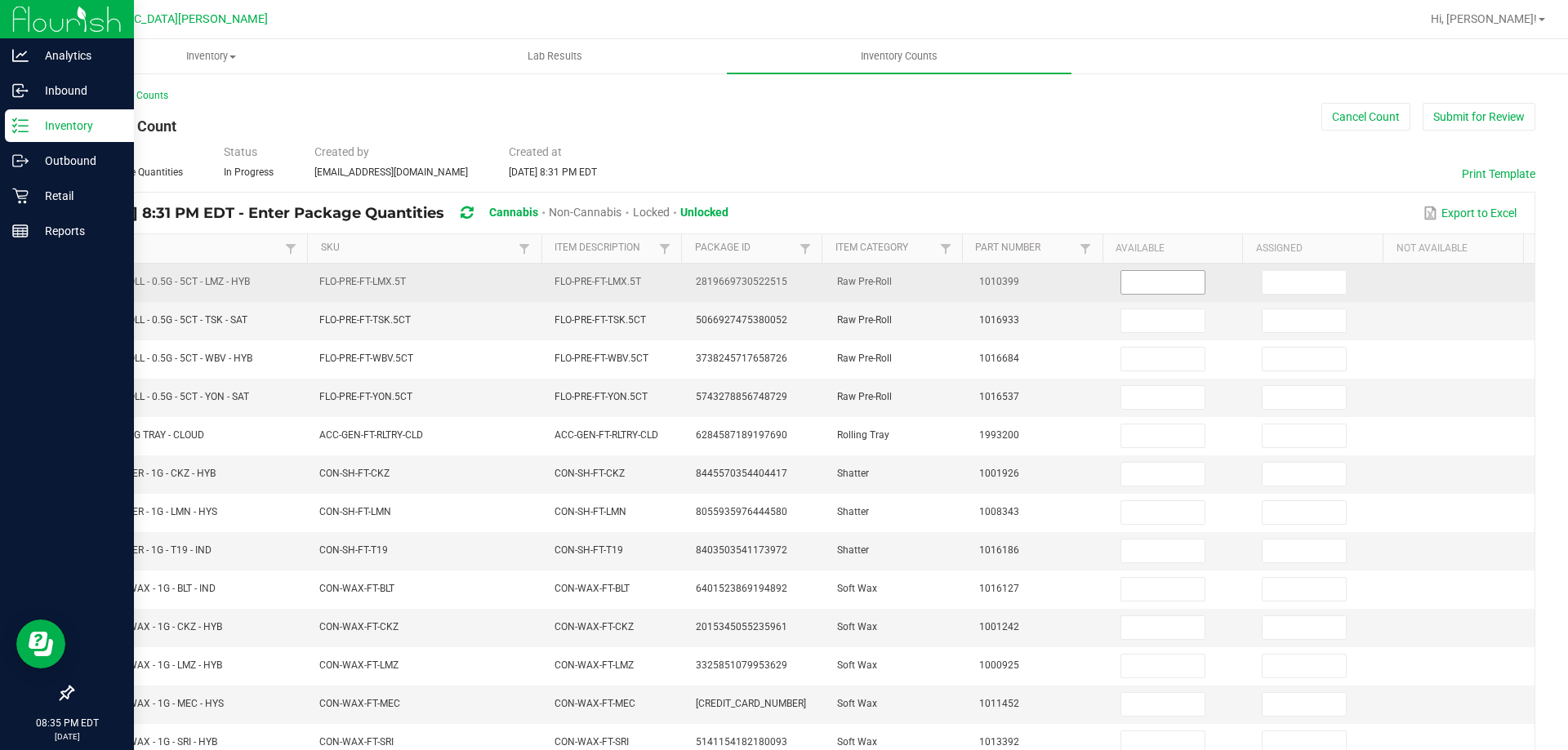
click at [1135, 288] on input at bounding box center [1162, 282] width 83 height 23
type input "4"
type input "8"
type input "11"
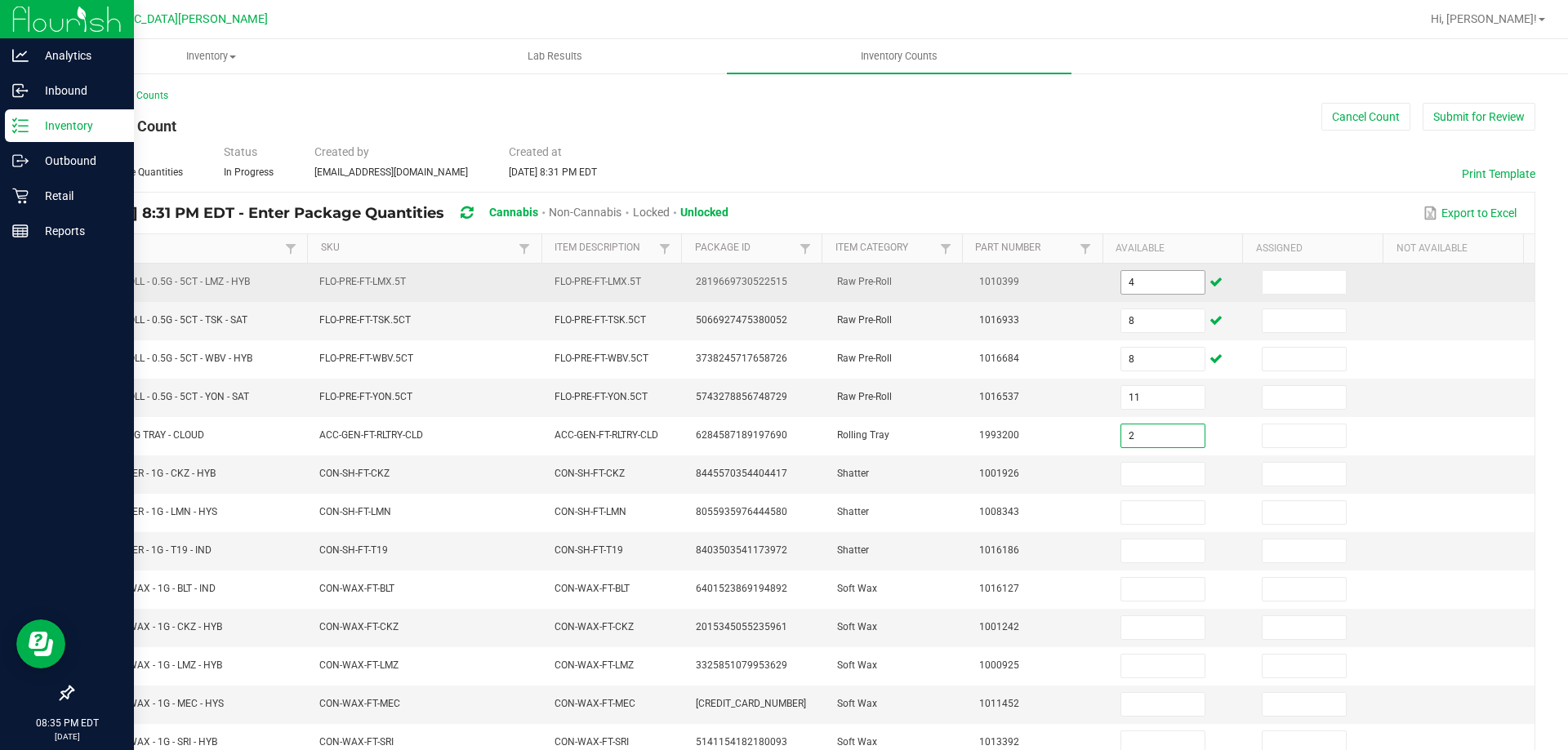
type input "2"
type input "6"
type input "3"
type input "1"
type input "3"
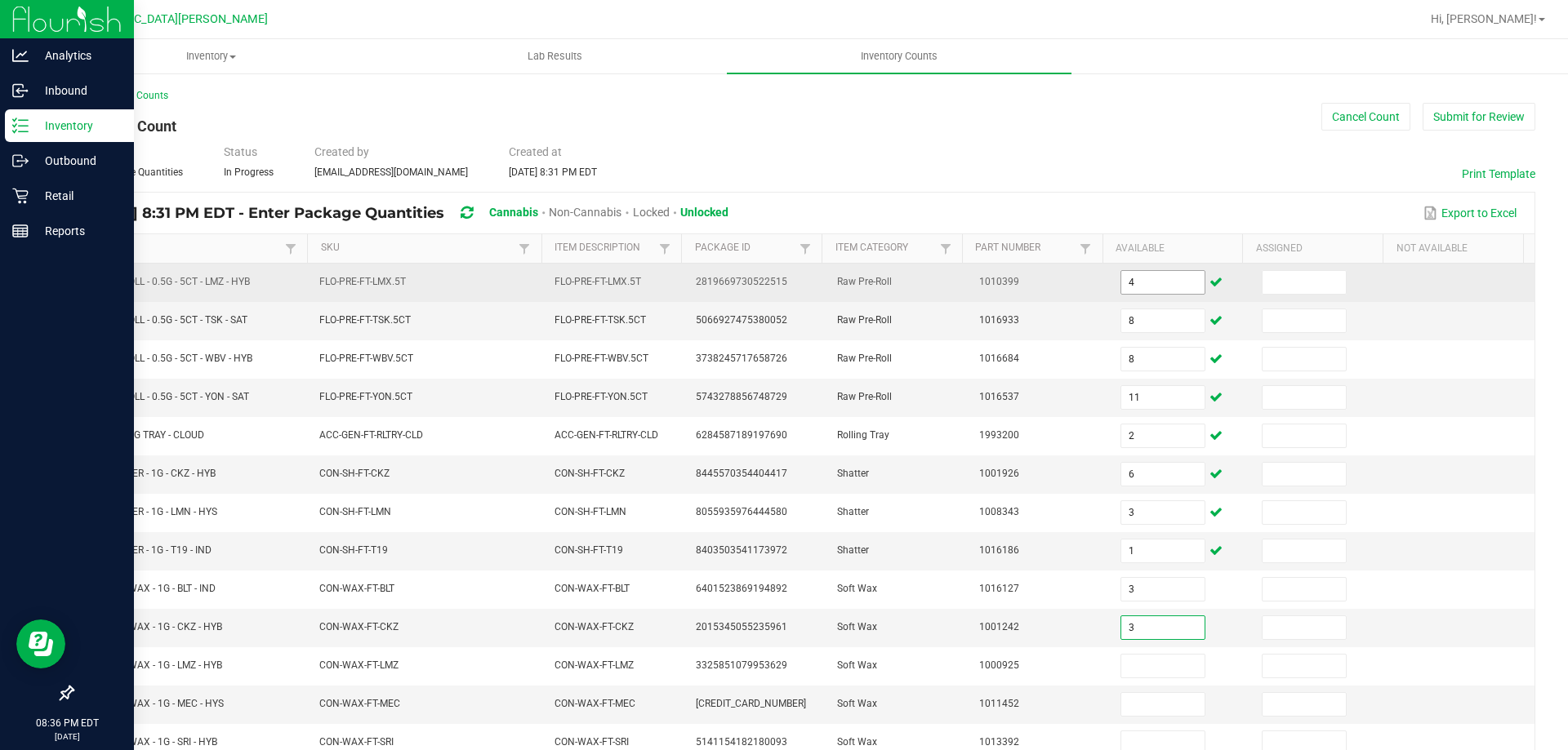
type input "3"
type input "6"
type input "4"
type input "1"
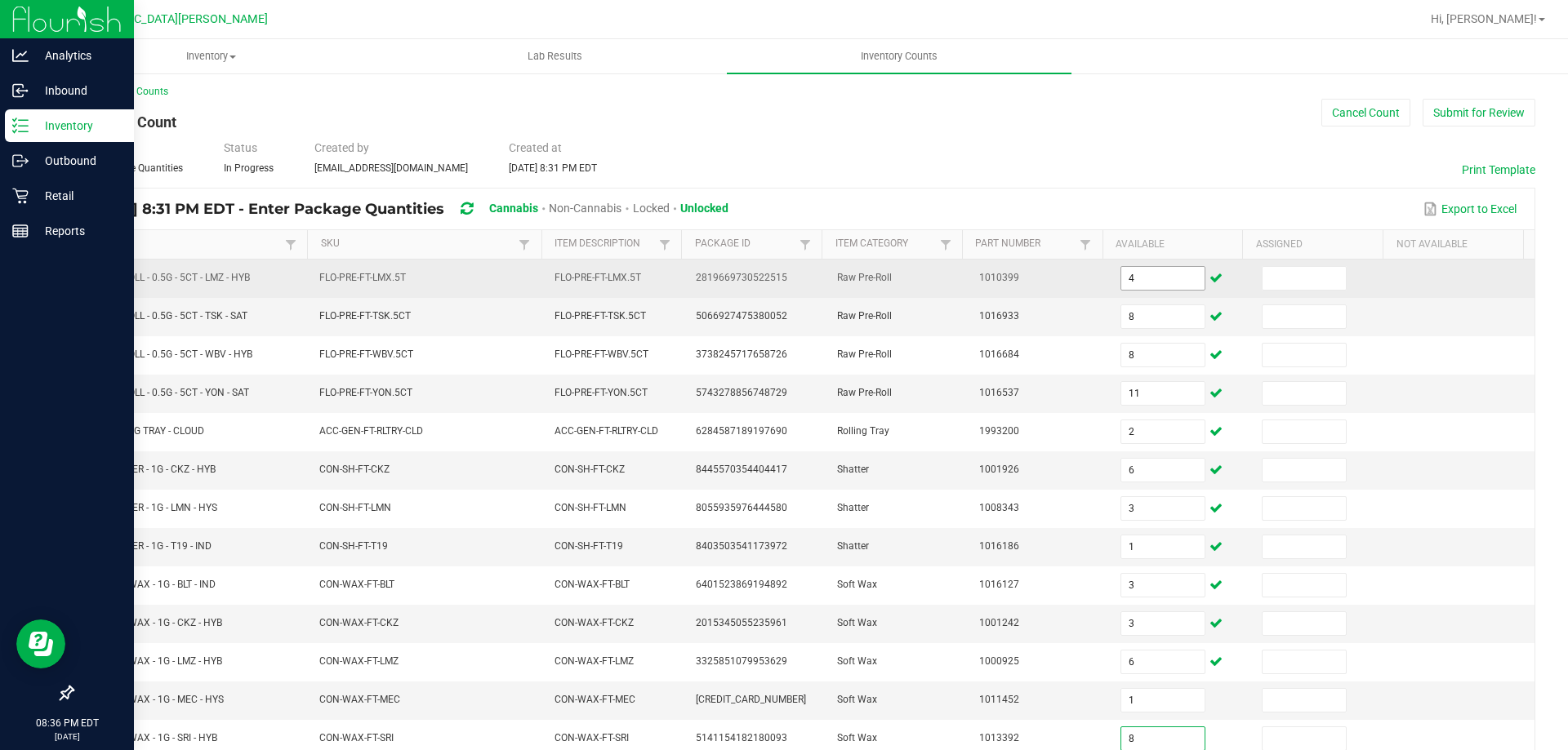
type input "8"
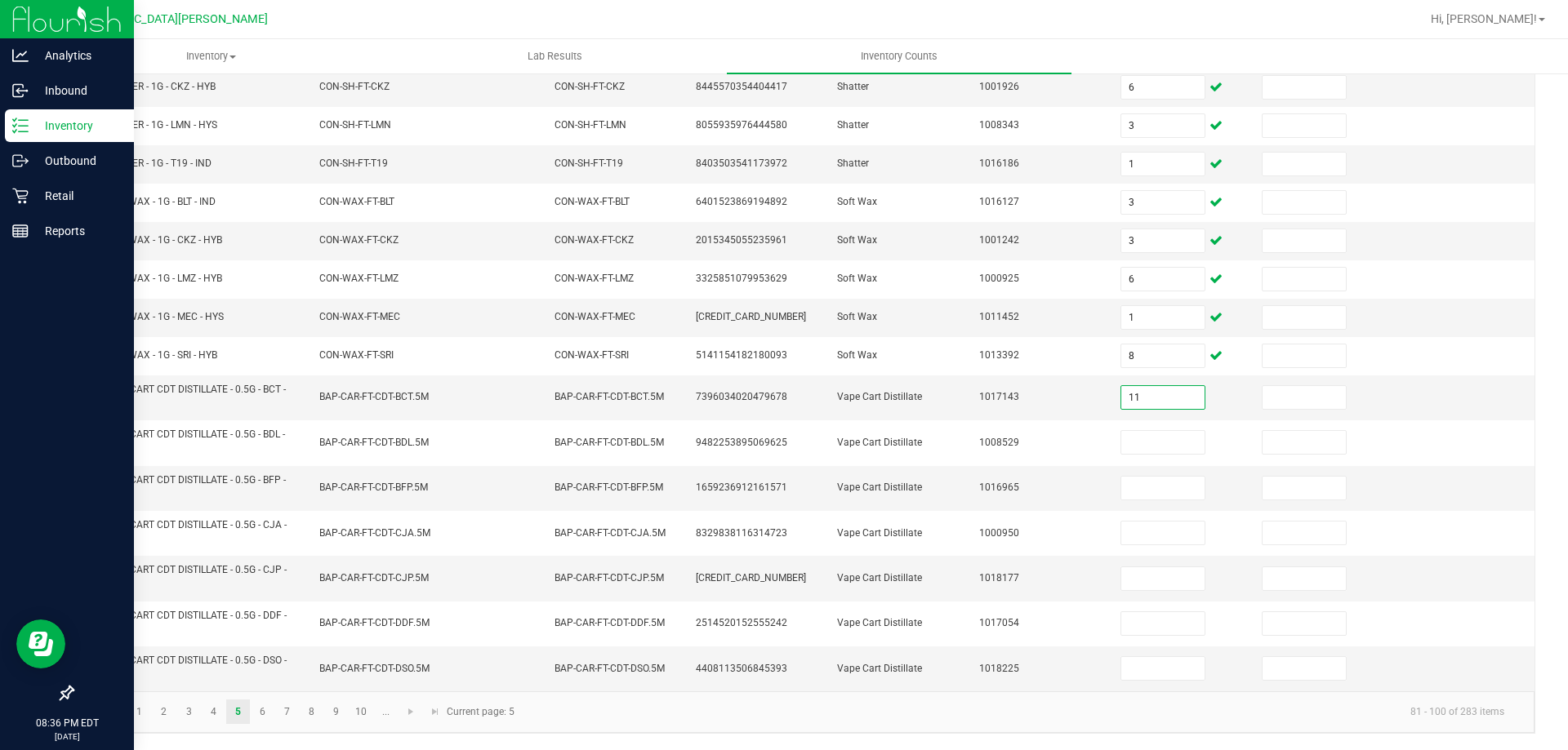
type input "11"
click at [267, 715] on link "6" at bounding box center [263, 712] width 24 height 25
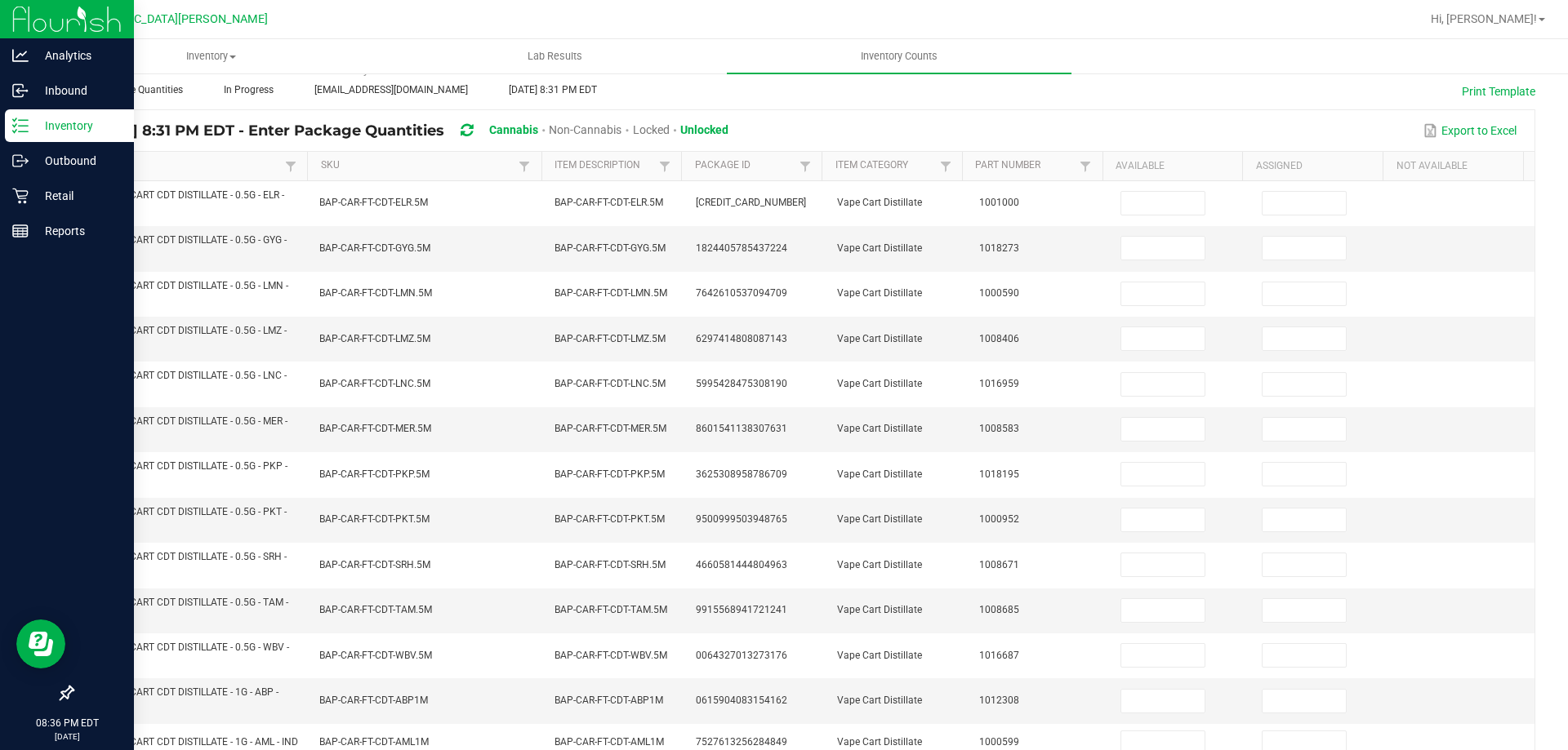
scroll to position [0, 0]
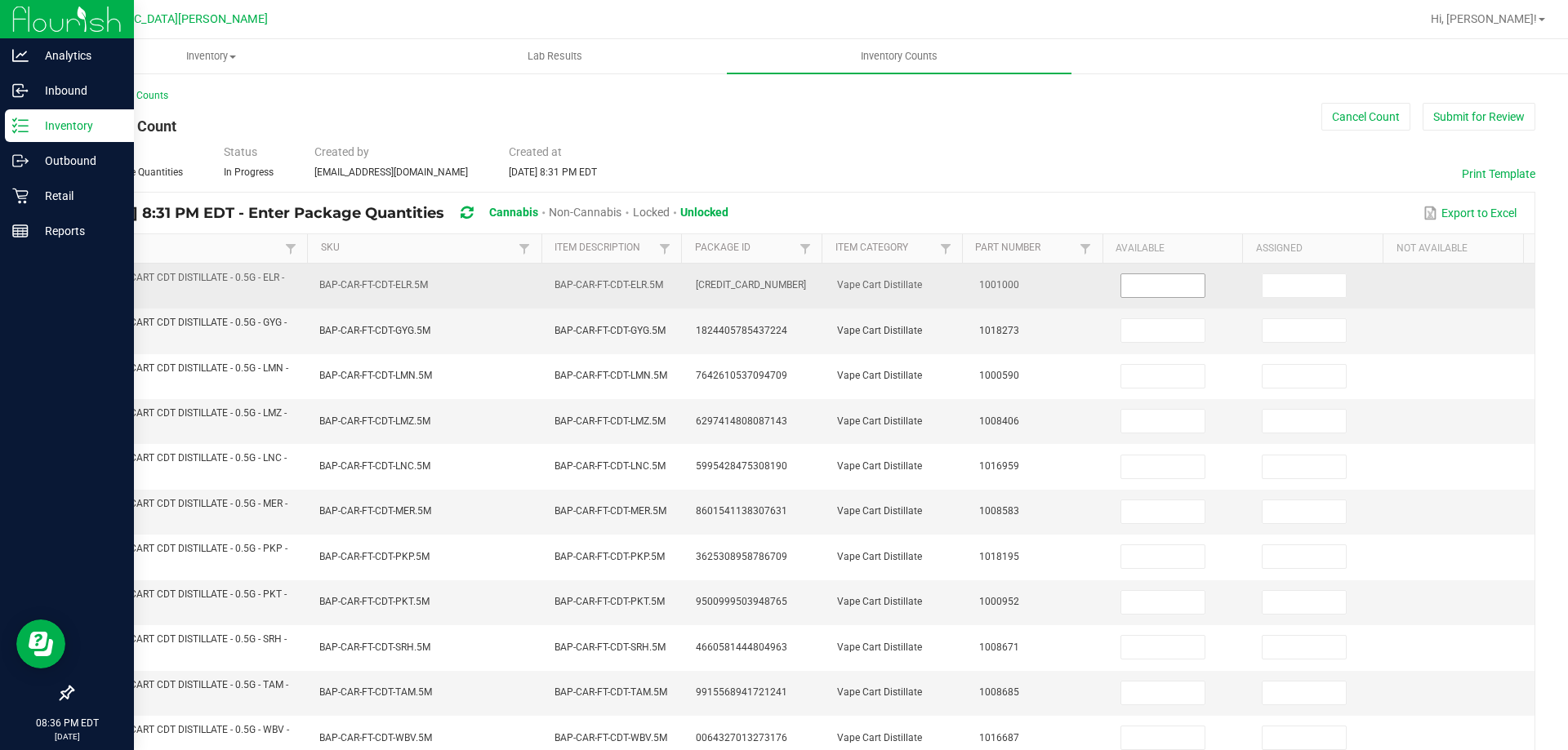
click at [1148, 277] on input at bounding box center [1162, 286] width 83 height 23
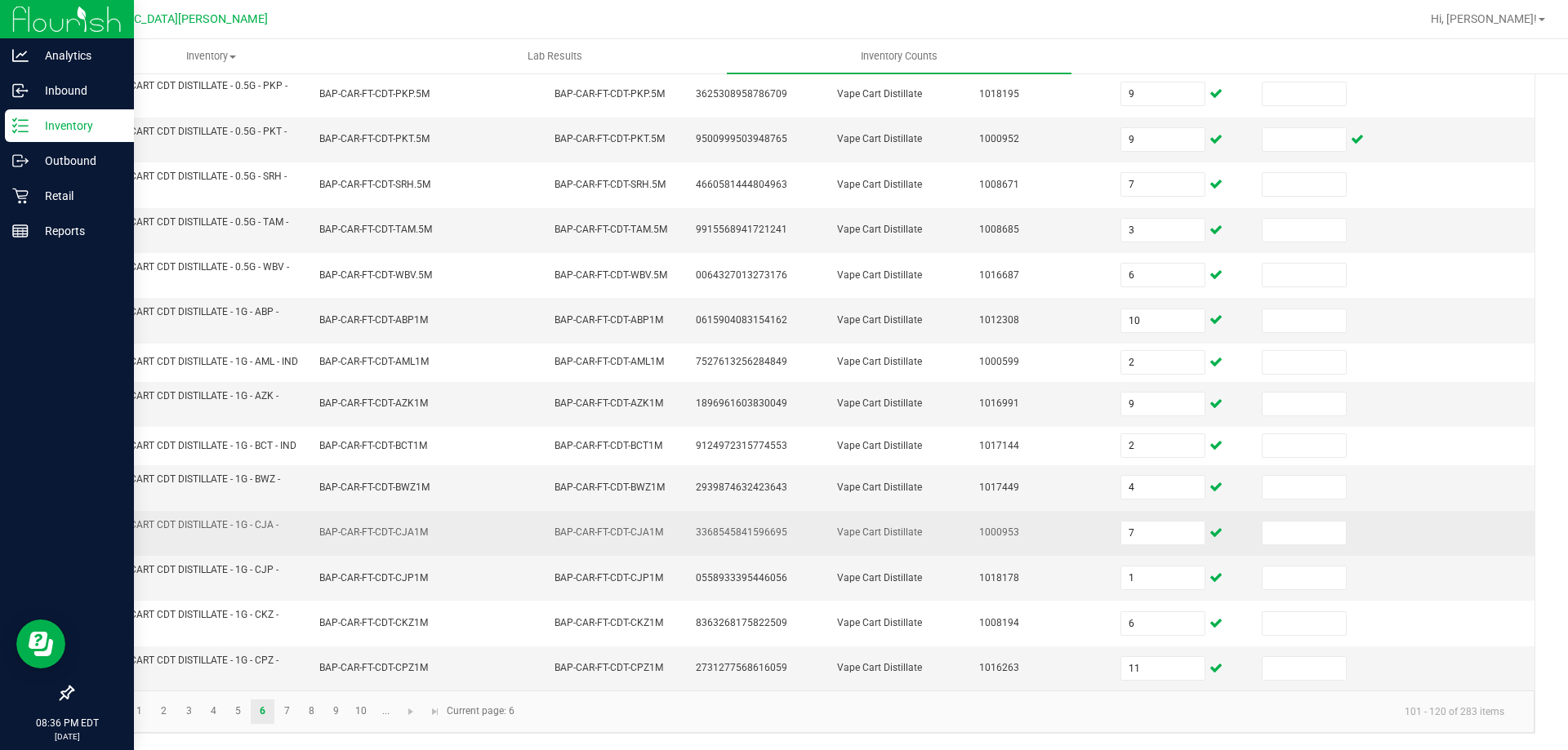
scroll to position [476, 0]
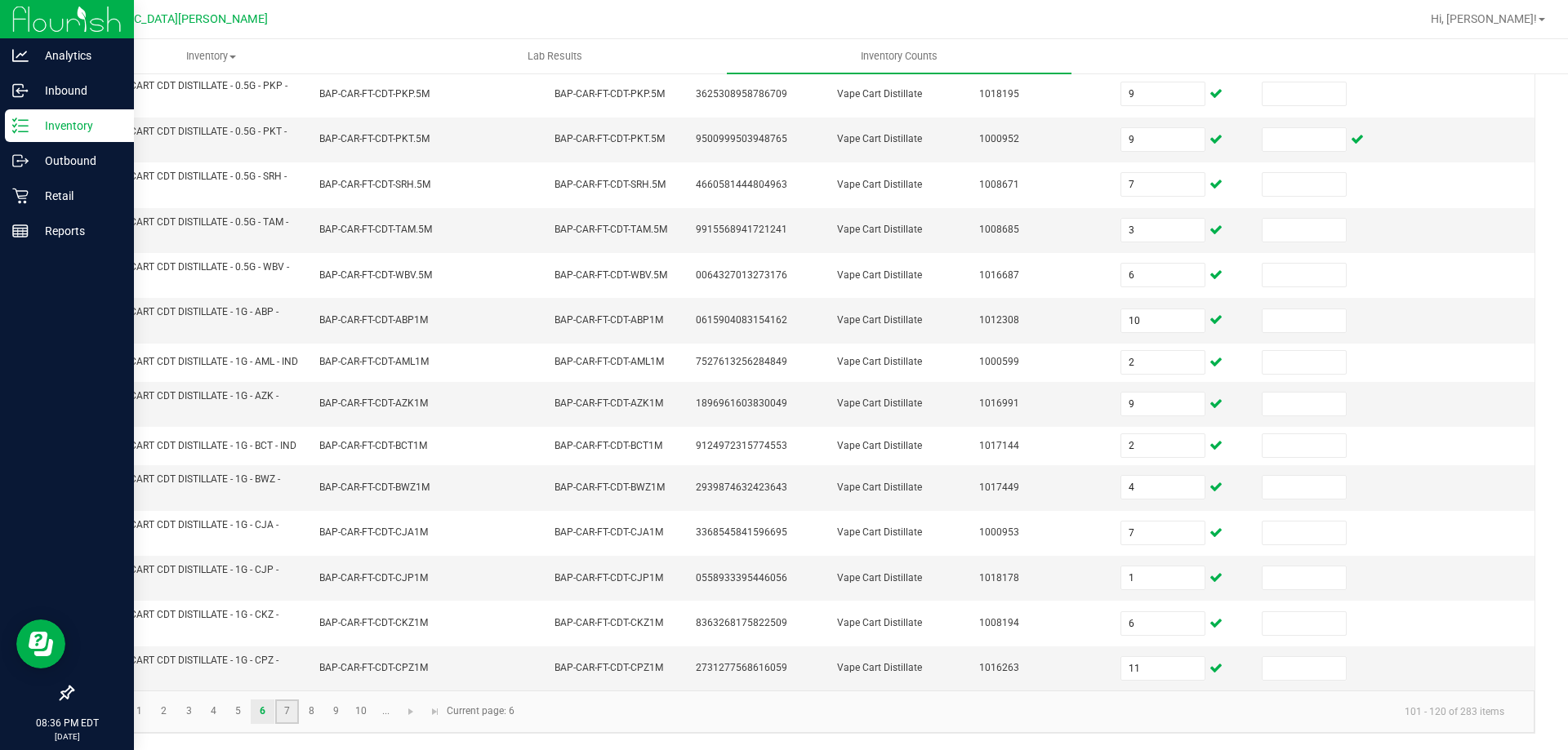
click at [289, 711] on link "7" at bounding box center [287, 712] width 24 height 25
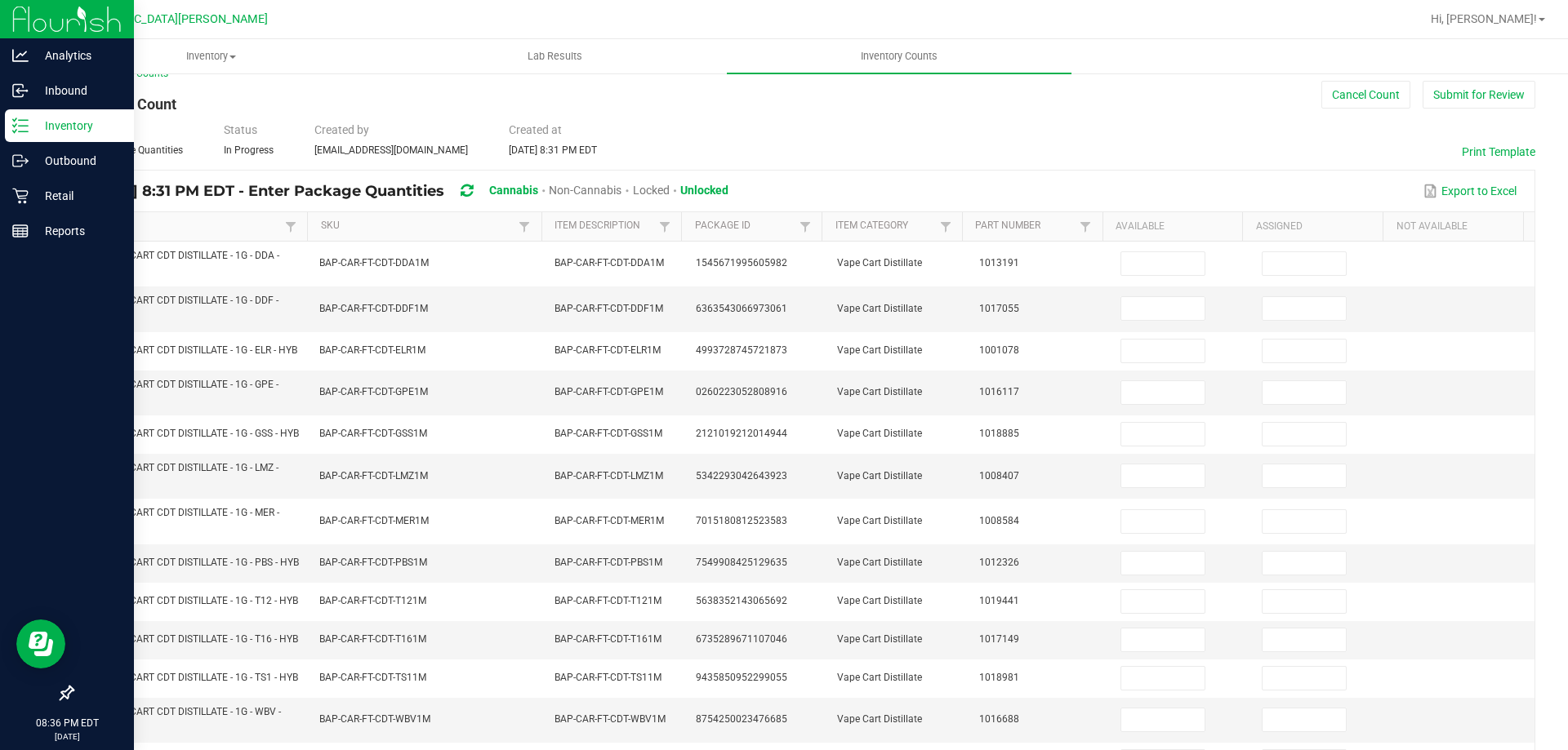
scroll to position [0, 0]
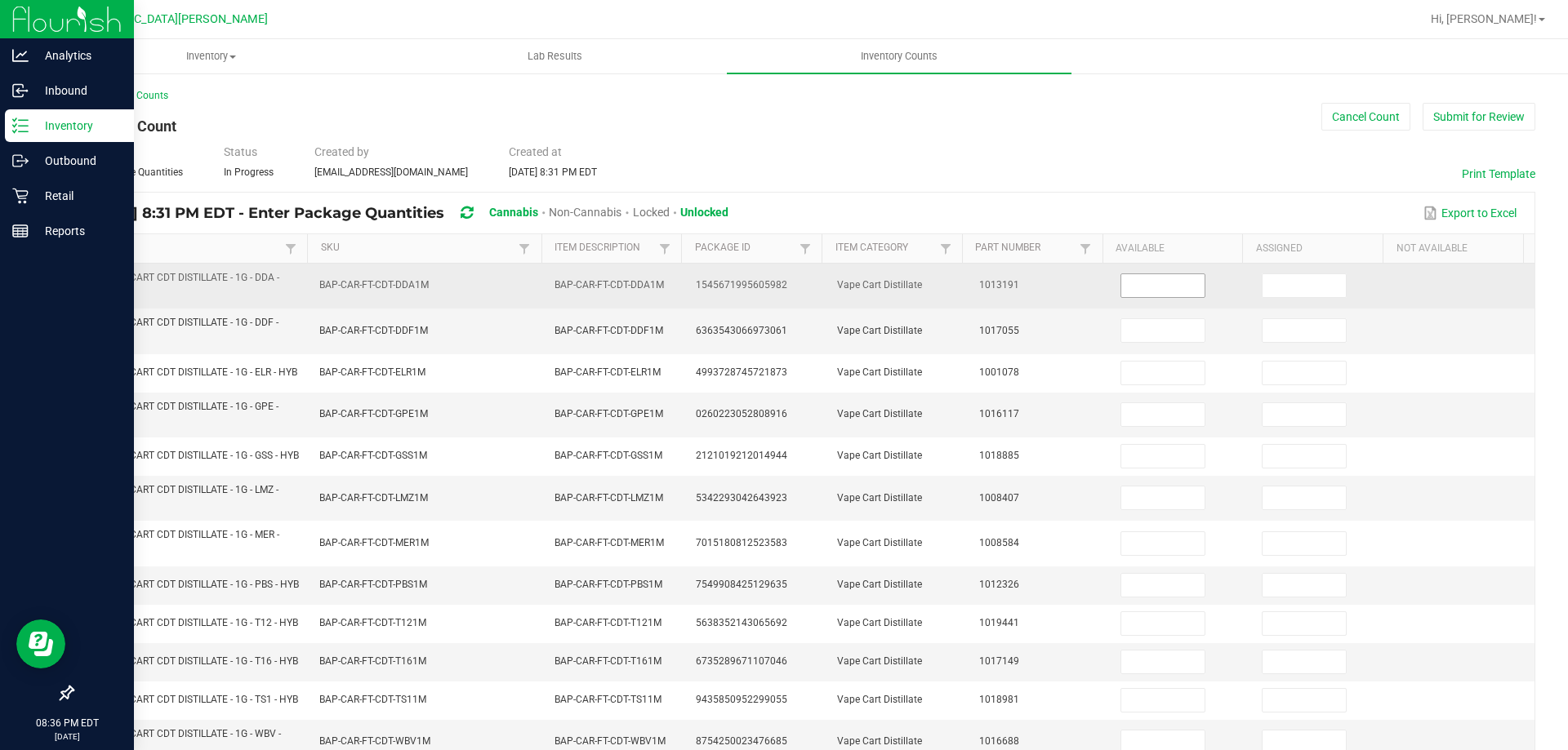
click at [1160, 292] on input at bounding box center [1162, 286] width 83 height 23
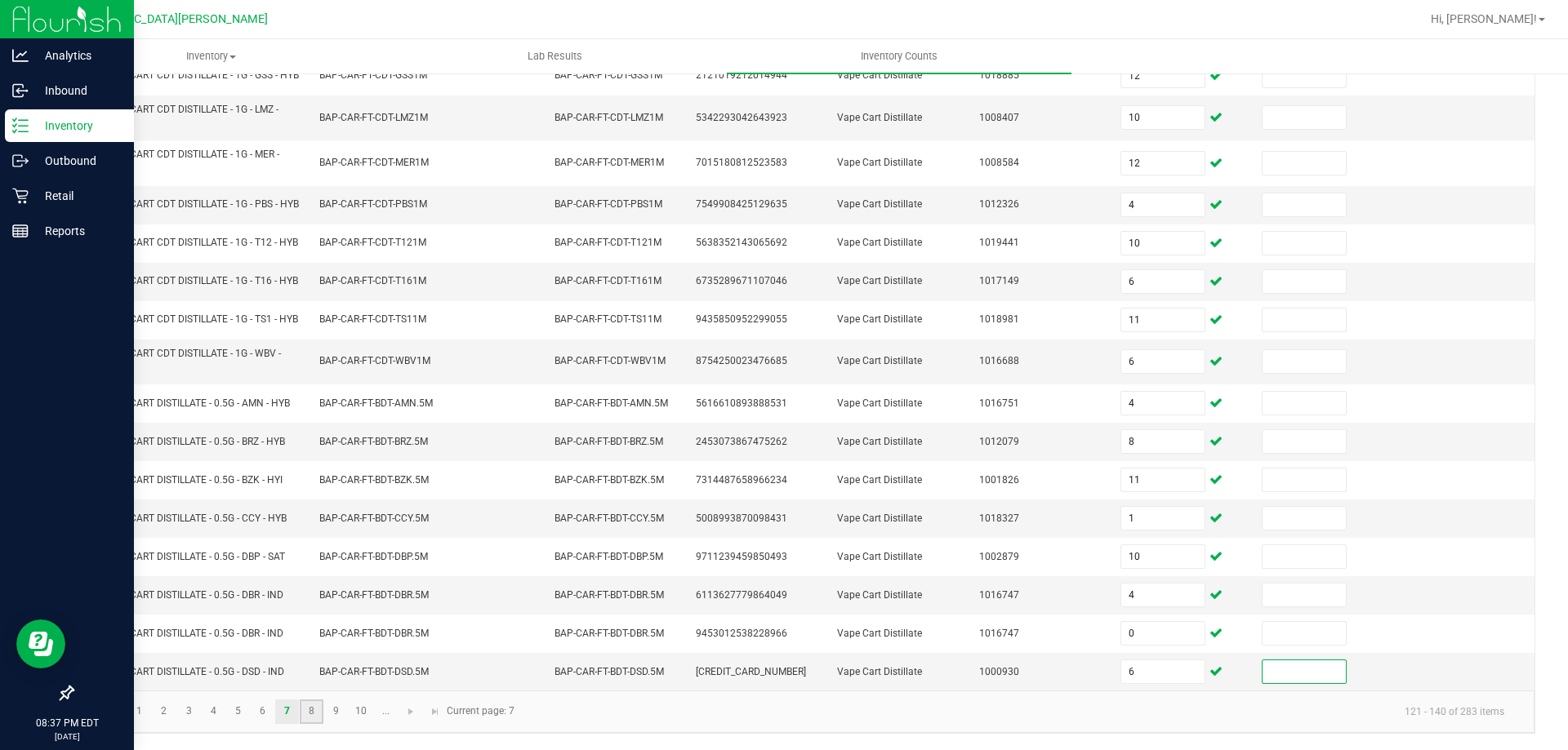
click at [314, 724] on link "8" at bounding box center [311, 712] width 24 height 25
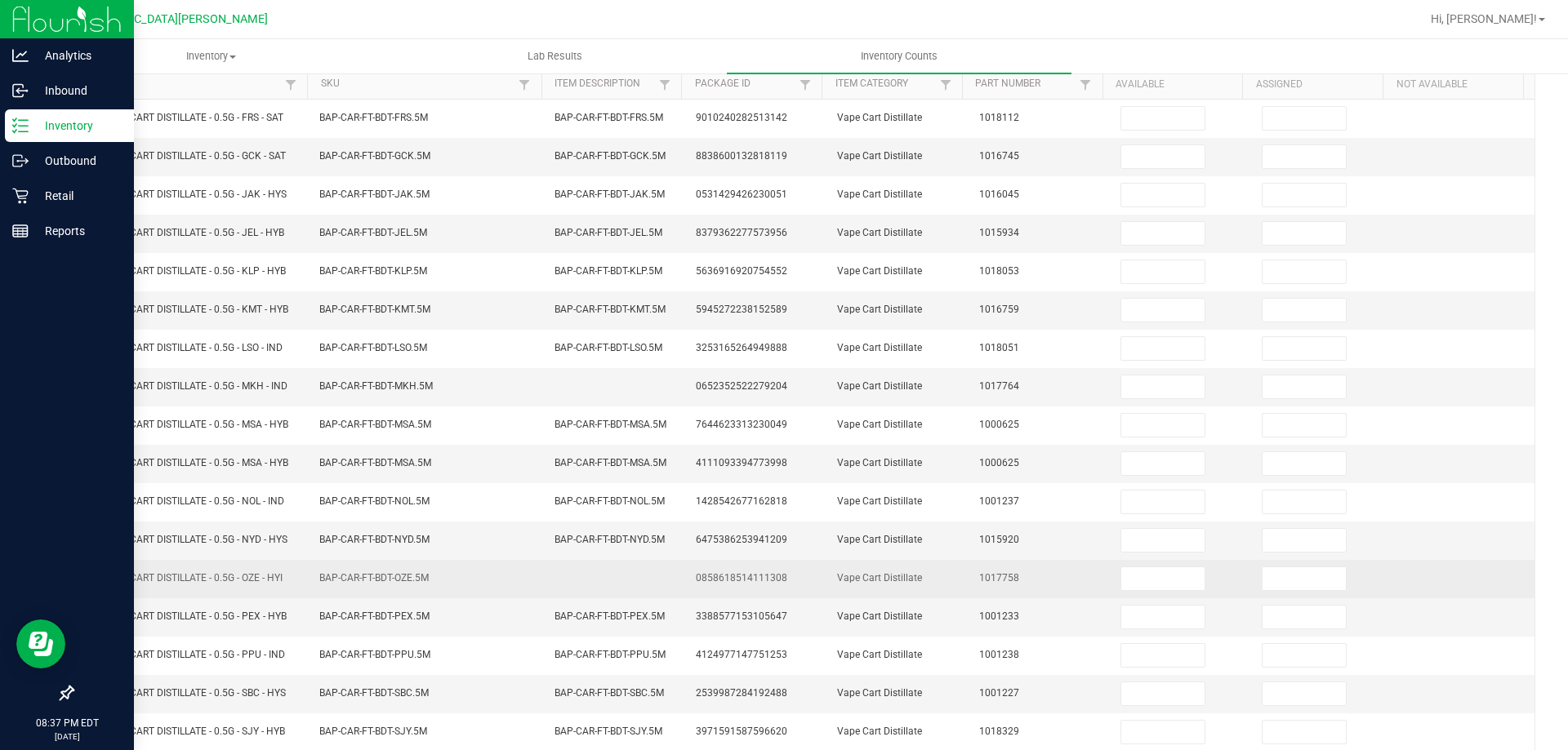
scroll to position [0, 0]
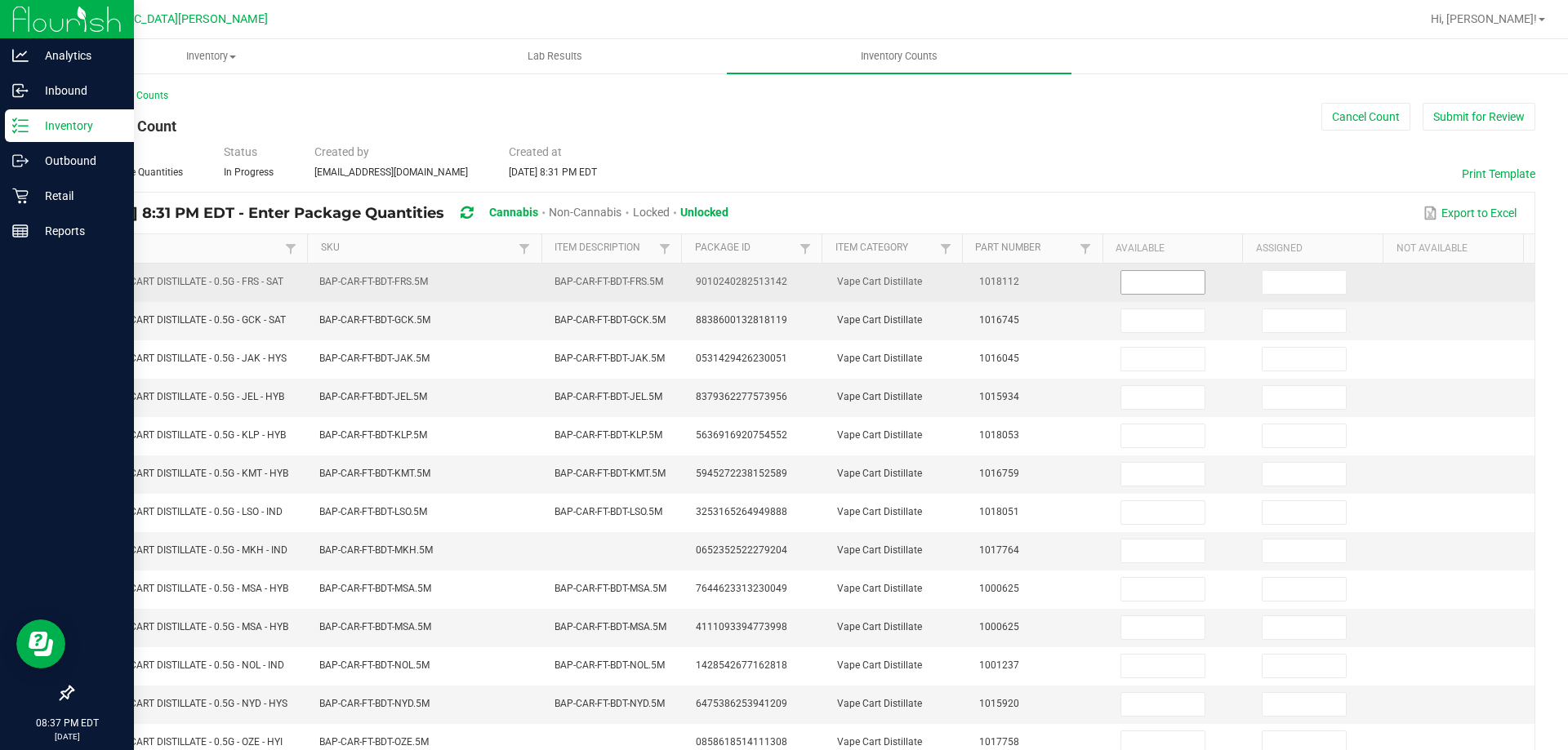
click at [1141, 287] on input at bounding box center [1162, 282] width 83 height 23
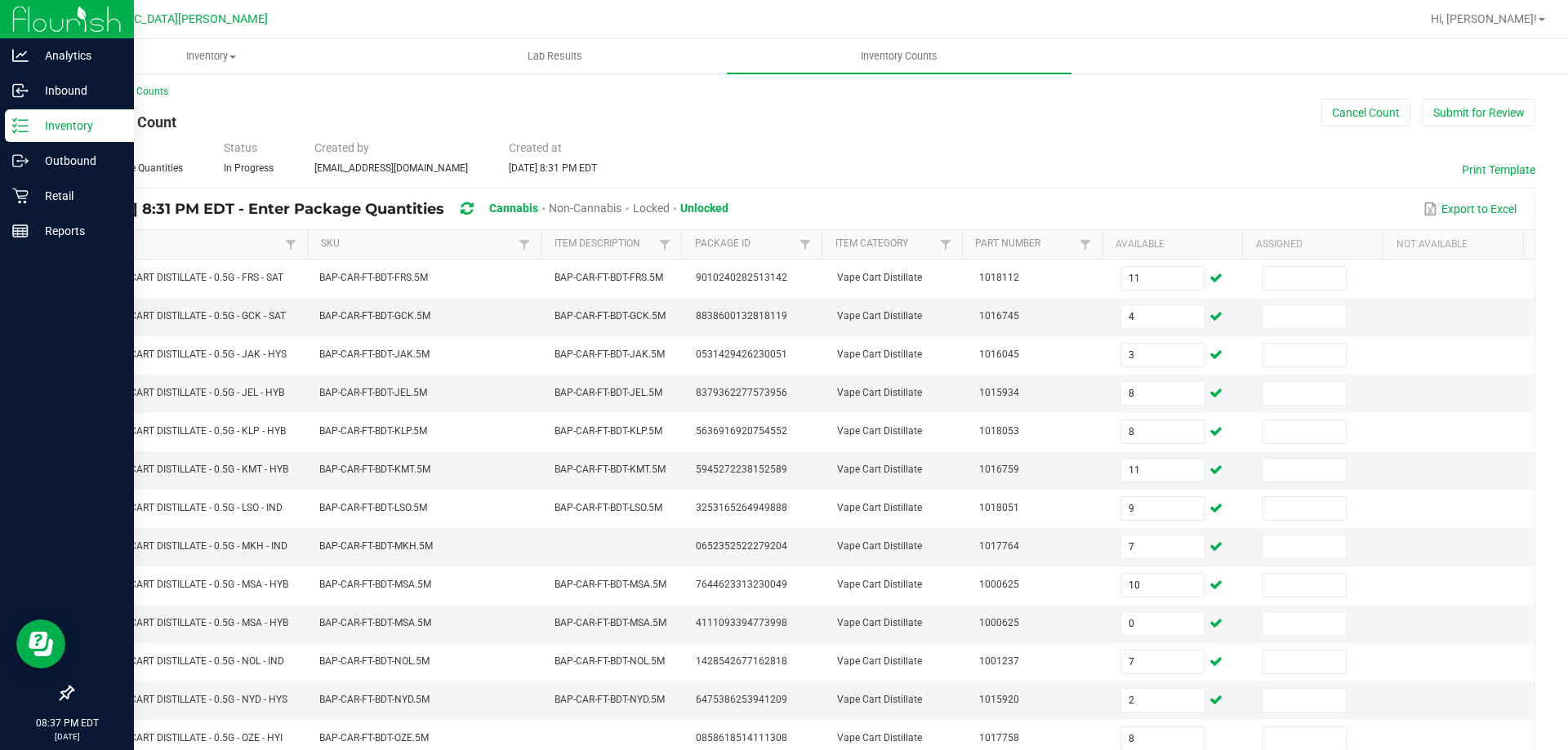
scroll to position [339, 0]
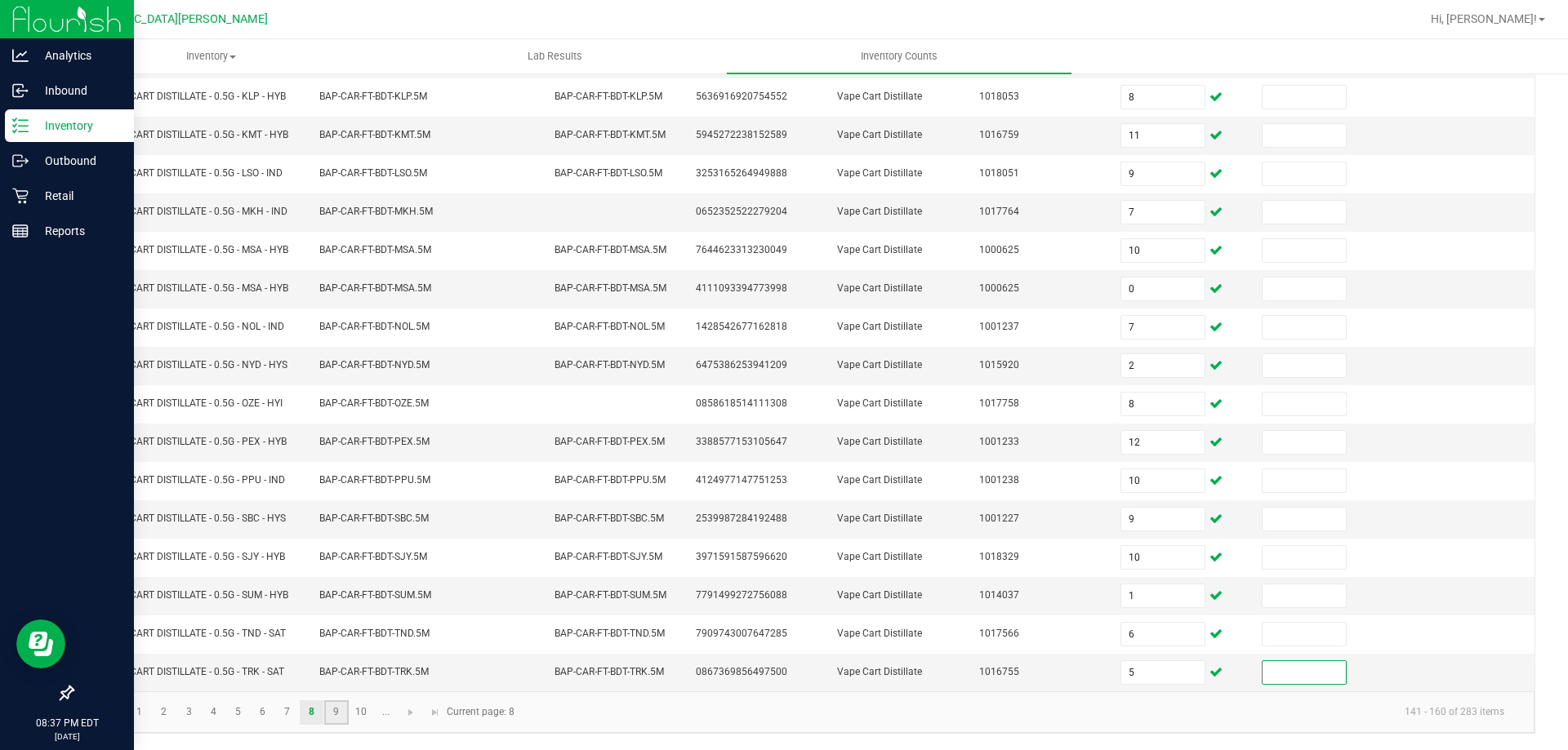
click at [342, 714] on link "9" at bounding box center [336, 712] width 24 height 25
click at [320, 717] on link "8" at bounding box center [311, 712] width 24 height 25
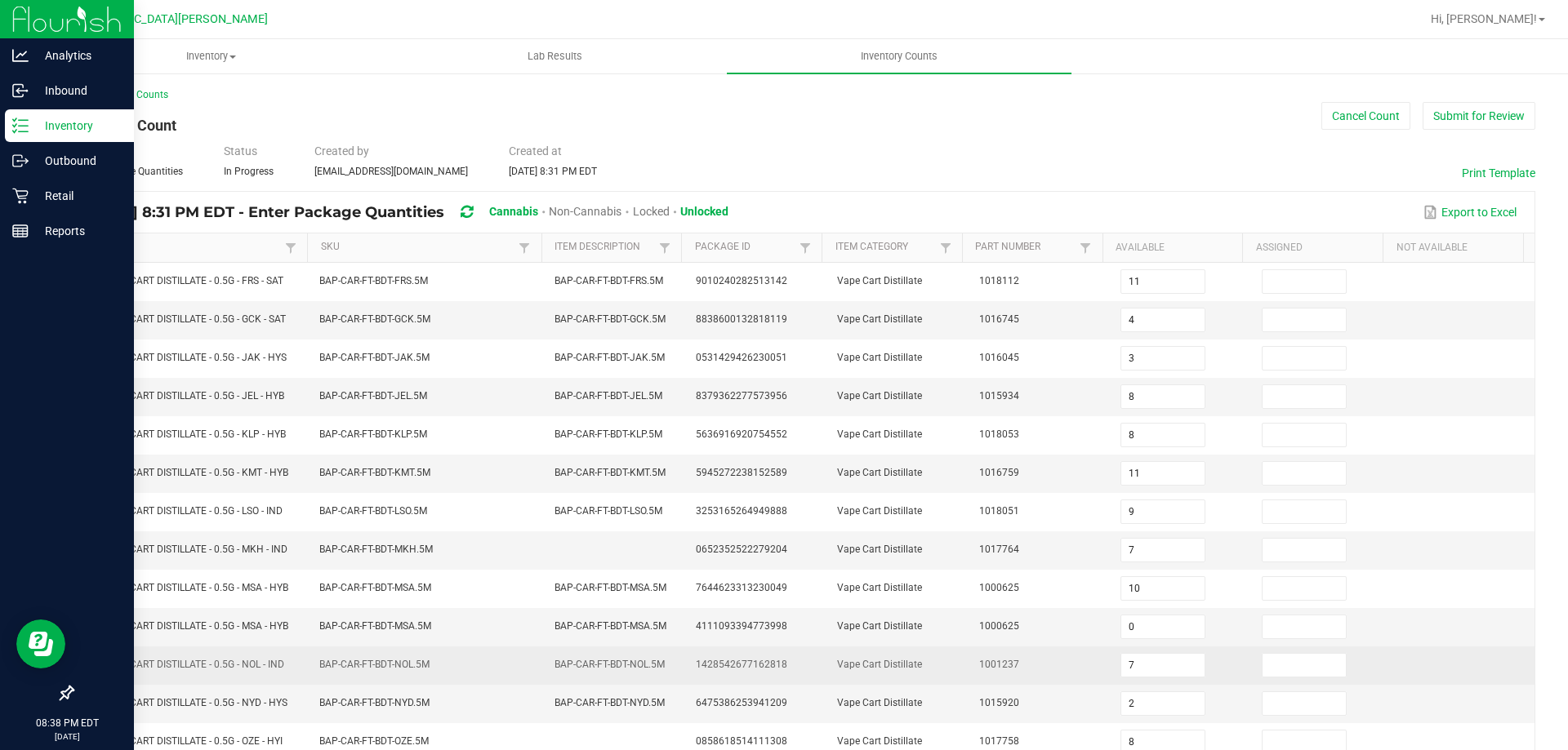
scroll to position [0, 0]
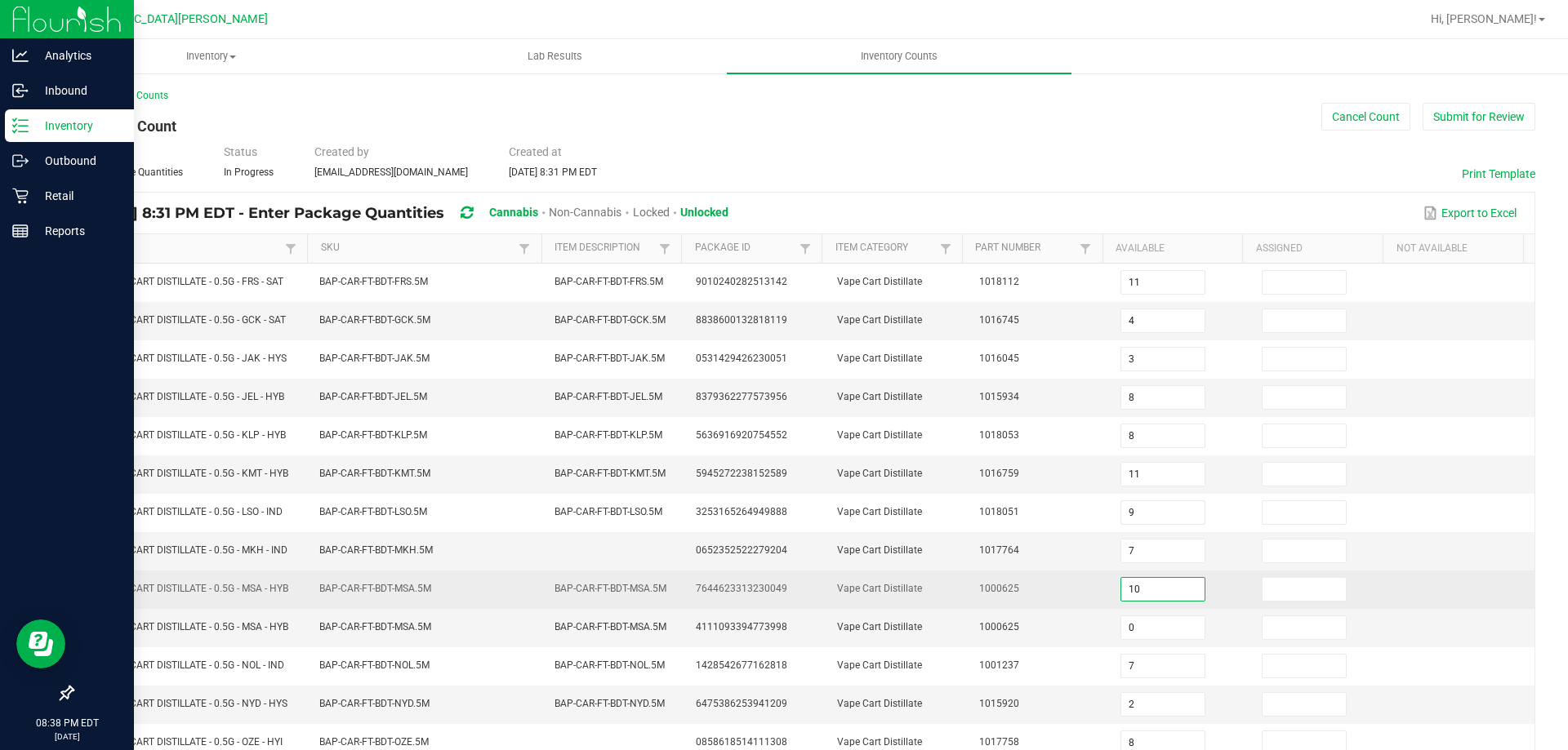
click at [1149, 591] on input "10" at bounding box center [1162, 589] width 83 height 23
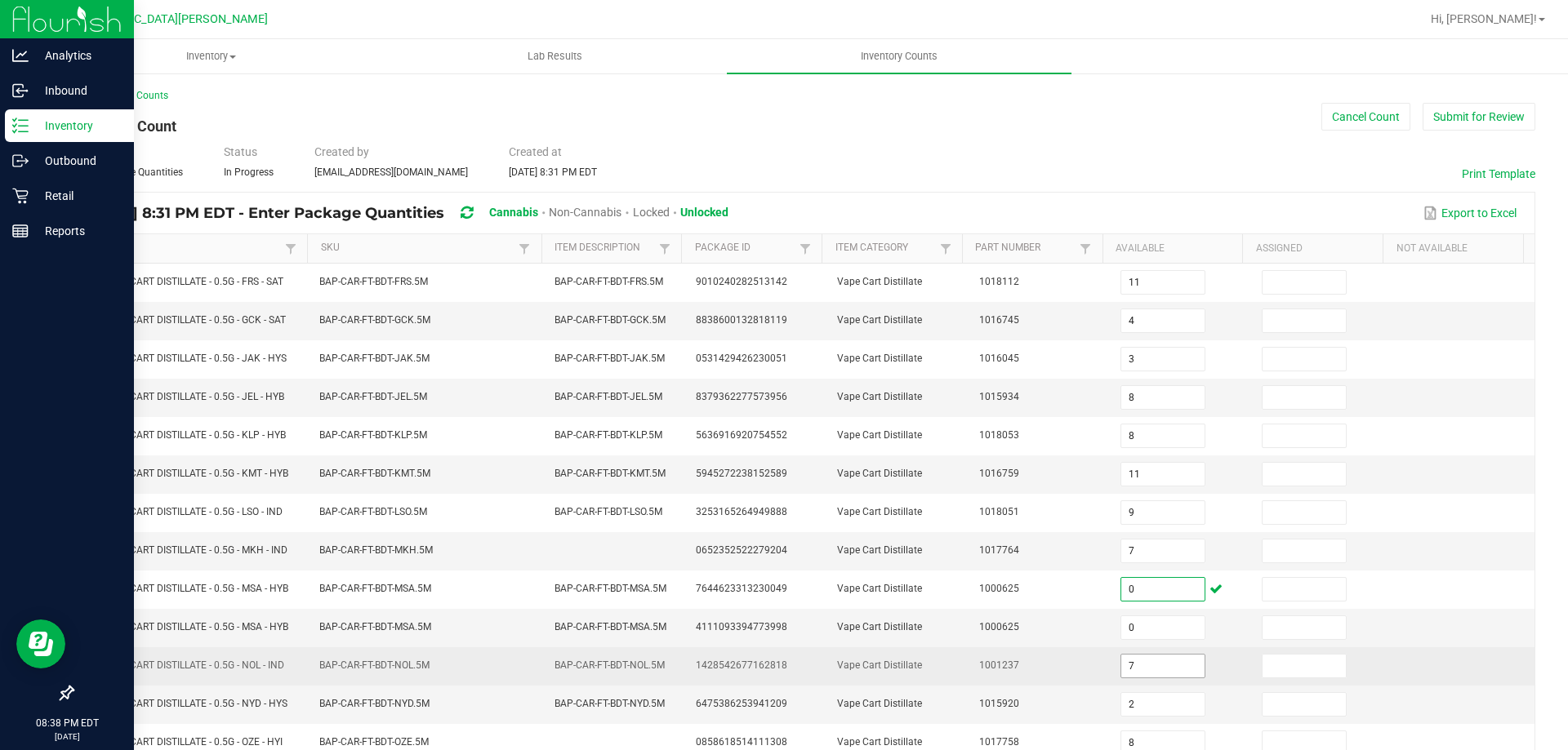
click at [1138, 671] on input "7" at bounding box center [1162, 666] width 83 height 23
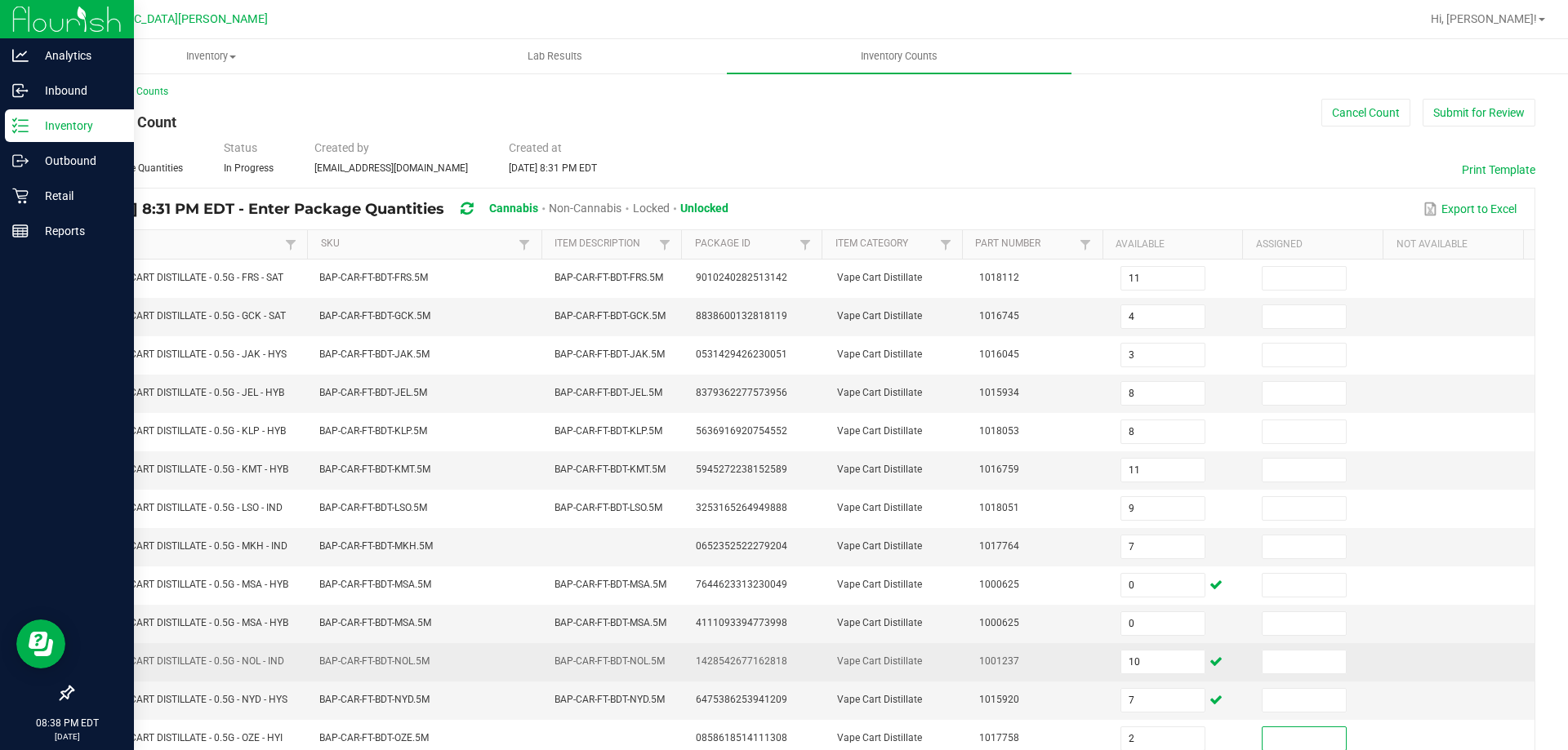
scroll to position [339, 0]
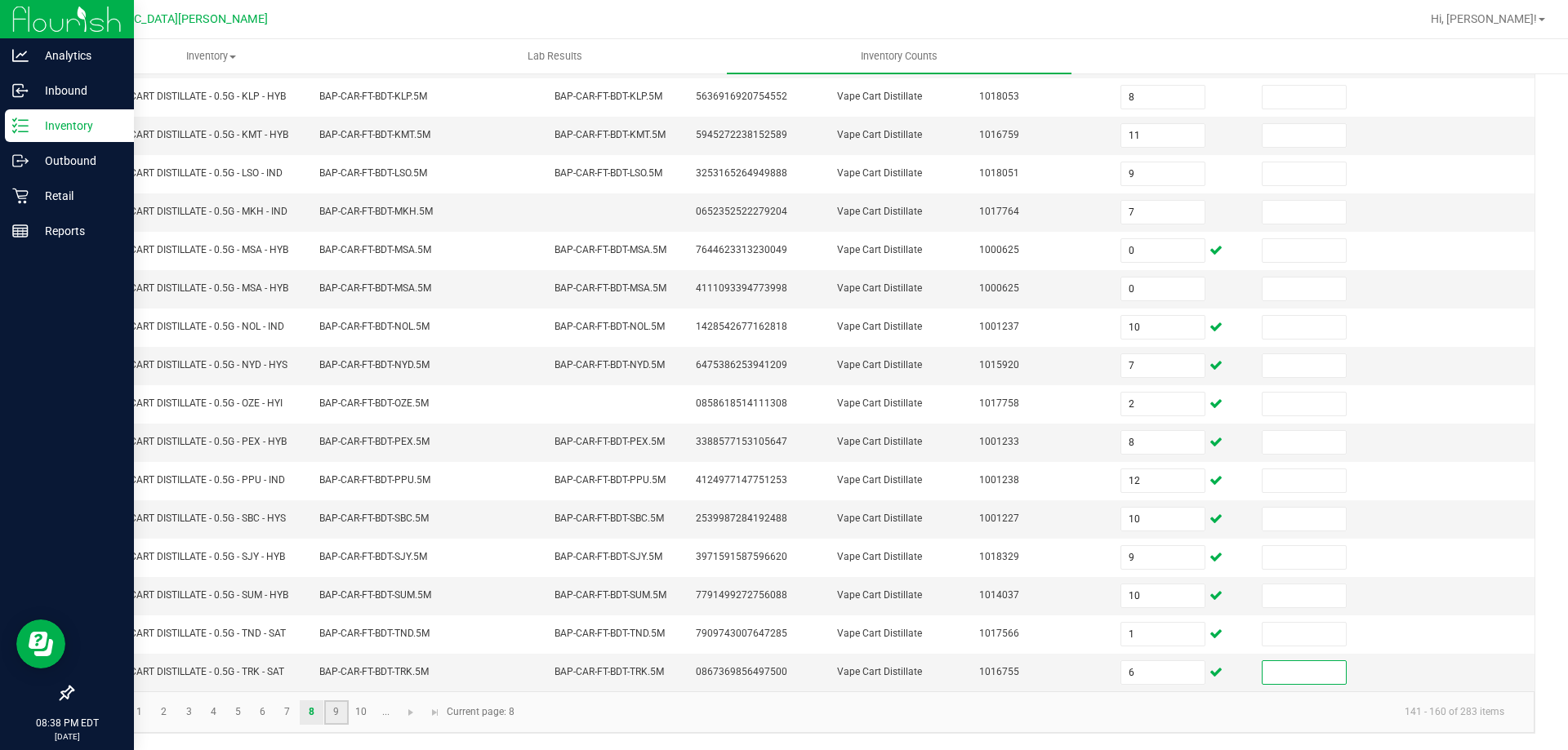
click at [343, 704] on link "9" at bounding box center [336, 712] width 24 height 25
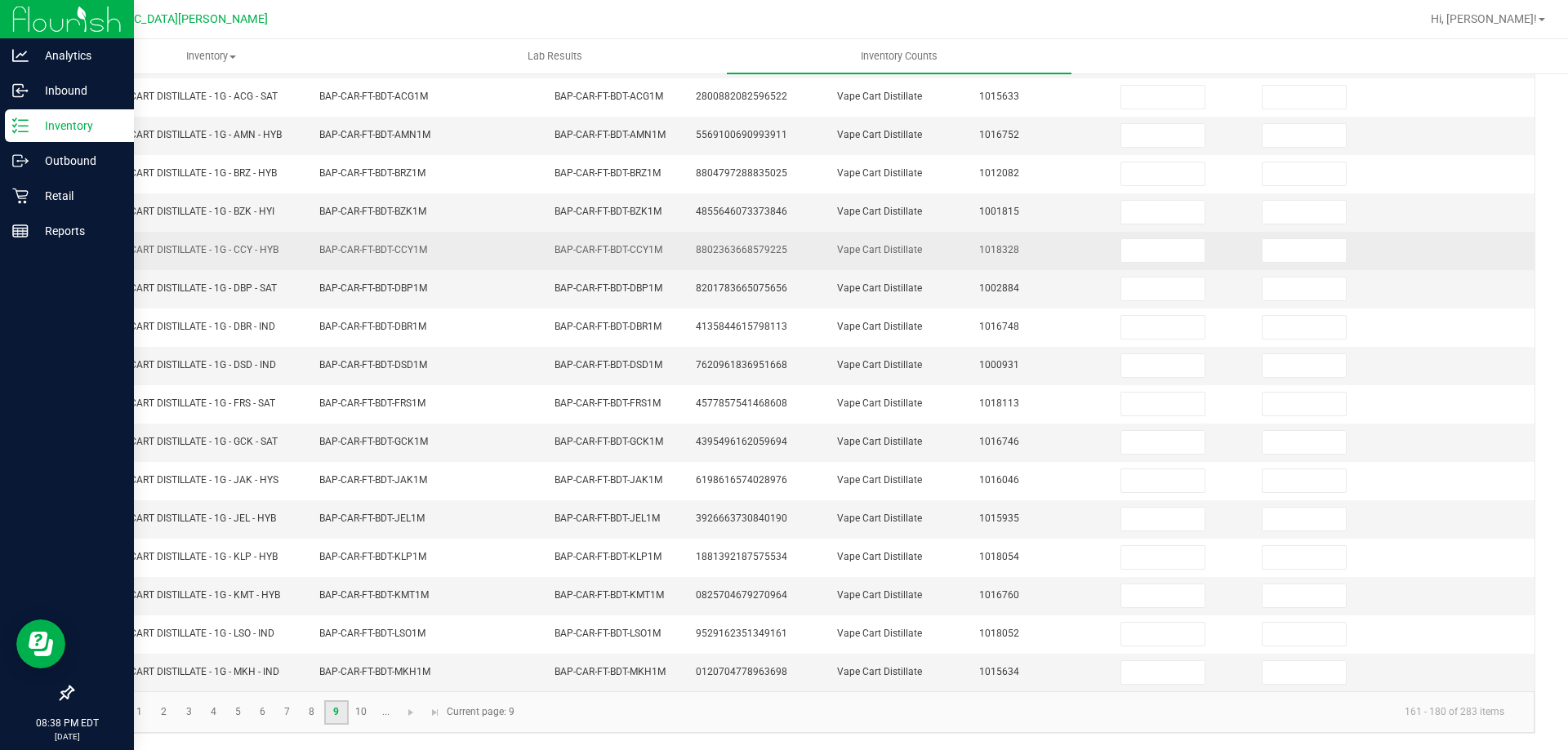
scroll to position [0, 0]
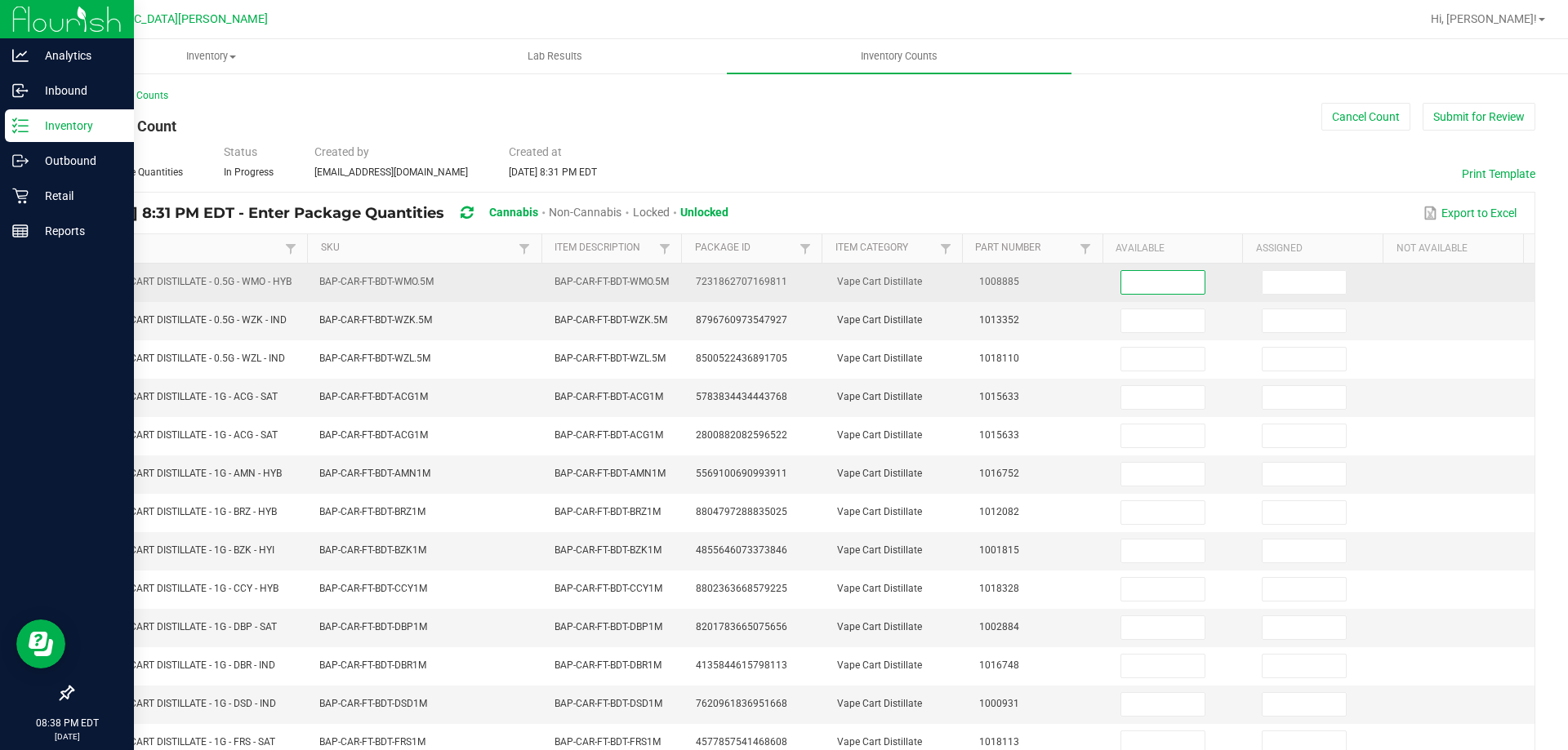
click at [1158, 288] on input at bounding box center [1162, 282] width 83 height 23
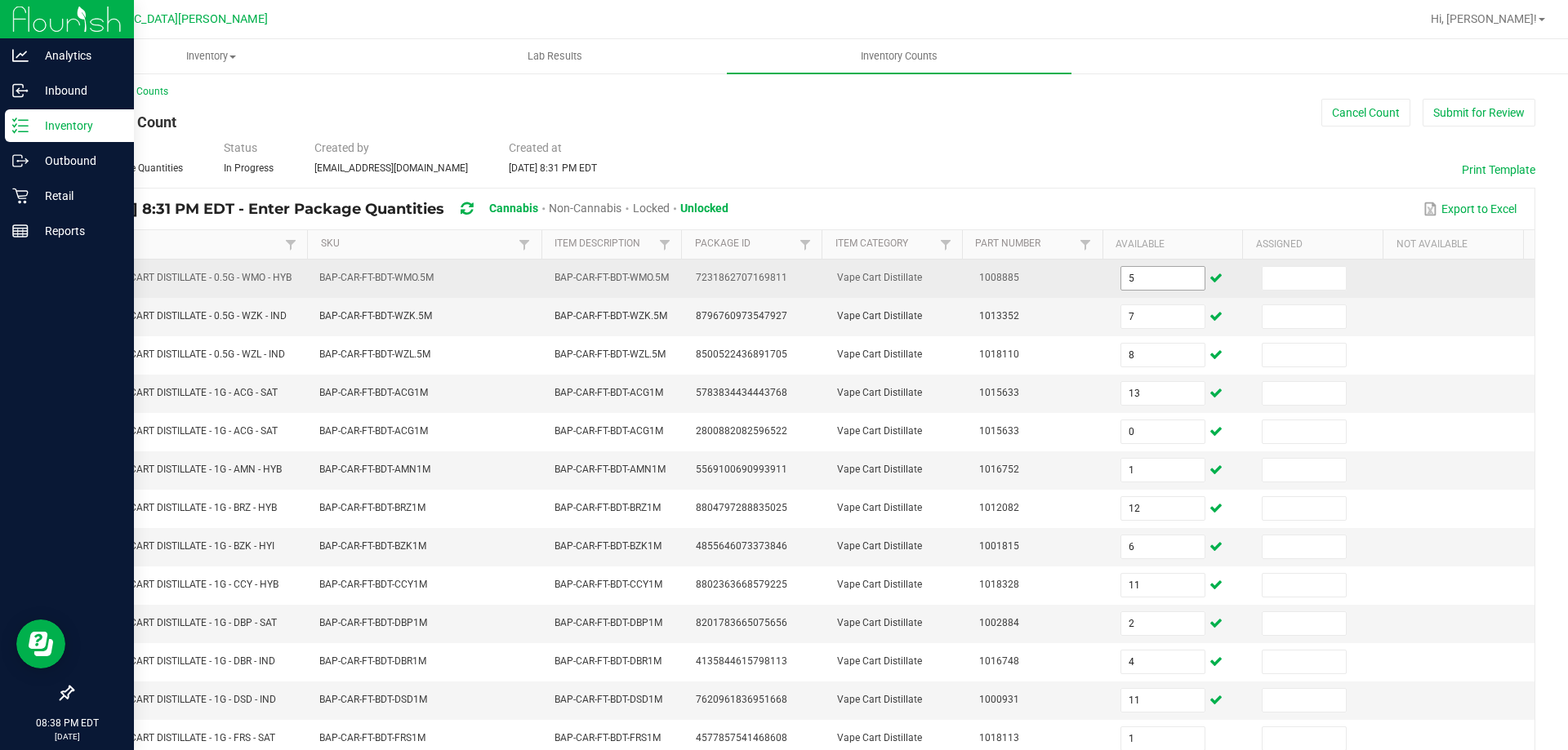
scroll to position [339, 0]
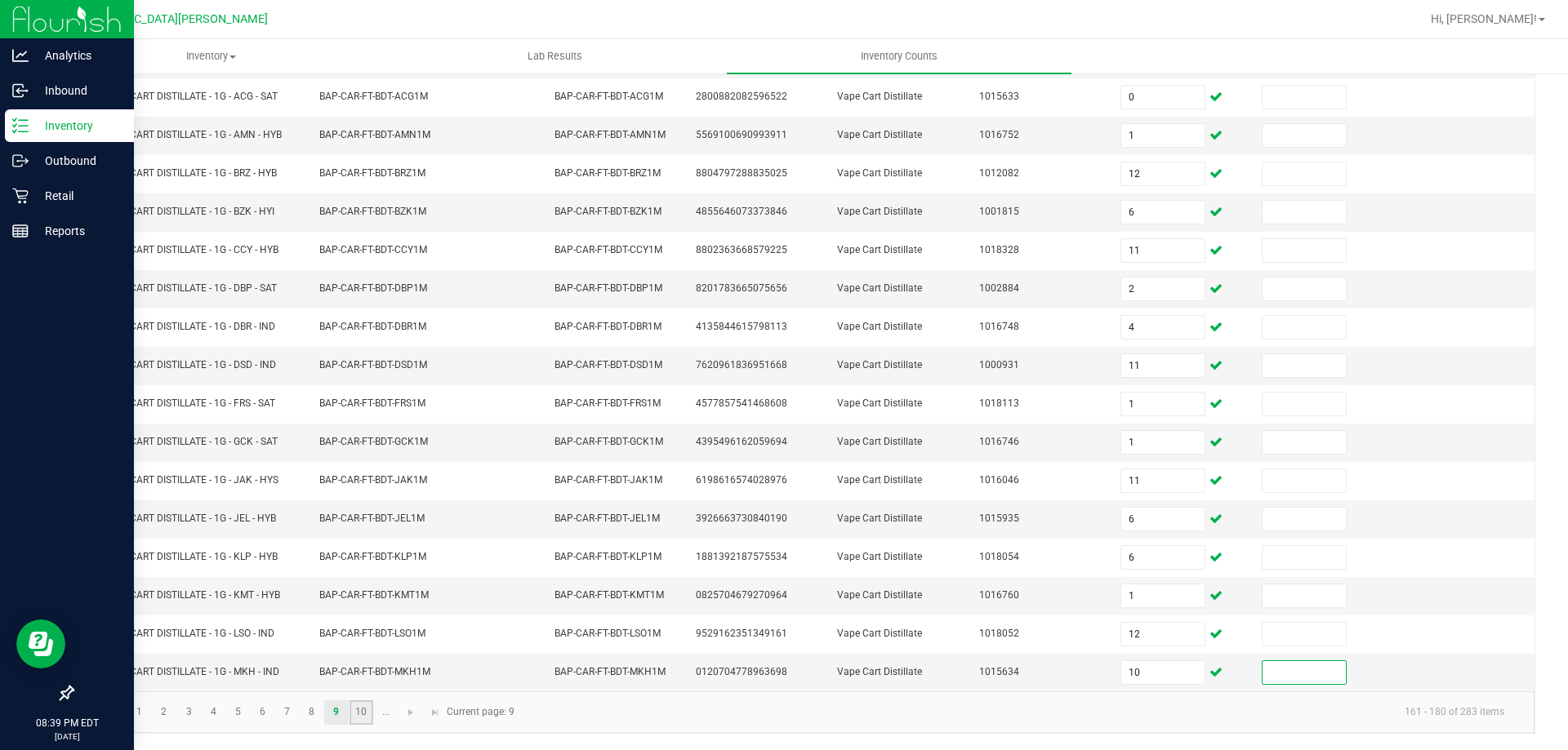
click at [359, 712] on link "10" at bounding box center [362, 712] width 24 height 25
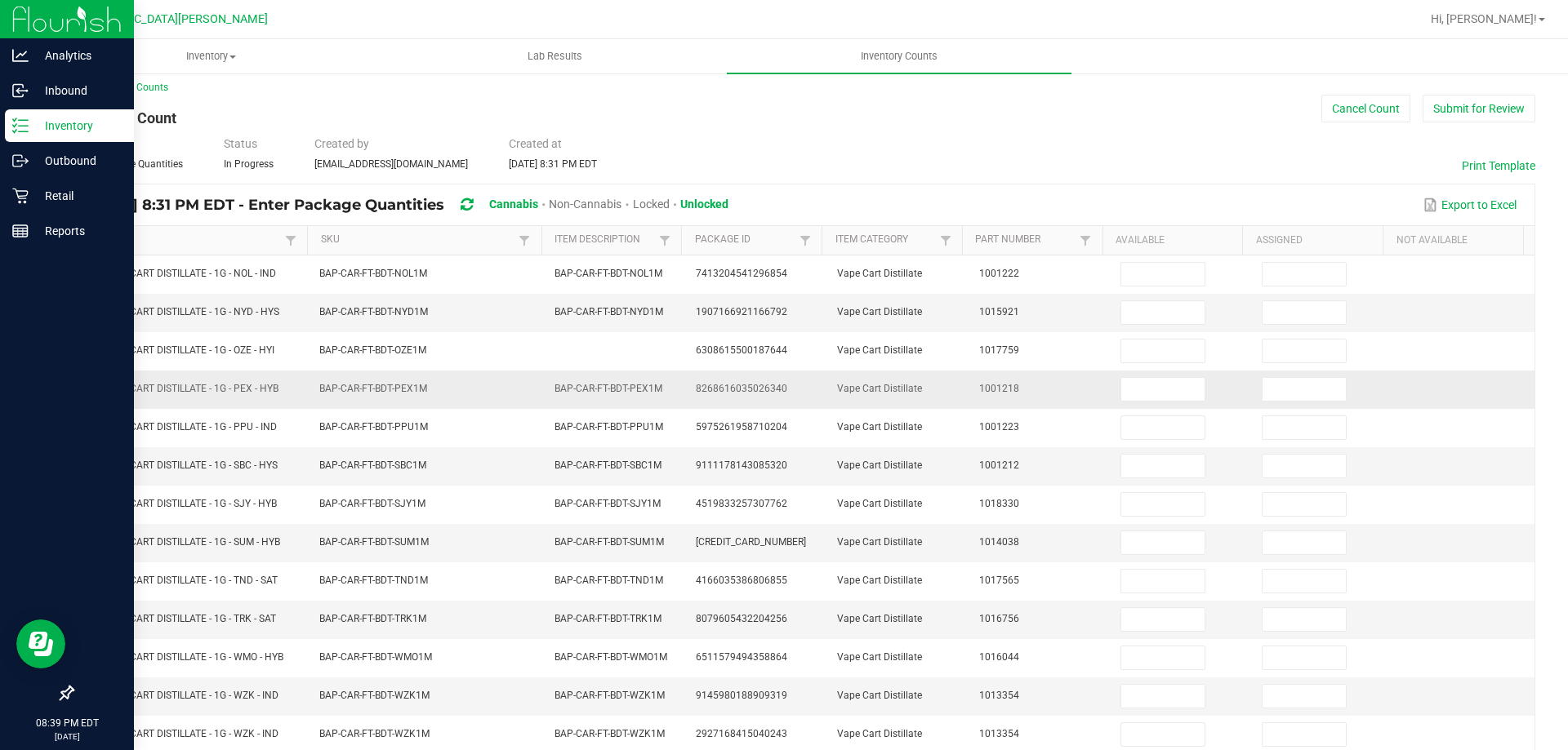
scroll to position [0, 0]
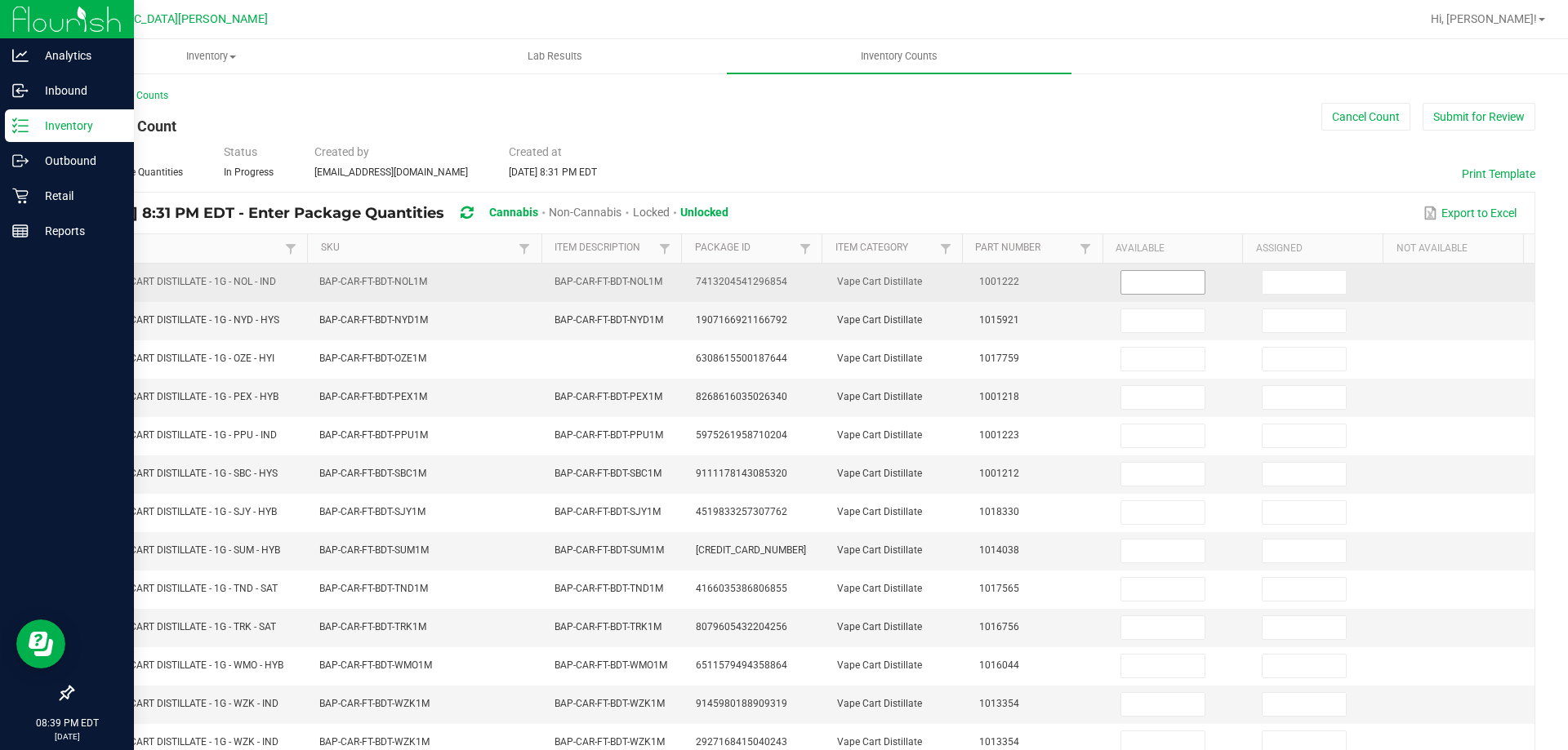
click at [1131, 288] on input at bounding box center [1162, 282] width 83 height 23
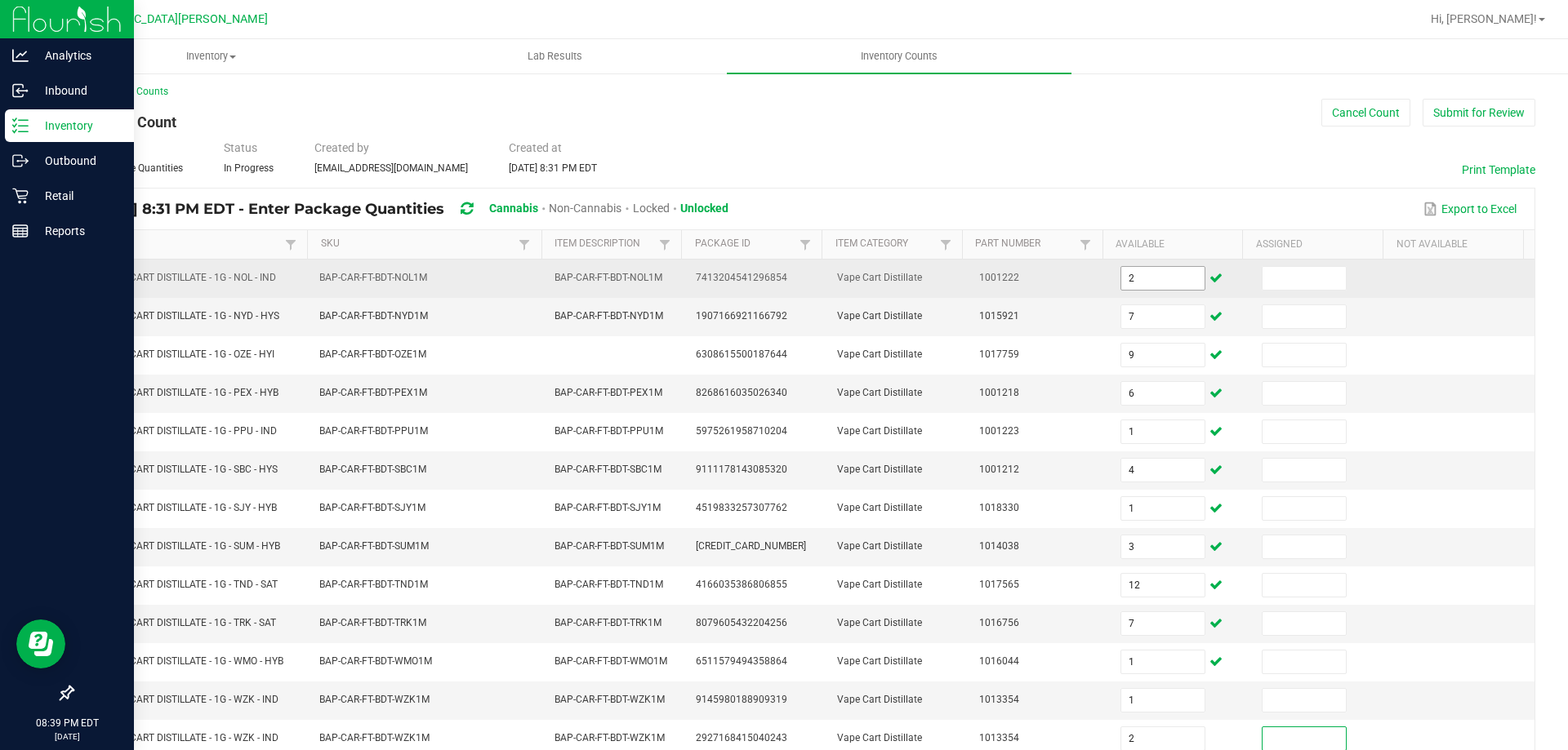
scroll to position [380, 0]
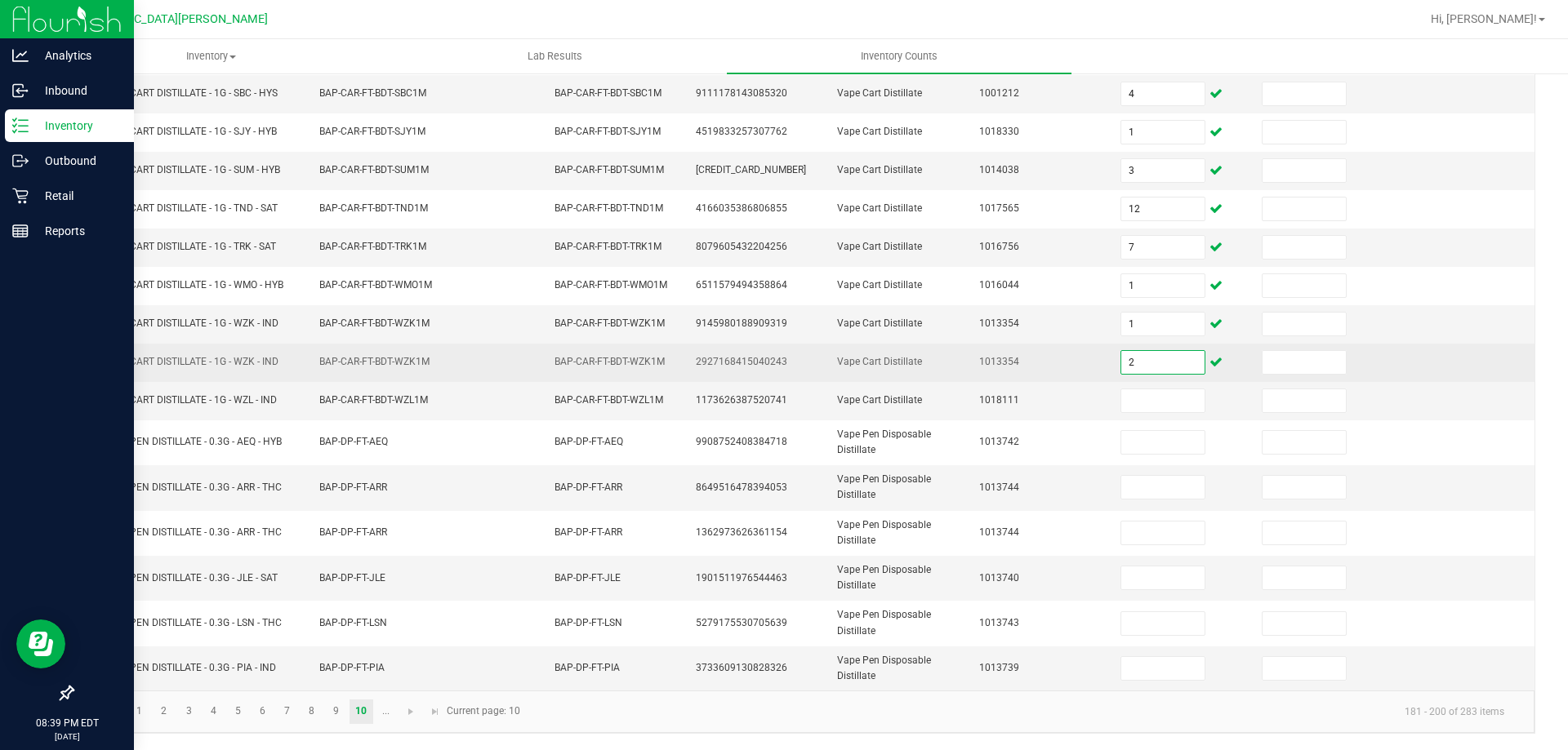
click at [1149, 351] on input "2" at bounding box center [1162, 362] width 83 height 23
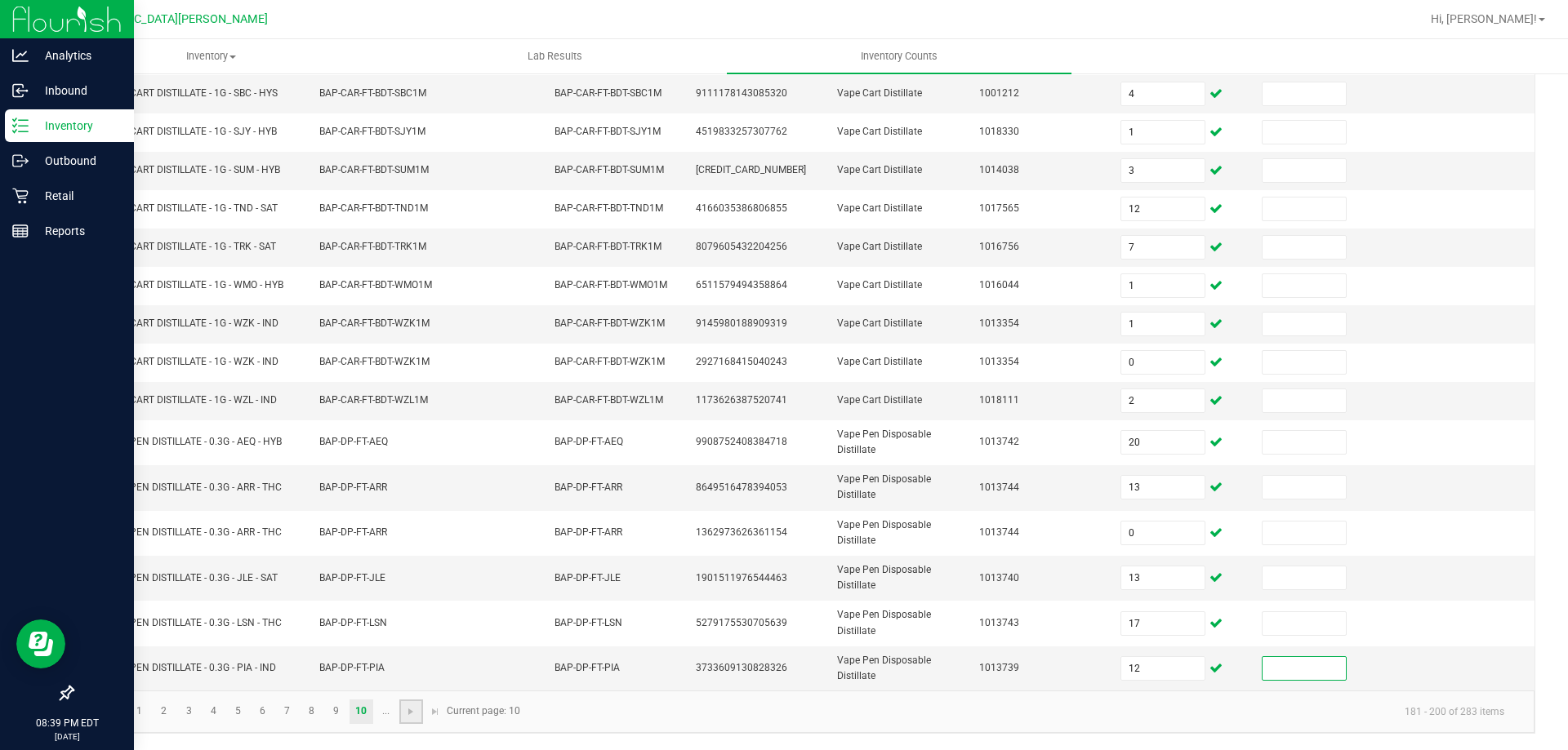
click at [408, 720] on link at bounding box center [411, 712] width 24 height 25
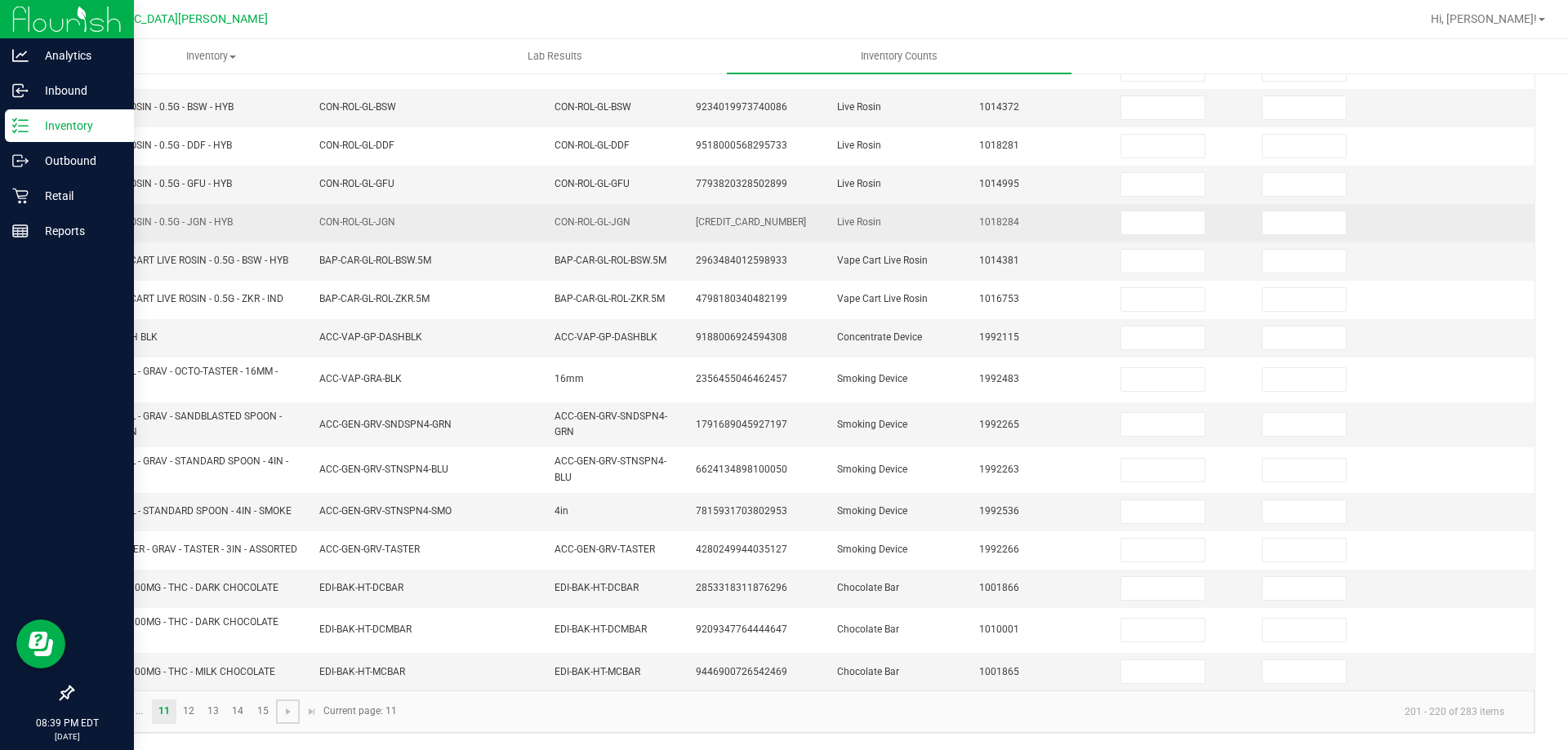
scroll to position [0, 0]
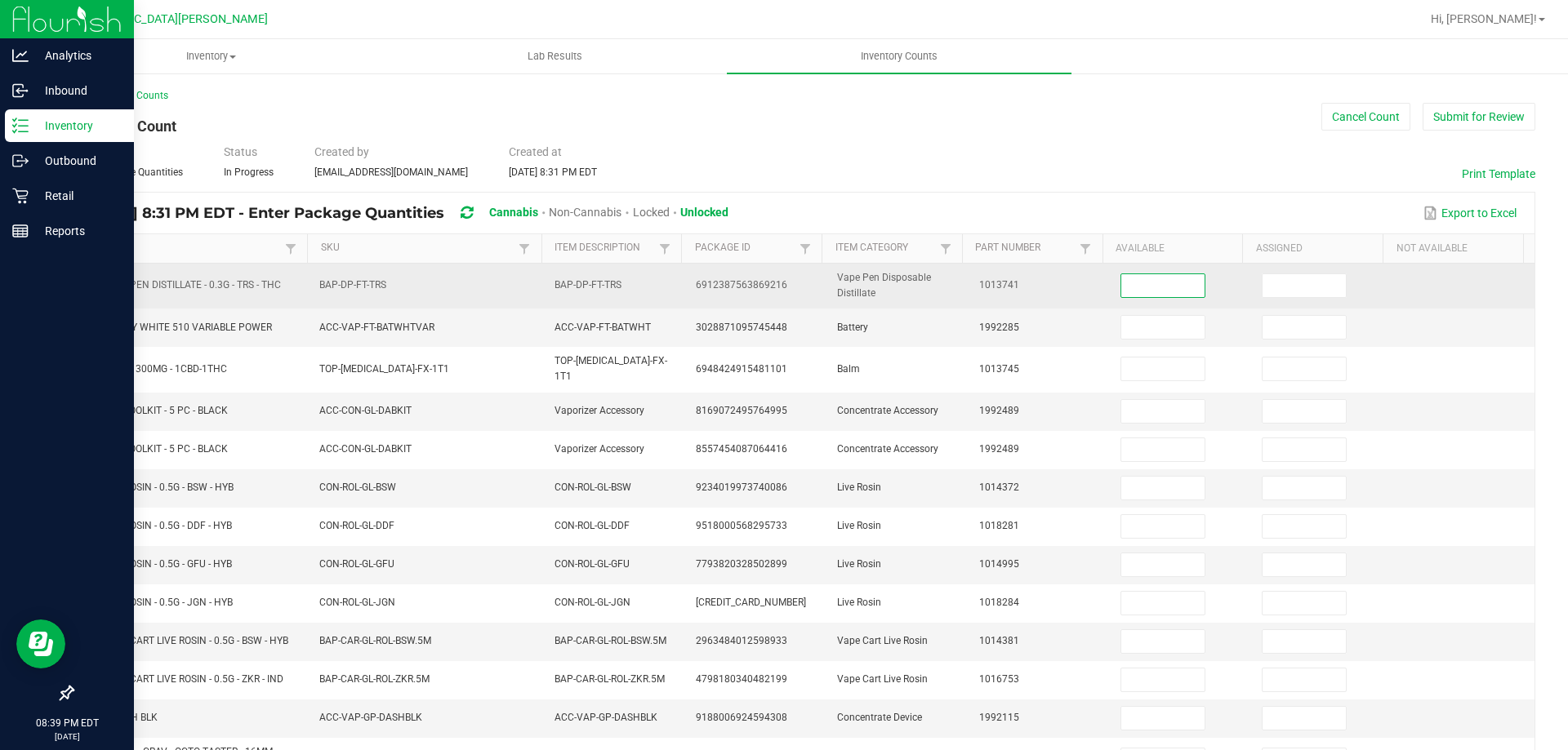
click at [1129, 294] on input at bounding box center [1162, 286] width 83 height 23
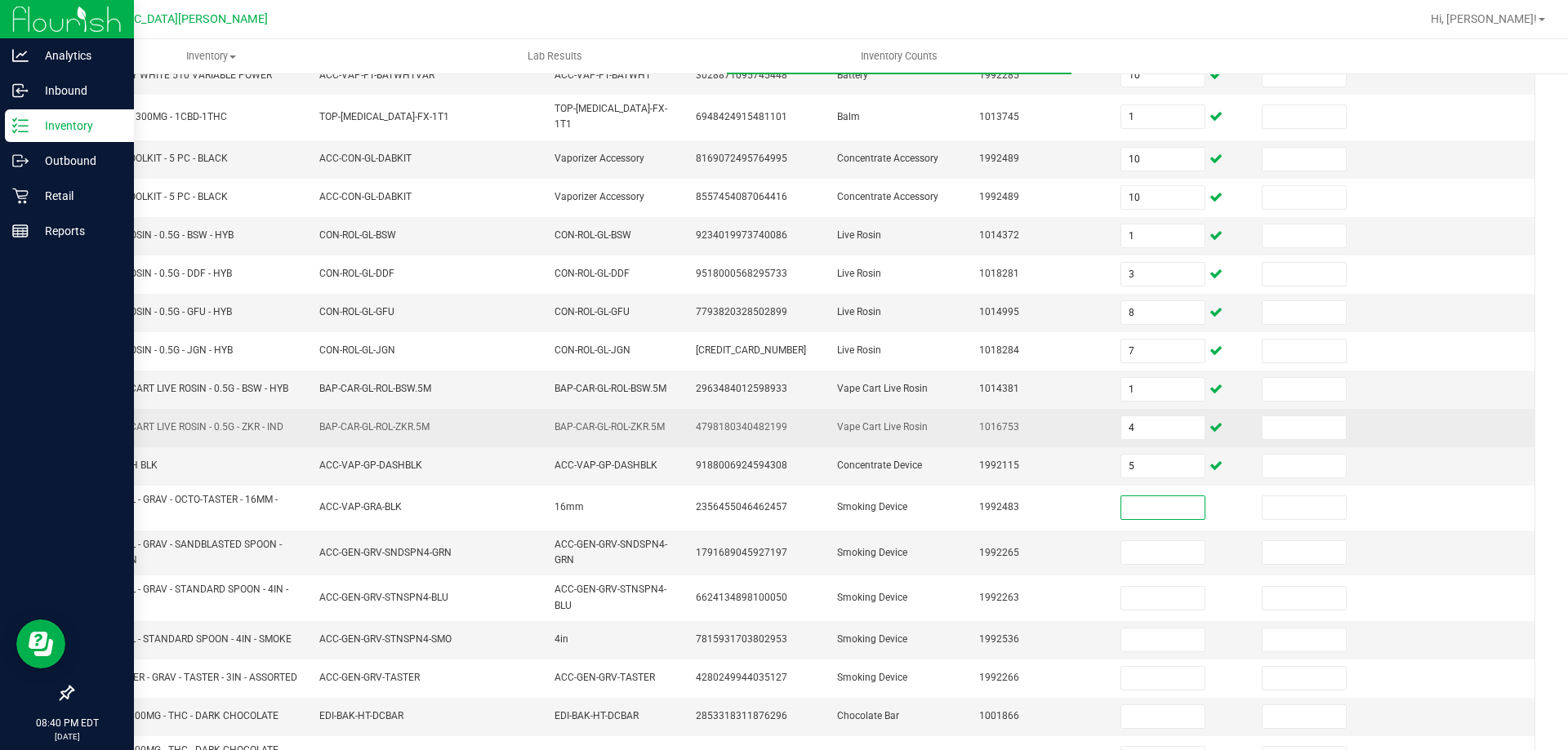
scroll to position [380, 0]
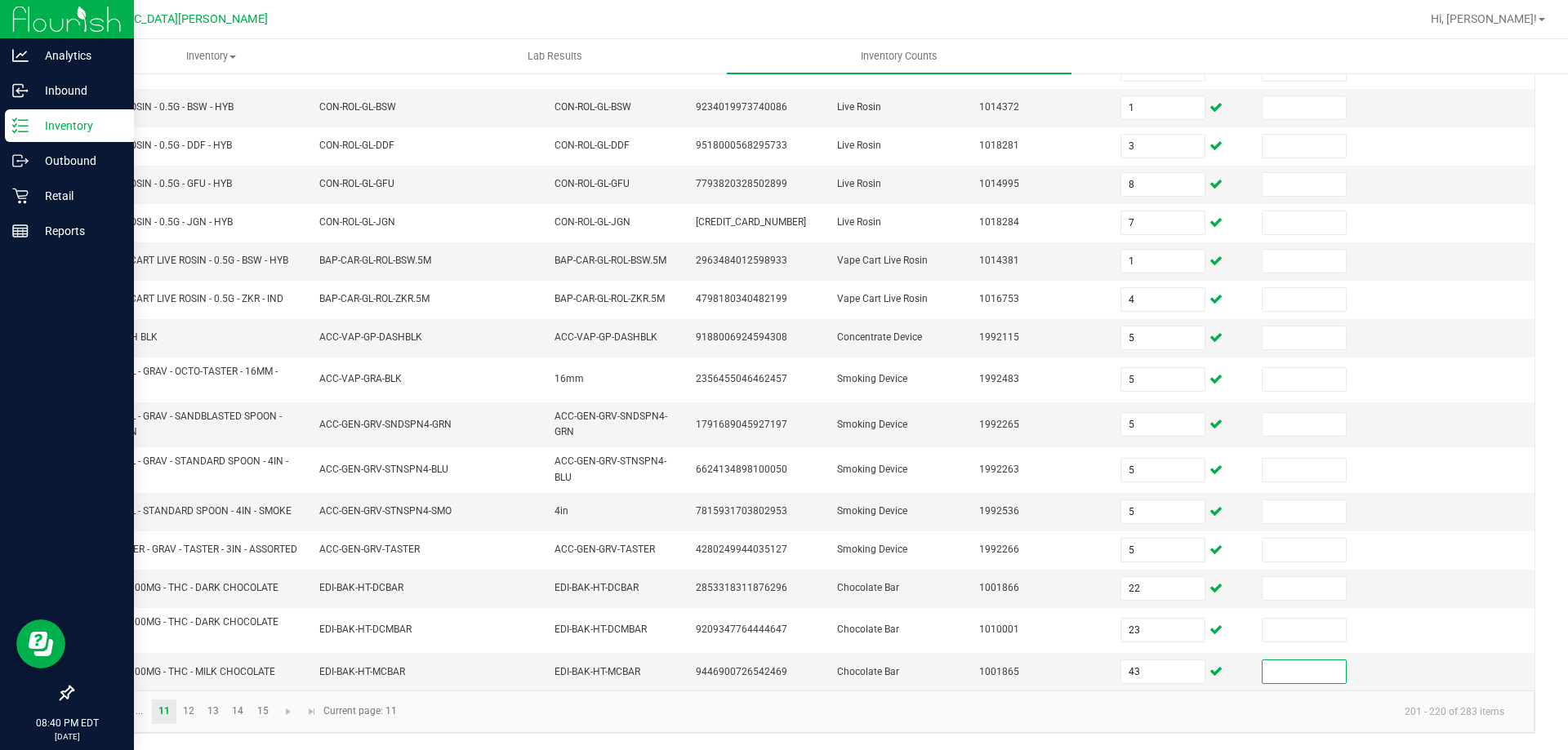
click at [192, 725] on kendo-pager "... 11 12 13 14 15 201 - 220 of 283 items Current page: 11" at bounding box center [803, 711] width 1462 height 41
click at [189, 712] on link "12" at bounding box center [189, 712] width 24 height 25
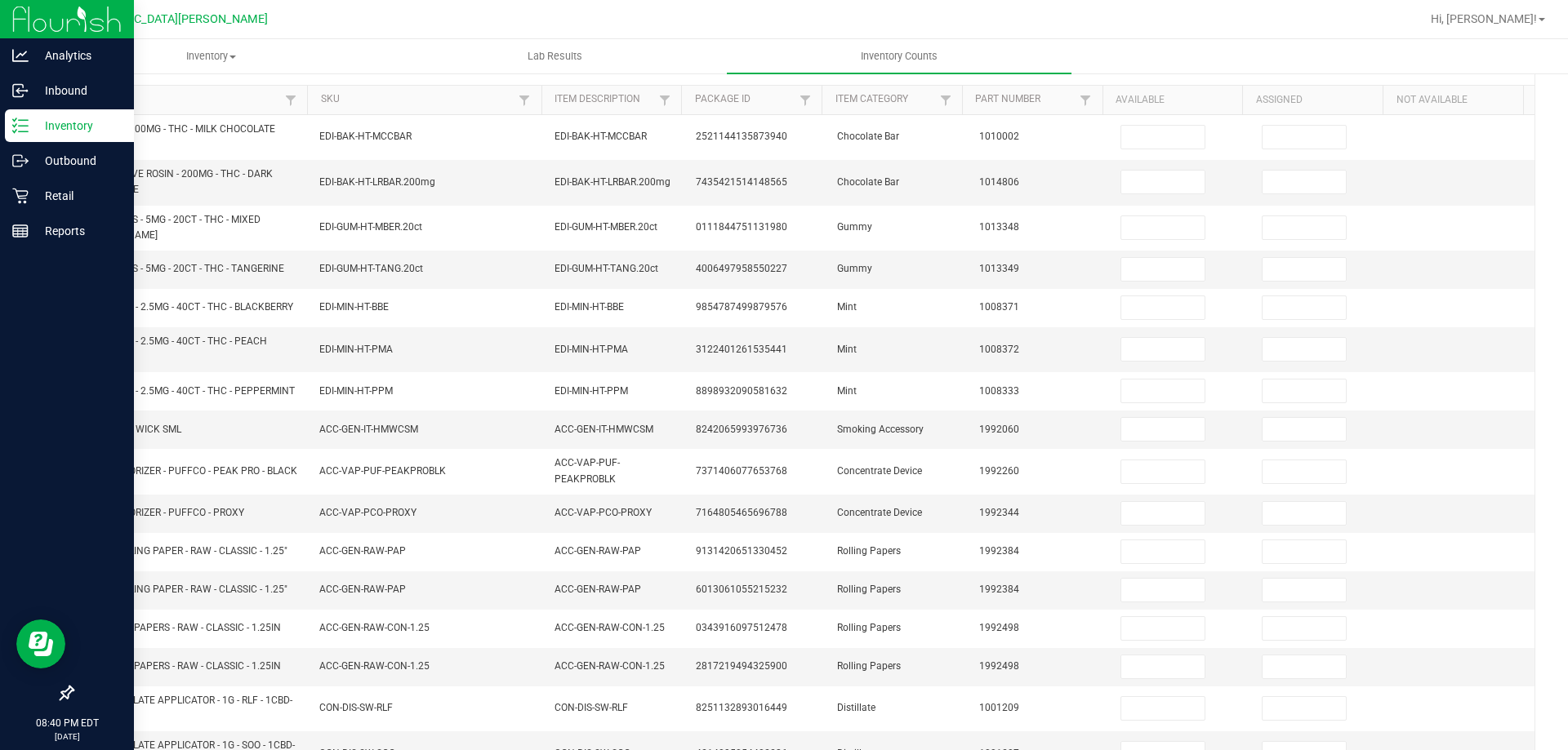
scroll to position [0, 0]
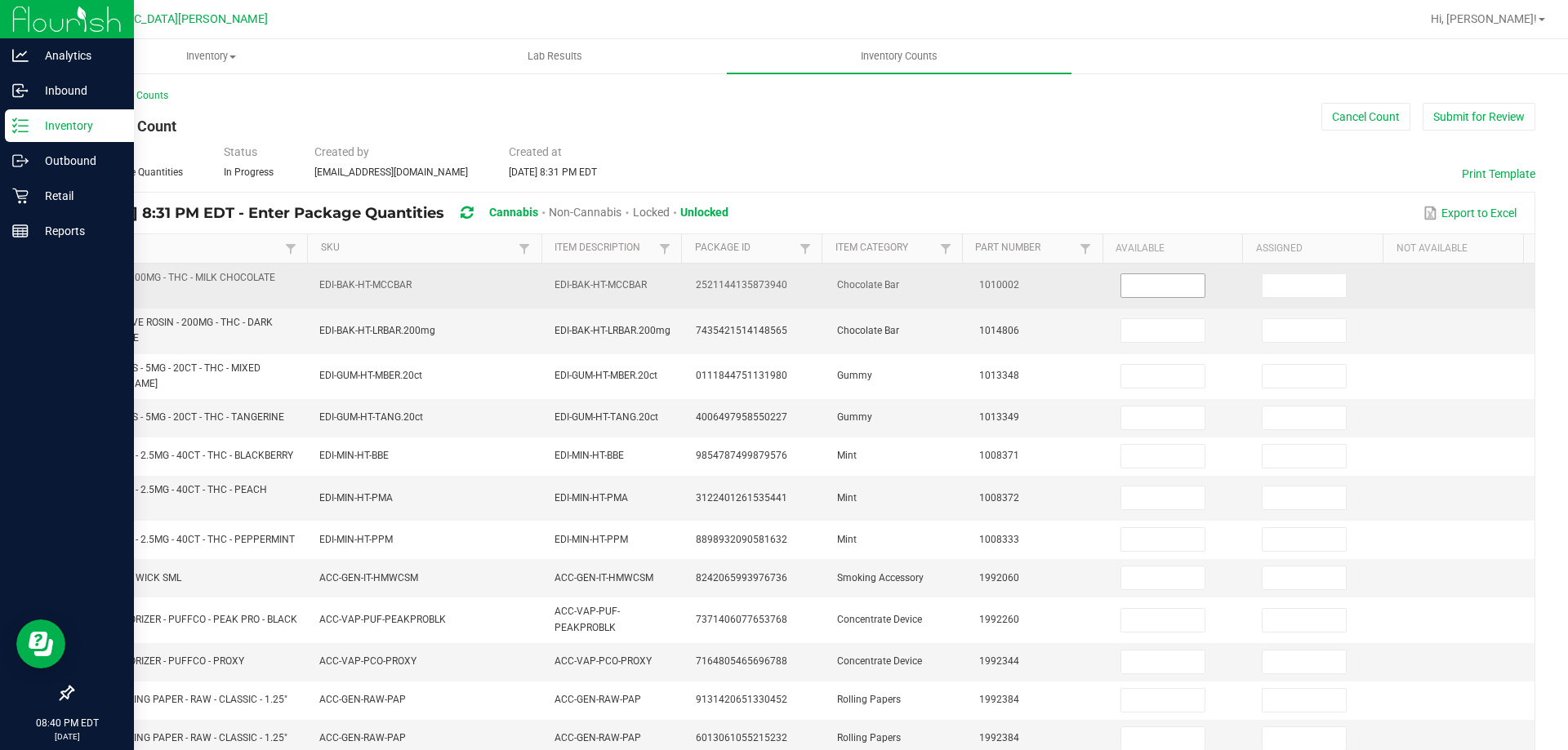
click at [1152, 290] on input at bounding box center [1162, 286] width 83 height 23
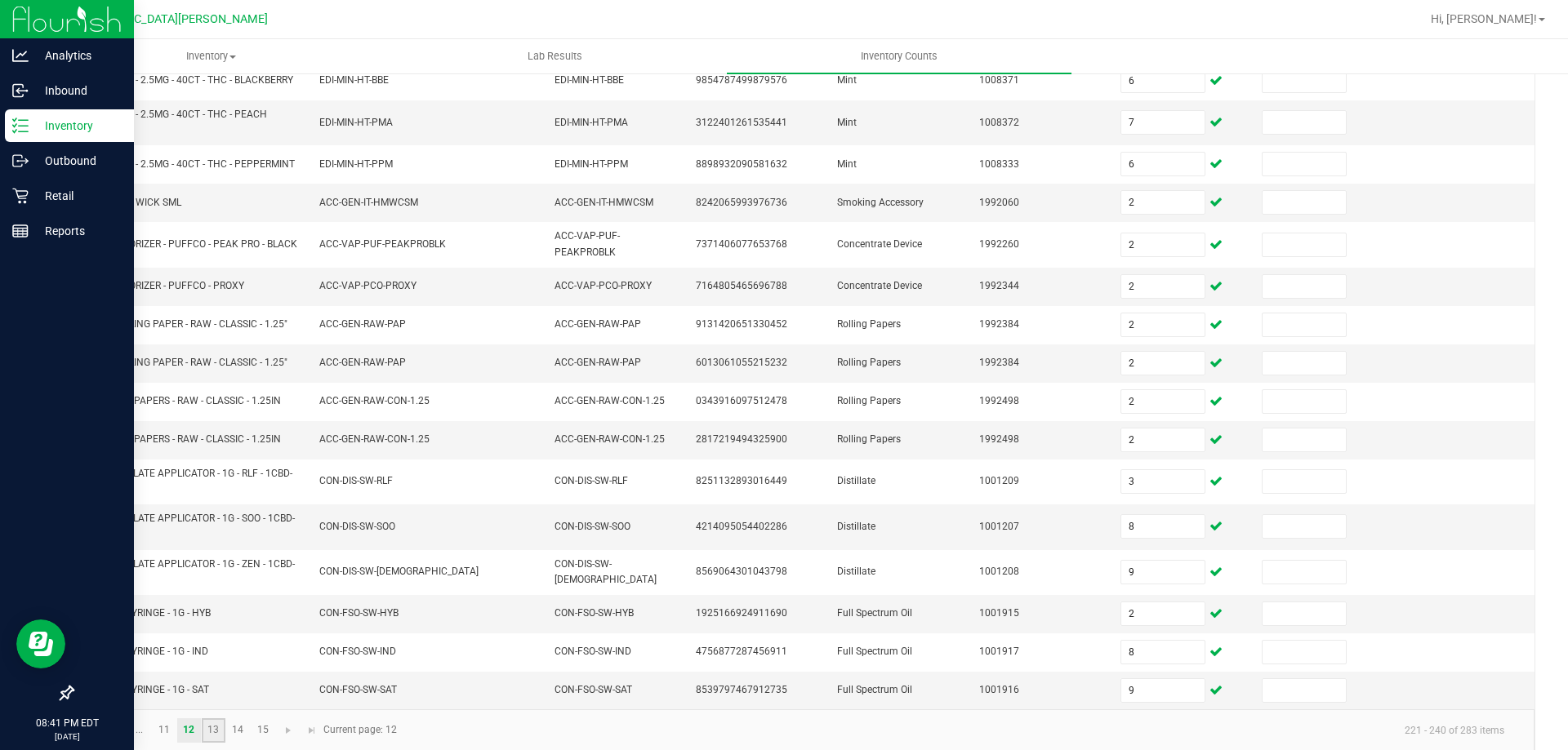
click at [215, 730] on link "13" at bounding box center [213, 730] width 24 height 25
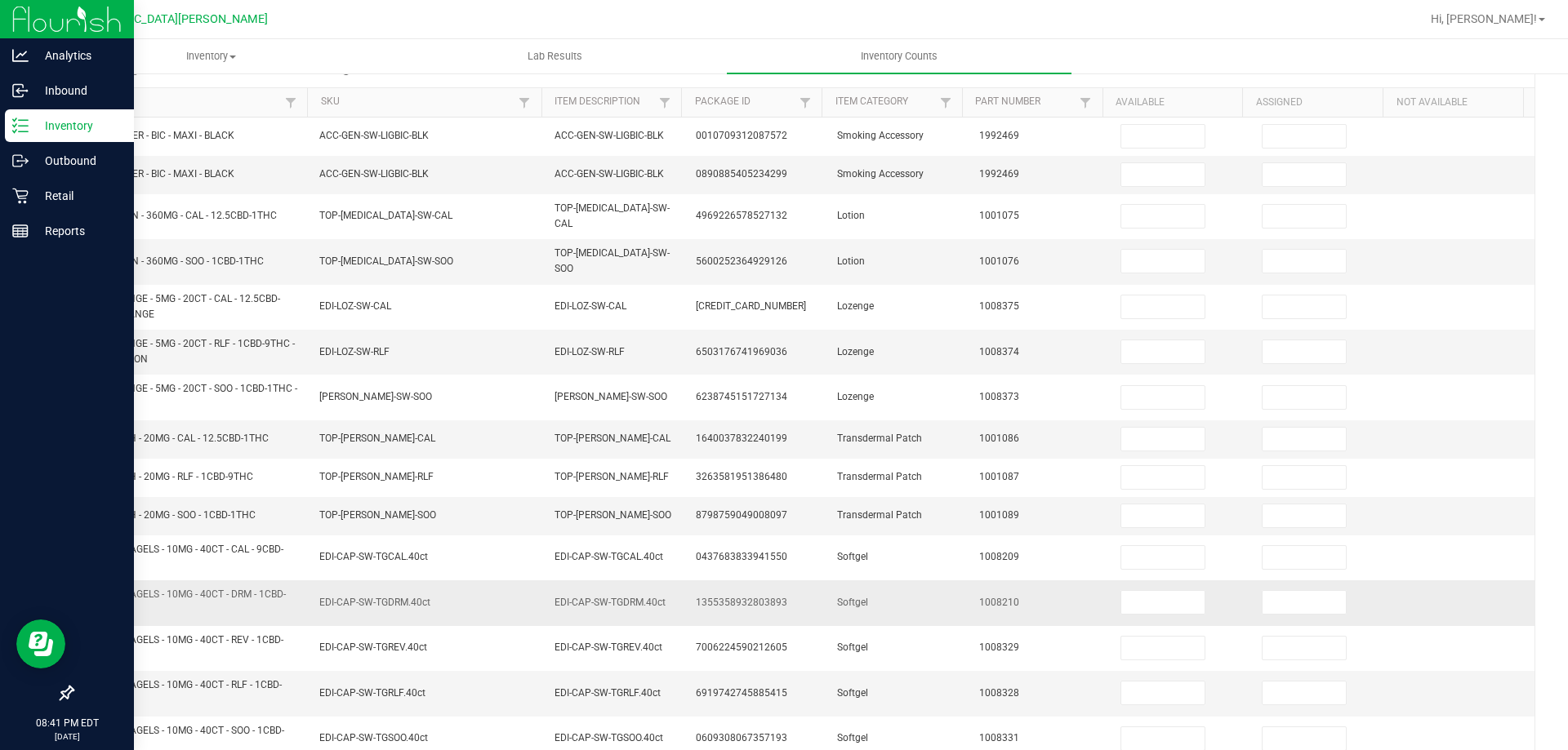
scroll to position [0, 0]
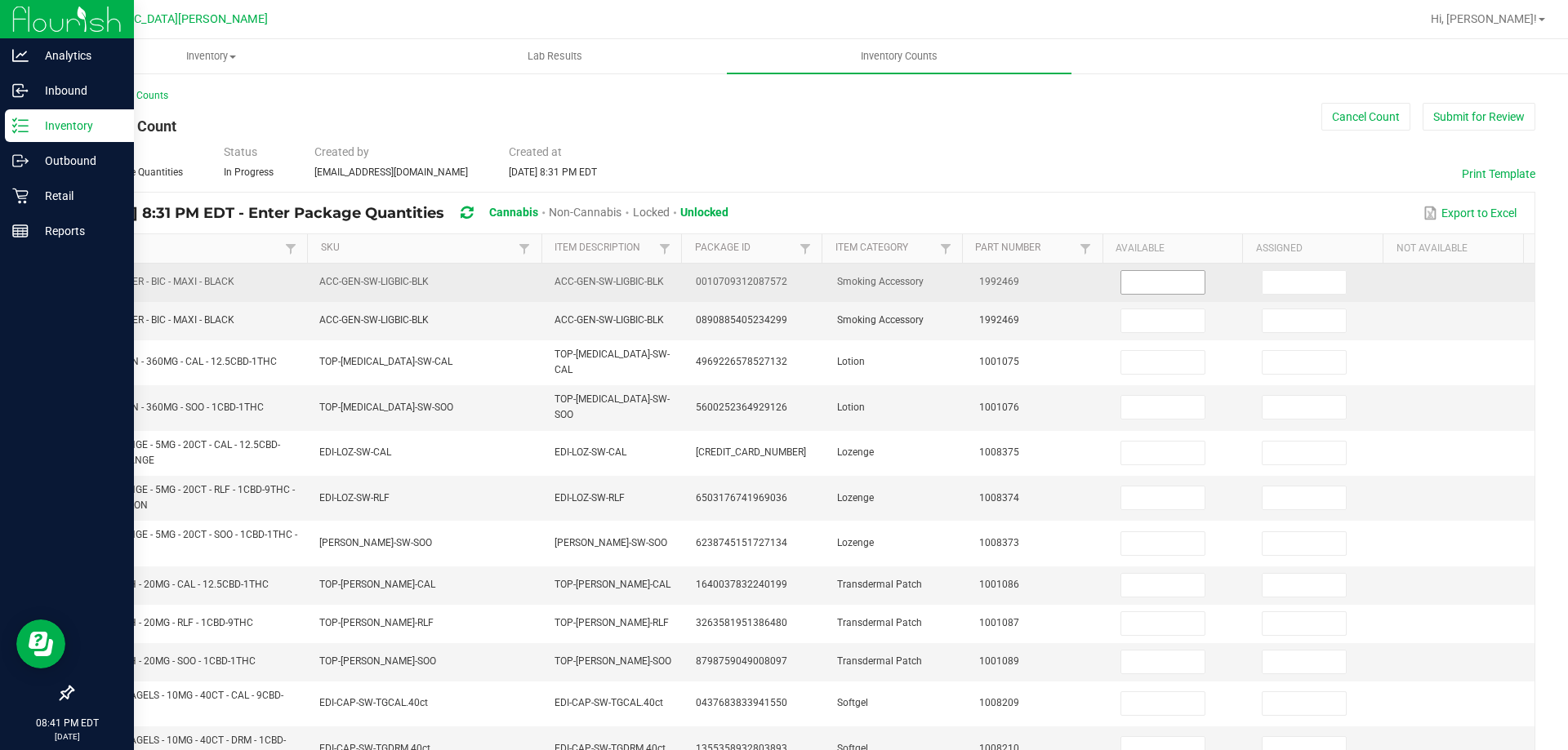
click at [1167, 288] on input at bounding box center [1162, 282] width 83 height 23
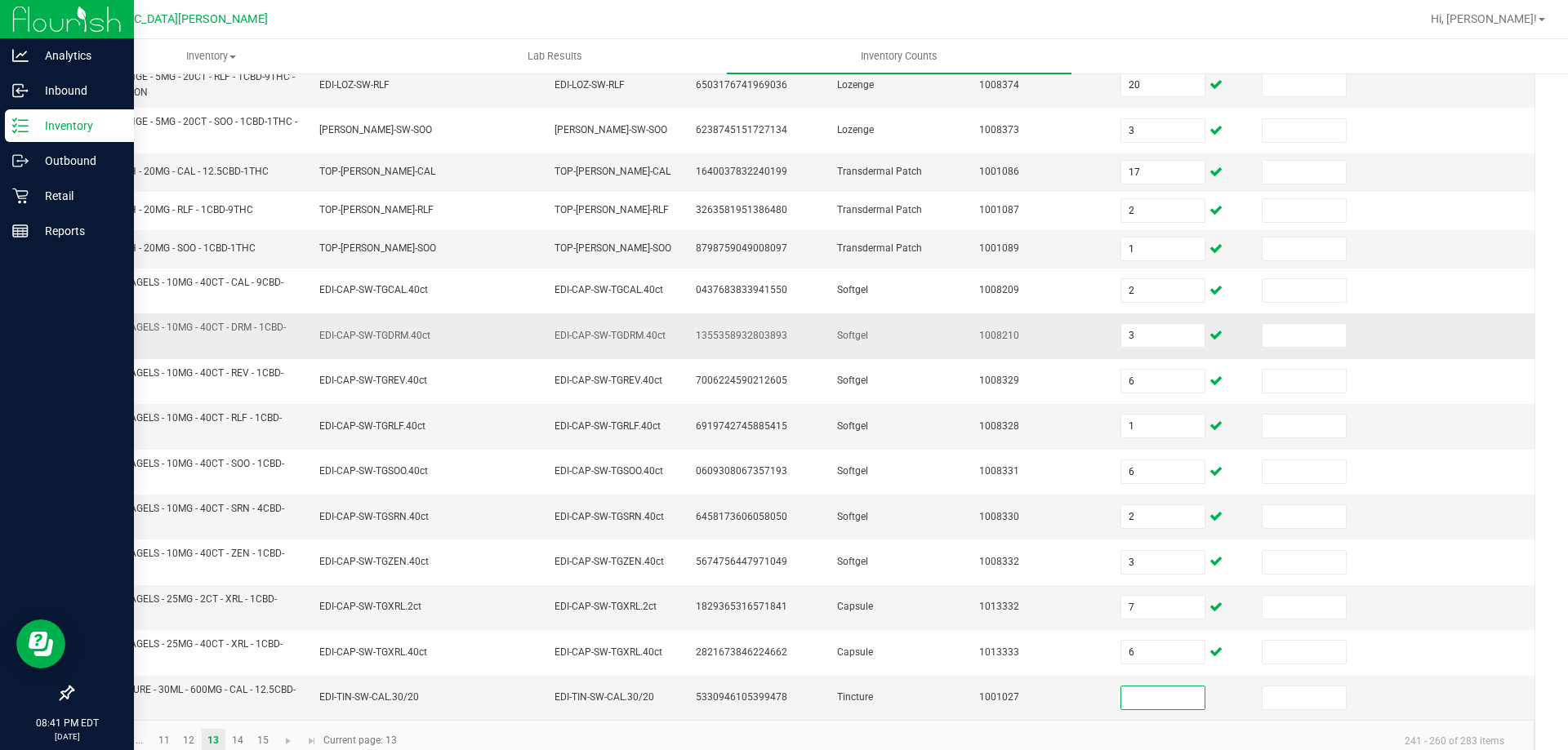
scroll to position [429, 0]
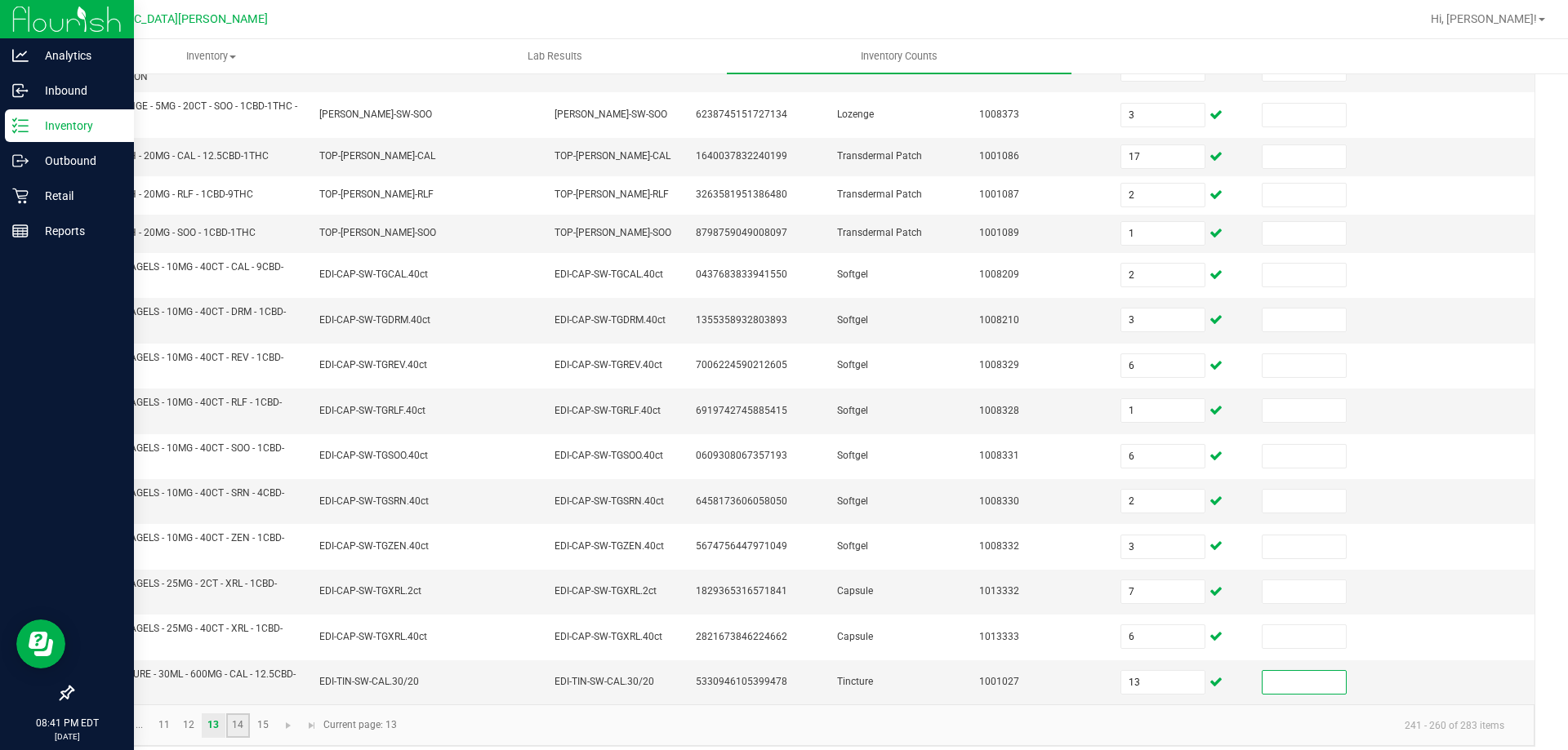
click at [246, 720] on link "14" at bounding box center [238, 725] width 24 height 25
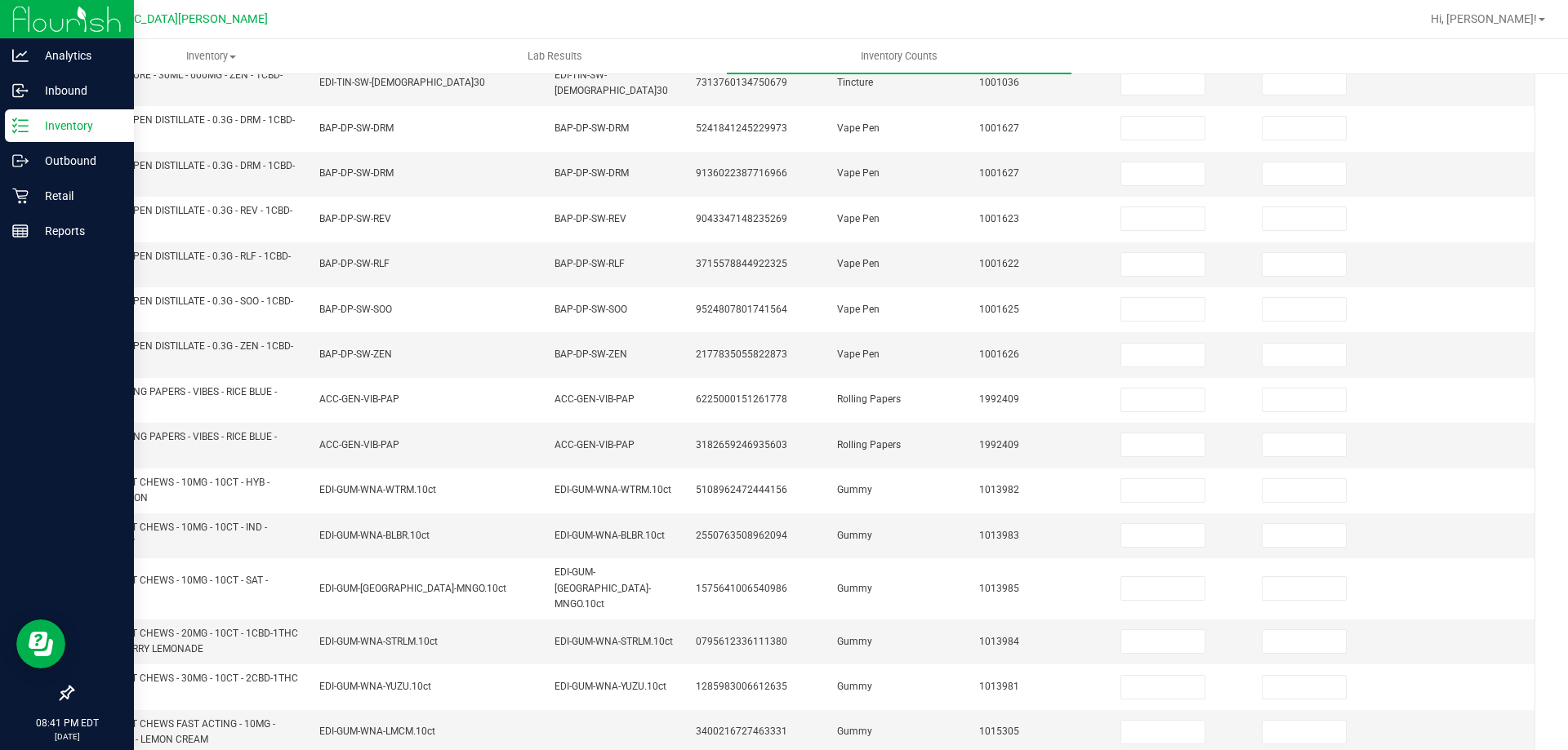
scroll to position [0, 0]
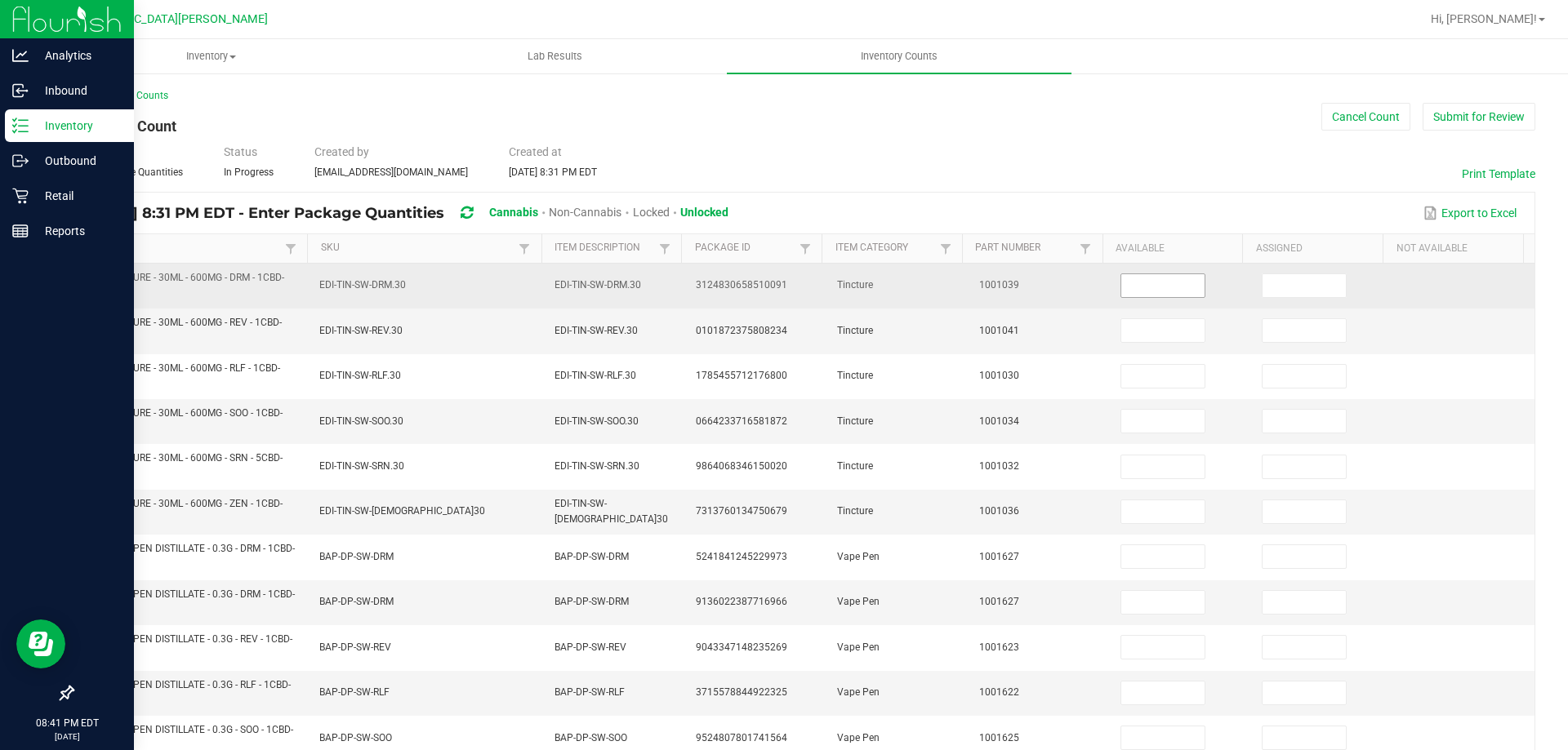
click at [1160, 283] on input at bounding box center [1162, 286] width 83 height 23
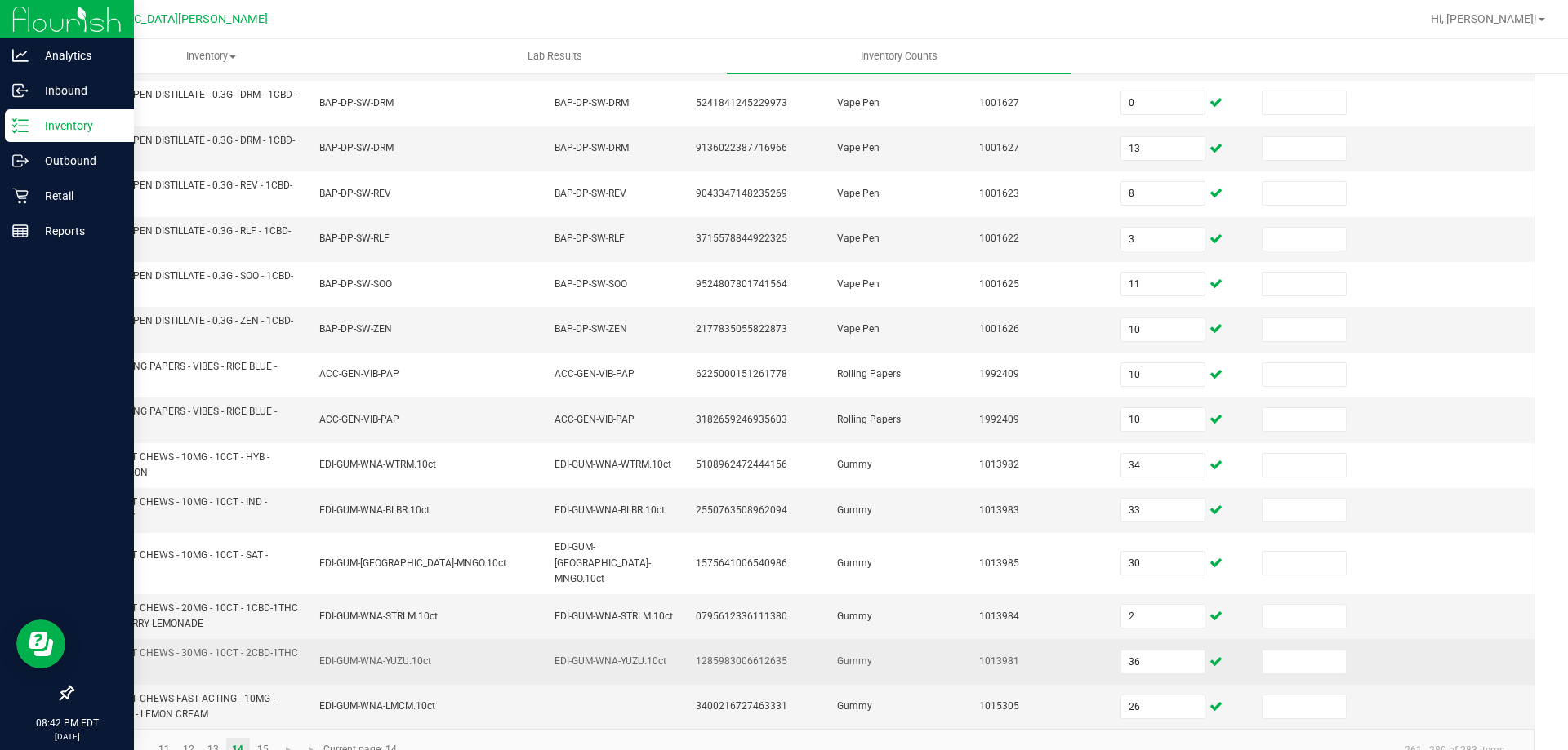
scroll to position [476, 0]
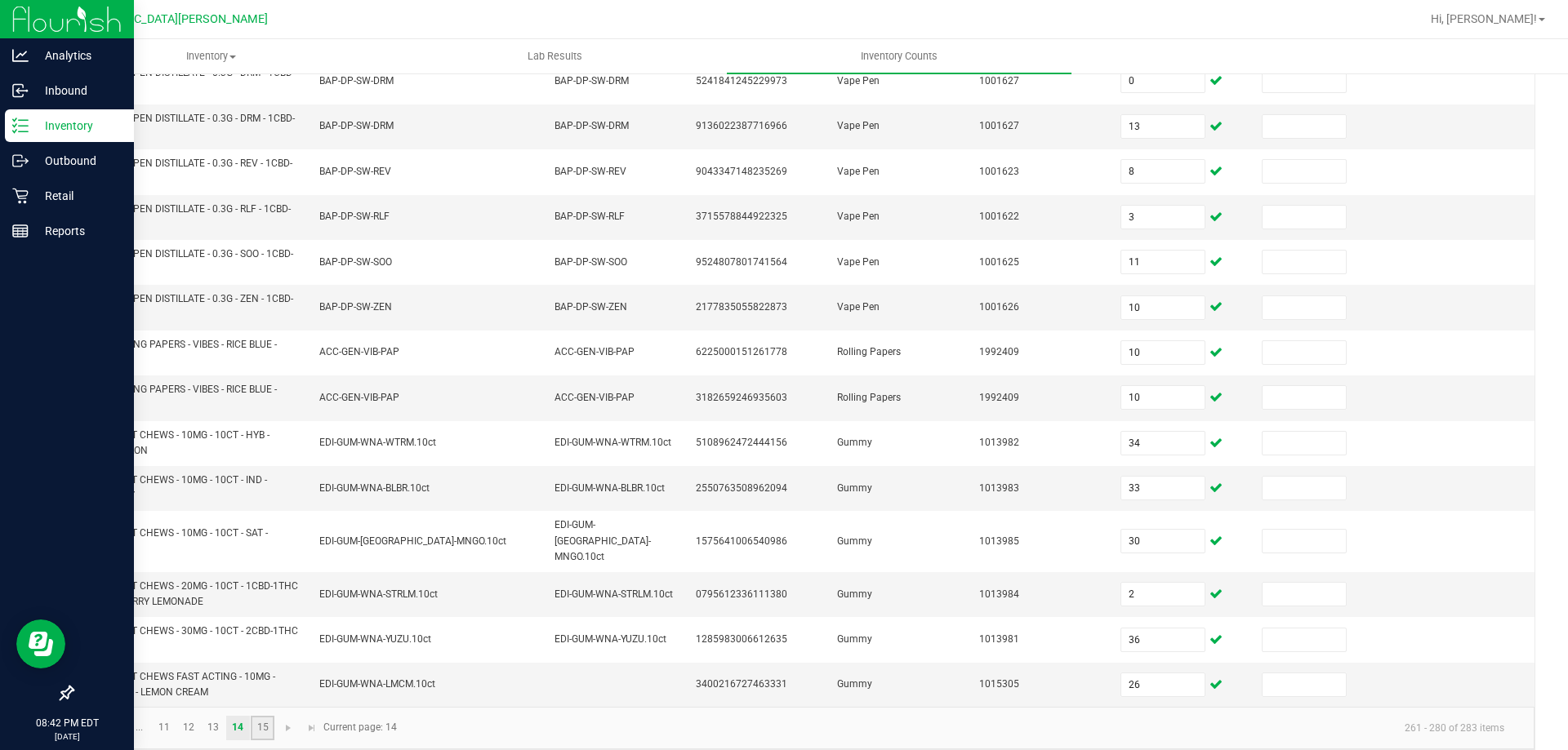
click at [271, 716] on link "15" at bounding box center [263, 728] width 24 height 25
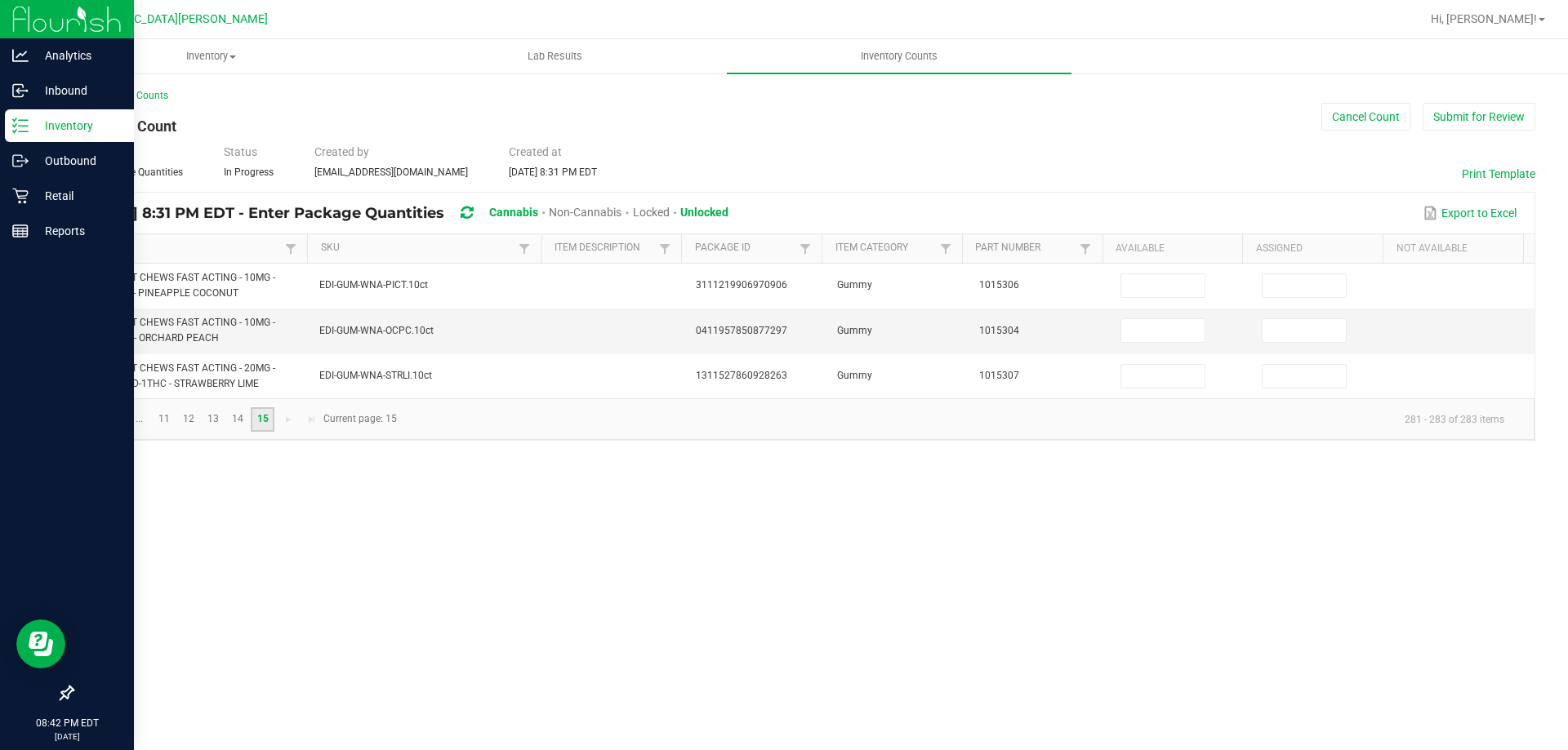
scroll to position [0, 0]
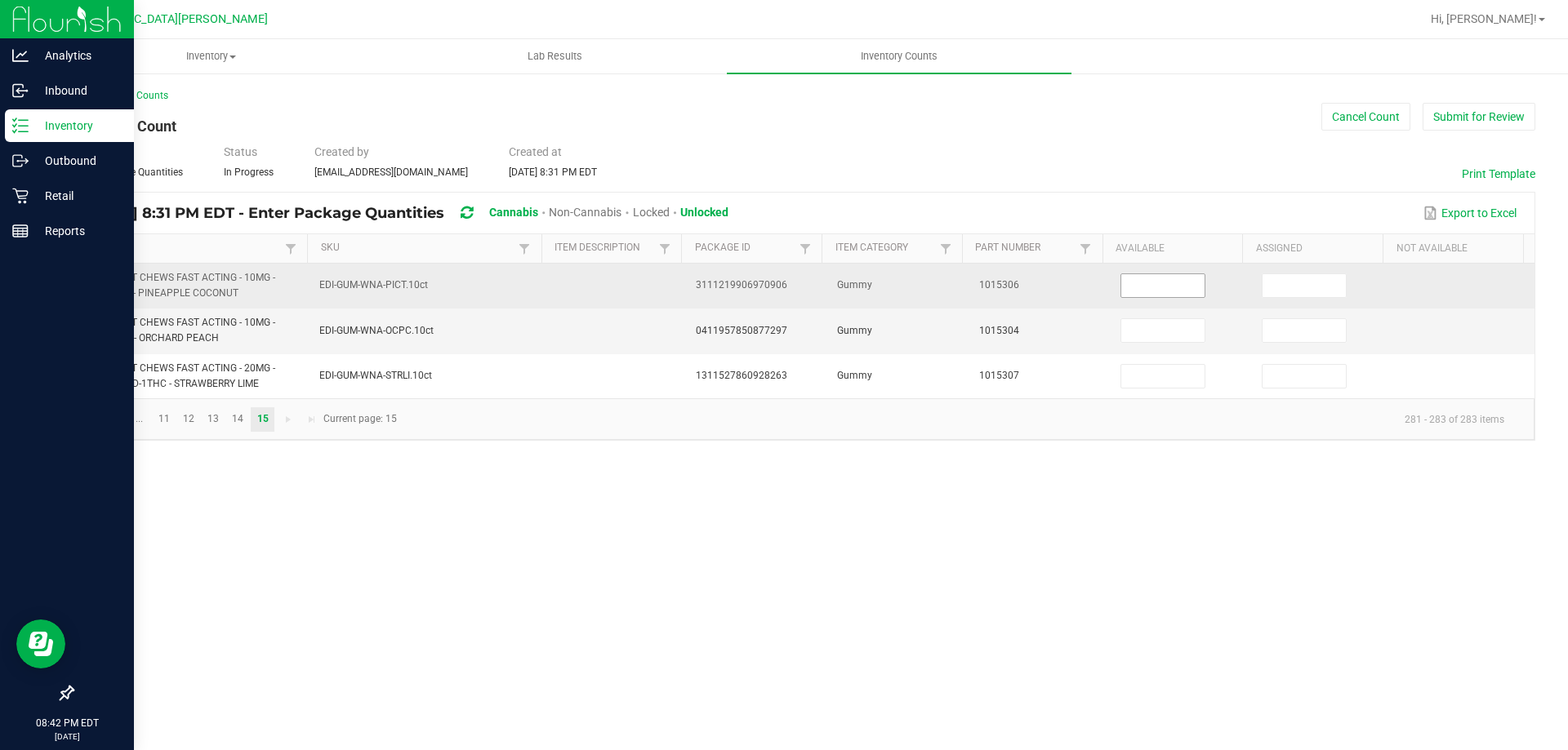
click at [1170, 291] on input at bounding box center [1162, 286] width 83 height 23
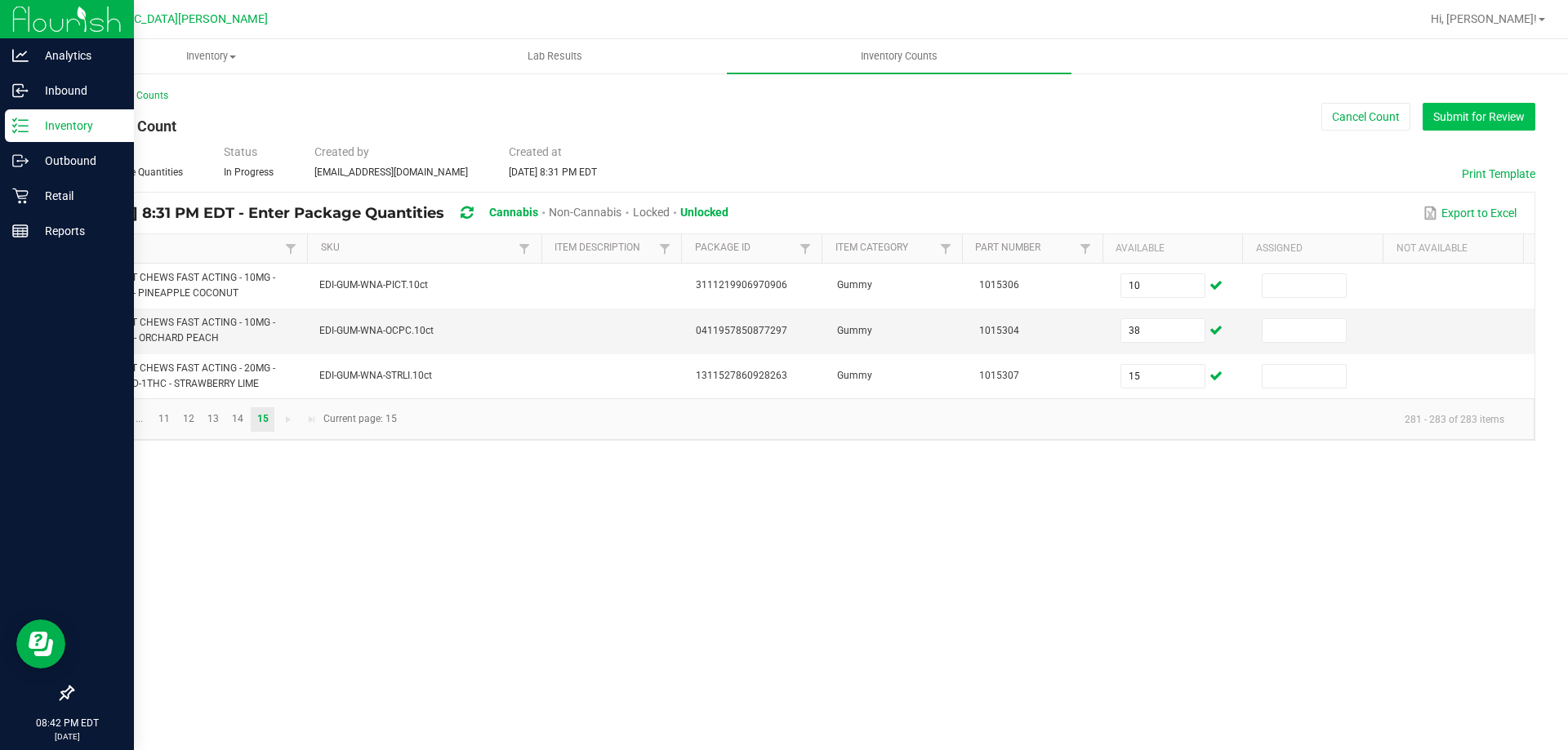
click at [1487, 118] on button "Submit for Review" at bounding box center [1478, 116] width 113 height 27
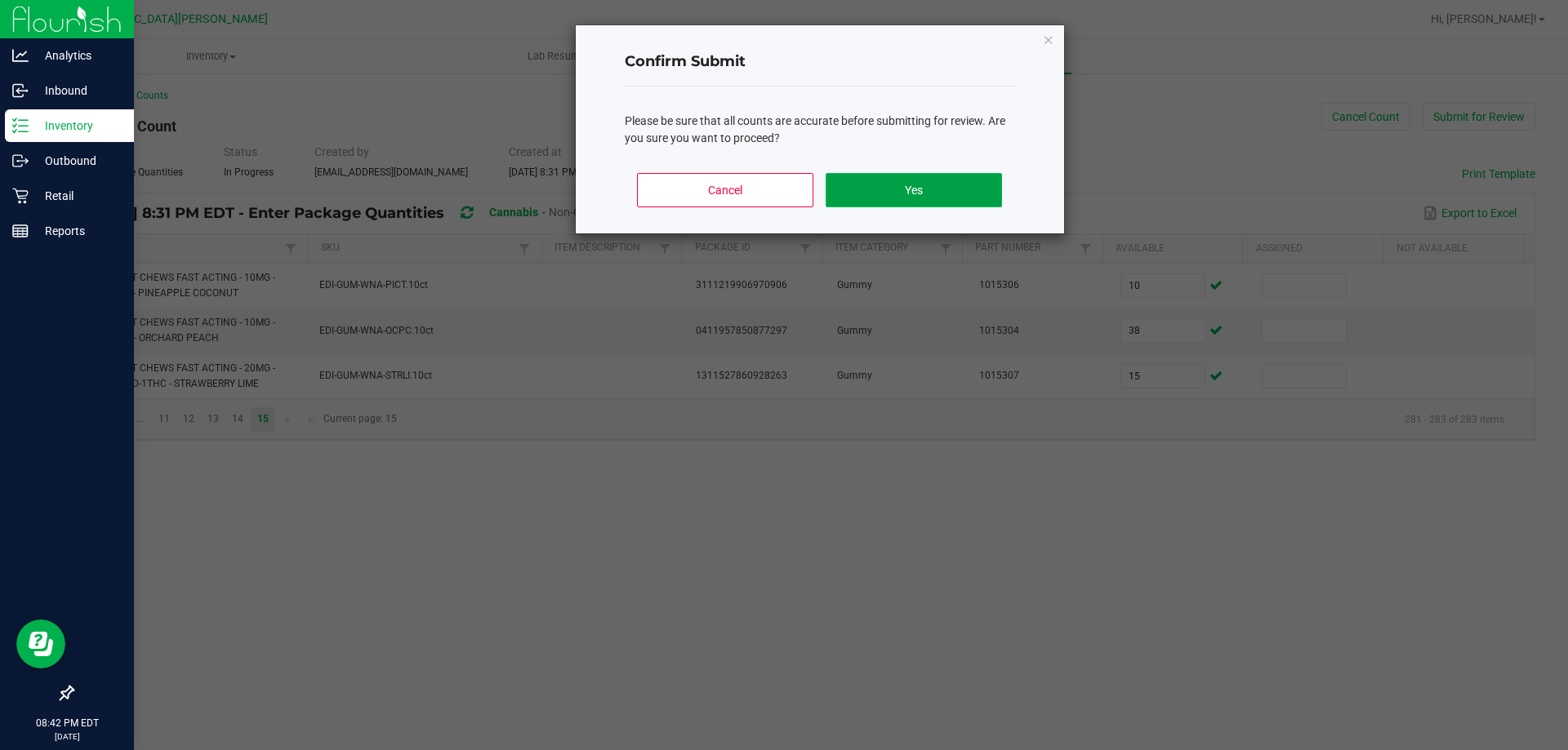
click at [935, 185] on button "Yes" at bounding box center [913, 190] width 176 height 34
